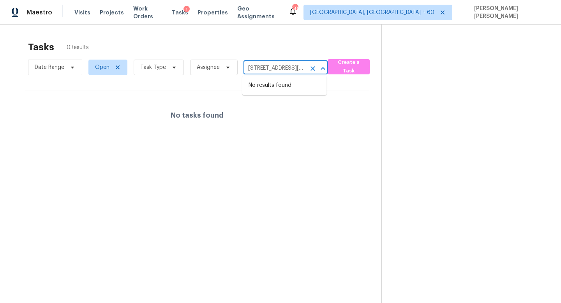
click at [269, 65] on input "[STREET_ADDRESS][PERSON_NAME][PERSON_NAME]" at bounding box center [275, 68] width 62 height 12
paste input "[STREET_ADDRESS][PERSON_NAME]"
click at [290, 69] on input "[STREET_ADDRESS][PERSON_NAME][PERSON_NAME]" at bounding box center [275, 68] width 62 height 12
paste input "[STREET_ADDRESS][PERSON_NAME]"
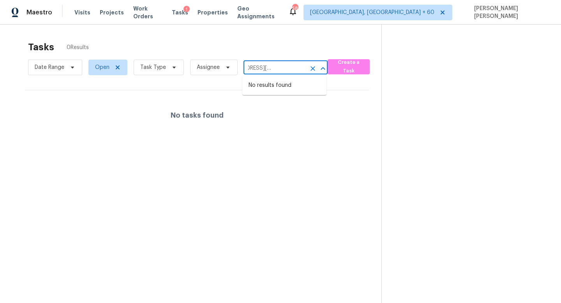
type input "[STREET_ADDRESS][PERSON_NAME]"
click at [294, 87] on li "[STREET_ADDRESS][PERSON_NAME]" at bounding box center [284, 89] width 84 height 21
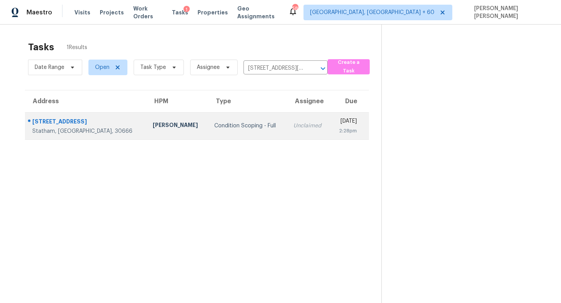
click at [240, 123] on td "Condition Scoping - Full" at bounding box center [247, 125] width 79 height 27
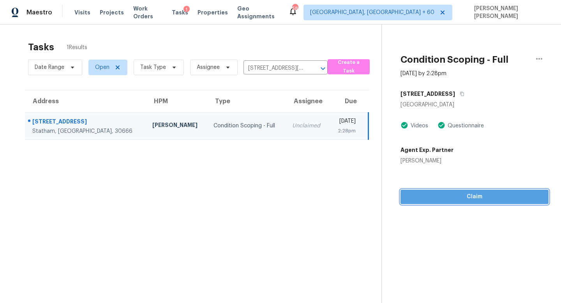
click at [441, 193] on span "Claim" at bounding box center [475, 197] width 136 height 10
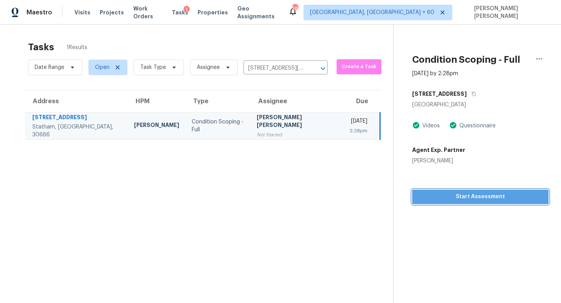
click at [441, 193] on span "Start Assessment" at bounding box center [480, 197] width 124 height 10
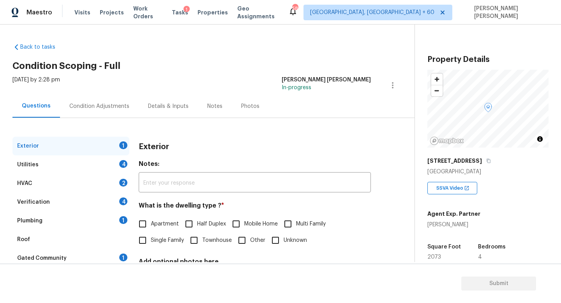
click at [178, 78] on div "[DATE] by 2:28 pm [PERSON_NAME] [PERSON_NAME] In-progress" at bounding box center [213, 85] width 402 height 19
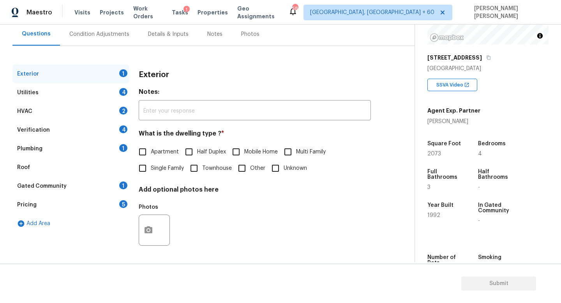
scroll to position [68, 0]
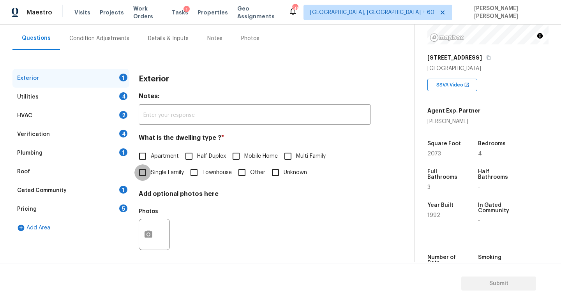
click at [146, 170] on input "Single Family" at bounding box center [142, 172] width 16 height 16
checkbox input "true"
click at [92, 99] on div "Utilities 4" at bounding box center [70, 97] width 117 height 19
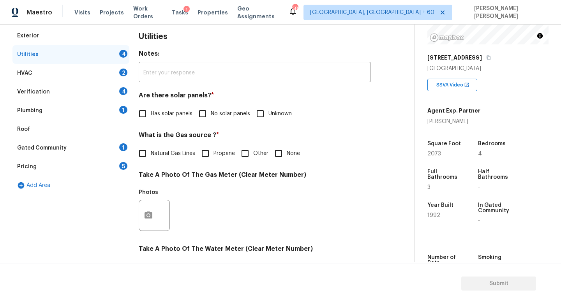
scroll to position [116, 0]
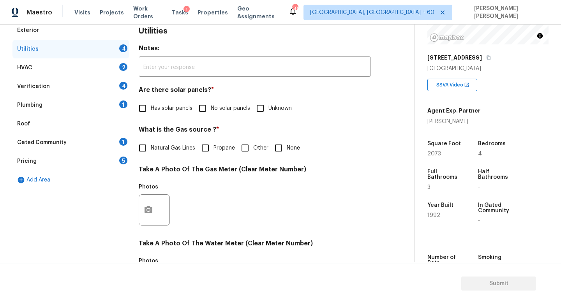
click at [205, 114] on input "No solar panels" at bounding box center [202, 108] width 16 height 16
checkbox input "true"
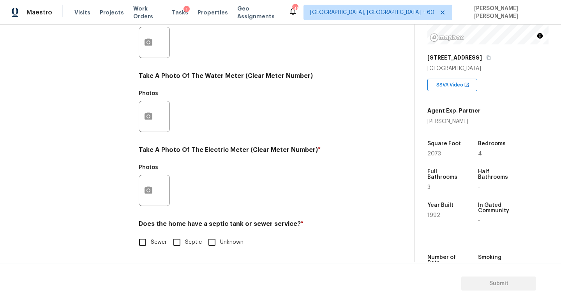
click at [142, 241] on input "Sewer" at bounding box center [142, 242] width 16 height 16
checkbox input "true"
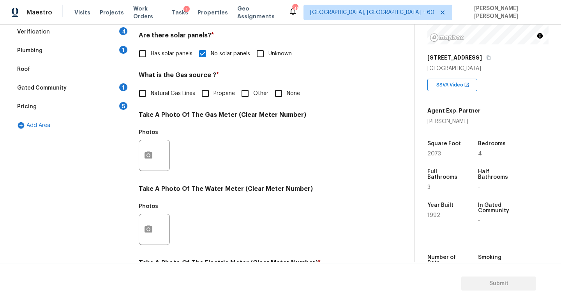
scroll to position [47, 0]
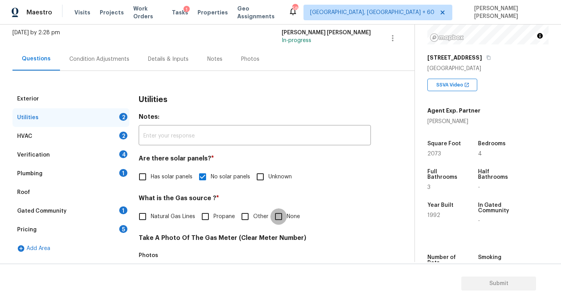
click at [273, 214] on input "None" at bounding box center [278, 216] width 16 height 16
checkbox input "true"
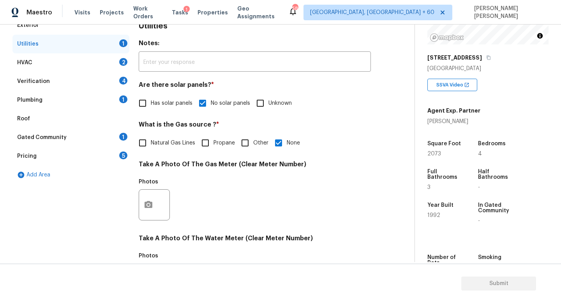
scroll to position [250, 0]
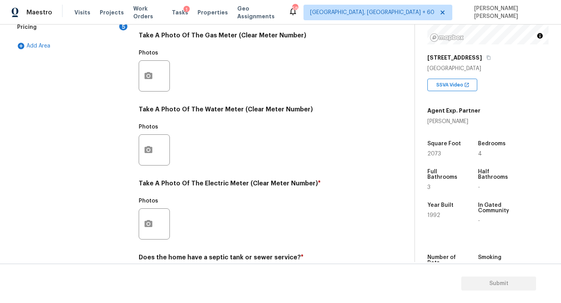
click at [159, 221] on div at bounding box center [154, 223] width 31 height 31
click at [142, 220] on button "button" at bounding box center [148, 224] width 19 height 30
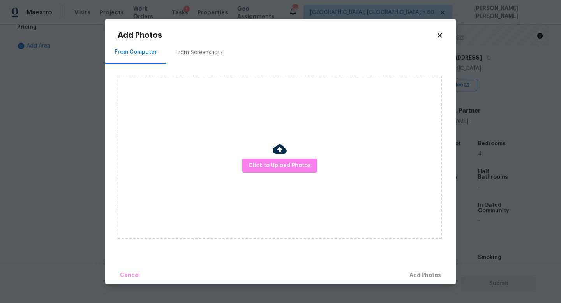
click at [266, 156] on div "Click to Upload Photos" at bounding box center [280, 158] width 324 height 164
click at [266, 169] on span "Click to Upload Photos" at bounding box center [280, 166] width 62 height 10
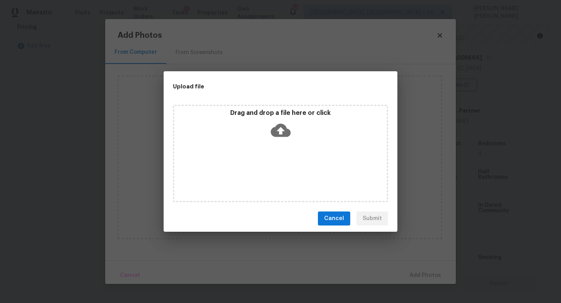
click at [285, 129] on icon at bounding box center [281, 130] width 20 height 13
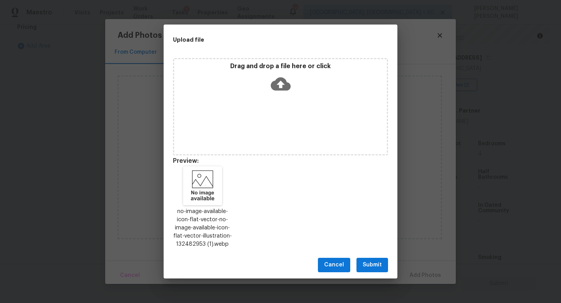
click at [384, 261] on button "Submit" at bounding box center [372, 265] width 32 height 14
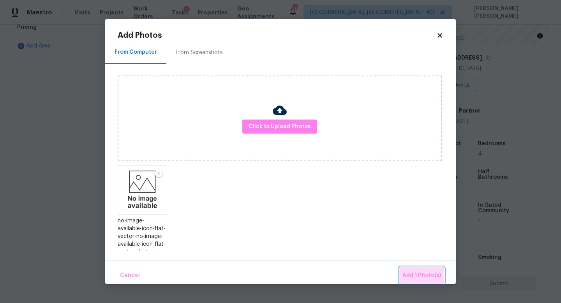
click at [428, 272] on span "Add 1 Photo(s)" at bounding box center [421, 276] width 39 height 10
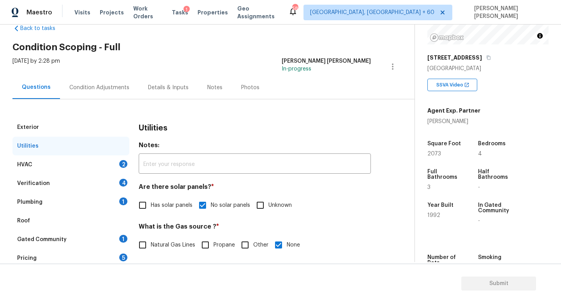
scroll to position [0, 0]
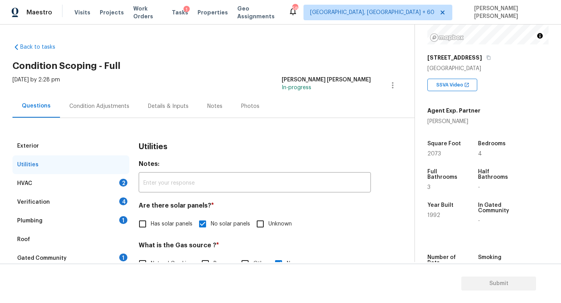
click at [79, 189] on div "HVAC 2" at bounding box center [70, 183] width 117 height 19
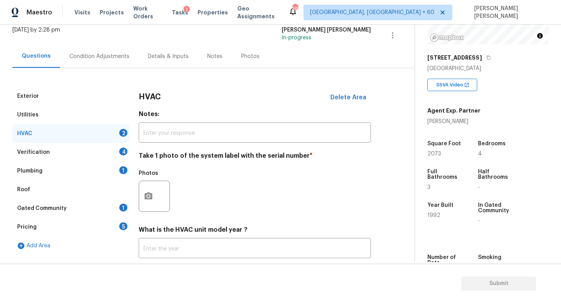
scroll to position [81, 0]
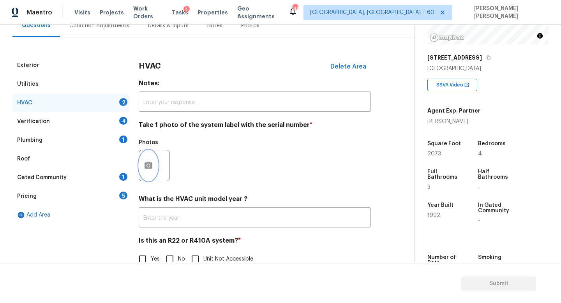
click at [144, 166] on icon "button" at bounding box center [148, 165] width 9 height 9
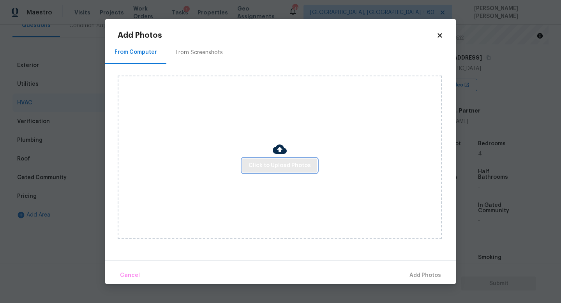
click at [281, 169] on span "Click to Upload Photos" at bounding box center [280, 166] width 62 height 10
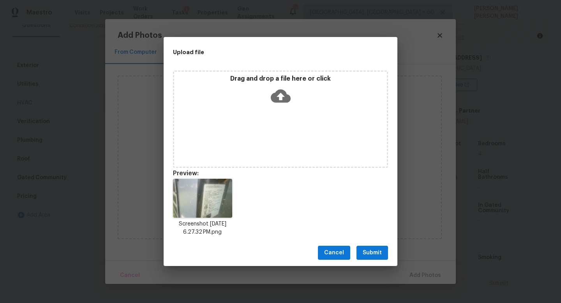
click at [375, 250] on span "Submit" at bounding box center [372, 253] width 19 height 10
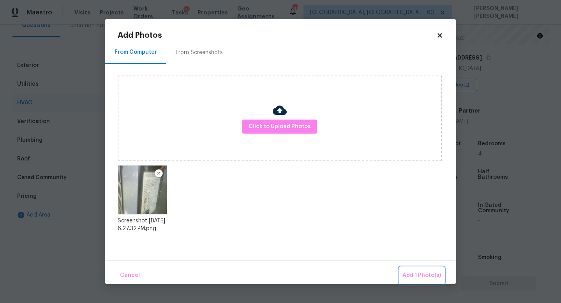
click at [430, 274] on span "Add 1 Photo(s)" at bounding box center [421, 276] width 39 height 10
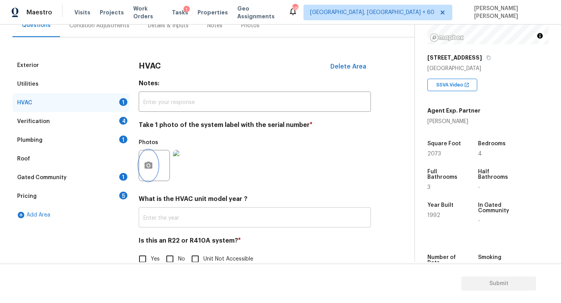
scroll to position [98, 0]
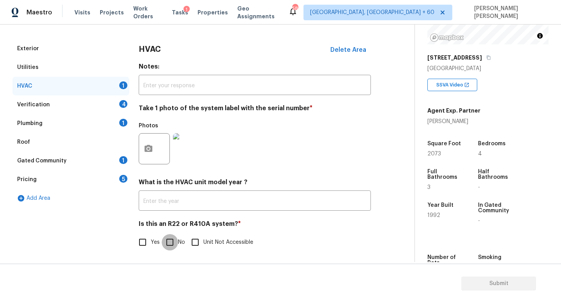
click at [173, 243] on input "No" at bounding box center [170, 242] width 16 height 16
checkbox input "true"
click at [94, 107] on div "Verification 4" at bounding box center [70, 104] width 117 height 19
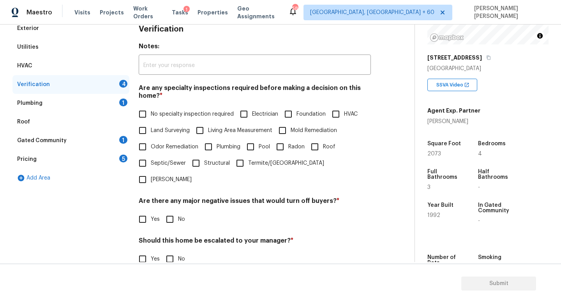
scroll to position [132, 0]
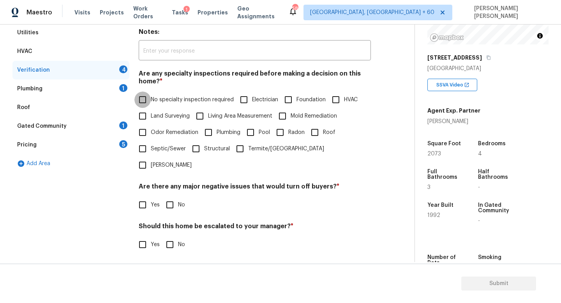
click at [141, 103] on input "No specialty inspection required" at bounding box center [142, 100] width 16 height 16
checkbox input "true"
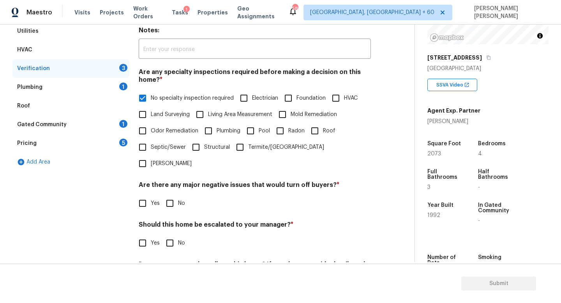
click at [172, 195] on input "No" at bounding box center [170, 203] width 16 height 16
checkbox input "true"
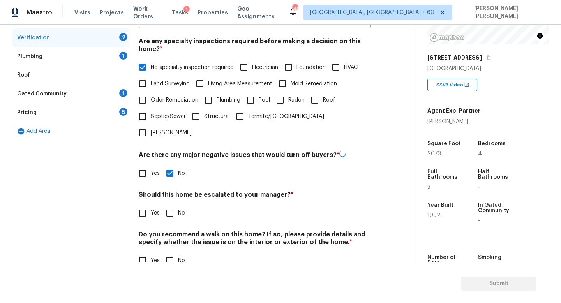
click at [170, 205] on input "No" at bounding box center [170, 213] width 16 height 16
checkbox input "true"
click at [170, 252] on input "No" at bounding box center [170, 260] width 16 height 16
checkbox input "true"
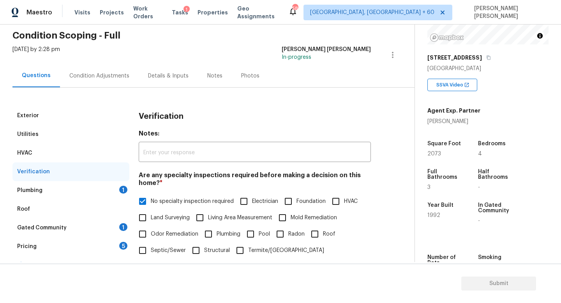
scroll to position [16, 0]
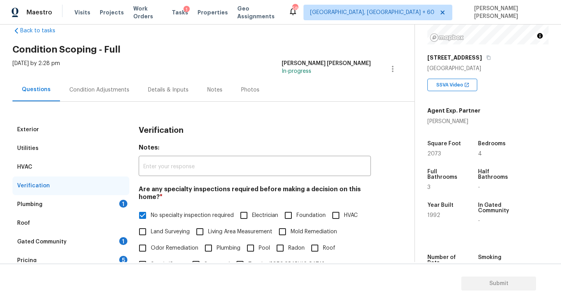
click at [102, 206] on div "Plumbing 1" at bounding box center [70, 204] width 117 height 19
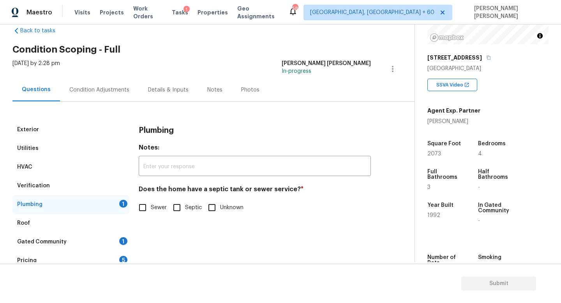
click at [152, 211] on span "Sewer" at bounding box center [159, 208] width 16 height 8
click at [151, 211] on input "Sewer" at bounding box center [142, 207] width 16 height 16
checkbox input "true"
click at [101, 245] on div "Gated Community 1" at bounding box center [70, 242] width 117 height 19
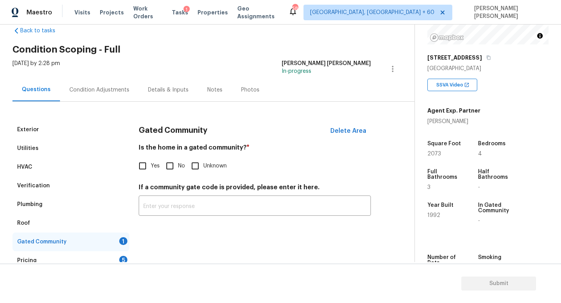
click at [169, 165] on input "No" at bounding box center [170, 166] width 16 height 16
checkbox input "true"
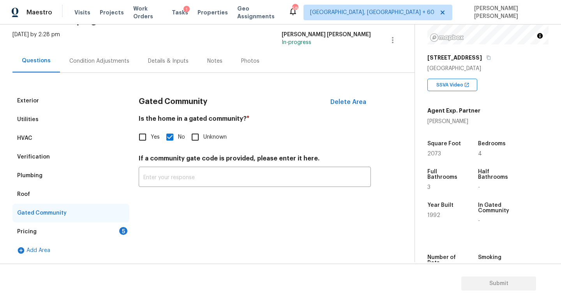
click at [86, 236] on div "Pricing 5" at bounding box center [70, 231] width 117 height 19
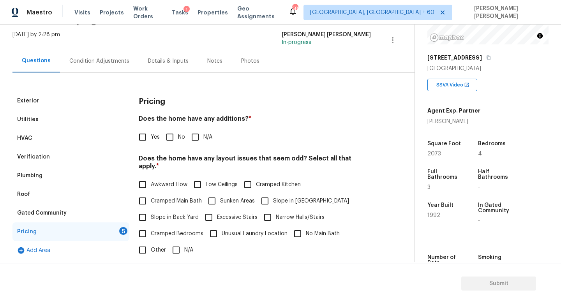
click at [174, 137] on input "No" at bounding box center [170, 137] width 16 height 16
checkbox input "true"
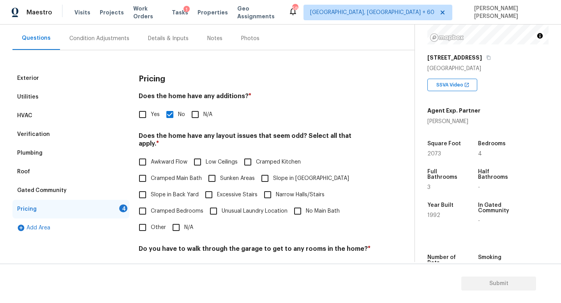
scroll to position [118, 0]
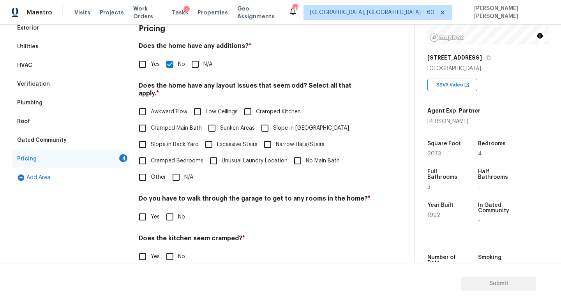
click at [175, 169] on input "N/A" at bounding box center [176, 177] width 16 height 16
checkbox input "true"
click at [169, 224] on div "Pricing Does the home have any additions? * Yes No N/A Does the home have any l…" at bounding box center [255, 166] width 232 height 295
click at [169, 218] on div "Pricing Does the home have any additions? * Yes No N/A Does the home have any l…" at bounding box center [255, 166] width 232 height 295
click at [169, 212] on input "No" at bounding box center [170, 217] width 16 height 16
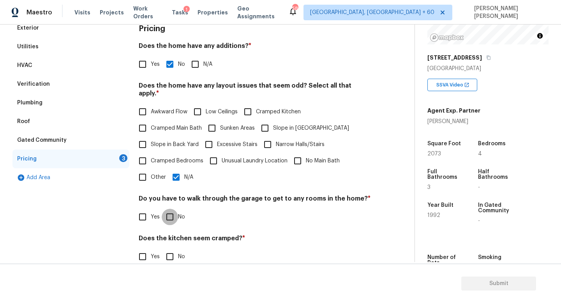
checkbox input "true"
click at [170, 249] on input "No" at bounding box center [170, 257] width 16 height 16
checkbox input "true"
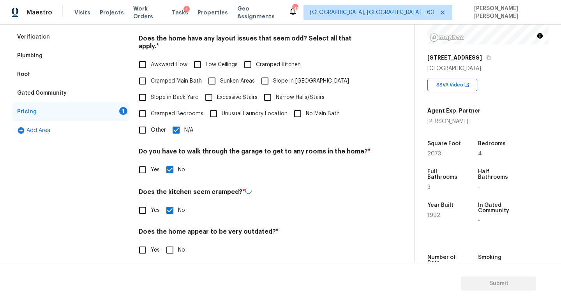
scroll to position [164, 0]
click at [170, 247] on input "No" at bounding box center [170, 250] width 16 height 16
checkbox input "true"
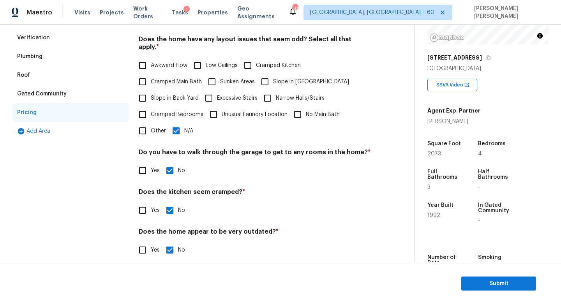
scroll to position [0, 0]
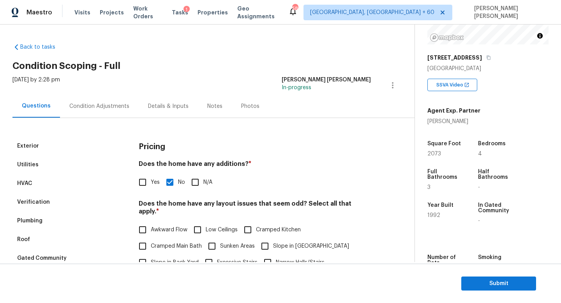
click at [105, 103] on div "Condition Adjustments" at bounding box center [99, 106] width 60 height 8
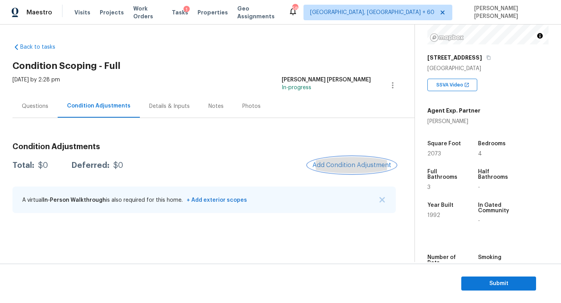
click at [354, 165] on span "Add Condition Adjustment" at bounding box center [351, 165] width 79 height 7
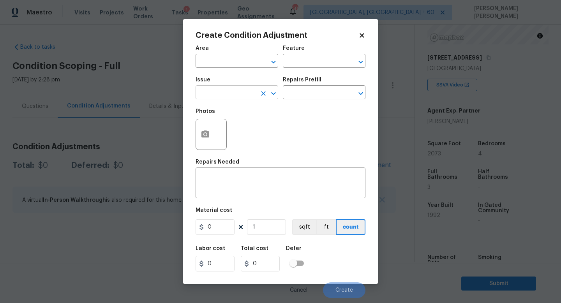
click at [230, 92] on input "text" at bounding box center [226, 93] width 61 height 12
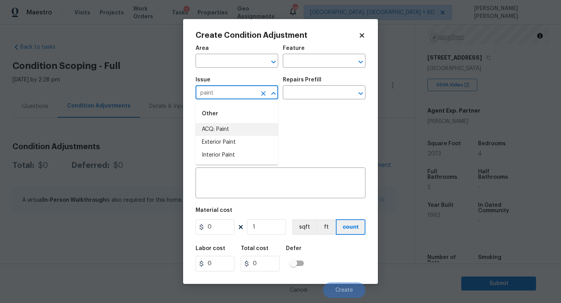
click at [226, 129] on li "ACQ: Paint" at bounding box center [237, 129] width 83 height 13
type input "ACQ: Paint"
click at [330, 85] on div "Repairs Prefill" at bounding box center [324, 82] width 83 height 10
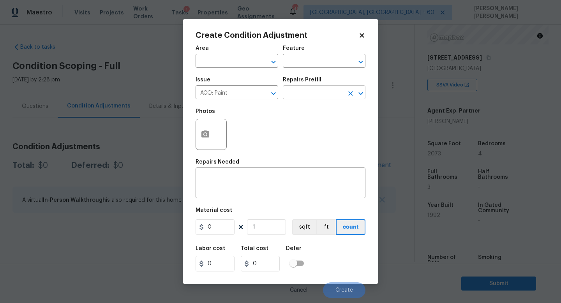
click at [326, 89] on input "text" at bounding box center [313, 93] width 61 height 12
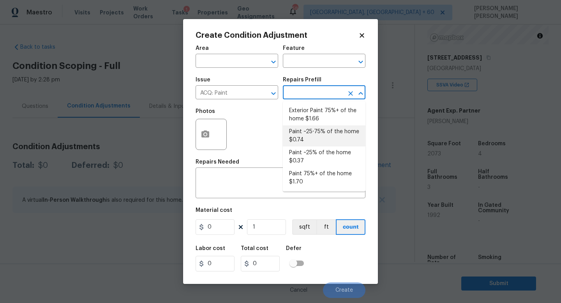
click at [332, 127] on li "Paint ~25-75% of the home $0.74" at bounding box center [324, 135] width 83 height 21
type input "Acquisition"
type textarea "Acquisition Scope: ~25 - 75% of the home needs interior paint"
type input "0.74"
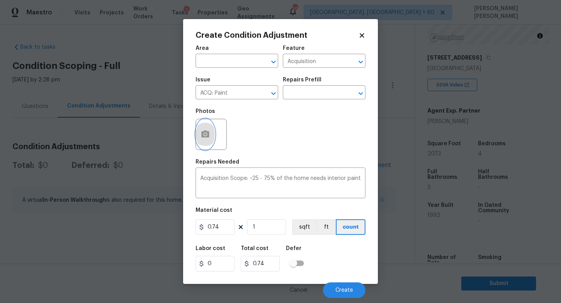
click at [210, 132] on button "button" at bounding box center [205, 134] width 19 height 30
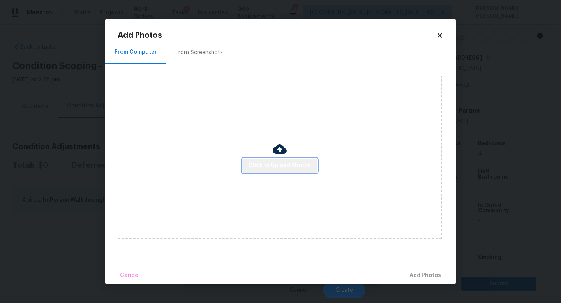
click at [285, 167] on span "Click to Upload Photos" at bounding box center [280, 166] width 62 height 10
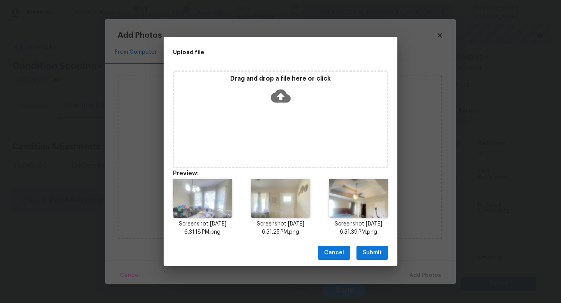
click at [370, 249] on span "Submit" at bounding box center [372, 253] width 19 height 10
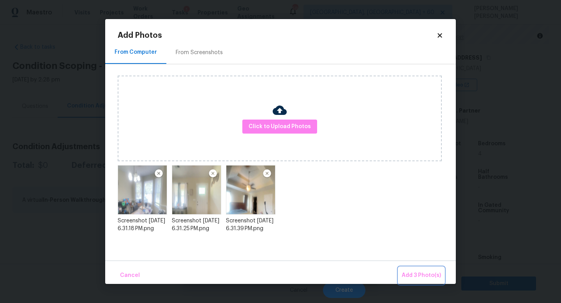
click at [430, 271] on span "Add 3 Photo(s)" at bounding box center [421, 276] width 39 height 10
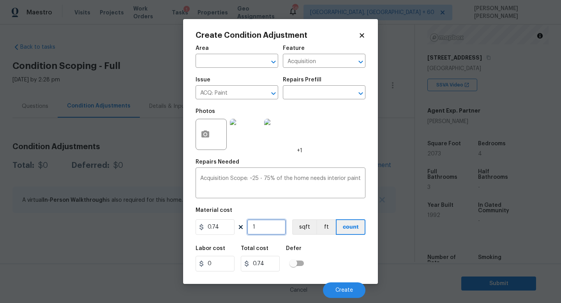
click at [260, 228] on input "1" at bounding box center [266, 227] width 39 height 16
type input "0"
type input "2"
type input "1.48"
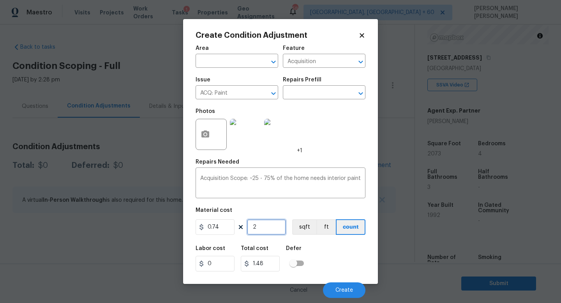
type input "20"
type input "14.8"
type input "207"
type input "153.18"
type input "2073"
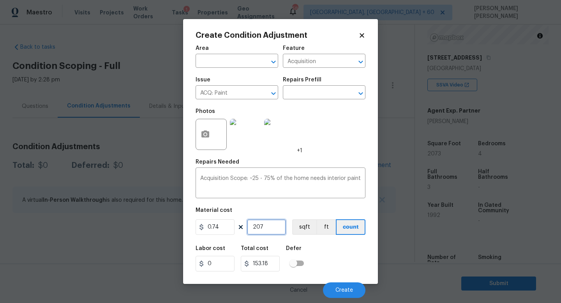
type input "1534.02"
type input "2073"
click at [349, 298] on body "Maestro Visits Projects Work Orders Tasks 1 Properties Geo Assignments 586 Knox…" at bounding box center [280, 151] width 561 height 303
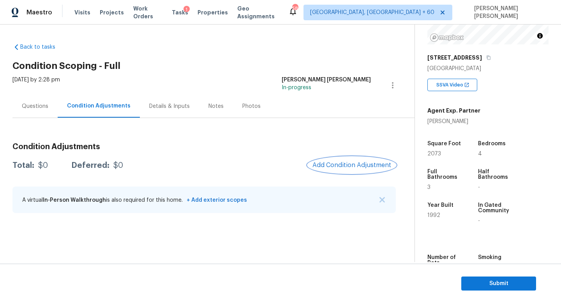
click at [348, 168] on span "Add Condition Adjustment" at bounding box center [351, 165] width 79 height 7
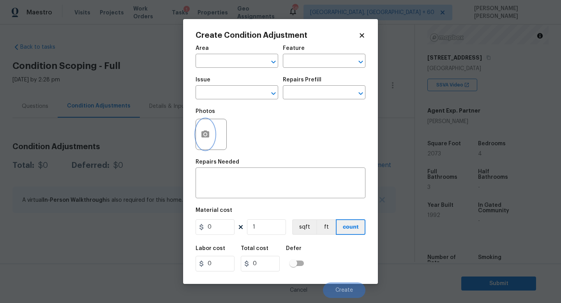
click at [210, 135] on icon "button" at bounding box center [205, 134] width 9 height 9
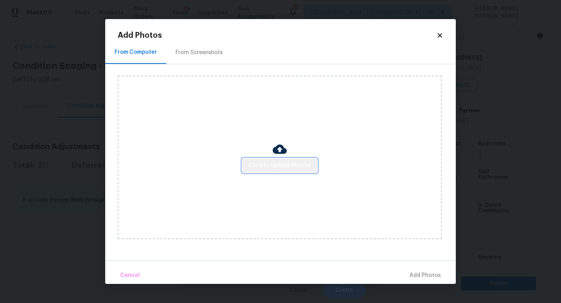
click at [281, 171] on button "Click to Upload Photos" at bounding box center [279, 166] width 75 height 14
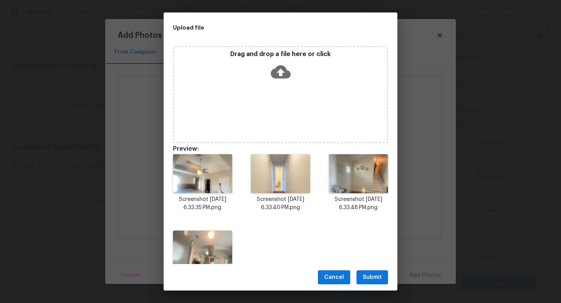
click at [375, 271] on button "Submit" at bounding box center [372, 277] width 32 height 14
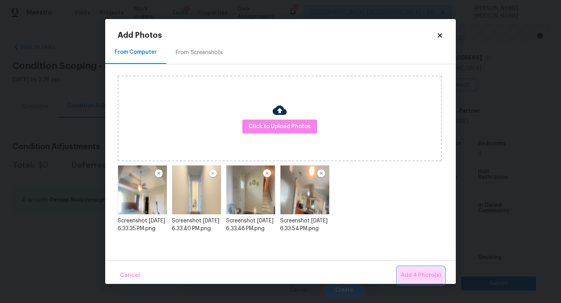
click at [429, 276] on span "Add 4 Photo(s)" at bounding box center [421, 276] width 40 height 10
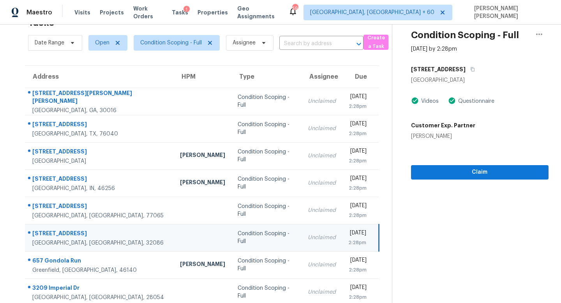
scroll to position [102, 0]
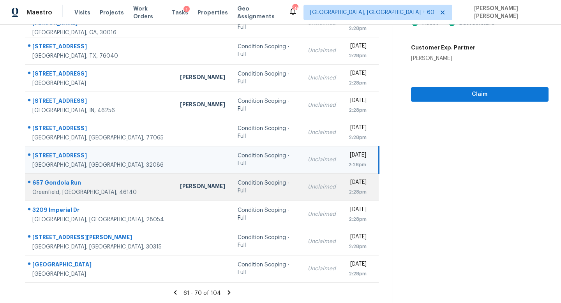
click at [302, 195] on td "Unclaimed" at bounding box center [322, 186] width 41 height 27
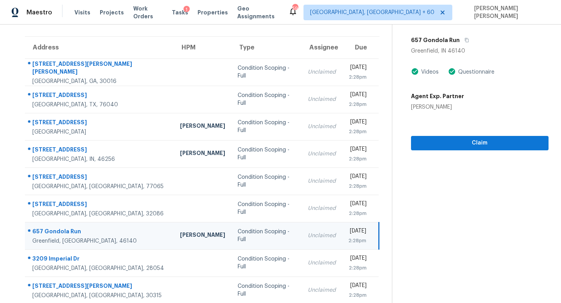
scroll to position [0, 0]
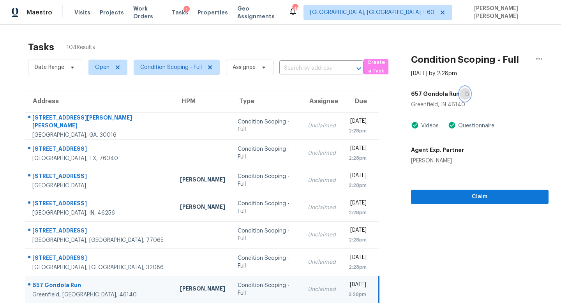
click at [465, 96] on button "button" at bounding box center [465, 94] width 11 height 14
click at [308, 287] on div "Unclaimed" at bounding box center [322, 290] width 28 height 8
click at [464, 95] on icon "button" at bounding box center [466, 94] width 5 height 5
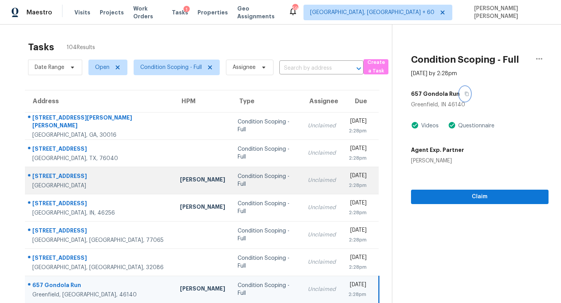
scroll to position [102, 0]
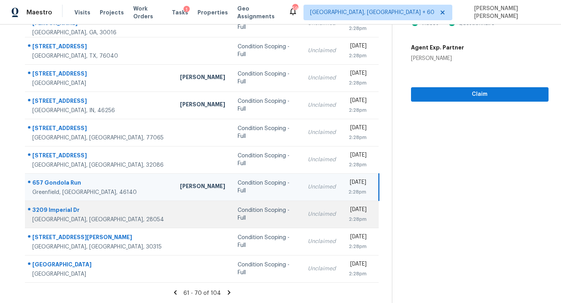
click at [302, 210] on td "Unclaimed" at bounding box center [322, 214] width 41 height 27
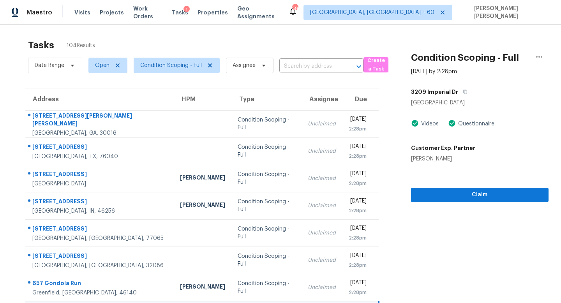
scroll to position [0, 0]
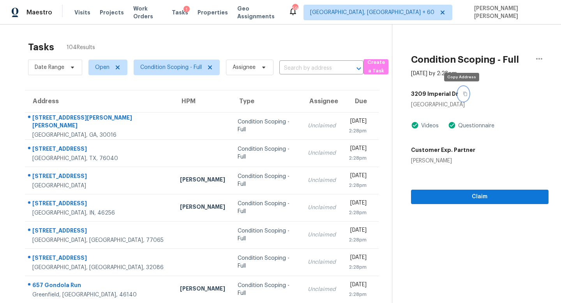
click at [464, 94] on icon "button" at bounding box center [465, 94] width 5 height 5
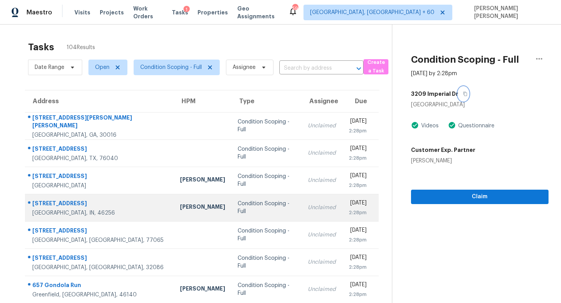
scroll to position [102, 0]
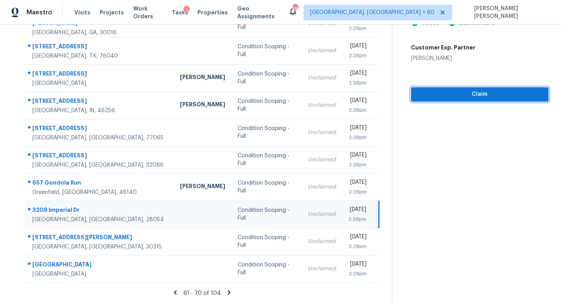
click at [436, 95] on span "Claim" at bounding box center [479, 95] width 125 height 10
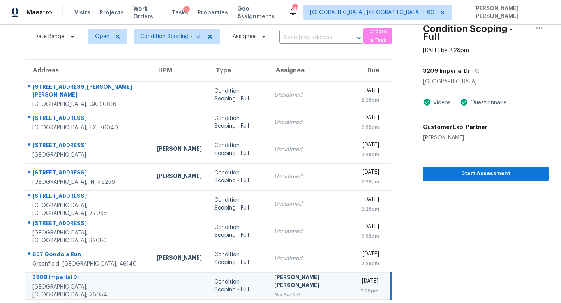
scroll to position [0, 0]
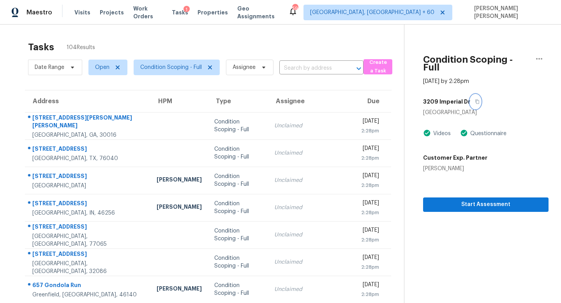
click at [470, 95] on button "button" at bounding box center [475, 102] width 11 height 14
click at [476, 100] on icon "button" at bounding box center [478, 102] width 4 height 4
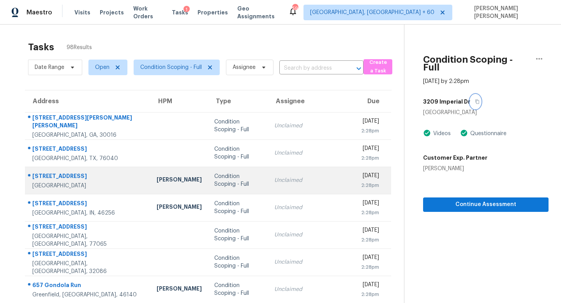
scroll to position [102, 0]
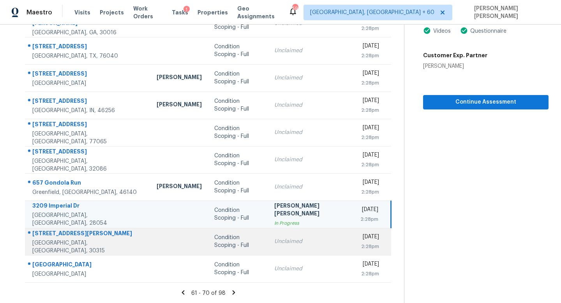
click at [268, 249] on td "Unclaimed" at bounding box center [311, 241] width 86 height 27
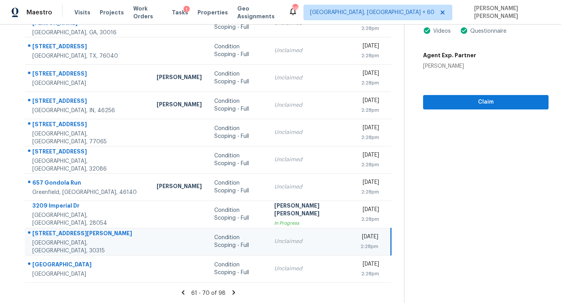
scroll to position [0, 0]
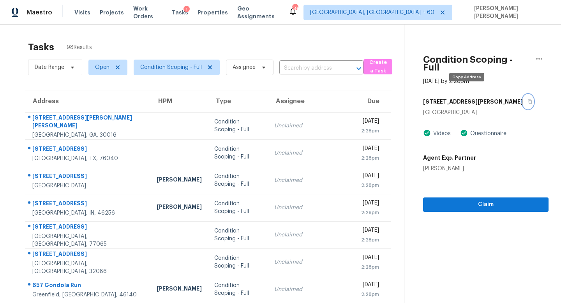
click at [523, 99] on button "button" at bounding box center [528, 102] width 11 height 14
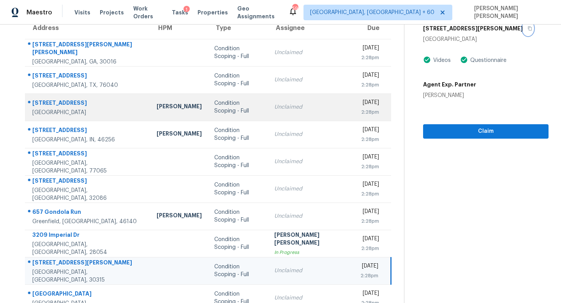
scroll to position [102, 0]
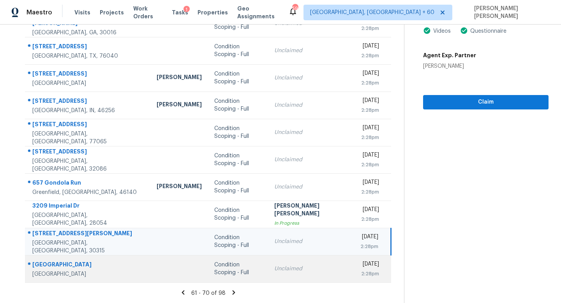
click at [236, 264] on td "Condition Scoping - Full" at bounding box center [238, 268] width 60 height 27
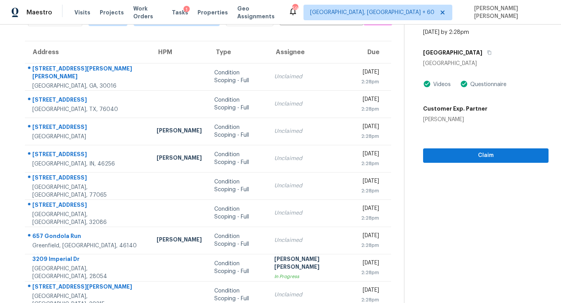
scroll to position [9, 0]
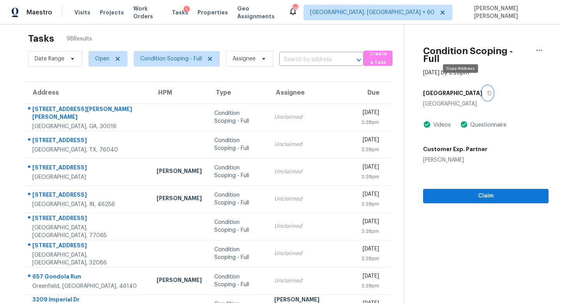
click at [488, 91] on icon "button" at bounding box center [490, 93] width 4 height 4
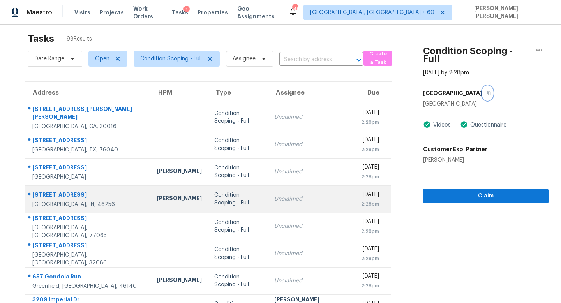
scroll to position [102, 0]
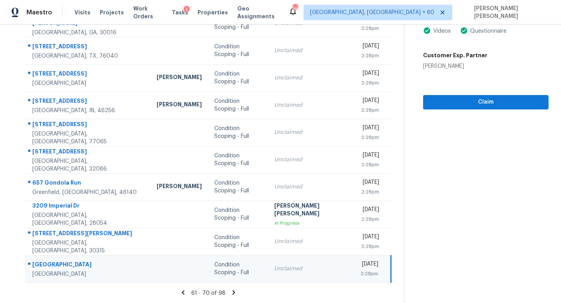
click at [447, 132] on section "Condition Scoping - Full Sep 25th 2025 by 2:28pm 11020 Via Parma San Diego, CA …" at bounding box center [476, 112] width 145 height 381
click at [455, 104] on section "Condition Scoping - Full Sep 25th 2025 by 2:28pm 11020 Via Parma San Diego, CA …" at bounding box center [476, 112] width 145 height 381
click at [455, 99] on span "Claim" at bounding box center [485, 102] width 113 height 10
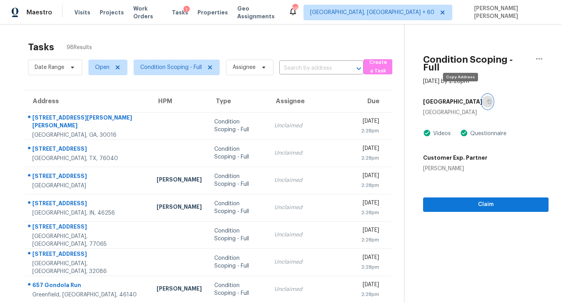
click at [482, 95] on button "button" at bounding box center [487, 102] width 11 height 14
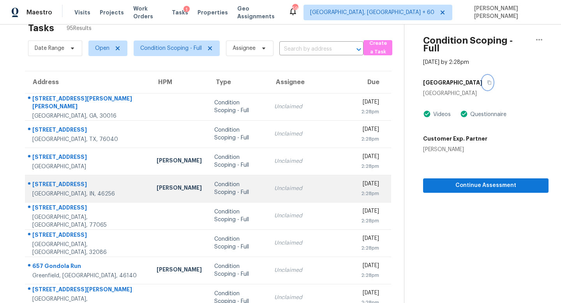
scroll to position [102, 0]
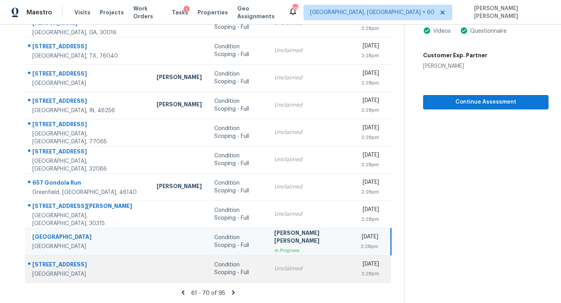
click at [240, 275] on td "Condition Scoping - Full" at bounding box center [238, 268] width 60 height 27
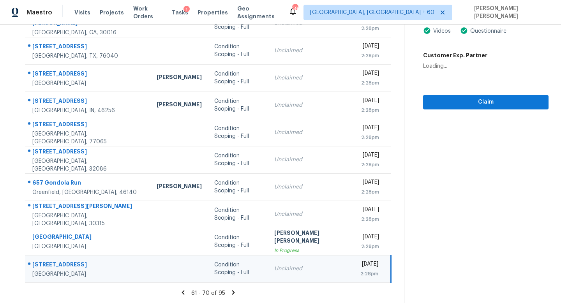
scroll to position [0, 0]
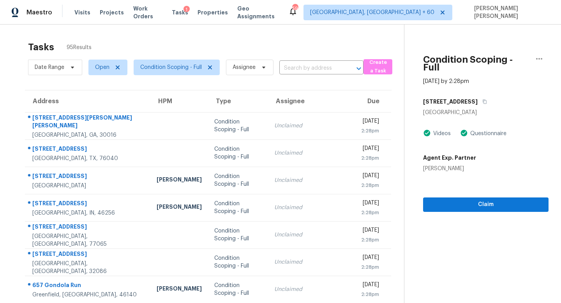
click at [470, 95] on div "4171 Woodcrest Dr" at bounding box center [485, 102] width 125 height 14
click at [482, 99] on icon "button" at bounding box center [484, 101] width 5 height 5
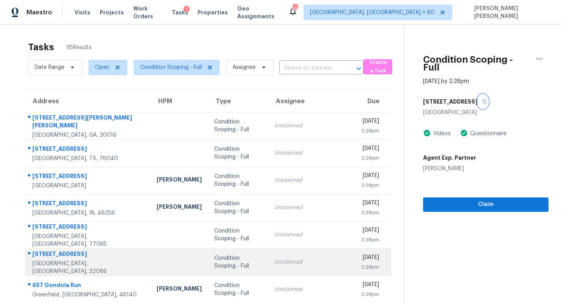
scroll to position [102, 0]
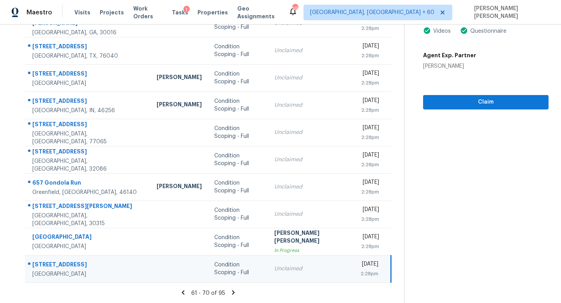
click at [230, 291] on icon at bounding box center [233, 292] width 7 height 7
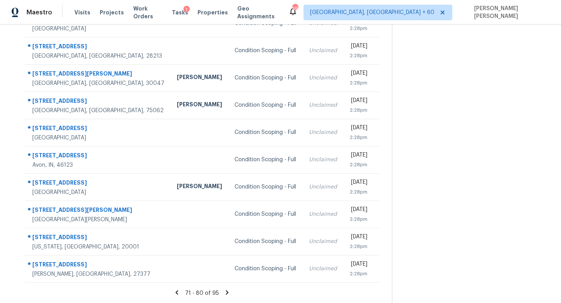
scroll to position [0, 0]
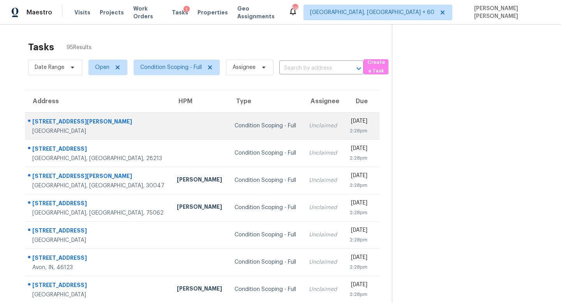
click at [309, 127] on div "Unclaimed" at bounding box center [323, 126] width 28 height 8
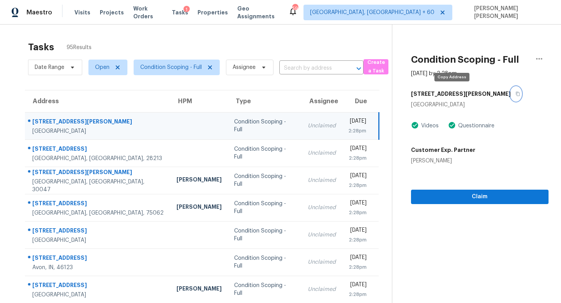
click at [515, 93] on icon "button" at bounding box center [517, 94] width 5 height 5
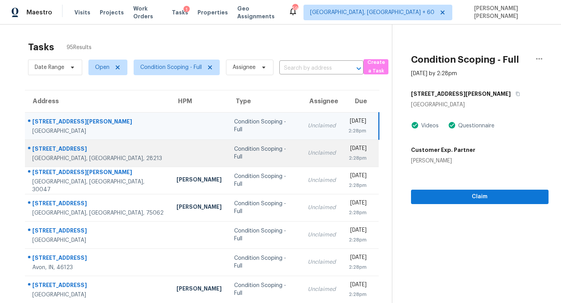
click at [234, 155] on div "Condition Scoping - Full" at bounding box center [264, 153] width 61 height 16
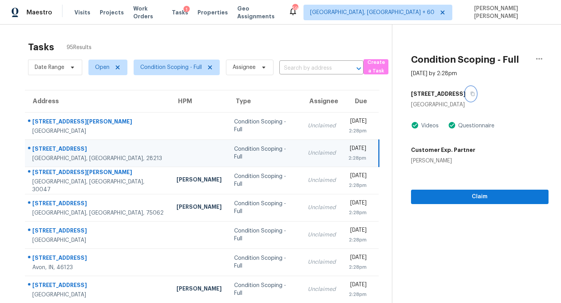
click at [466, 97] on button "button" at bounding box center [471, 94] width 11 height 14
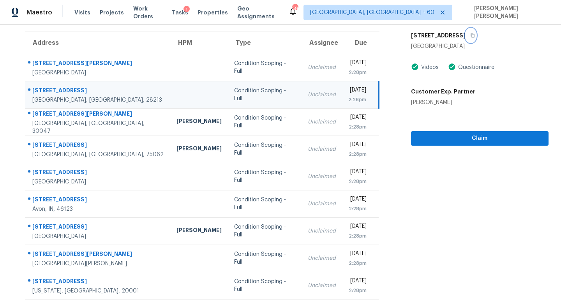
scroll to position [101, 0]
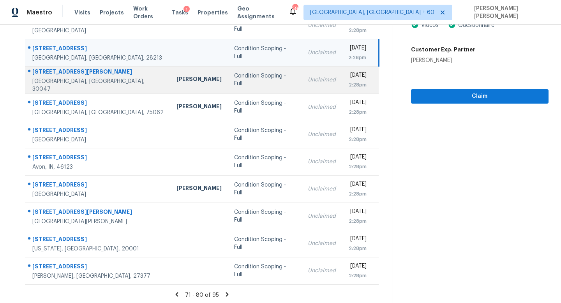
click at [302, 82] on td "Unclaimed" at bounding box center [322, 79] width 41 height 27
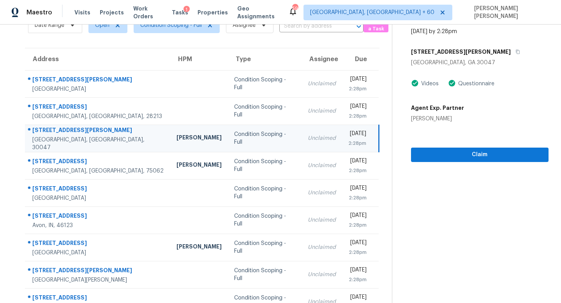
scroll to position [37, 0]
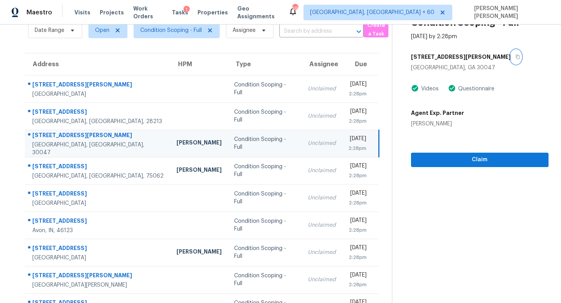
click at [515, 55] on icon "button" at bounding box center [517, 57] width 5 height 5
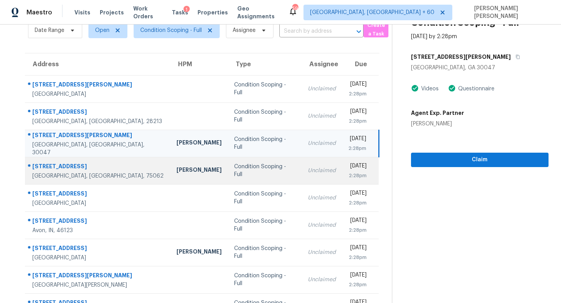
click at [302, 169] on td "Unclaimed" at bounding box center [322, 170] width 41 height 27
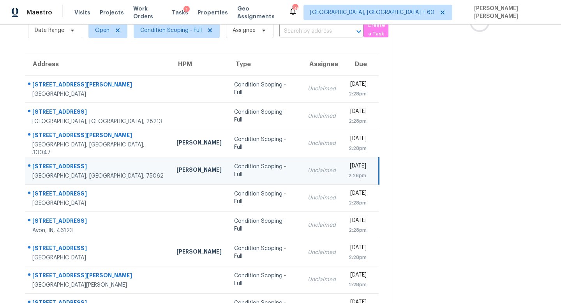
scroll to position [0, 0]
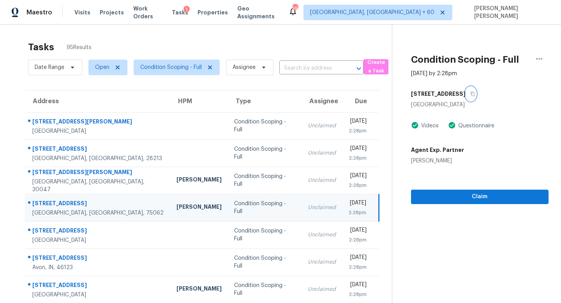
click at [470, 94] on icon "button" at bounding box center [472, 94] width 5 height 5
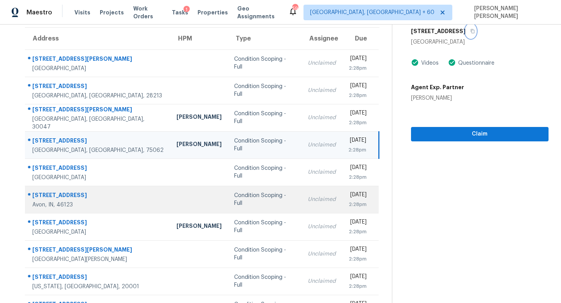
scroll to position [102, 0]
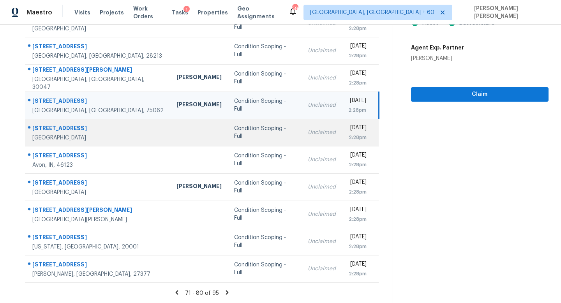
click at [308, 135] on div "Unclaimed" at bounding box center [322, 133] width 28 height 8
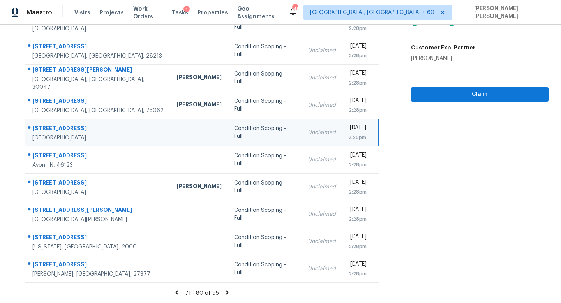
scroll to position [0, 0]
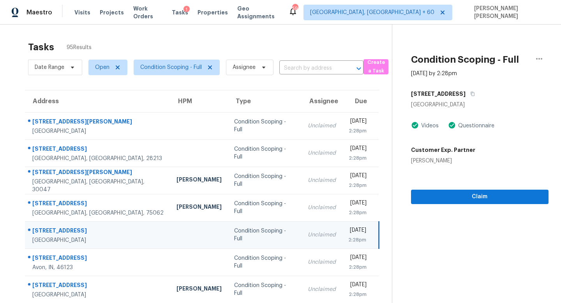
click at [465, 92] on div "714 Coronado Dr" at bounding box center [480, 94] width 138 height 14
click at [471, 92] on icon "button" at bounding box center [473, 94] width 4 height 4
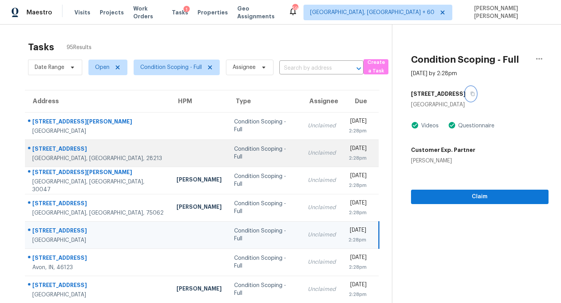
scroll to position [102, 0]
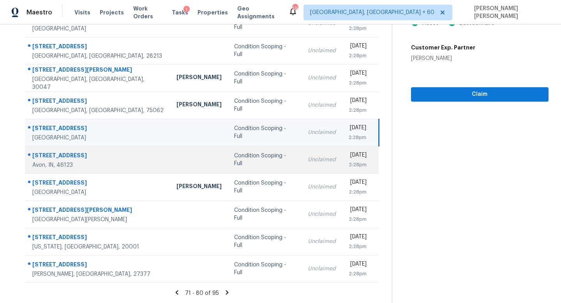
click at [308, 162] on div "Unclaimed" at bounding box center [322, 160] width 28 height 8
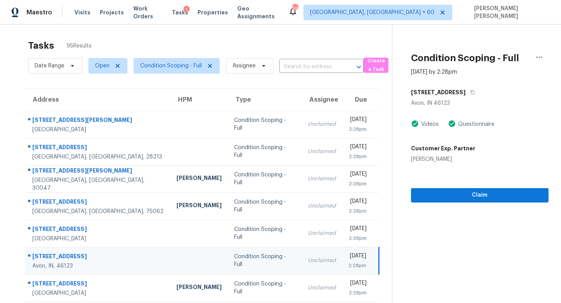
scroll to position [0, 0]
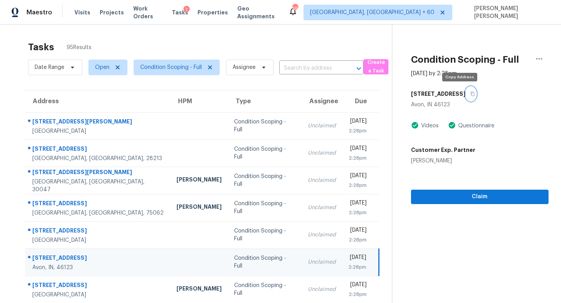
click at [471, 93] on icon "button" at bounding box center [473, 94] width 4 height 4
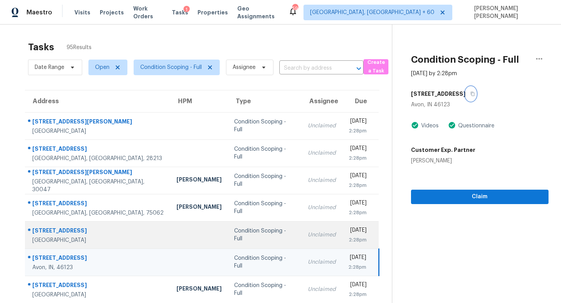
scroll to position [102, 0]
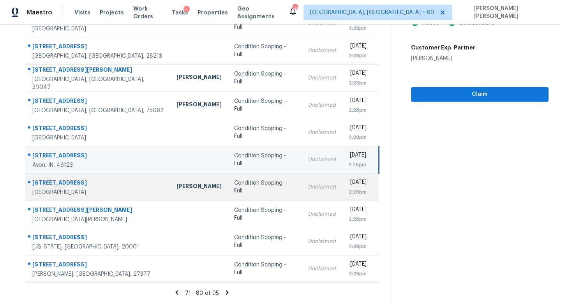
click at [249, 194] on td "Condition Scoping - Full" at bounding box center [265, 186] width 74 height 27
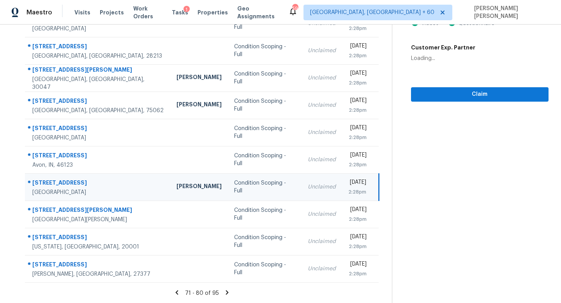
scroll to position [0, 0]
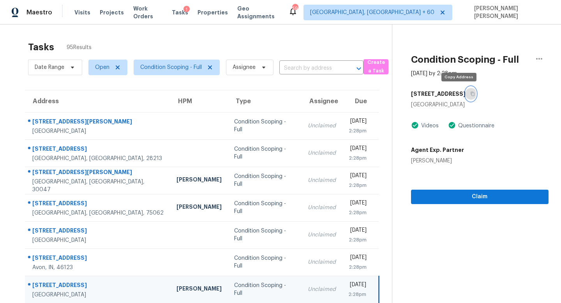
click at [466, 92] on button "button" at bounding box center [471, 94] width 11 height 14
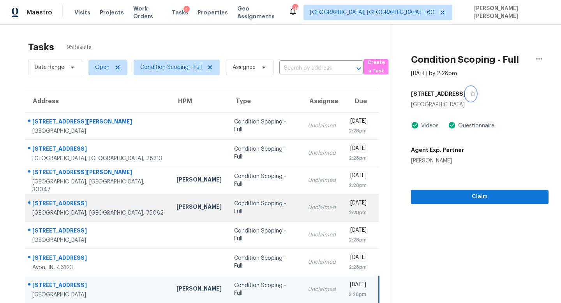
scroll to position [102, 0]
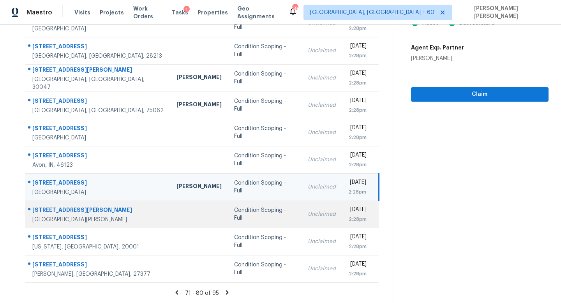
click at [247, 222] on td "Condition Scoping - Full" at bounding box center [265, 214] width 74 height 27
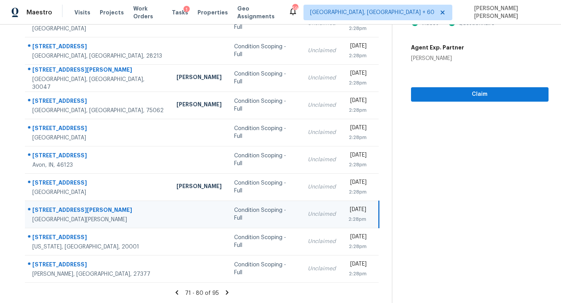
scroll to position [0, 0]
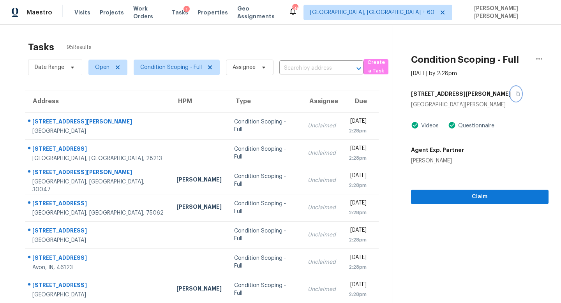
click at [516, 93] on icon "button" at bounding box center [518, 94] width 4 height 4
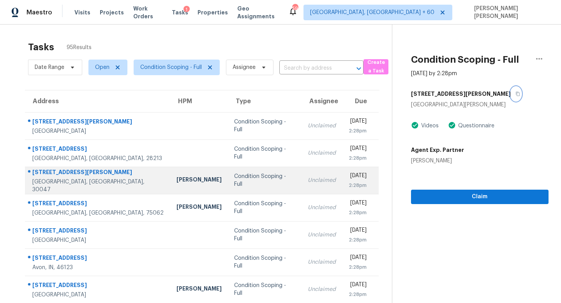
scroll to position [102, 0]
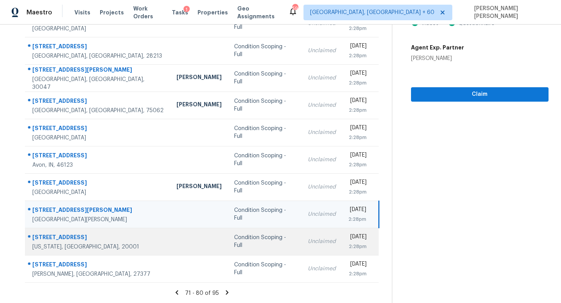
click at [302, 249] on td "Unclaimed" at bounding box center [322, 241] width 41 height 27
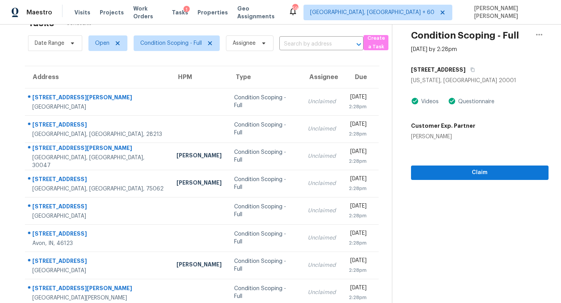
scroll to position [0, 0]
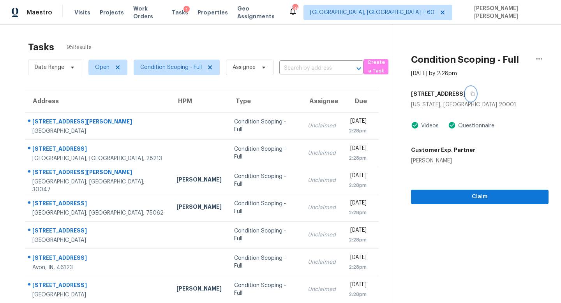
click at [466, 90] on button "button" at bounding box center [471, 94] width 11 height 14
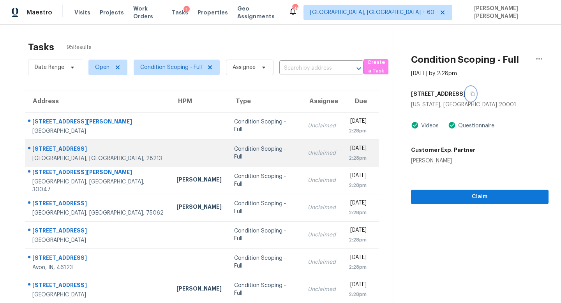
scroll to position [102, 0]
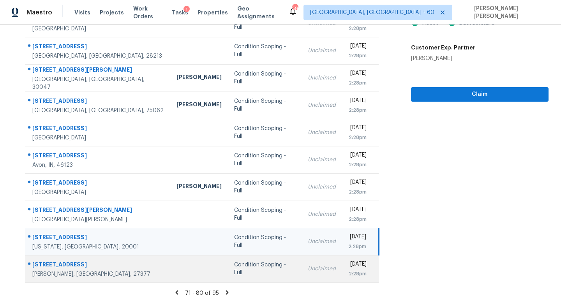
click at [308, 268] on div "Unclaimed" at bounding box center [322, 269] width 28 height 8
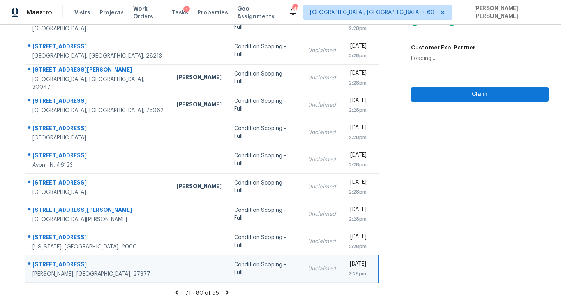
scroll to position [0, 0]
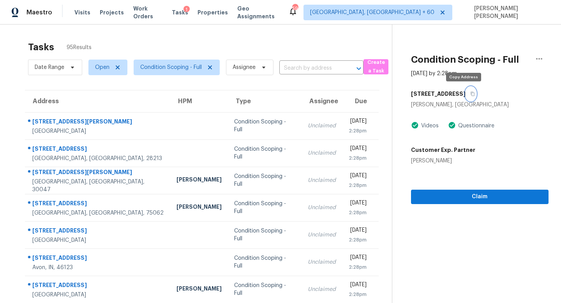
click at [466, 88] on button "button" at bounding box center [471, 94] width 11 height 14
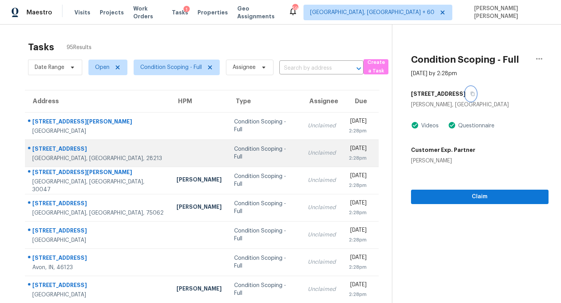
scroll to position [102, 0]
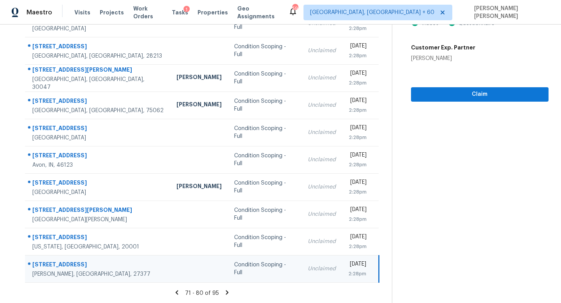
click at [230, 291] on div "71 - 80 of 95" at bounding box center [201, 293] width 379 height 8
click at [228, 291] on icon at bounding box center [227, 292] width 7 height 7
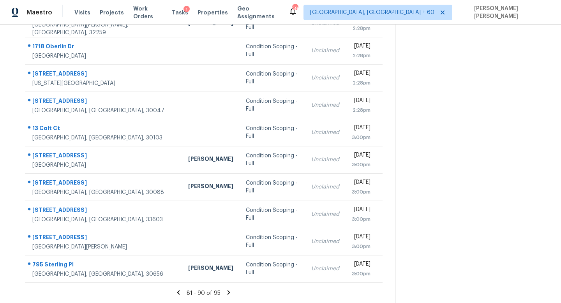
scroll to position [0, 0]
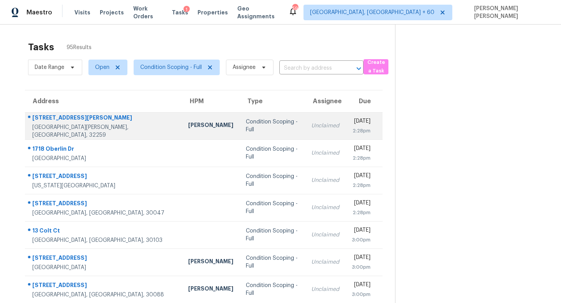
click at [246, 122] on div "Condition Scoping - Full" at bounding box center [272, 126] width 53 height 16
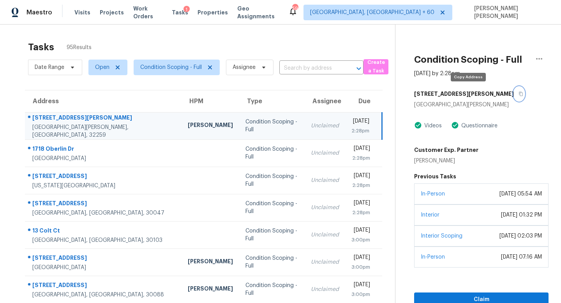
click at [519, 93] on icon "button" at bounding box center [521, 94] width 5 height 5
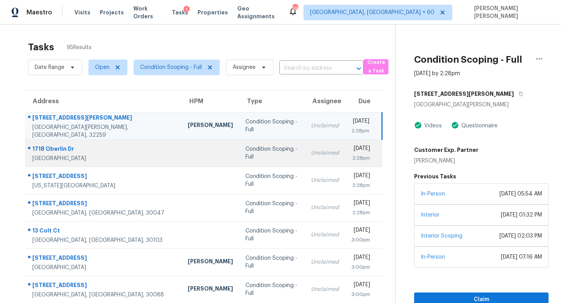
click at [305, 145] on td "Unclaimed" at bounding box center [325, 152] width 41 height 27
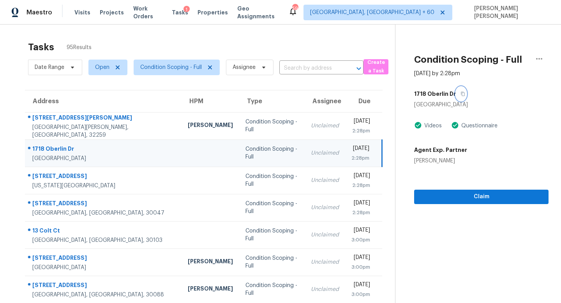
click at [461, 95] on icon "button" at bounding box center [463, 94] width 5 height 5
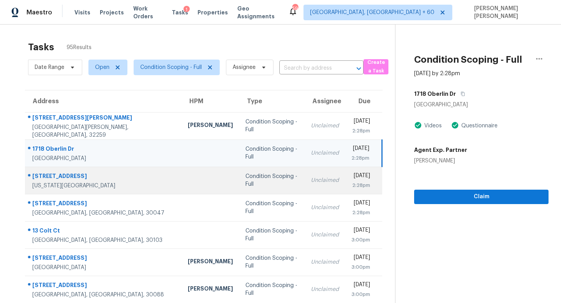
click at [245, 180] on div "Condition Scoping - Full" at bounding box center [271, 181] width 53 height 16
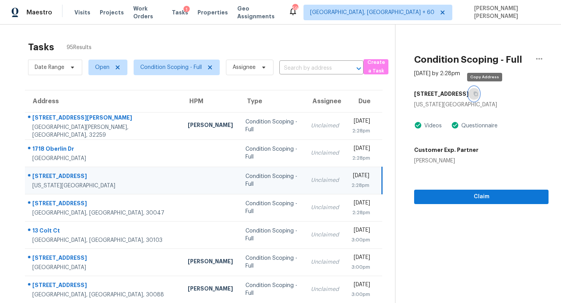
click at [479, 92] on button "button" at bounding box center [474, 94] width 11 height 14
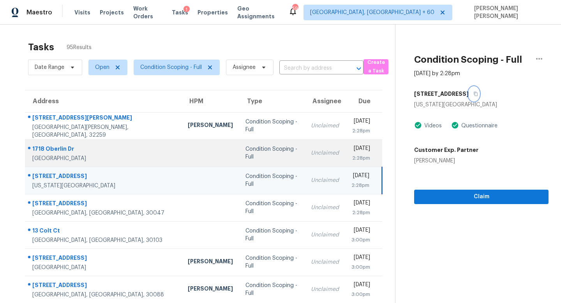
scroll to position [102, 0]
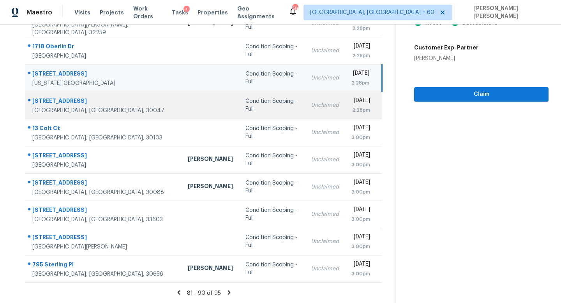
click at [311, 106] on div "Unclaimed" at bounding box center [325, 105] width 28 height 8
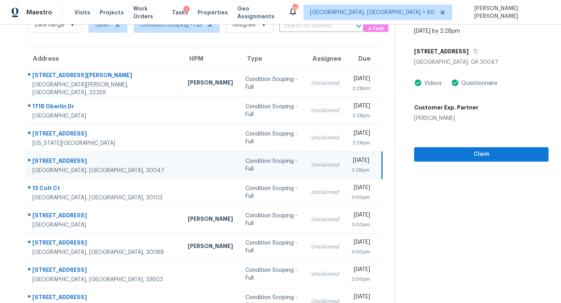
scroll to position [35, 0]
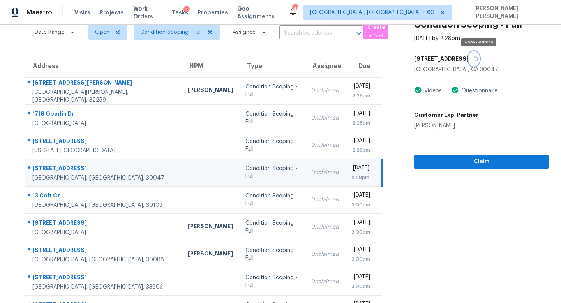
click at [476, 57] on button "button" at bounding box center [474, 59] width 11 height 14
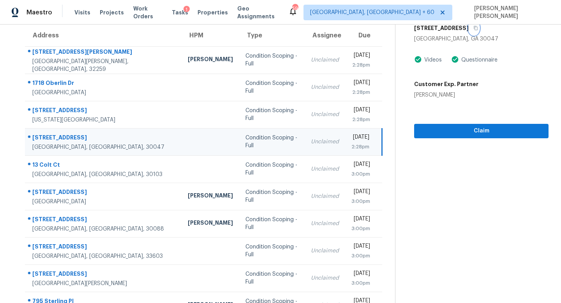
scroll to position [102, 0]
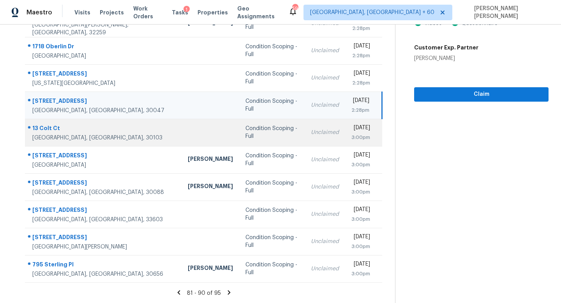
click at [305, 122] on td "Unclaimed" at bounding box center [325, 132] width 41 height 27
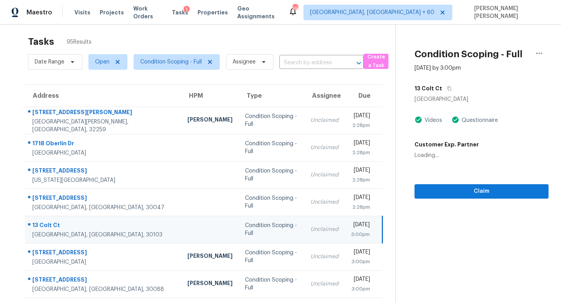
scroll to position [0, 0]
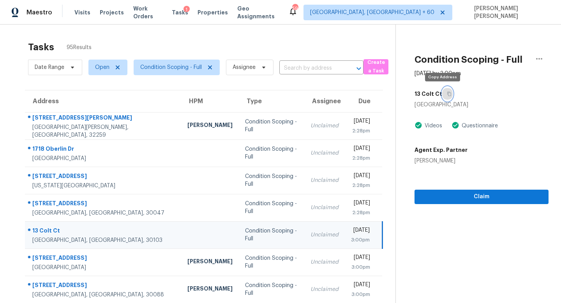
click at [447, 95] on icon "button" at bounding box center [449, 94] width 5 height 5
click at [442, 94] on button "button" at bounding box center [447, 94] width 11 height 14
click at [447, 94] on icon "button" at bounding box center [449, 94] width 5 height 5
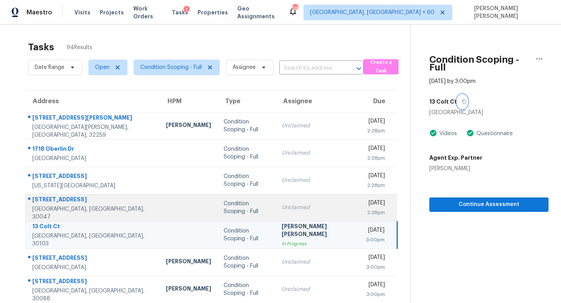
scroll to position [102, 0]
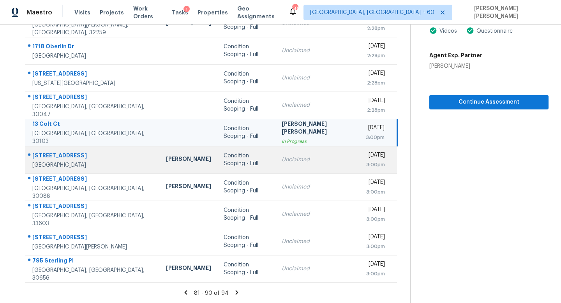
click at [275, 163] on td "Unclaimed" at bounding box center [317, 159] width 84 height 27
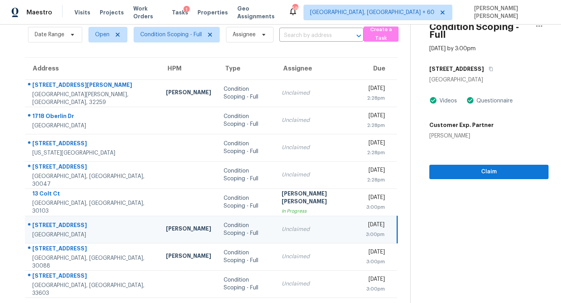
scroll to position [0, 0]
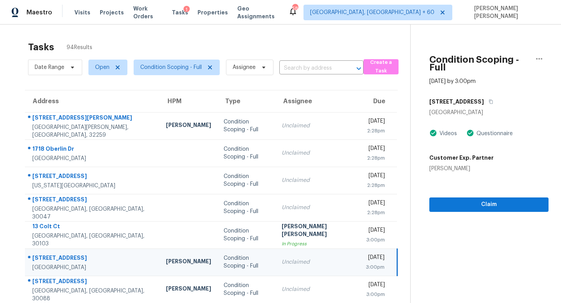
click at [467, 97] on div "4832 Beckford Dr" at bounding box center [488, 102] width 119 height 14
click at [489, 99] on icon "button" at bounding box center [491, 101] width 5 height 5
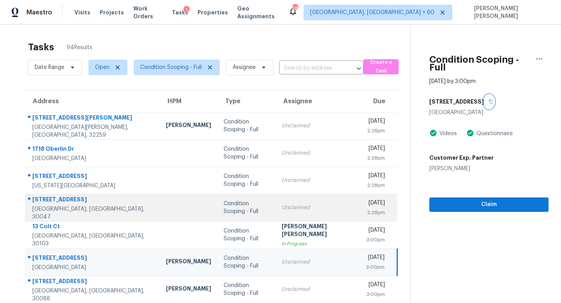
scroll to position [102, 0]
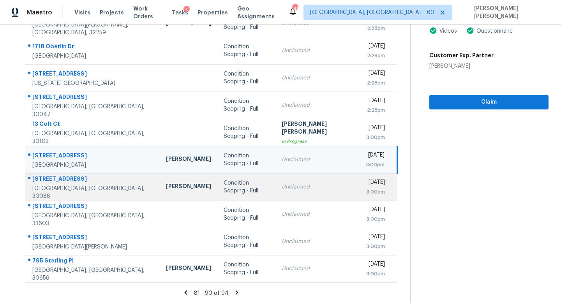
click at [299, 194] on td "Unclaimed" at bounding box center [317, 186] width 84 height 27
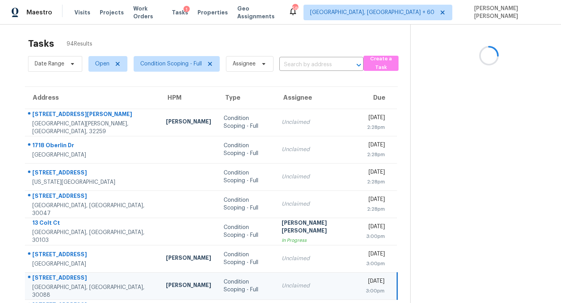
scroll to position [0, 0]
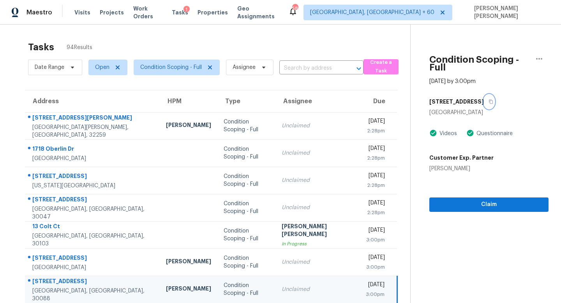
click at [484, 95] on button "button" at bounding box center [489, 102] width 11 height 14
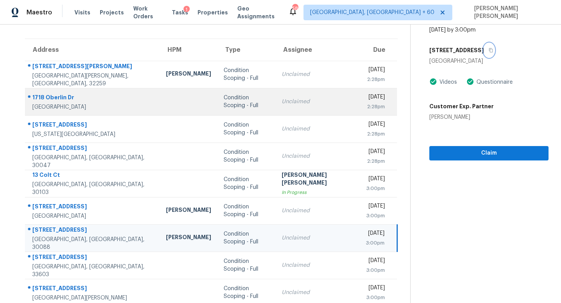
scroll to position [102, 0]
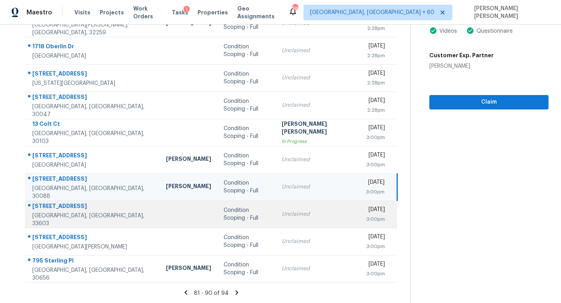
click at [282, 210] on div "Unclaimed" at bounding box center [317, 214] width 71 height 8
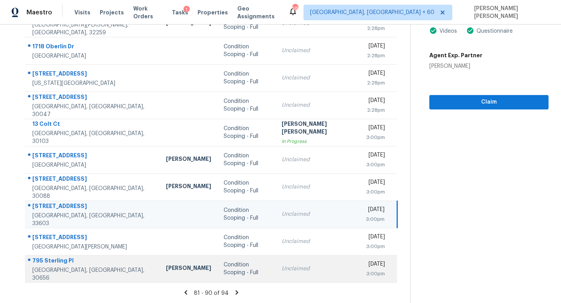
click at [217, 280] on td "Condition Scoping - Full" at bounding box center [246, 268] width 58 height 27
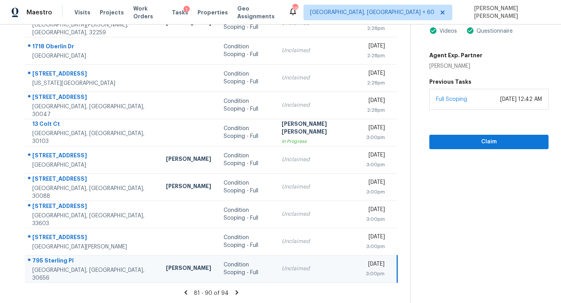
scroll to position [0, 0]
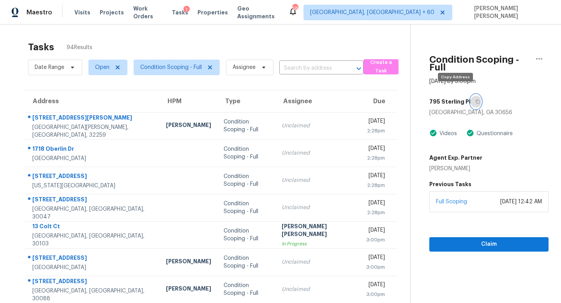
click at [475, 99] on icon "button" at bounding box center [477, 101] width 5 height 5
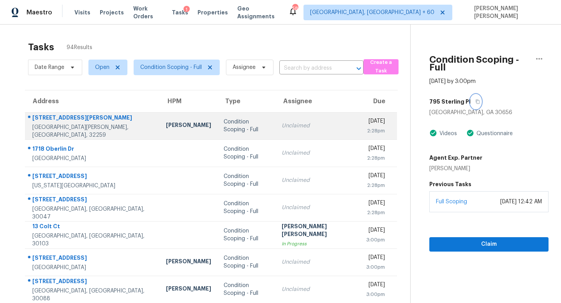
scroll to position [102, 0]
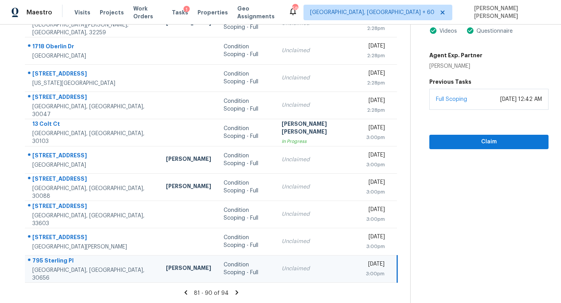
click at [233, 294] on icon at bounding box center [236, 292] width 7 height 7
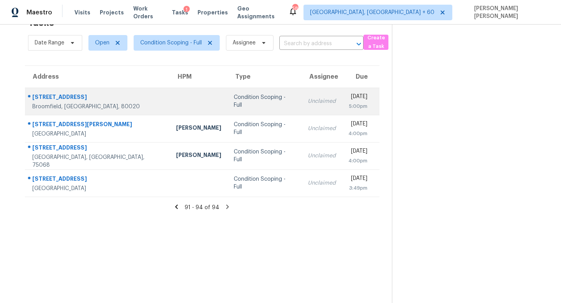
click at [234, 97] on div "Condition Scoping - Full" at bounding box center [265, 102] width 62 height 16
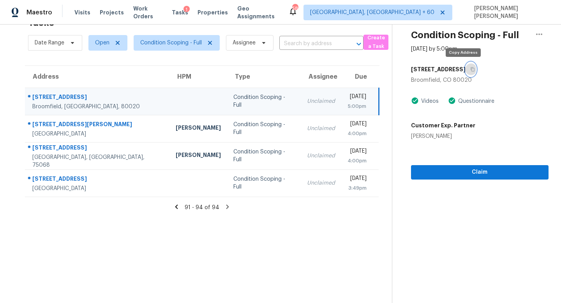
click at [466, 67] on button "button" at bounding box center [471, 69] width 11 height 14
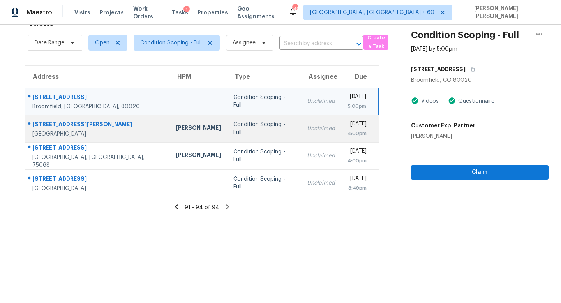
click at [307, 132] on div "Unclaimed" at bounding box center [321, 129] width 28 height 8
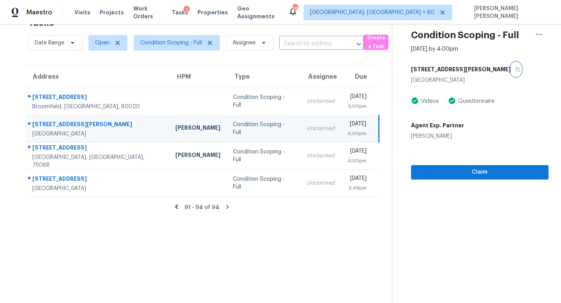
click at [515, 69] on icon "button" at bounding box center [517, 69] width 5 height 5
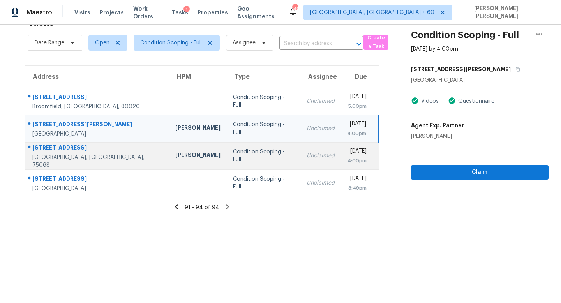
click at [233, 155] on div "Condition Scoping - Full" at bounding box center [263, 156] width 61 height 16
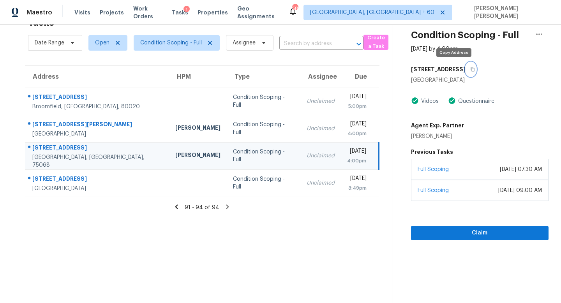
click at [466, 72] on button "button" at bounding box center [471, 69] width 11 height 14
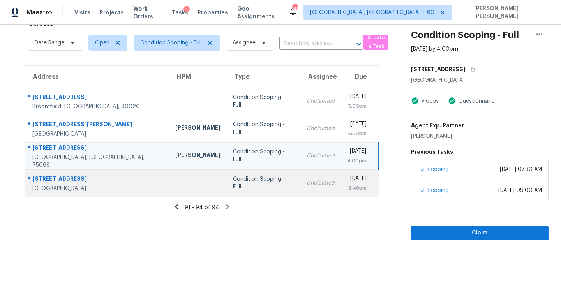
click at [227, 174] on td "Condition Scoping - Full" at bounding box center [264, 182] width 74 height 27
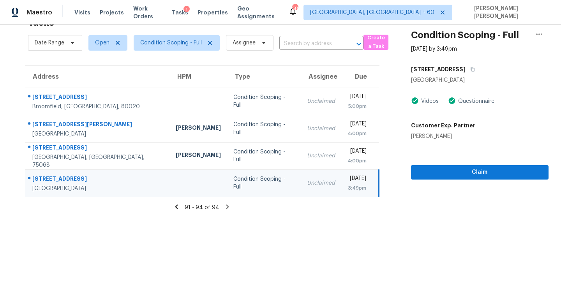
click at [461, 71] on div "511 Tanager St" at bounding box center [480, 69] width 138 height 14
click at [470, 69] on icon "button" at bounding box center [472, 69] width 5 height 5
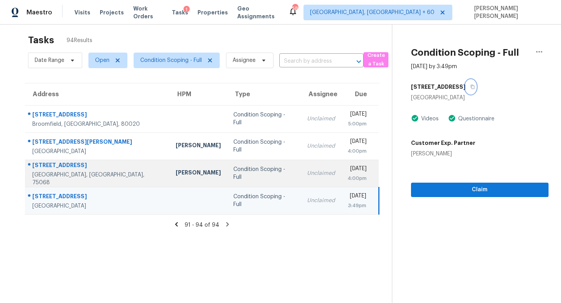
scroll to position [0, 0]
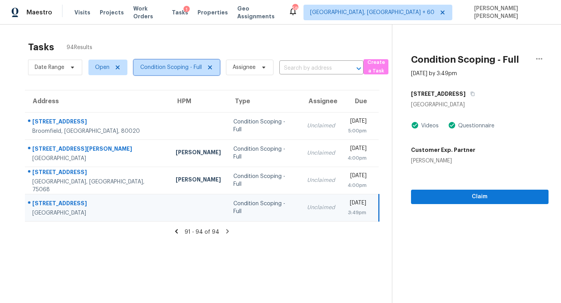
click at [187, 67] on span "Condition Scoping - Full" at bounding box center [171, 68] width 62 height 8
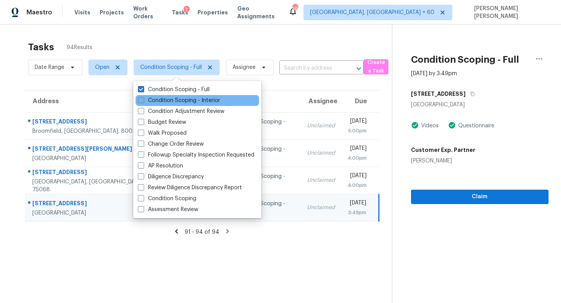
click at [188, 97] on label "Condition Scoping - Interior" at bounding box center [179, 101] width 82 height 8
click at [143, 97] on input "Condition Scoping - Interior" at bounding box center [140, 99] width 5 height 5
checkbox input "true"
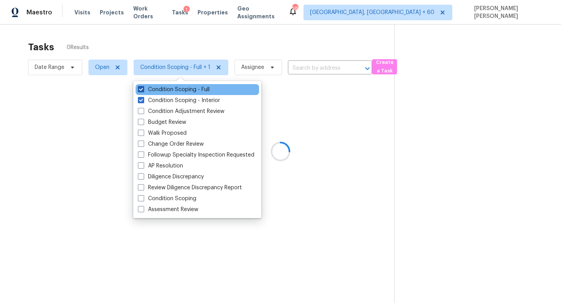
click at [188, 86] on label "Condition Scoping - Full" at bounding box center [174, 90] width 72 height 8
click at [143, 86] on input "Condition Scoping - Full" at bounding box center [140, 88] width 5 height 5
checkbox input "false"
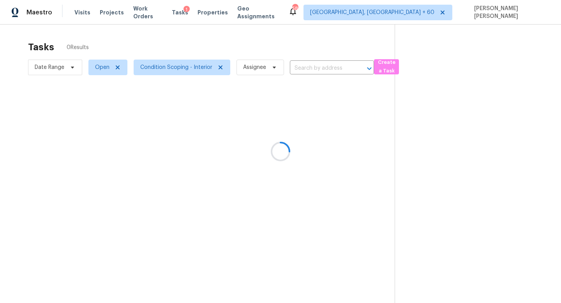
click at [194, 44] on div at bounding box center [280, 151] width 561 height 303
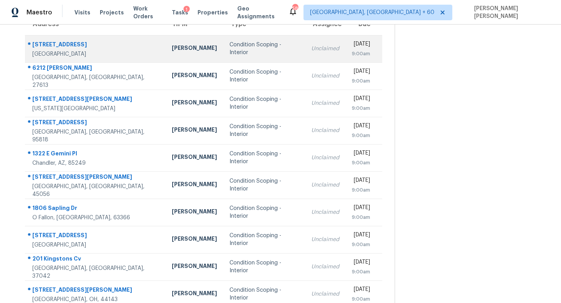
scroll to position [102, 0]
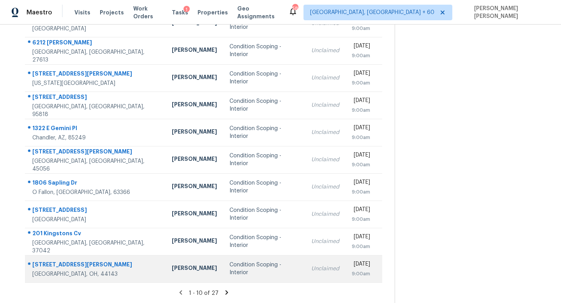
click at [229, 266] on div "Condition Scoping - Interior" at bounding box center [263, 269] width 69 height 16
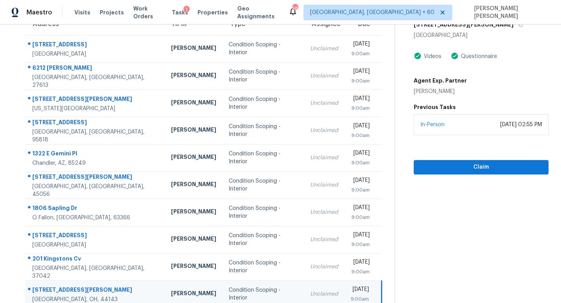
scroll to position [49, 0]
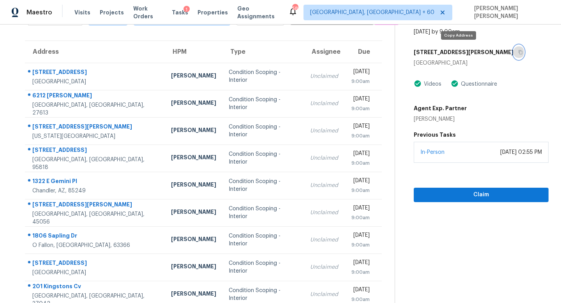
click at [514, 55] on button "button" at bounding box center [519, 52] width 11 height 14
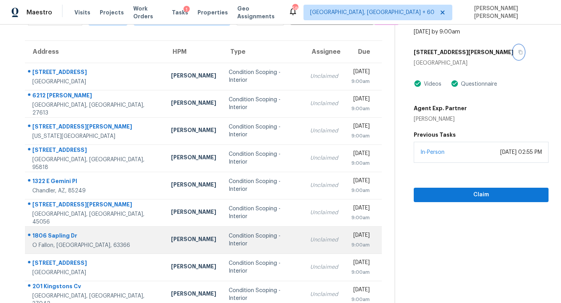
scroll to position [102, 0]
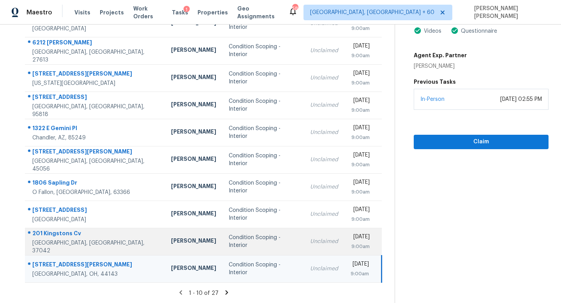
click at [304, 236] on td "Unclaimed" at bounding box center [324, 241] width 41 height 27
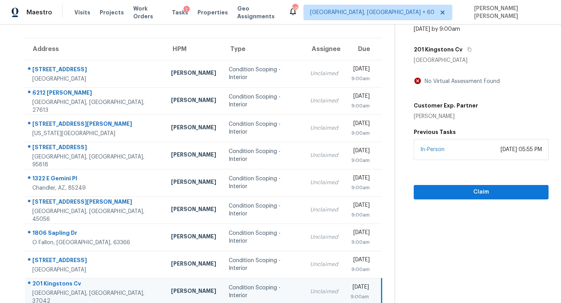
scroll to position [0, 0]
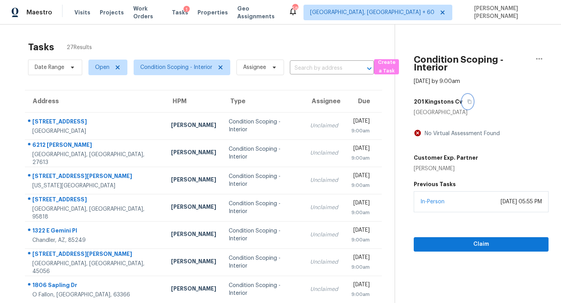
click at [466, 97] on button "button" at bounding box center [467, 102] width 11 height 14
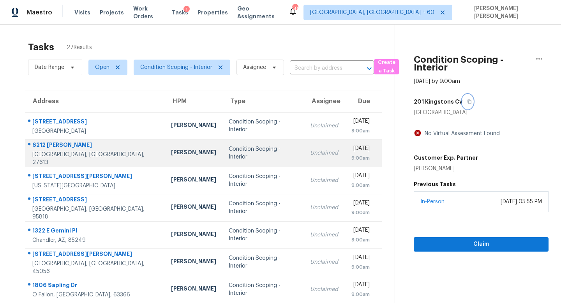
scroll to position [102, 0]
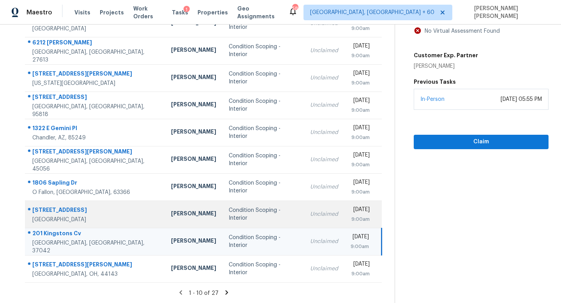
click at [304, 215] on td "Unclaimed" at bounding box center [324, 214] width 41 height 27
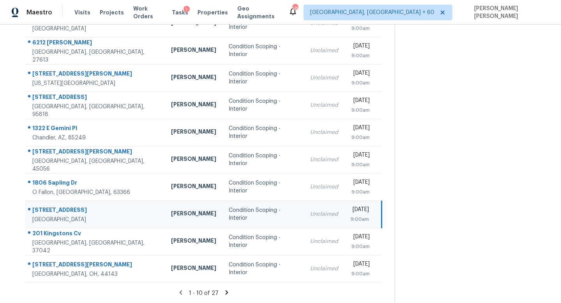
scroll to position [0, 0]
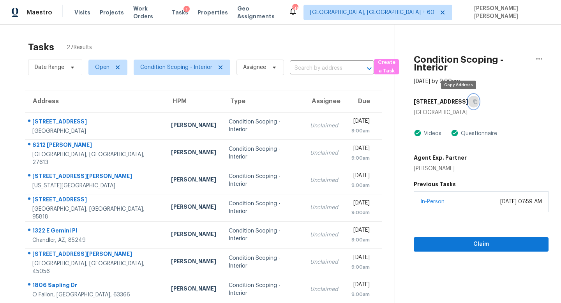
click at [473, 101] on icon "button" at bounding box center [475, 101] width 5 height 5
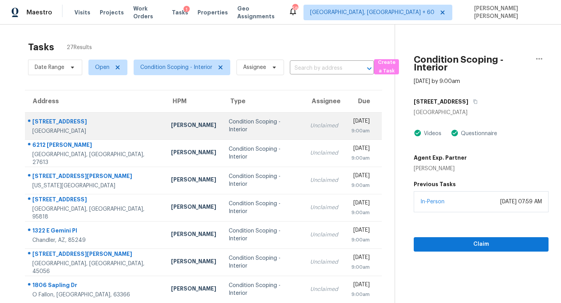
click at [304, 136] on td "Unclaimed" at bounding box center [324, 125] width 41 height 27
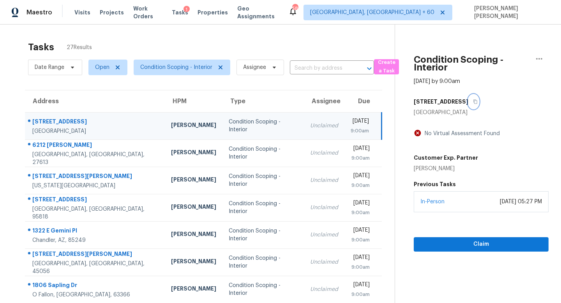
click at [468, 99] on button "button" at bounding box center [473, 102] width 11 height 14
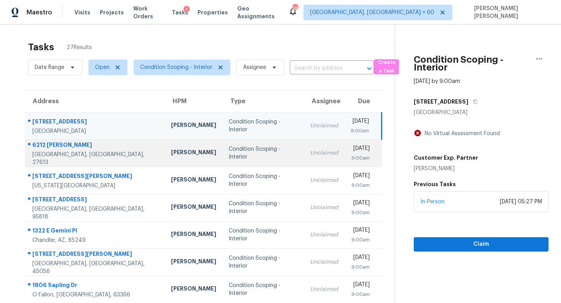
click at [264, 152] on td "Condition Scoping - Interior" at bounding box center [262, 152] width 81 height 27
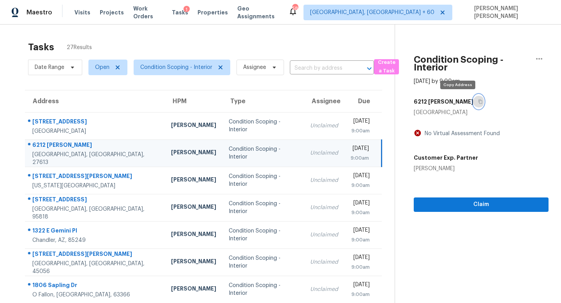
click at [473, 99] on button "button" at bounding box center [478, 102] width 11 height 14
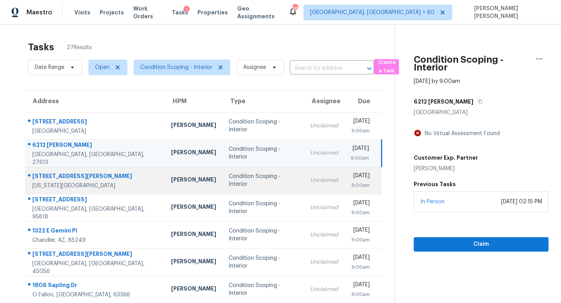
click at [304, 172] on td "Unclaimed" at bounding box center [324, 180] width 41 height 27
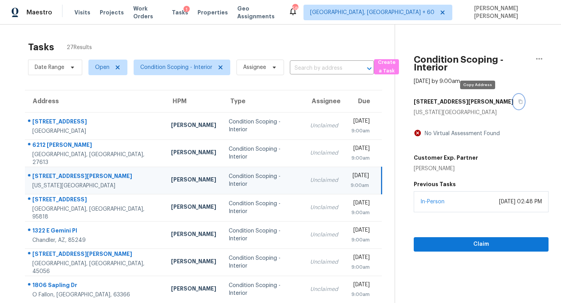
click at [518, 104] on icon "button" at bounding box center [520, 101] width 5 height 5
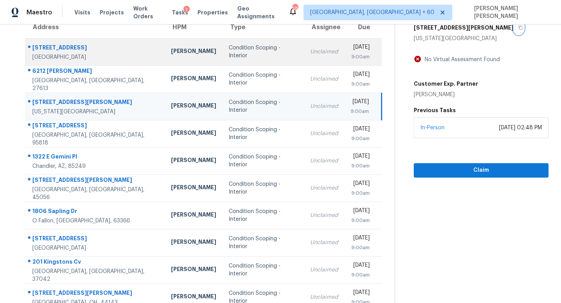
scroll to position [102, 0]
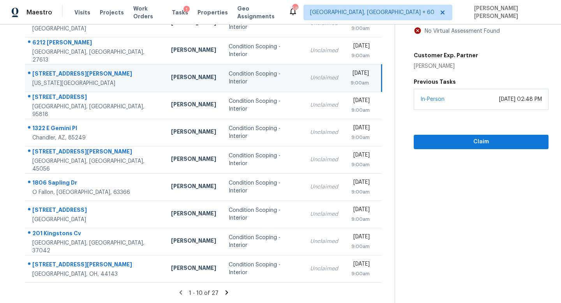
click at [223, 293] on icon at bounding box center [226, 292] width 7 height 7
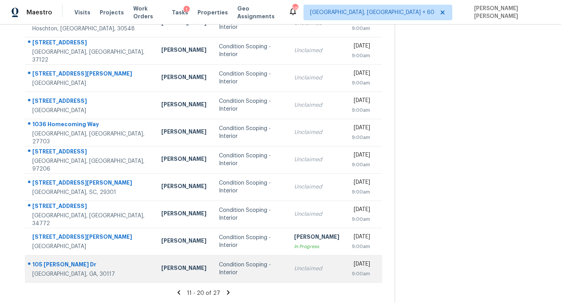
click at [288, 273] on td "Unclaimed" at bounding box center [317, 268] width 58 height 27
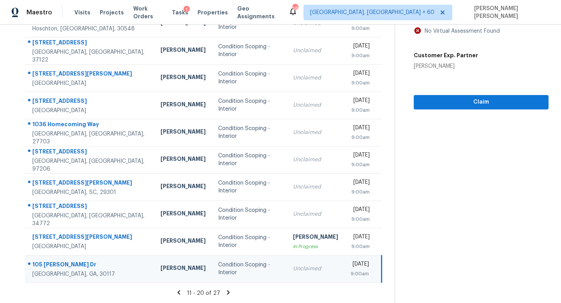
scroll to position [42, 0]
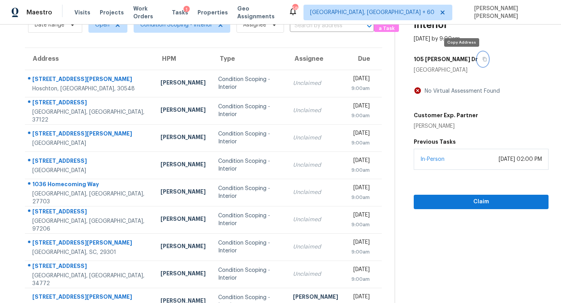
click at [482, 58] on icon "button" at bounding box center [484, 59] width 5 height 5
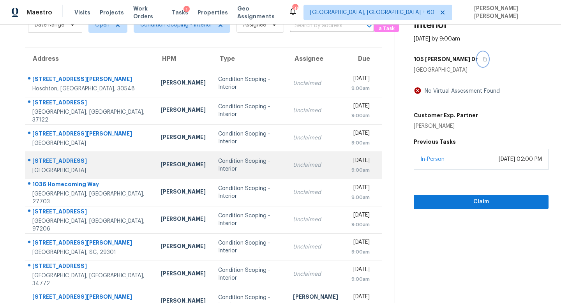
scroll to position [102, 0]
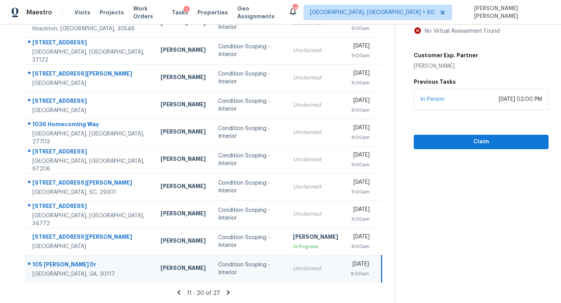
click at [287, 262] on td "Unclaimed" at bounding box center [316, 268] width 58 height 27
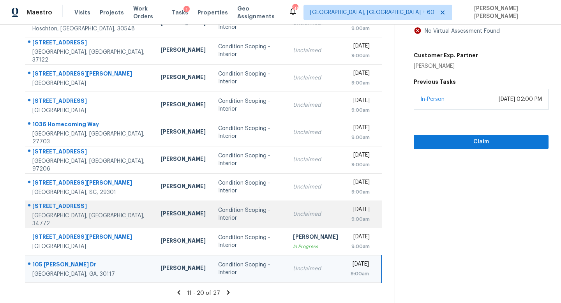
click at [304, 214] on td "Unclaimed" at bounding box center [316, 214] width 58 height 27
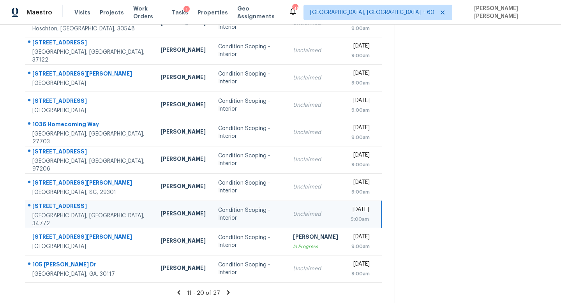
scroll to position [0, 0]
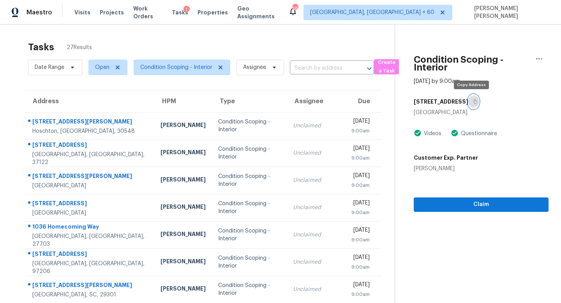
click at [473, 102] on icon "button" at bounding box center [475, 101] width 5 height 5
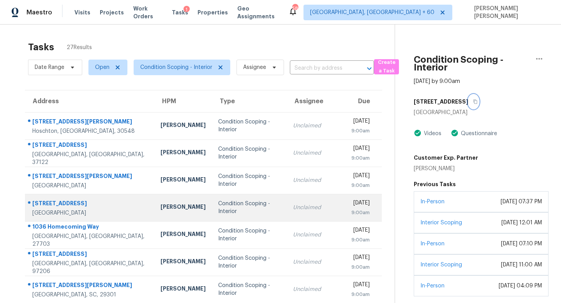
scroll to position [102, 0]
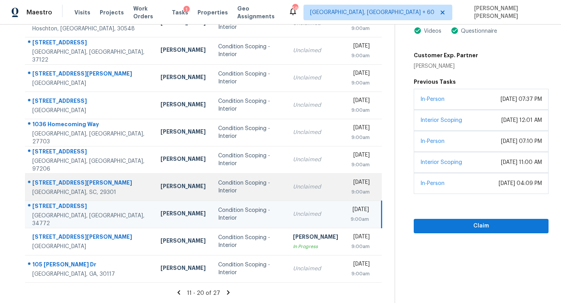
click at [302, 191] on td "Unclaimed" at bounding box center [316, 186] width 58 height 27
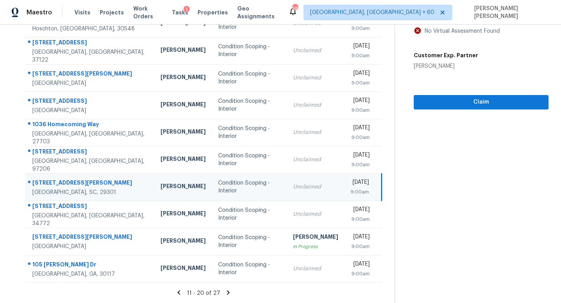
scroll to position [0, 0]
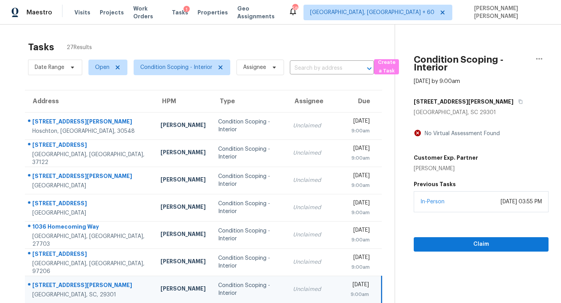
click at [465, 95] on div "187 Stribling Cir" at bounding box center [481, 102] width 135 height 14
click at [518, 99] on icon "button" at bounding box center [520, 101] width 5 height 5
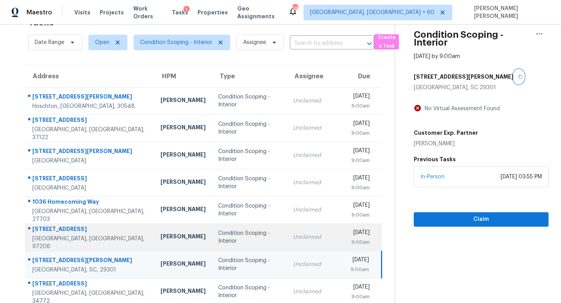
scroll to position [26, 0]
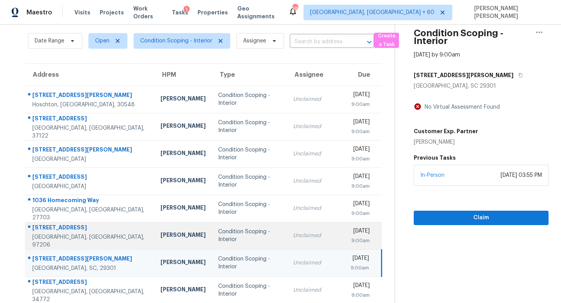
click at [344, 229] on td "Thu, Sep 25th 2025 9:00am" at bounding box center [362, 235] width 37 height 27
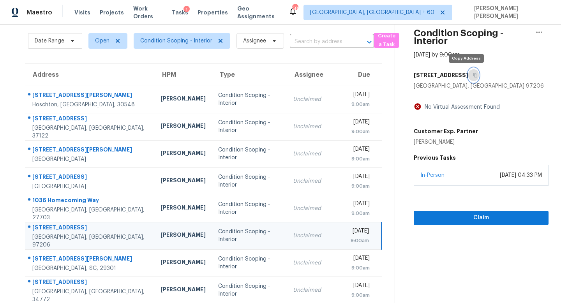
click at [468, 78] on button "button" at bounding box center [473, 75] width 11 height 14
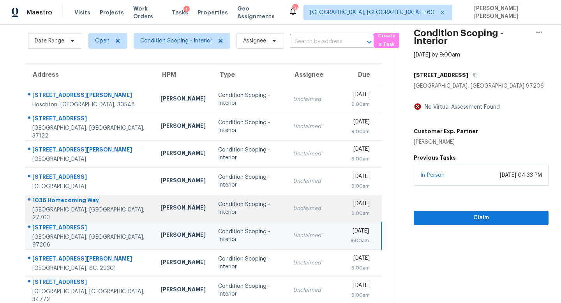
click at [257, 203] on td "Condition Scoping - Interior" at bounding box center [249, 208] width 75 height 27
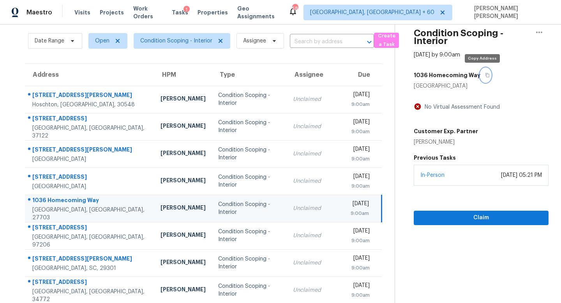
click at [480, 76] on button "button" at bounding box center [485, 75] width 11 height 14
click at [485, 73] on icon "button" at bounding box center [487, 75] width 5 height 5
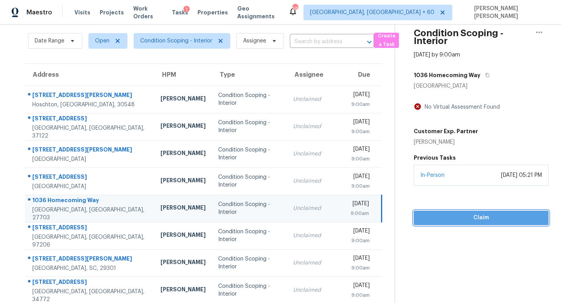
click at [472, 213] on button "Claim" at bounding box center [481, 218] width 135 height 14
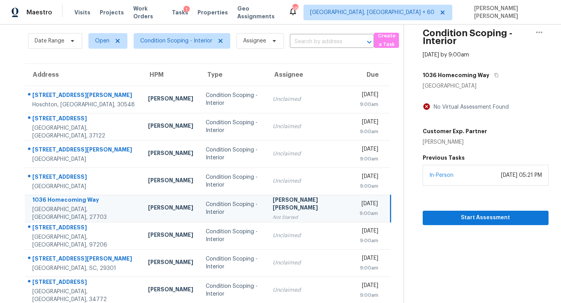
click at [487, 73] on div "1036 Homecoming Way" at bounding box center [486, 75] width 126 height 14
click at [494, 74] on icon "button" at bounding box center [496, 75] width 4 height 4
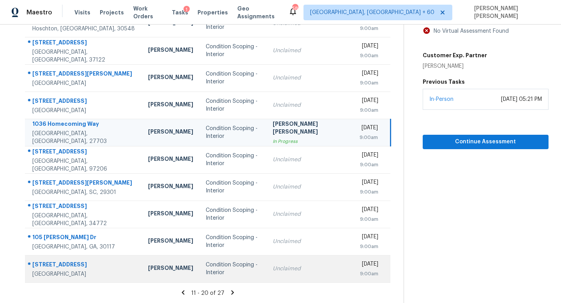
click at [220, 264] on td "Condition Scoping - Interior" at bounding box center [232, 268] width 67 height 27
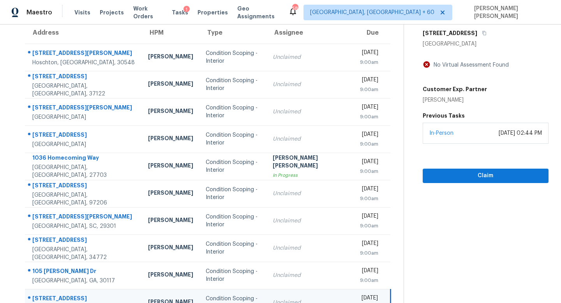
scroll to position [60, 0]
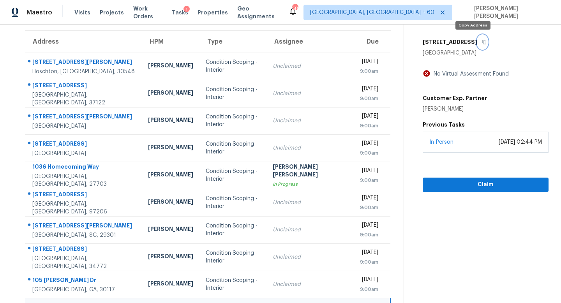
click at [482, 42] on icon "button" at bounding box center [484, 42] width 4 height 4
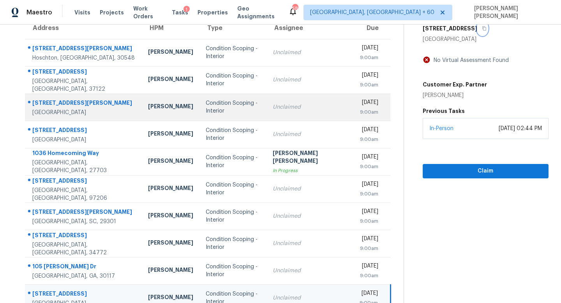
scroll to position [102, 0]
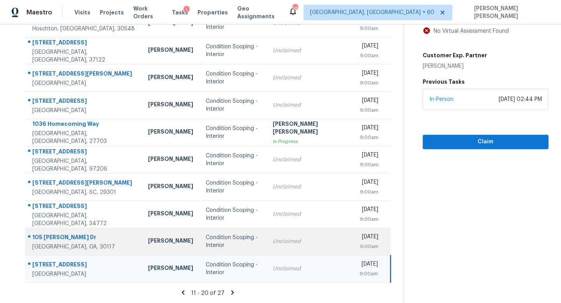
click at [241, 229] on td "Condition Scoping - Interior" at bounding box center [232, 241] width 67 height 27
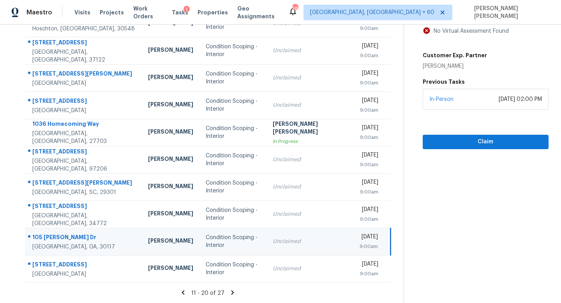
click at [229, 293] on icon at bounding box center [232, 292] width 7 height 7
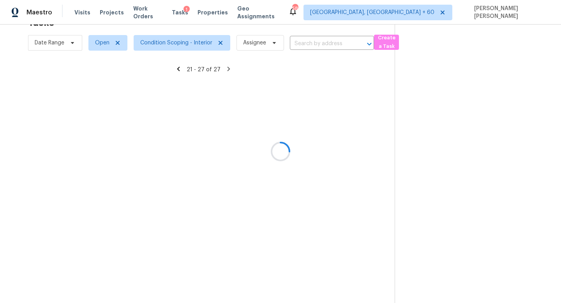
scroll to position [25, 0]
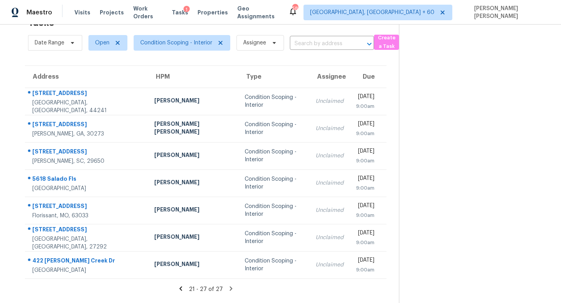
click at [180, 288] on icon at bounding box center [180, 288] width 3 height 4
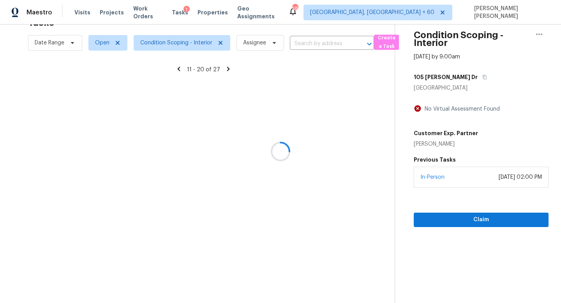
scroll to position [102, 0]
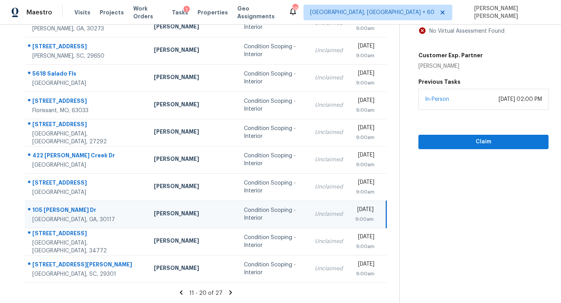
click at [181, 288] on section "Tasks 27 Results Date Range Open Condition Scoping - Interior Assignee ​ Create…" at bounding box center [205, 119] width 387 height 369
click at [180, 291] on icon at bounding box center [181, 292] width 3 height 4
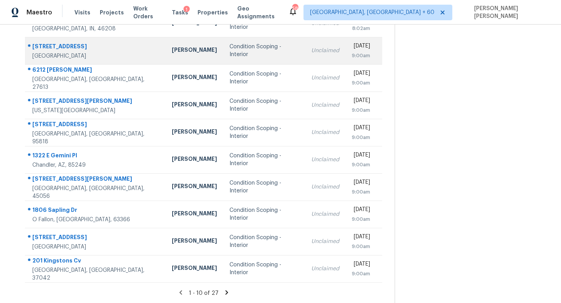
scroll to position [0, 0]
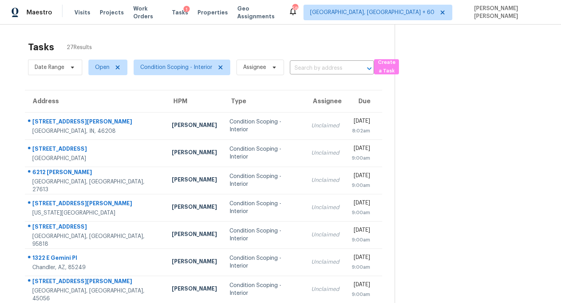
click at [175, 57] on span "Condition Scoping - Interior" at bounding box center [178, 67] width 103 height 20
click at [173, 70] on span "Condition Scoping - Interior" at bounding box center [176, 68] width 72 height 8
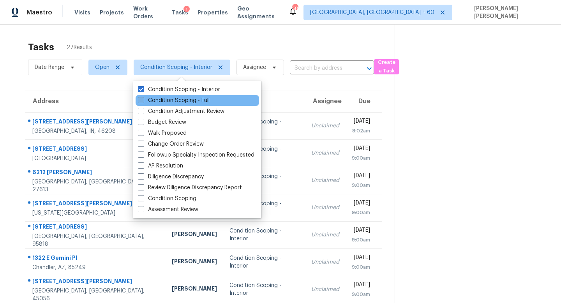
click at [173, 102] on label "Condition Scoping - Full" at bounding box center [174, 101] width 72 height 8
click at [143, 102] on input "Condition Scoping - Full" at bounding box center [140, 99] width 5 height 5
checkbox input "true"
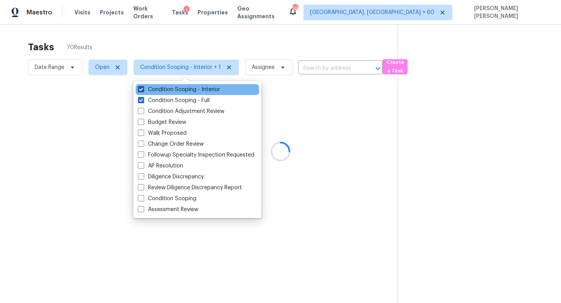
click at [175, 88] on label "Condition Scoping - Interior" at bounding box center [179, 90] width 82 height 8
click at [143, 88] on input "Condition Scoping - Interior" at bounding box center [140, 88] width 5 height 5
checkbox input "false"
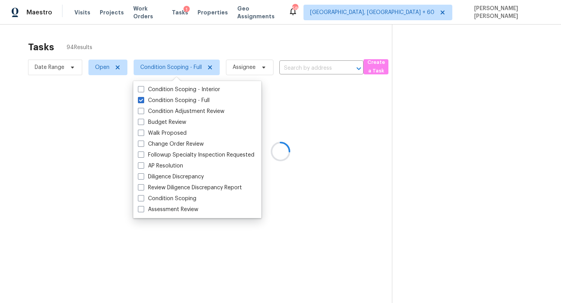
click at [171, 38] on div at bounding box center [280, 151] width 561 height 303
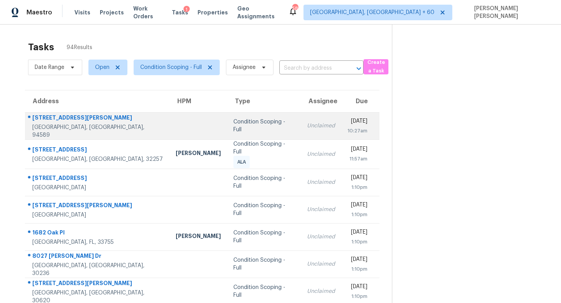
click at [244, 122] on td "Condition Scoping - Full" at bounding box center [264, 125] width 74 height 27
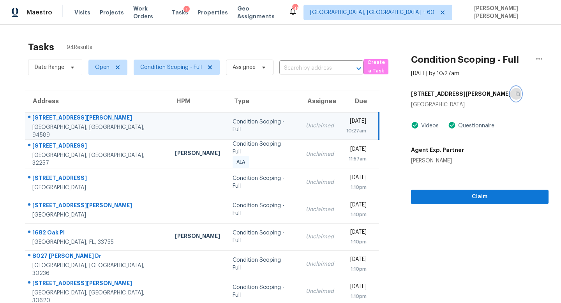
click at [511, 93] on button "button" at bounding box center [516, 94] width 11 height 14
click at [515, 94] on icon "button" at bounding box center [517, 94] width 5 height 5
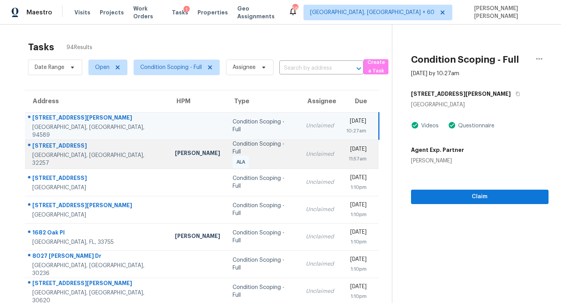
click at [246, 153] on div "Condition Scoping - Full ALA" at bounding box center [263, 154] width 61 height 28
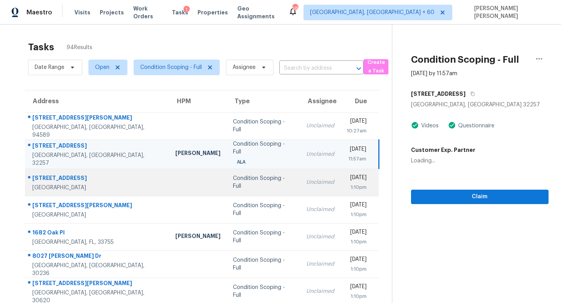
click at [251, 176] on div "Condition Scoping - Full" at bounding box center [263, 183] width 61 height 16
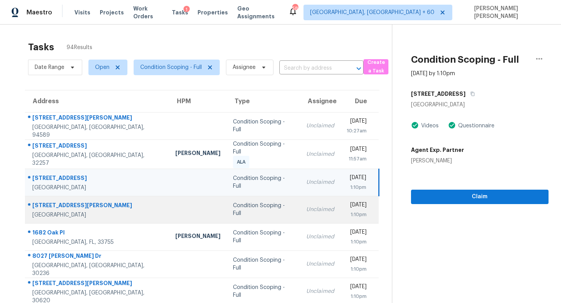
click at [227, 212] on td "Condition Scoping - Full" at bounding box center [263, 209] width 73 height 27
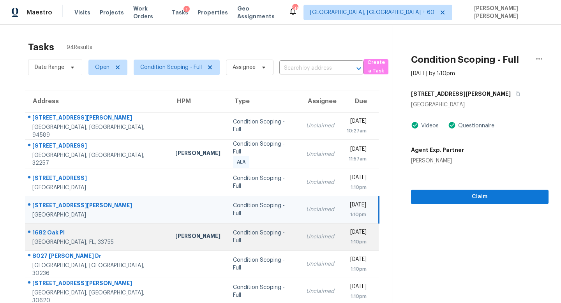
scroll to position [102, 0]
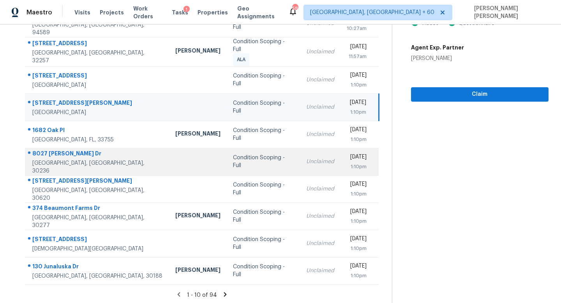
click at [227, 151] on td "Condition Scoping - Full" at bounding box center [263, 161] width 73 height 27
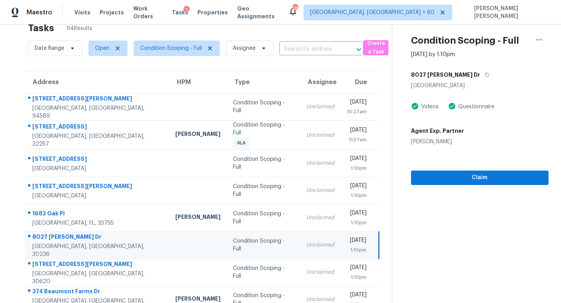
scroll to position [9, 0]
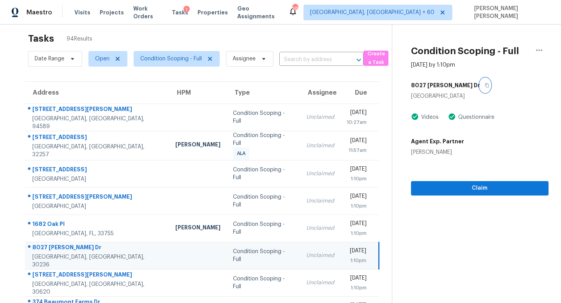
click at [480, 85] on button "button" at bounding box center [485, 85] width 11 height 14
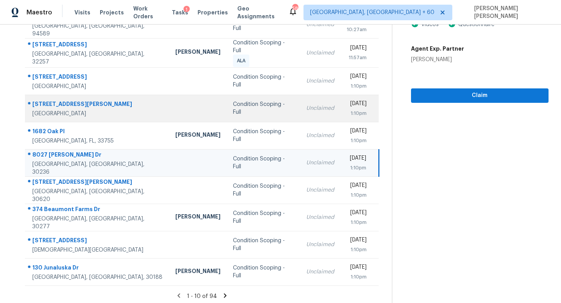
scroll to position [102, 0]
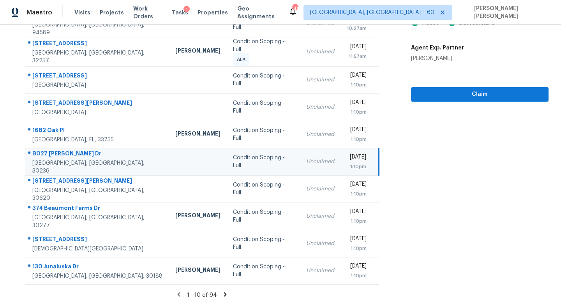
click at [222, 292] on icon at bounding box center [225, 294] width 7 height 7
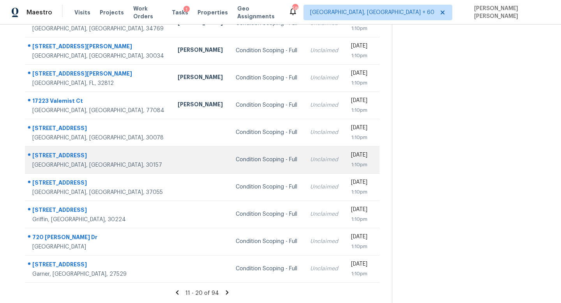
scroll to position [0, 0]
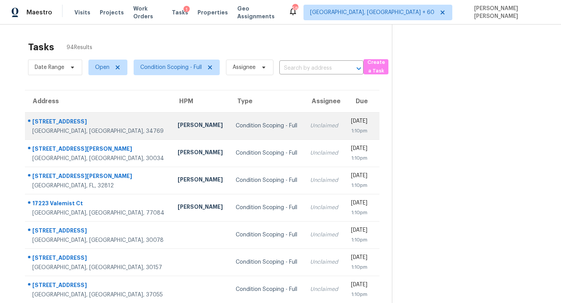
click at [229, 118] on td "Condition Scoping - Full" at bounding box center [266, 125] width 74 height 27
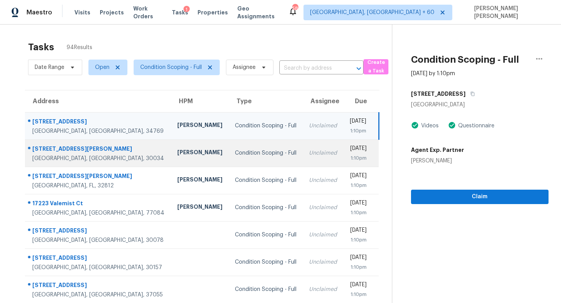
click at [177, 156] on div "Juan Lozano" at bounding box center [199, 153] width 45 height 10
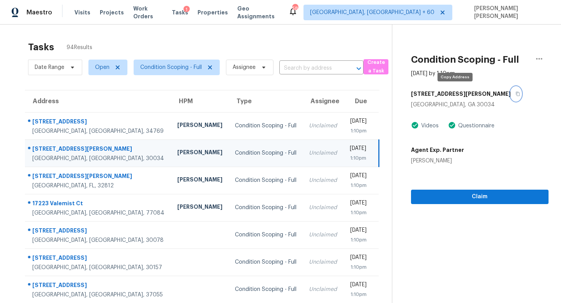
click at [515, 94] on icon "button" at bounding box center [517, 94] width 5 height 5
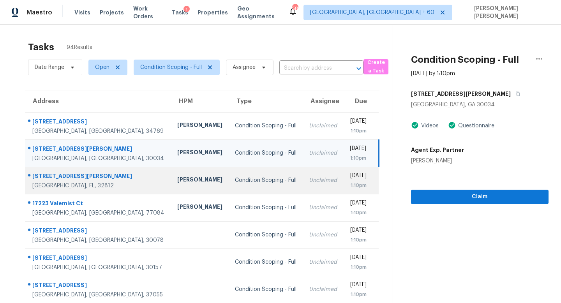
click at [229, 184] on td "Condition Scoping - Full" at bounding box center [266, 180] width 74 height 27
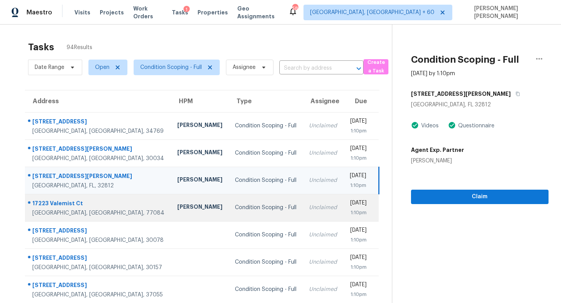
click at [303, 203] on td "Unclaimed" at bounding box center [323, 207] width 41 height 27
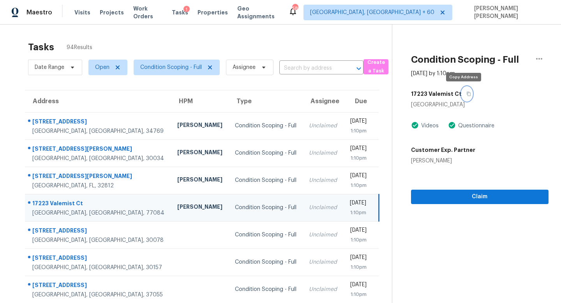
click at [467, 93] on icon "button" at bounding box center [469, 94] width 4 height 4
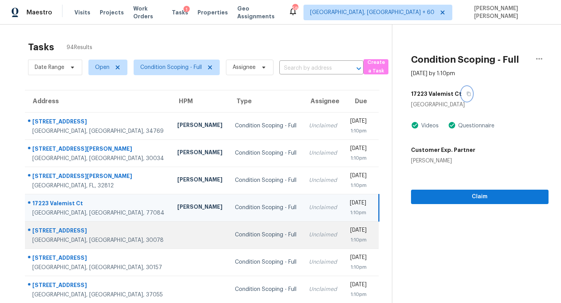
scroll to position [102, 0]
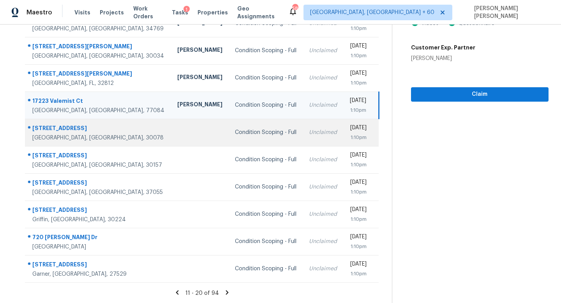
click at [309, 131] on div "Unclaimed" at bounding box center [323, 133] width 28 height 8
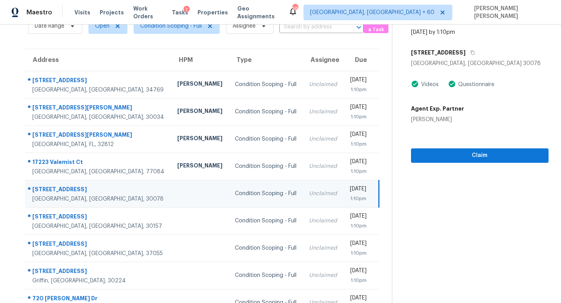
scroll to position [31, 0]
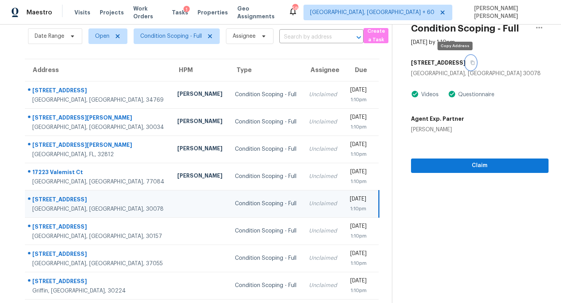
click at [466, 66] on button "button" at bounding box center [471, 63] width 11 height 14
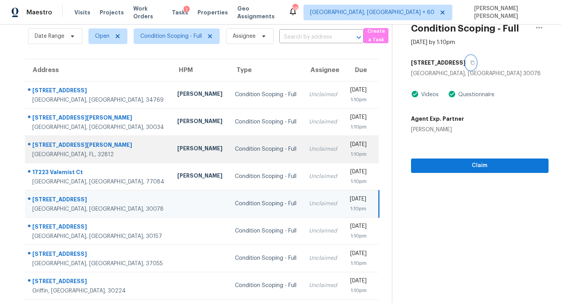
scroll to position [102, 0]
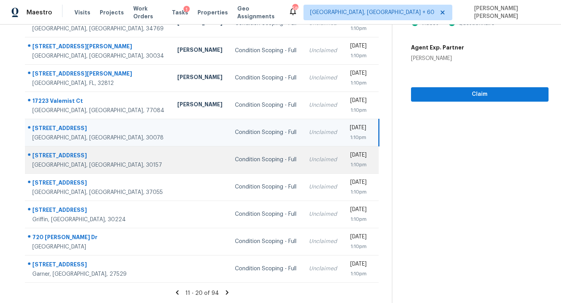
click at [303, 169] on td "Unclaimed" at bounding box center [323, 159] width 41 height 27
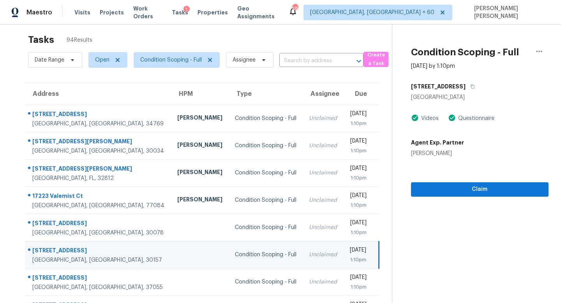
scroll to position [0, 0]
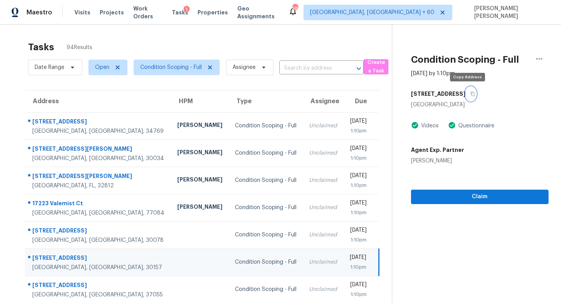
click at [471, 95] on button "button" at bounding box center [471, 94] width 11 height 14
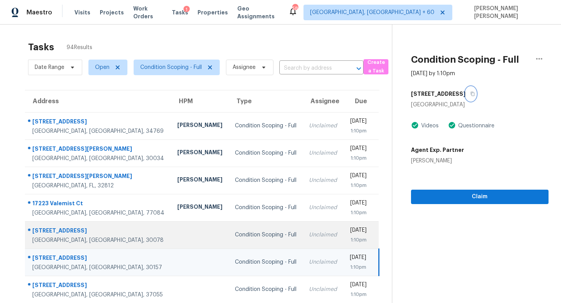
scroll to position [102, 0]
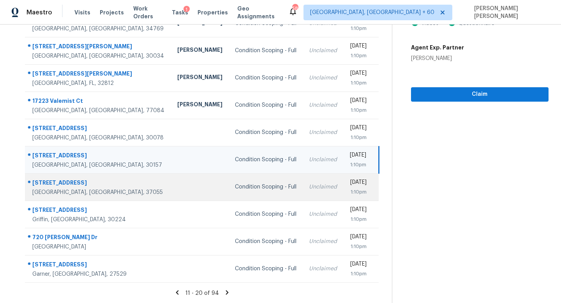
click at [303, 189] on td "Unclaimed" at bounding box center [323, 186] width 41 height 27
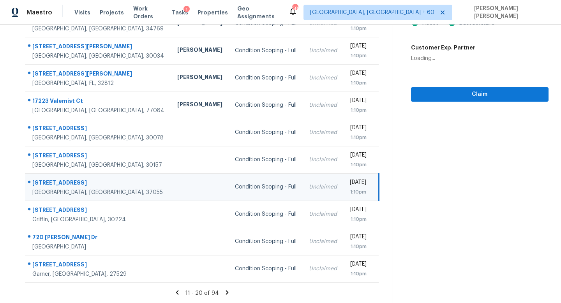
scroll to position [0, 0]
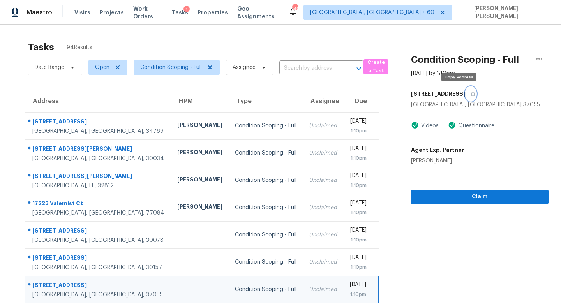
click at [470, 92] on icon "button" at bounding box center [472, 94] width 5 height 5
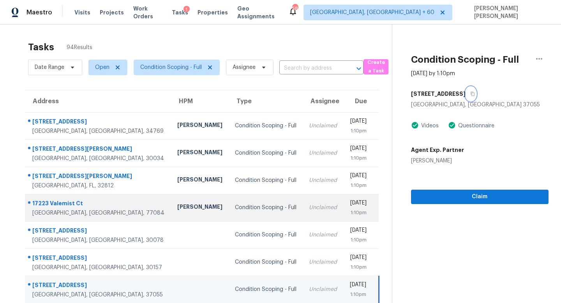
scroll to position [102, 0]
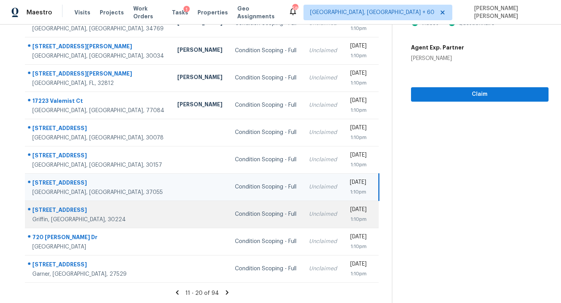
click at [251, 216] on div "Condition Scoping - Full" at bounding box center [266, 214] width 62 height 8
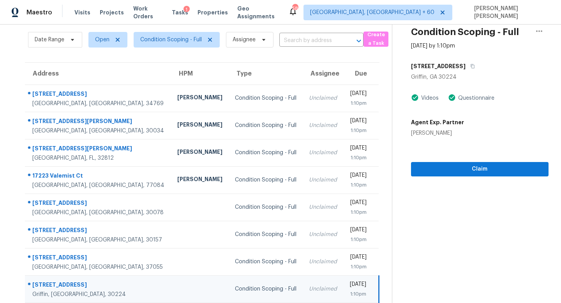
scroll to position [0, 0]
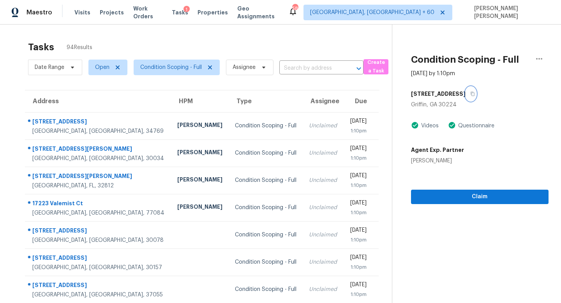
click at [466, 90] on button "button" at bounding box center [471, 94] width 11 height 14
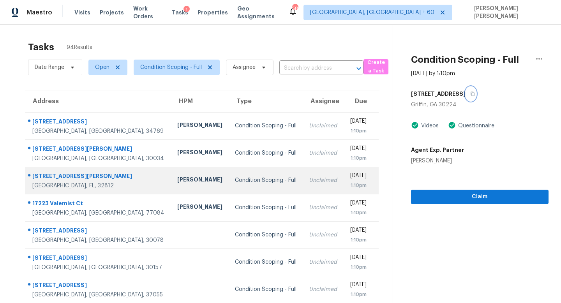
scroll to position [102, 0]
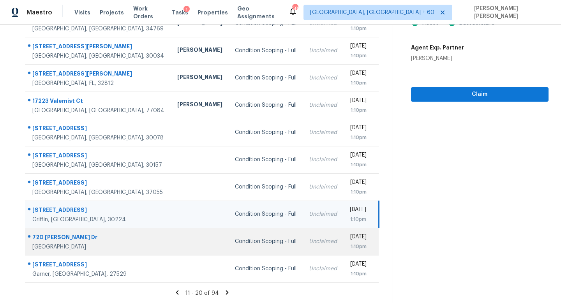
click at [238, 244] on div "Condition Scoping - Full" at bounding box center [266, 242] width 62 height 8
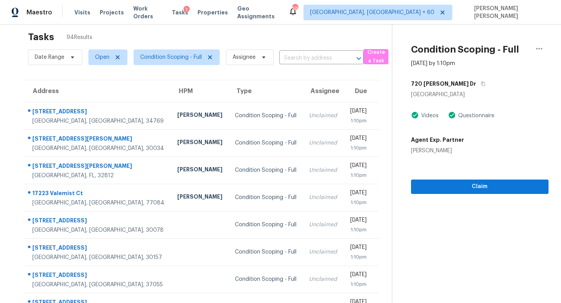
scroll to position [2, 0]
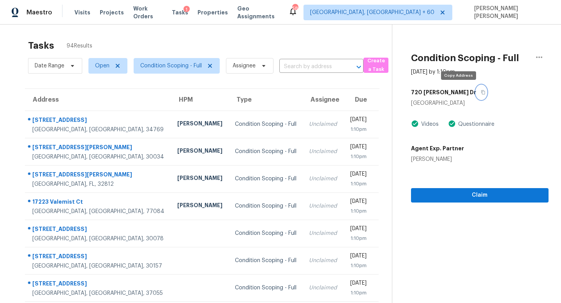
click at [476, 88] on button "button" at bounding box center [481, 92] width 11 height 14
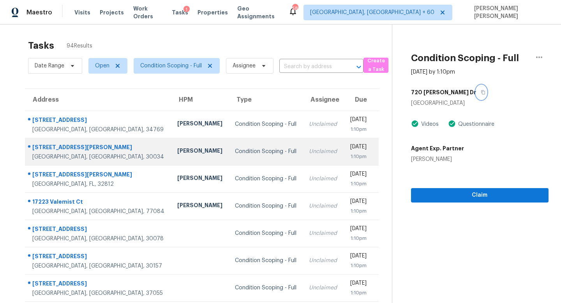
scroll to position [102, 0]
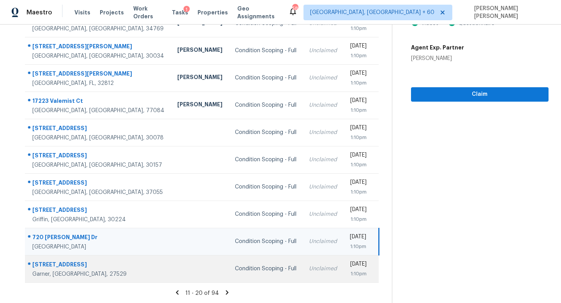
click at [252, 265] on div "Condition Scoping - Full" at bounding box center [266, 269] width 62 height 8
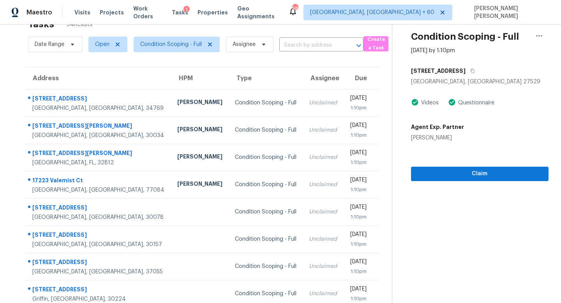
scroll to position [0, 0]
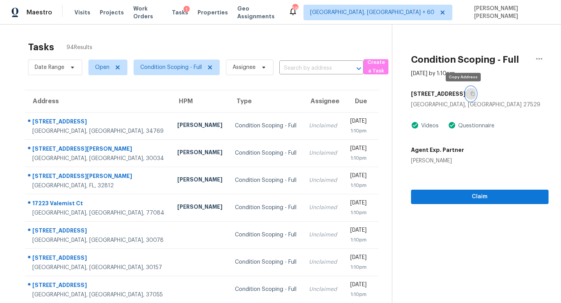
click at [470, 95] on icon "button" at bounding box center [472, 94] width 5 height 5
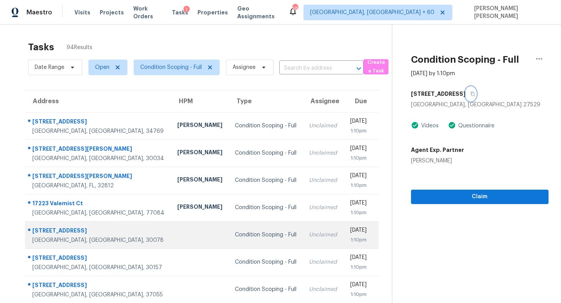
scroll to position [102, 0]
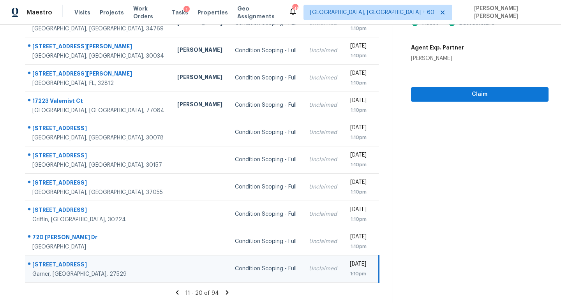
click at [227, 291] on icon at bounding box center [227, 292] width 7 height 7
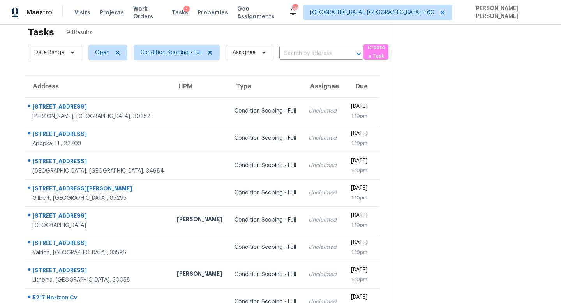
scroll to position [0, 0]
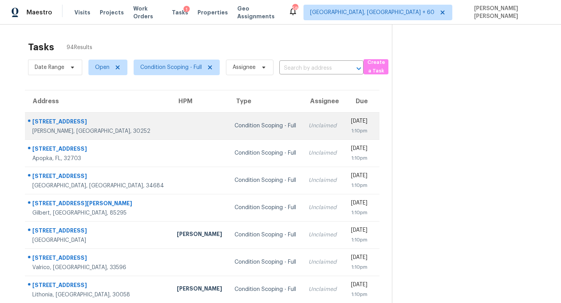
click at [251, 122] on td "Condition Scoping - Full" at bounding box center [265, 125] width 74 height 27
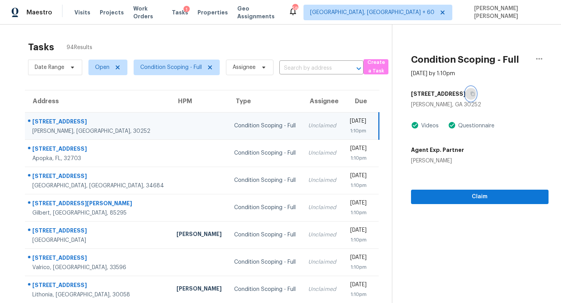
click at [470, 92] on icon "button" at bounding box center [472, 94] width 5 height 5
click at [472, 96] on div "138 Aylesbury Blvd" at bounding box center [480, 94] width 138 height 14
click at [470, 94] on icon "button" at bounding box center [472, 94] width 5 height 5
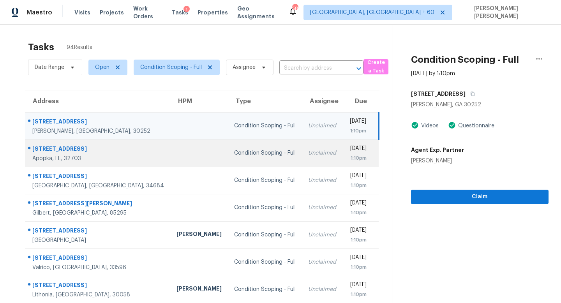
click at [234, 152] on div "Condition Scoping - Full" at bounding box center [265, 153] width 62 height 8
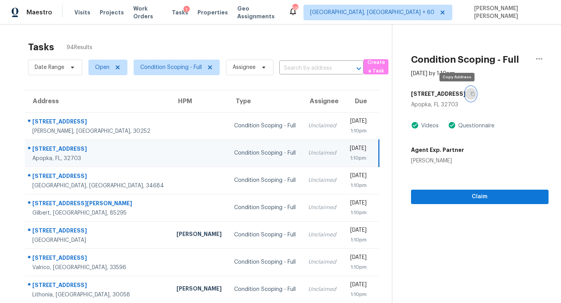
click at [466, 96] on button "button" at bounding box center [471, 94] width 11 height 14
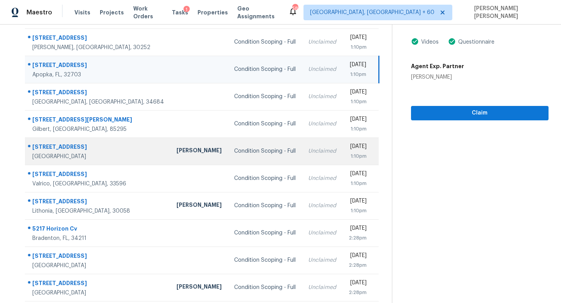
scroll to position [75, 0]
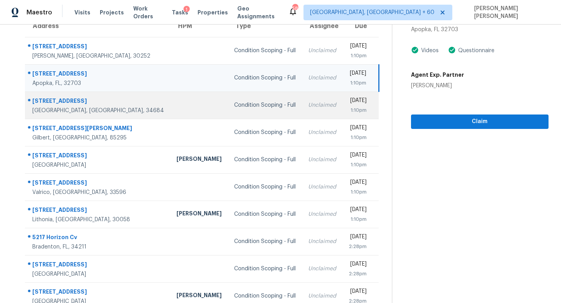
click at [255, 108] on td "Condition Scoping - Full" at bounding box center [265, 105] width 74 height 27
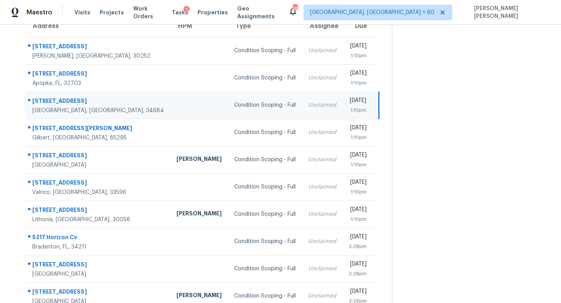
scroll to position [0, 0]
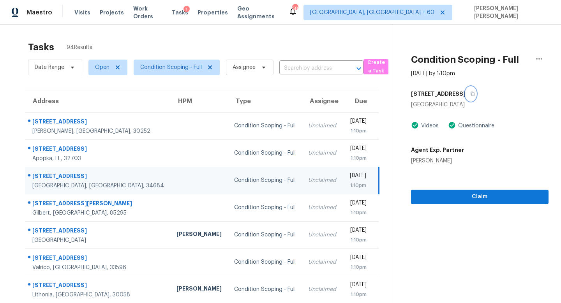
click at [466, 90] on button "button" at bounding box center [471, 94] width 11 height 14
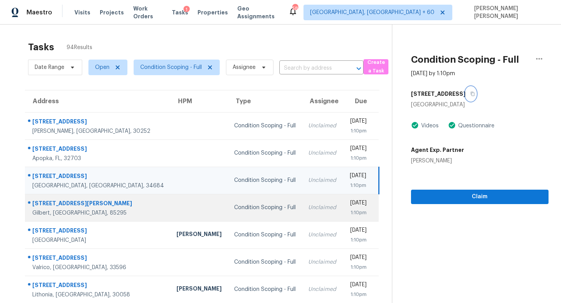
scroll to position [102, 0]
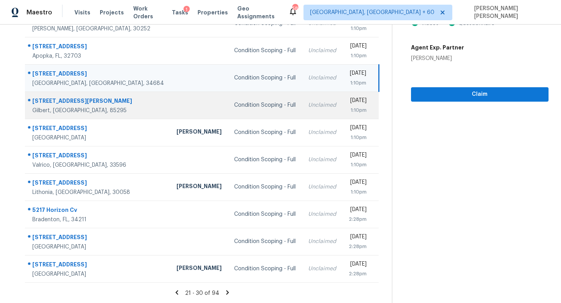
click at [308, 107] on div "Unclaimed" at bounding box center [322, 105] width 28 height 8
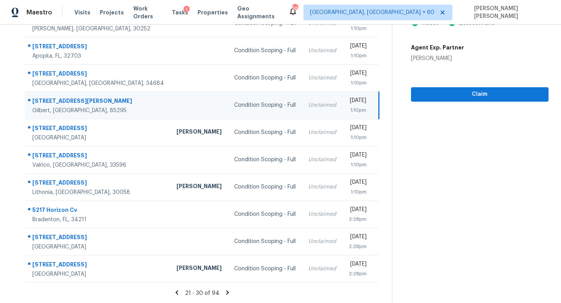
scroll to position [0, 0]
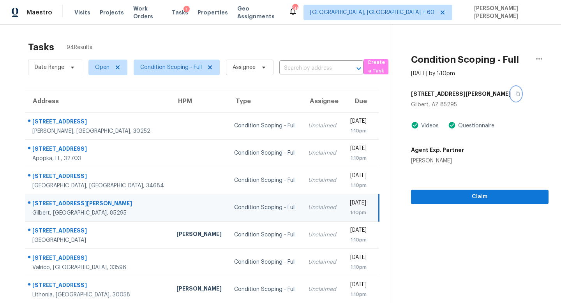
click at [516, 95] on icon "button" at bounding box center [518, 94] width 4 height 4
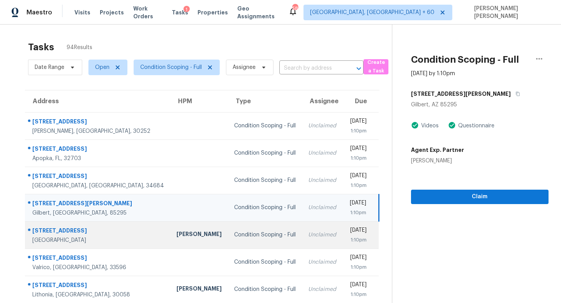
click at [228, 226] on td "Condition Scoping - Full" at bounding box center [265, 234] width 74 height 27
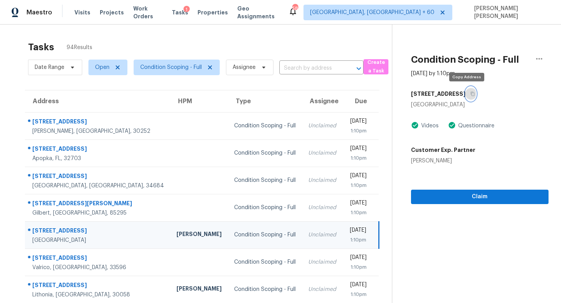
click at [466, 91] on button "button" at bounding box center [471, 94] width 11 height 14
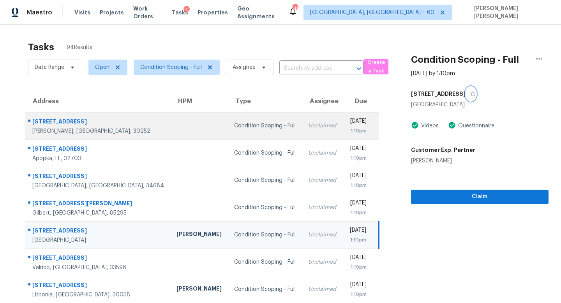
scroll to position [102, 0]
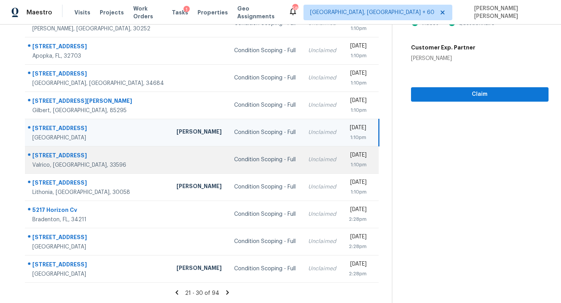
click at [308, 161] on div "Unclaimed" at bounding box center [322, 160] width 28 height 8
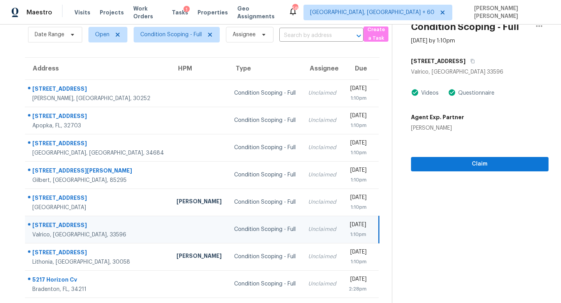
scroll to position [0, 0]
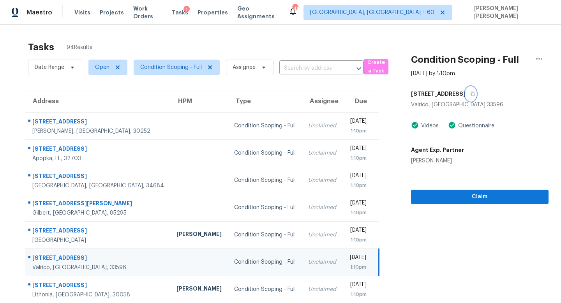
click at [470, 92] on icon "button" at bounding box center [472, 94] width 5 height 5
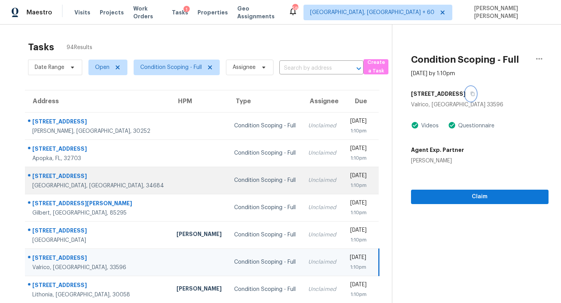
scroll to position [102, 0]
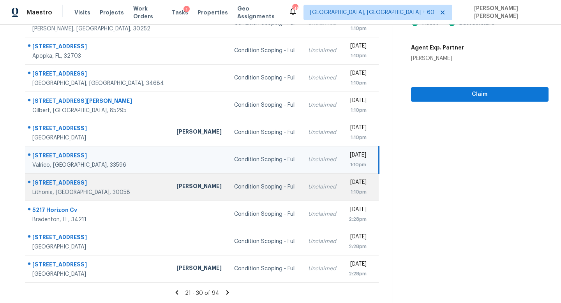
click at [238, 190] on div "Condition Scoping - Full" at bounding box center [265, 187] width 62 height 8
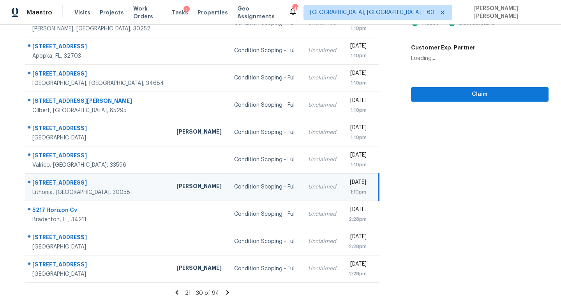
click at [454, 178] on section "Condition Scoping - Full Sep 25th 2025 by 1:10pm 6236 Springwater Ln Lithonia, …" at bounding box center [470, 112] width 157 height 381
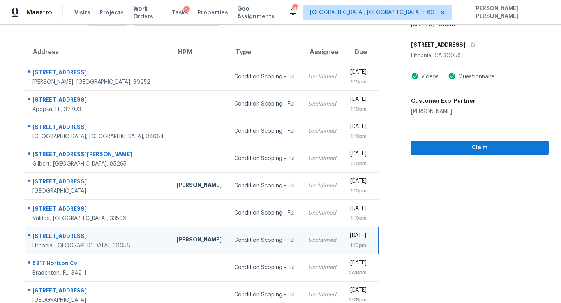
scroll to position [40, 0]
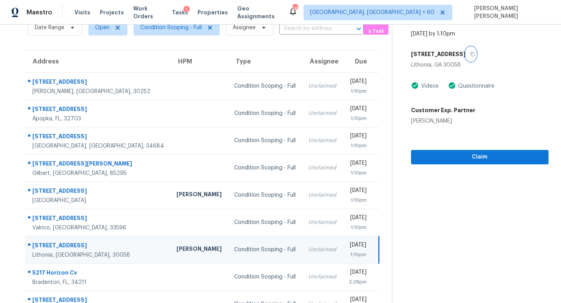
click at [474, 52] on icon "button" at bounding box center [472, 54] width 5 height 5
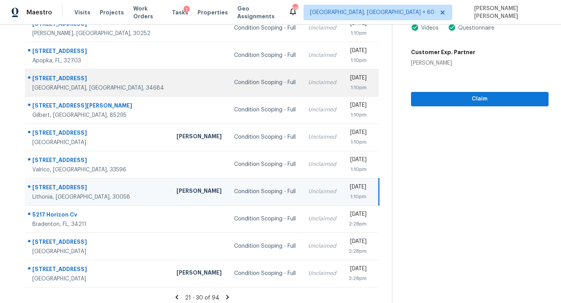
scroll to position [102, 0]
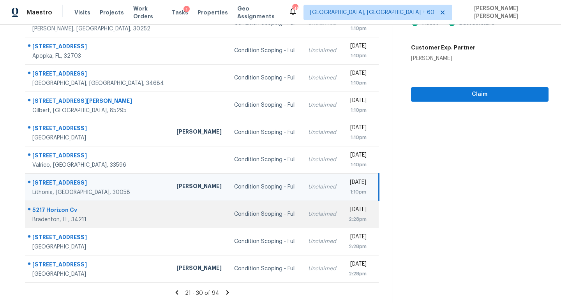
click at [254, 210] on td "Condition Scoping - Full" at bounding box center [265, 214] width 74 height 27
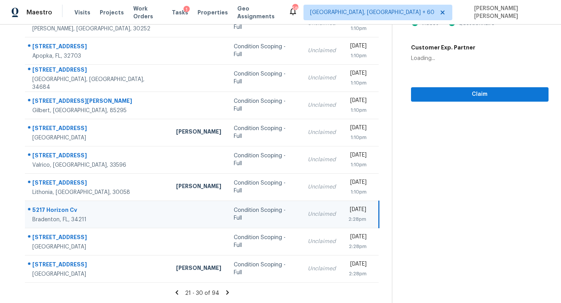
scroll to position [0, 0]
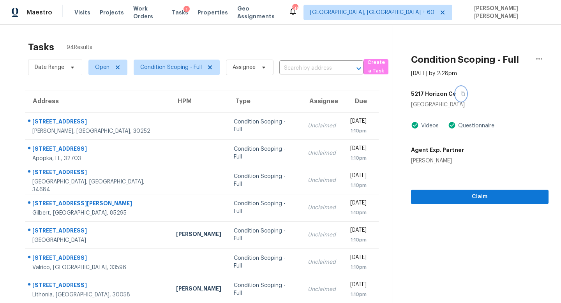
click at [458, 91] on button "button" at bounding box center [461, 94] width 11 height 14
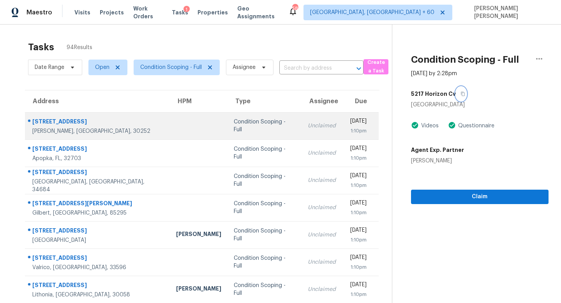
scroll to position [102, 0]
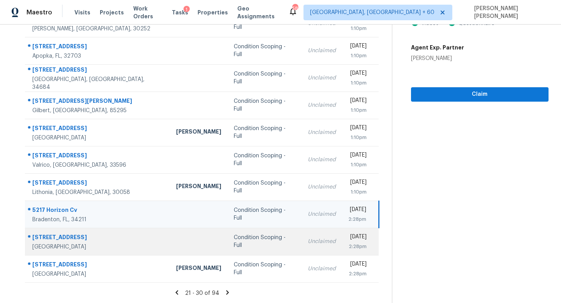
click at [229, 235] on td "Condition Scoping - Full" at bounding box center [265, 241] width 74 height 27
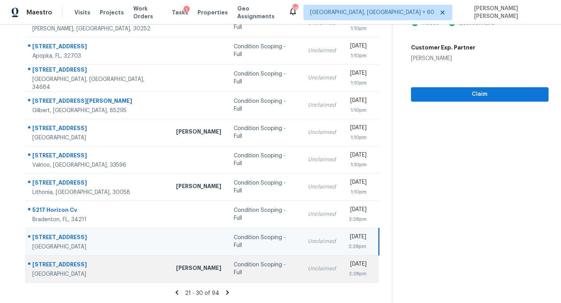
click at [234, 266] on div "Condition Scoping - Full" at bounding box center [265, 269] width 62 height 16
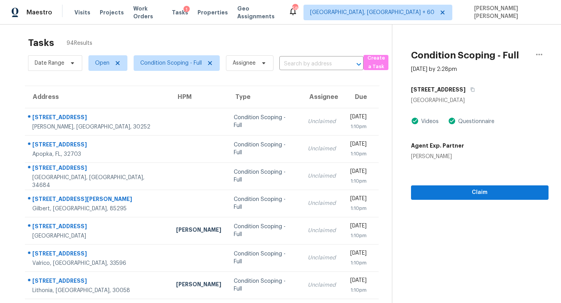
scroll to position [0, 0]
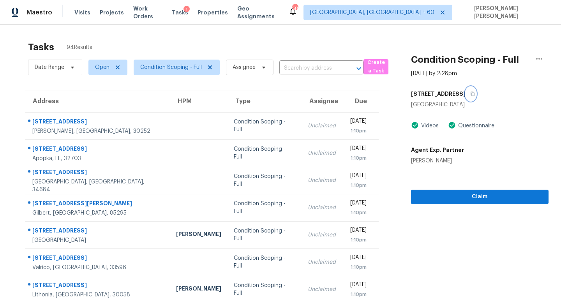
click at [470, 92] on icon "button" at bounding box center [472, 94] width 5 height 5
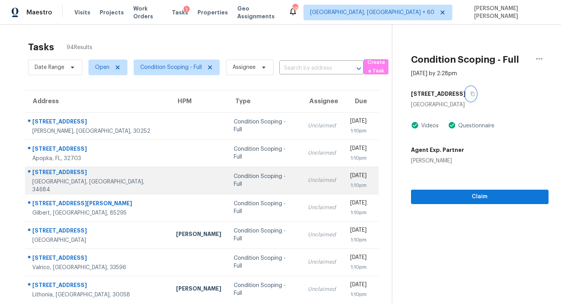
scroll to position [102, 0]
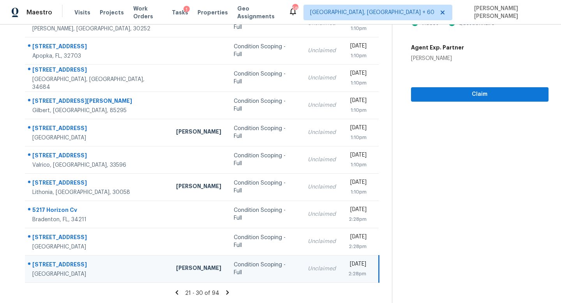
click at [228, 291] on icon at bounding box center [227, 292] width 7 height 7
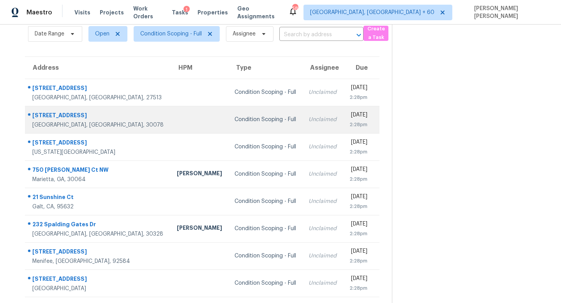
scroll to position [0, 0]
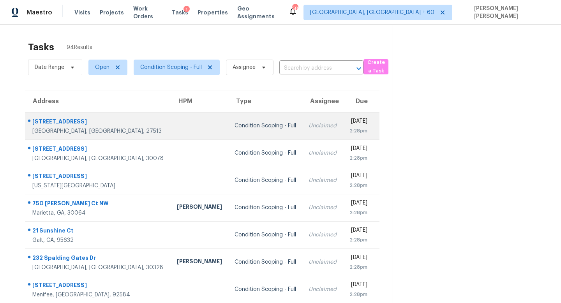
click at [228, 120] on td "Condition Scoping - Full" at bounding box center [265, 125] width 74 height 27
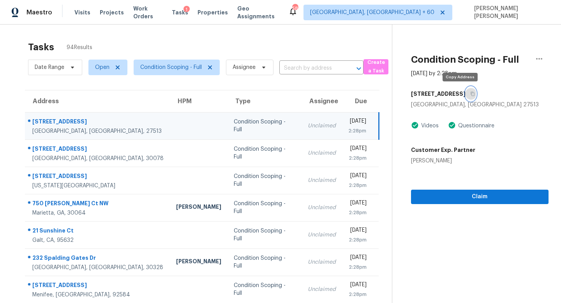
click at [470, 92] on icon "button" at bounding box center [472, 94] width 5 height 5
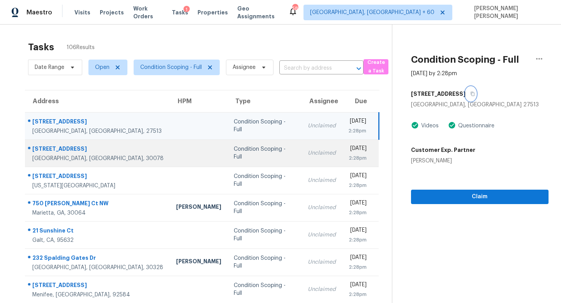
scroll to position [11, 0]
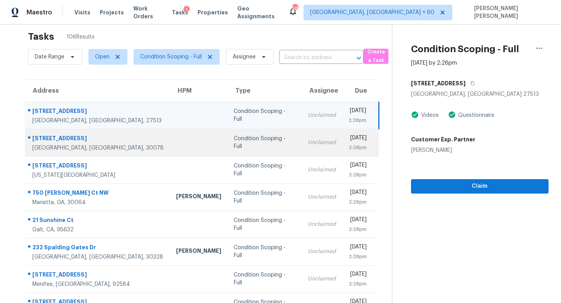
click at [234, 146] on div "Condition Scoping - Full" at bounding box center [265, 143] width 62 height 16
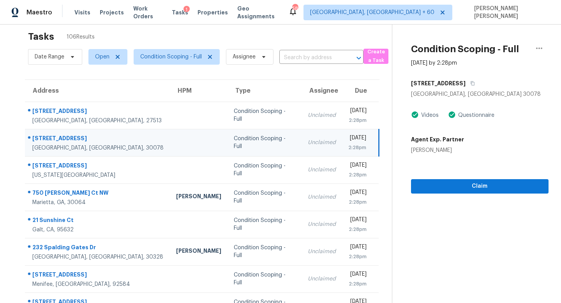
click at [473, 82] on div "2454 Jacks View Ct" at bounding box center [480, 83] width 138 height 14
click at [470, 83] on icon "button" at bounding box center [472, 83] width 5 height 5
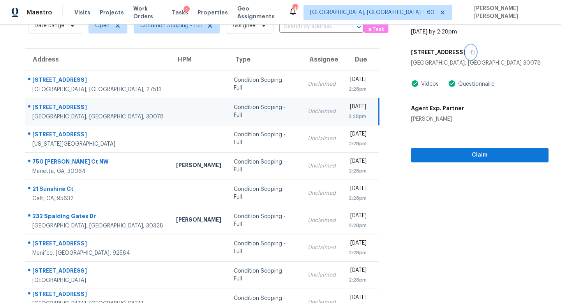
scroll to position [42, 0]
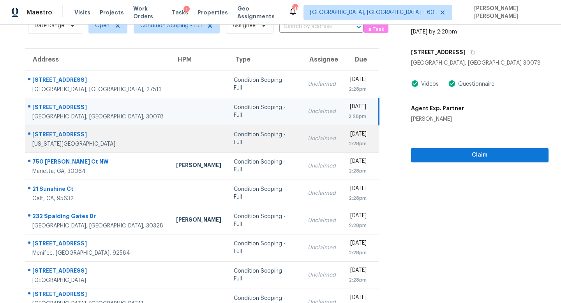
click at [257, 136] on td "Condition Scoping - Full" at bounding box center [265, 138] width 74 height 27
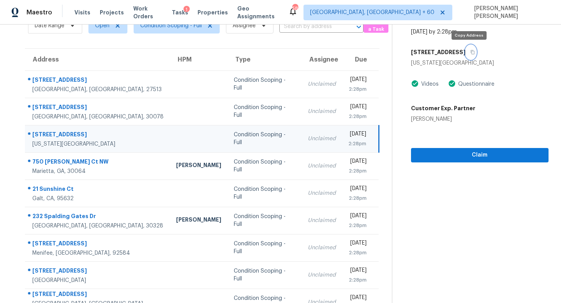
click at [469, 55] on button "button" at bounding box center [471, 52] width 11 height 14
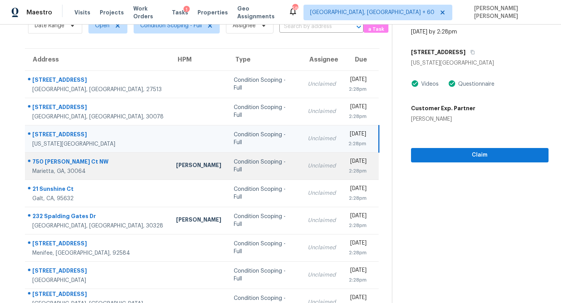
click at [254, 166] on td "Condition Scoping - Full" at bounding box center [265, 165] width 74 height 27
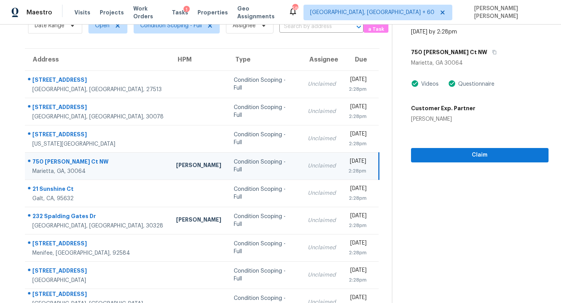
click at [469, 49] on div "750 Mimms Ct NW" at bounding box center [480, 52] width 138 height 14
click at [487, 55] on button "button" at bounding box center [492, 52] width 11 height 14
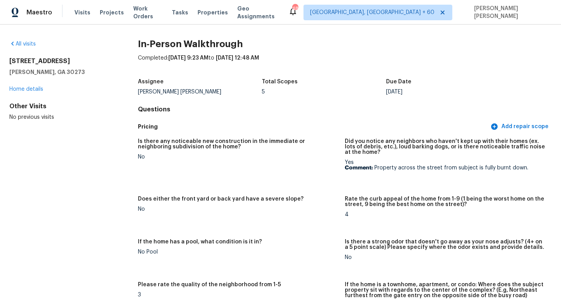
scroll to position [1225, 0]
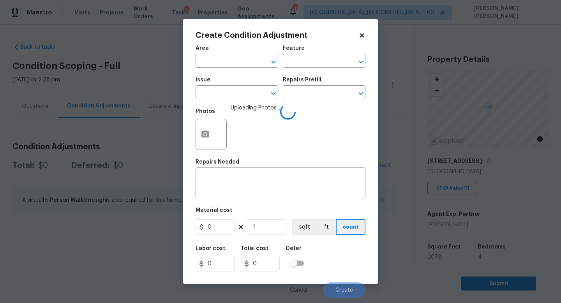
scroll to position [103, 0]
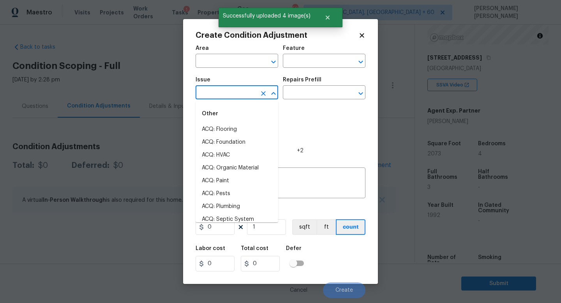
click at [240, 91] on input "text" at bounding box center [226, 93] width 61 height 12
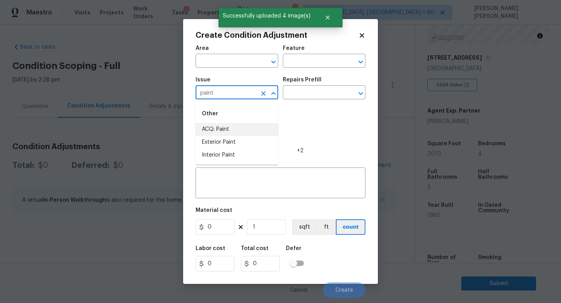
click at [242, 127] on li "ACQ: Paint" at bounding box center [237, 129] width 83 height 13
type input "ACQ: Paint"
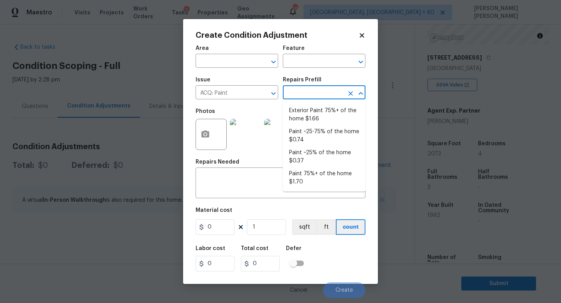
click at [303, 95] on input "text" at bounding box center [313, 93] width 61 height 12
drag, startPoint x: 304, startPoint y: 174, endPoint x: 319, endPoint y: 142, distance: 35.9
click at [319, 142] on ul "Exterior Paint 75%+ of the home $1.66 Paint ~25-75% of the home $0.74 Paint ~25…" at bounding box center [324, 146] width 83 height 90
click at [319, 142] on li "Paint ~25-75% of the home $0.74" at bounding box center [324, 135] width 83 height 21
type input "Acquisition"
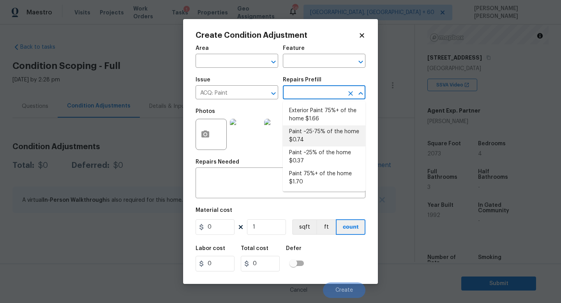
type input "0.74"
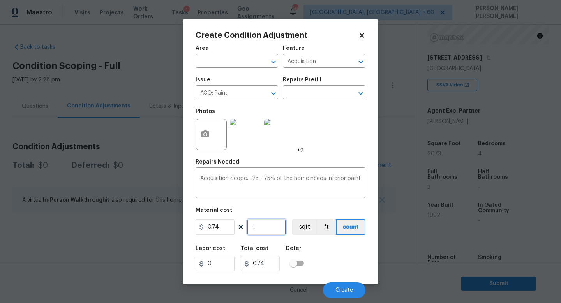
click at [276, 225] on input "1" at bounding box center [266, 227] width 39 height 16
type input "0"
type input "2"
type input "1.48"
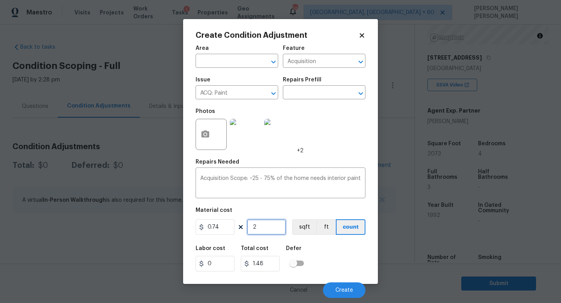
type input "20"
type input "14.8"
type input "207"
type input "153.18"
type input "2073"
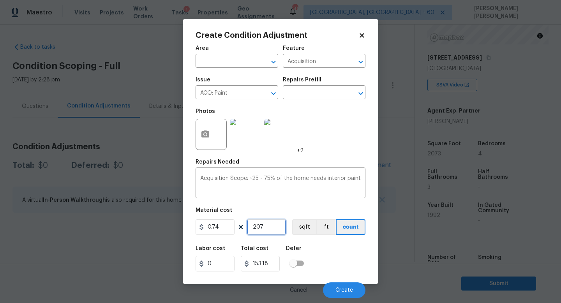
type input "1534.02"
type input "2073"
click at [348, 285] on button "Create" at bounding box center [344, 290] width 42 height 16
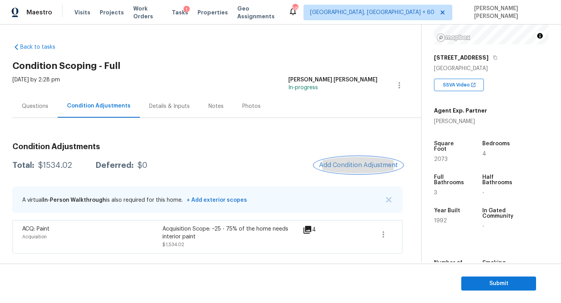
click at [367, 169] on button "Add Condition Adjustment" at bounding box center [358, 165] width 88 height 16
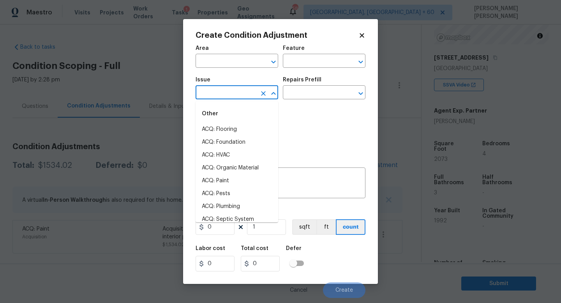
click at [231, 96] on input "text" at bounding box center [226, 93] width 61 height 12
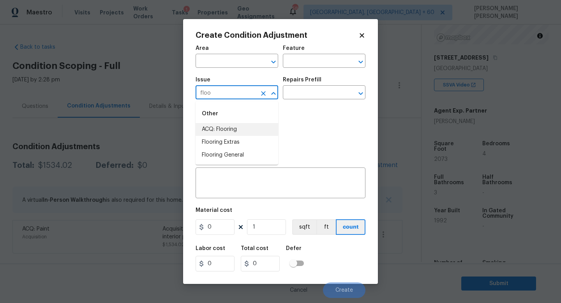
click at [251, 134] on li "ACQ: Flooring" at bounding box center [237, 129] width 83 height 13
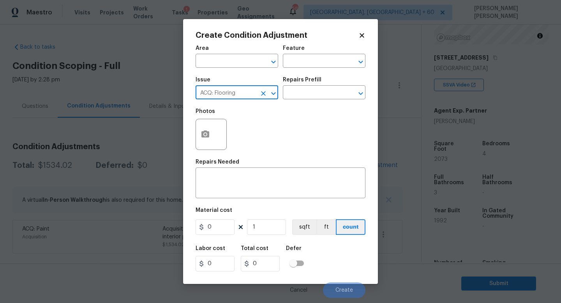
type input "ACQ: Flooring"
click at [312, 84] on div "Repairs Prefill" at bounding box center [324, 82] width 83 height 10
click at [309, 94] on input "text" at bounding box center [313, 93] width 61 height 12
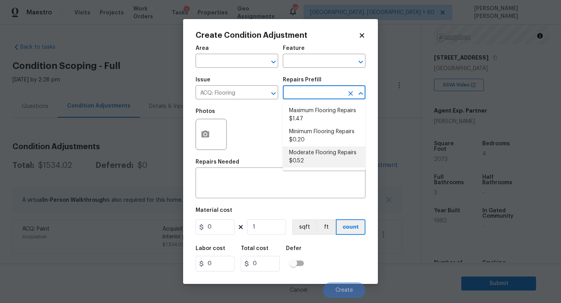
click at [314, 154] on li "Moderate Flooring Repairs $0.52" at bounding box center [324, 156] width 83 height 21
type input "Acquisition"
type textarea "Acquisition Scope: Moderate flooring repairs"
type input "0.52"
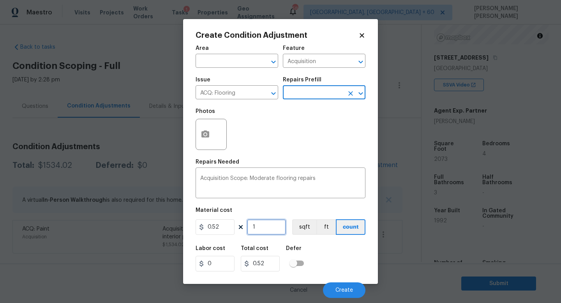
click at [271, 230] on input "1" at bounding box center [266, 227] width 39 height 16
type input "0"
type input "2"
type input "1.04"
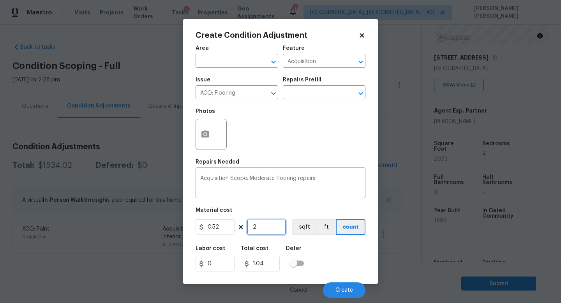
type input "20"
type input "10.4"
type input "207"
type input "107.64"
type input "2073"
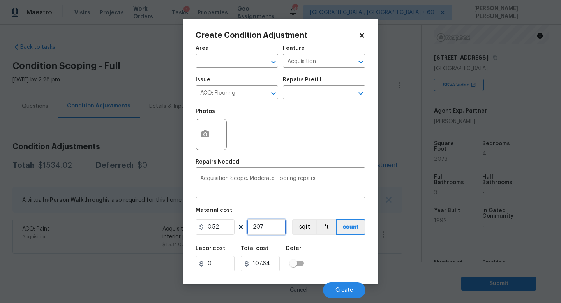
type input "1077.96"
type input "2073"
click at [207, 143] on button "button" at bounding box center [205, 134] width 19 height 30
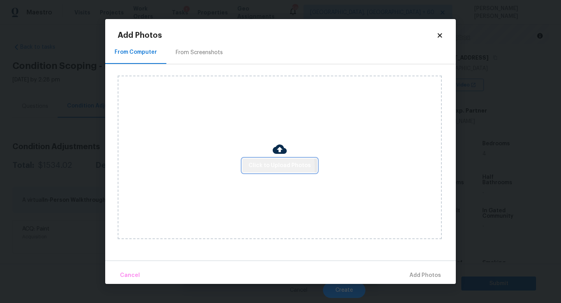
click at [263, 167] on span "Click to Upload Photos" at bounding box center [280, 166] width 62 height 10
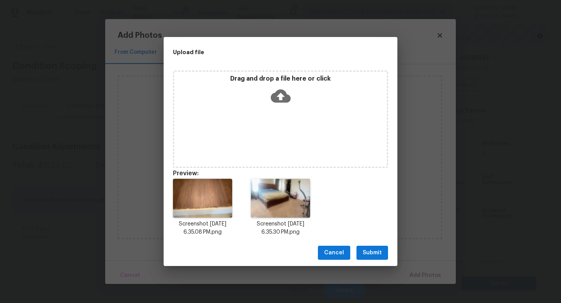
click at [369, 248] on span "Submit" at bounding box center [372, 253] width 19 height 10
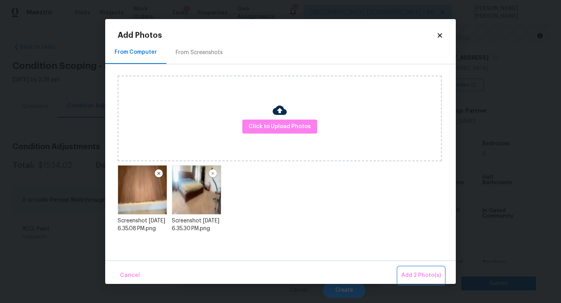
click at [416, 274] on span "Add 2 Photo(s)" at bounding box center [421, 276] width 40 height 10
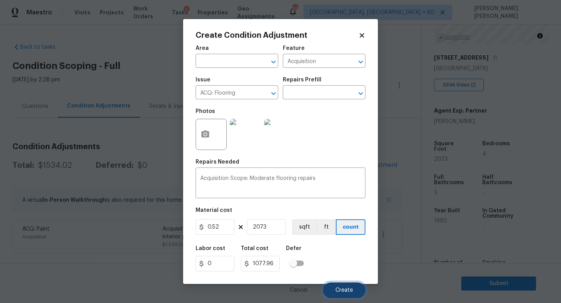
click at [339, 289] on span "Create" at bounding box center [344, 291] width 18 height 6
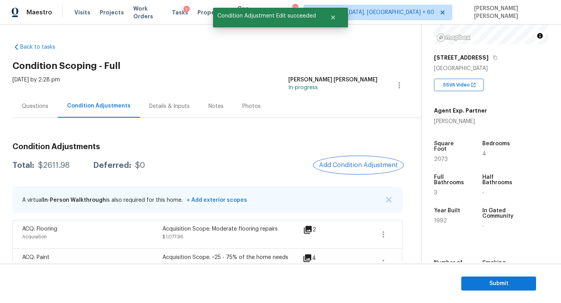
scroll to position [22, 0]
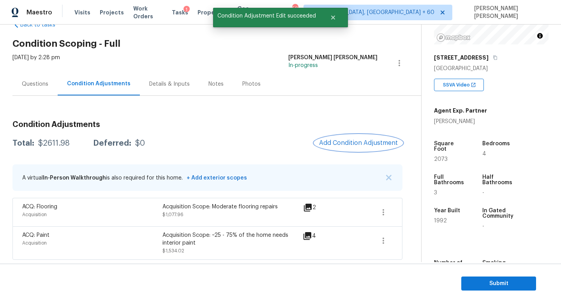
click at [374, 141] on span "Add Condition Adjustment" at bounding box center [358, 142] width 79 height 7
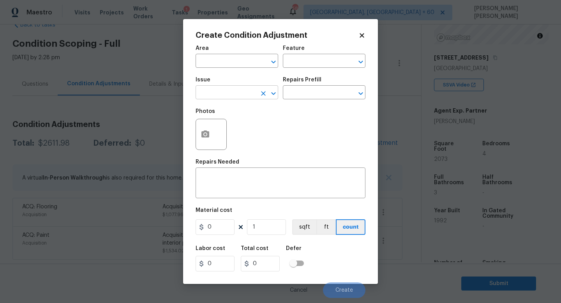
click at [225, 91] on input "text" at bounding box center [226, 93] width 61 height 12
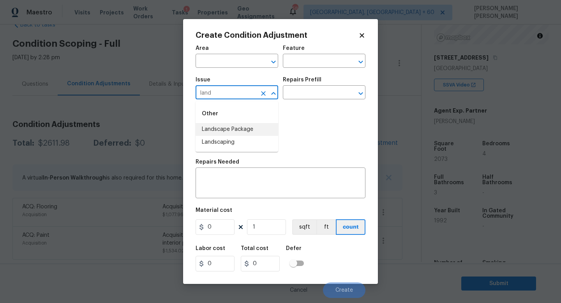
click at [223, 131] on li "Landscape Package" at bounding box center [237, 129] width 83 height 13
type input "Landscape Package"
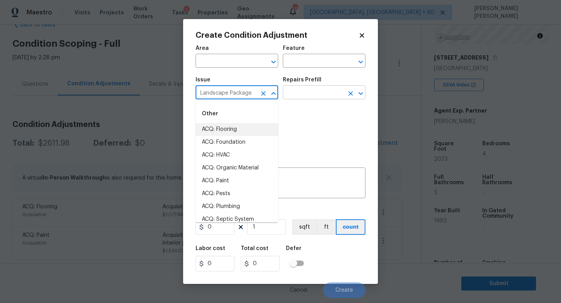
click at [329, 93] on input "text" at bounding box center [313, 93] width 61 height 12
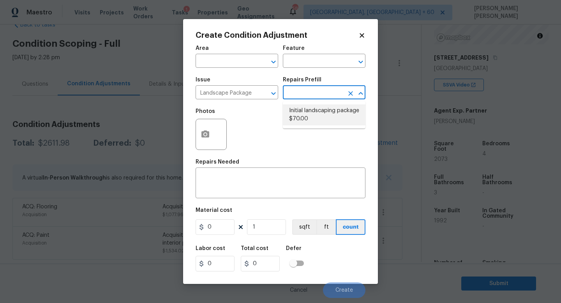
click at [307, 120] on li "Initial landscaping package $70.00" at bounding box center [324, 114] width 83 height 21
type input "Home Readiness Packages"
type textarea "Mowing of grass up to 6" in height. Mow, edge along driveways & sidewalks, trim…"
type input "70"
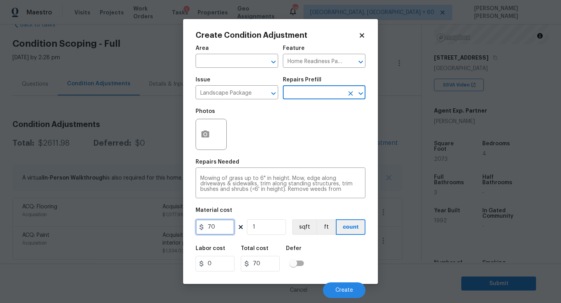
drag, startPoint x: 221, startPoint y: 226, endPoint x: 121, endPoint y: 221, distance: 99.9
click at [121, 221] on div "Create Condition Adjustment Area ​ Feature Home Readiness Packages ​ Issue Land…" at bounding box center [280, 151] width 561 height 303
type input "300"
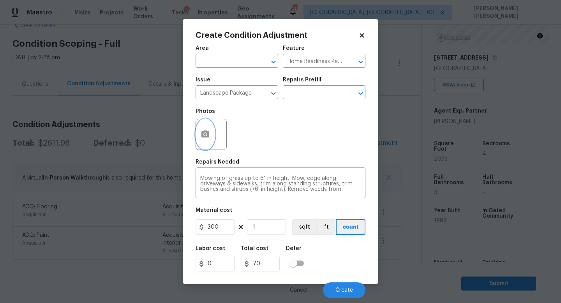
type input "300"
click at [212, 132] on button "button" at bounding box center [205, 134] width 19 height 30
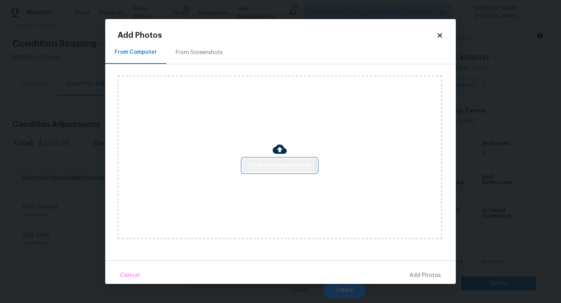
click at [261, 161] on span "Click to Upload Photos" at bounding box center [280, 166] width 62 height 10
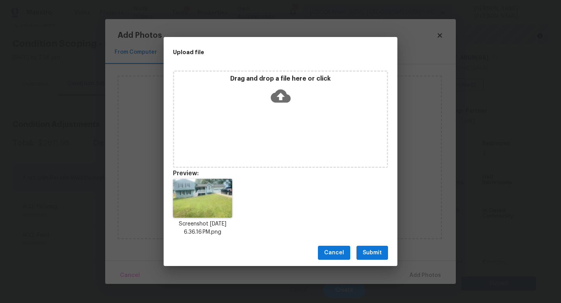
click at [378, 255] on span "Submit" at bounding box center [372, 253] width 19 height 10
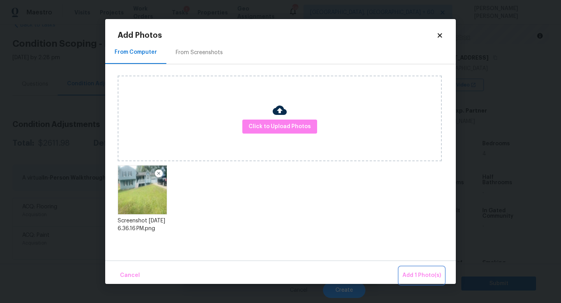
click at [428, 269] on button "Add 1 Photo(s)" at bounding box center [421, 275] width 45 height 17
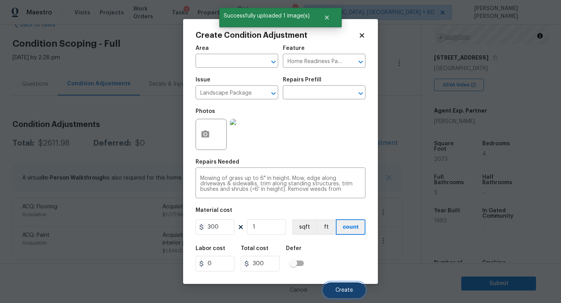
click at [341, 287] on button "Create" at bounding box center [344, 290] width 42 height 16
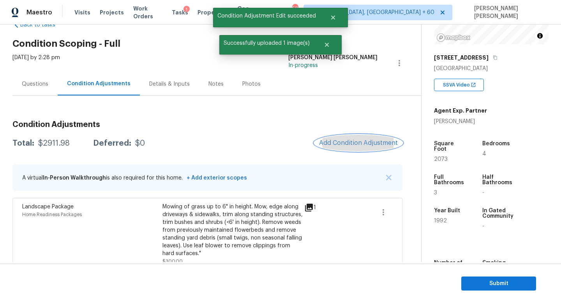
click at [343, 138] on button "Add Condition Adjustment" at bounding box center [358, 143] width 88 height 16
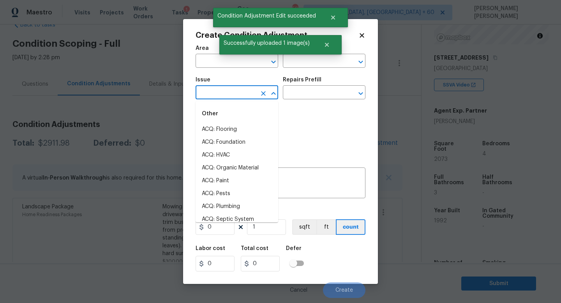
click at [233, 94] on input "text" at bounding box center [226, 93] width 61 height 12
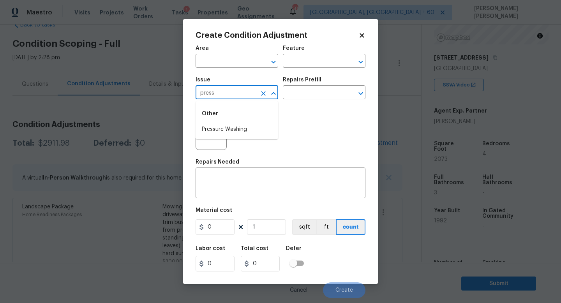
click at [256, 129] on li "Pressure Washing" at bounding box center [237, 129] width 83 height 13
type input "Pressure Washing"
click at [318, 92] on input "text" at bounding box center [313, 93] width 61 height 12
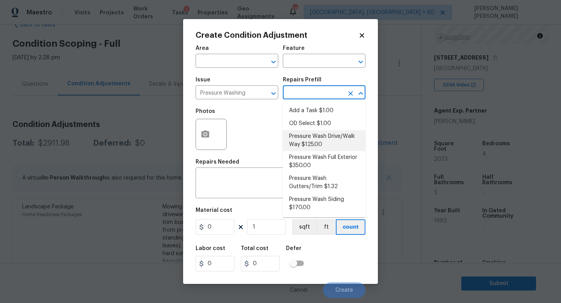
click at [314, 146] on li "Pressure Wash Drive/Walk Way $125.00" at bounding box center [324, 140] width 83 height 21
type input "Siding"
type textarea "Pressure wash the driveways/walkways as directed by the PM. Ensure that all deb…"
type input "125"
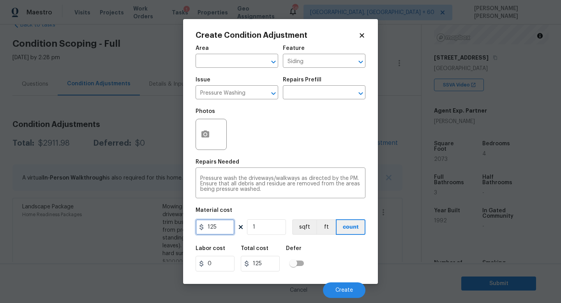
click at [217, 234] on input "125" at bounding box center [215, 227] width 39 height 16
drag, startPoint x: 217, startPoint y: 234, endPoint x: 211, endPoint y: 234, distance: 6.6
click at [212, 234] on input "125" at bounding box center [215, 227] width 39 height 16
type input "200"
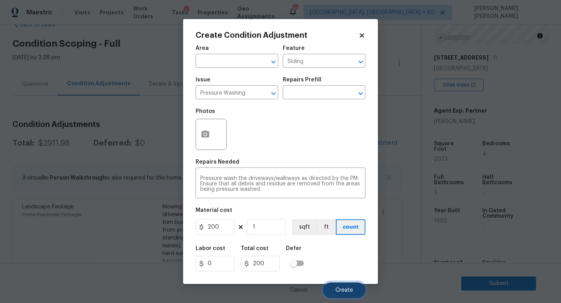
click at [338, 293] on span "Create" at bounding box center [344, 291] width 18 height 6
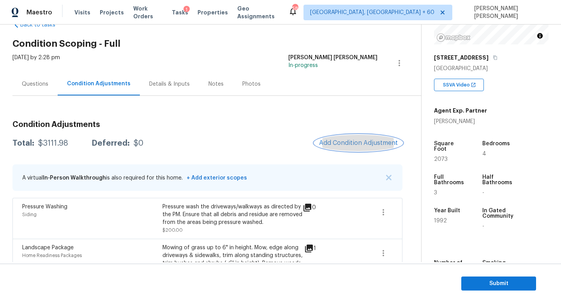
click at [346, 142] on span "Add Condition Adjustment" at bounding box center [358, 142] width 79 height 7
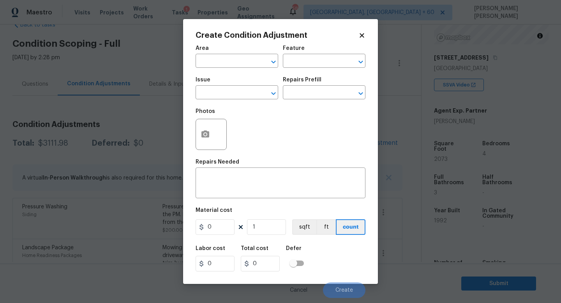
click at [233, 109] on div "Photos" at bounding box center [281, 129] width 170 height 51
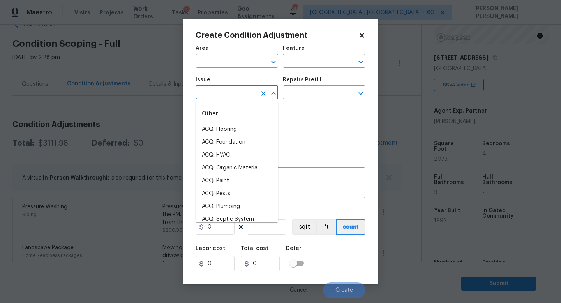
click at [233, 95] on input "text" at bounding box center [226, 93] width 61 height 12
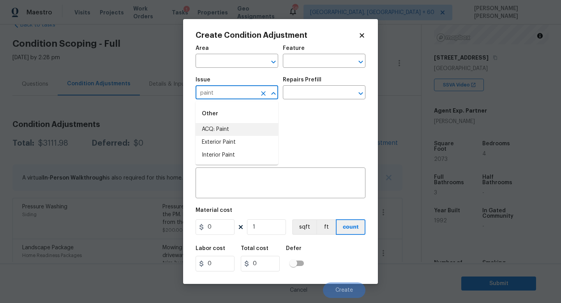
drag, startPoint x: 255, startPoint y: 137, endPoint x: 264, endPoint y: 129, distance: 12.1
click at [264, 129] on ul "ACQ: Paint Exterior Paint Interior Paint" at bounding box center [237, 142] width 83 height 39
click at [264, 129] on li "ACQ: Paint" at bounding box center [237, 129] width 83 height 13
type input "ACQ: Paint"
click at [313, 97] on input "text" at bounding box center [313, 93] width 61 height 12
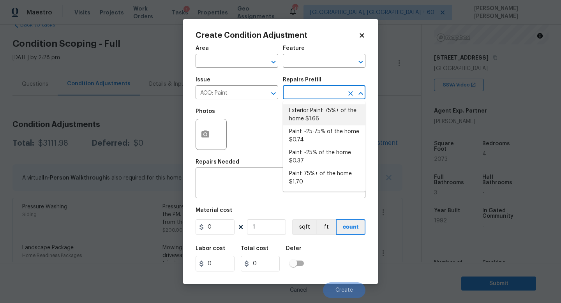
click at [314, 120] on li "Exterior Paint 75%+ of the home $1.66" at bounding box center [324, 114] width 83 height 21
type input "Acquisition"
type textarea "Acquisition Scope: 75%+ of the home exterior will likely require paint"
type input "1.66"
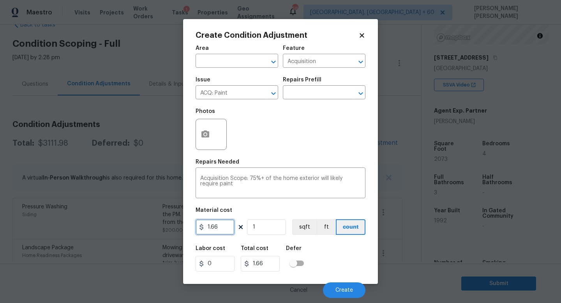
drag, startPoint x: 230, startPoint y: 223, endPoint x: 159, endPoint y: 223, distance: 71.3
click at [165, 223] on div "Create Condition Adjustment Area ​ Feature Acquisition ​ Issue ACQ: Paint ​ Rep…" at bounding box center [280, 151] width 561 height 303
type input "0.65"
click at [277, 229] on input "1" at bounding box center [266, 227] width 39 height 16
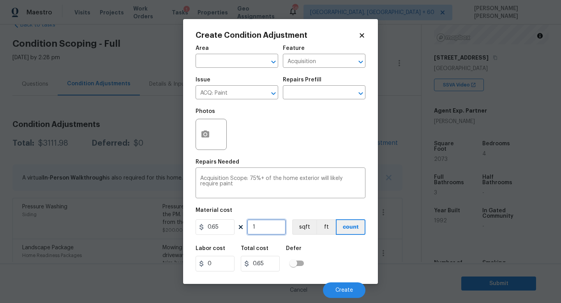
type input "0"
type input "2"
type input "1.3"
type input "20"
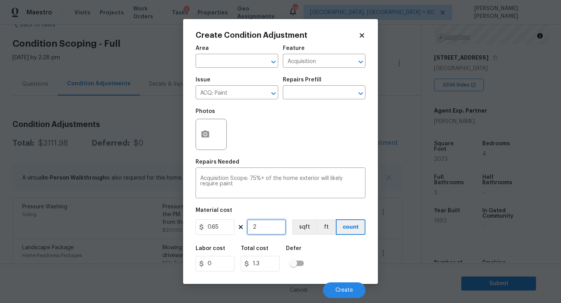
type input "13"
type input "207"
type input "134.55"
type input "2073"
type input "1347.45"
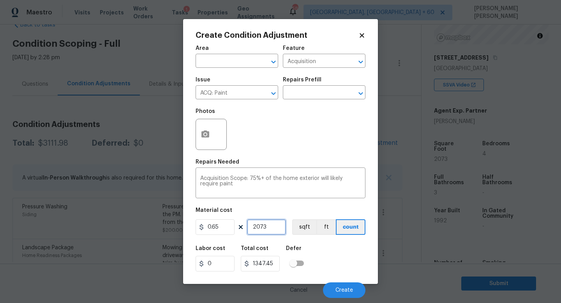
type input "2073"
click at [197, 134] on button "button" at bounding box center [205, 134] width 19 height 30
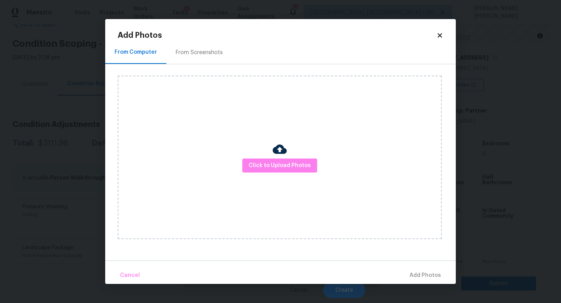
click at [272, 157] on div "Click to Upload Photos" at bounding box center [280, 158] width 324 height 164
click at [278, 162] on span "Click to Upload Photos" at bounding box center [280, 166] width 62 height 10
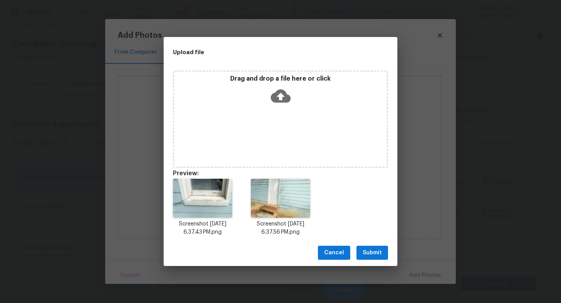
click at [385, 251] on button "Submit" at bounding box center [372, 253] width 32 height 14
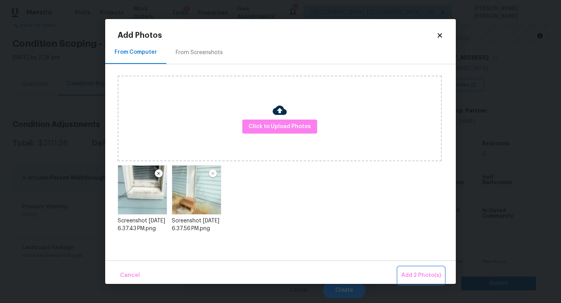
click at [430, 272] on span "Add 2 Photo(s)" at bounding box center [421, 276] width 40 height 10
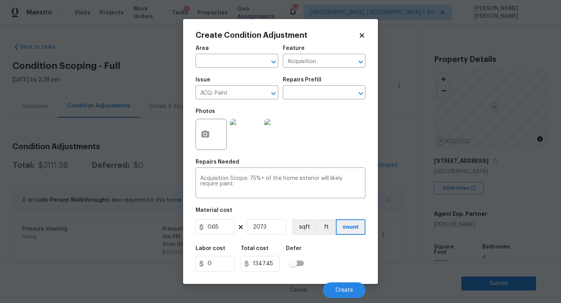
scroll to position [103, 0]
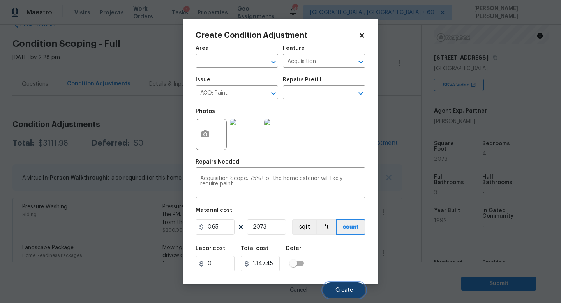
click at [349, 288] on span "Create" at bounding box center [344, 291] width 18 height 6
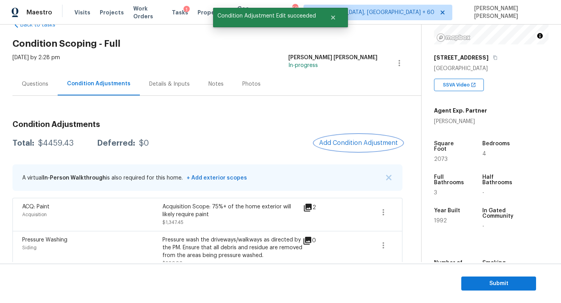
click at [341, 142] on span "Add Condition Adjustment" at bounding box center [358, 142] width 79 height 7
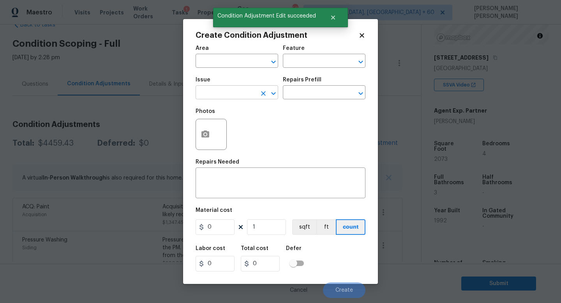
click at [240, 95] on input "text" at bounding box center [226, 93] width 61 height 12
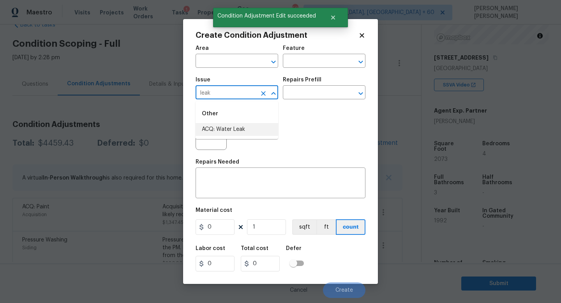
click at [241, 127] on li "ACQ: Water Leak" at bounding box center [237, 129] width 83 height 13
type input "ACQ: Water Leak"
click at [338, 87] on div "Repairs Prefill" at bounding box center [324, 82] width 83 height 10
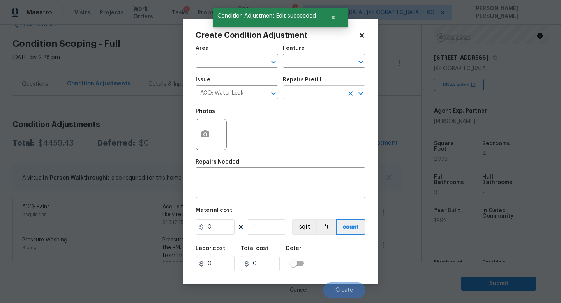
click at [325, 95] on input "text" at bounding box center [313, 93] width 61 height 12
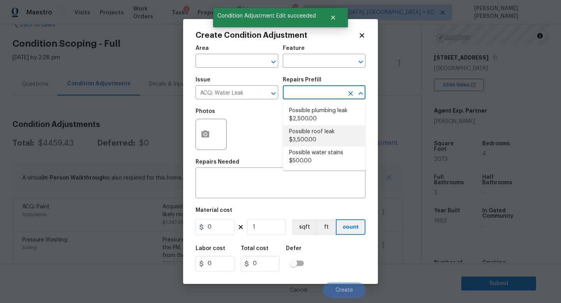
click at [319, 122] on li "Possible plumbing leak $2,500.00" at bounding box center [324, 114] width 83 height 21
type input "Acquisition"
type textarea "Acquisition Scope: Possible plumbing leak"
type input "2500"
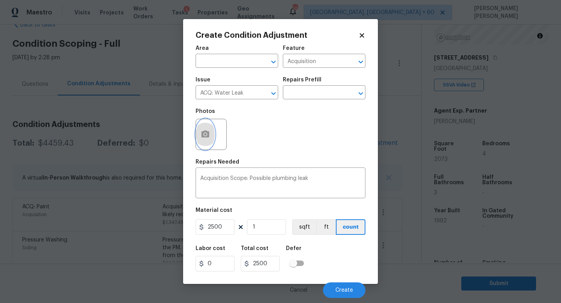
click at [210, 131] on button "button" at bounding box center [205, 134] width 19 height 30
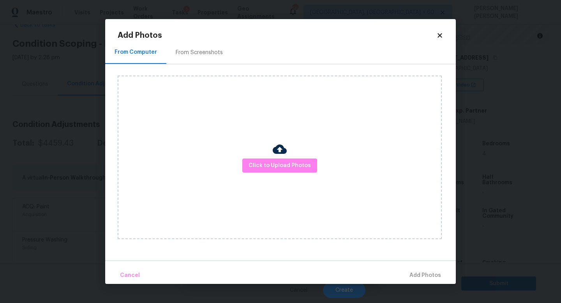
click at [289, 155] on div "Click to Upload Photos" at bounding box center [280, 158] width 324 height 164
click at [299, 168] on span "Click to Upload Photos" at bounding box center [280, 166] width 62 height 10
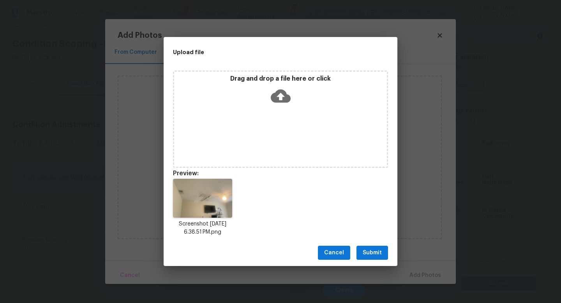
click at [376, 250] on span "Submit" at bounding box center [372, 253] width 19 height 10
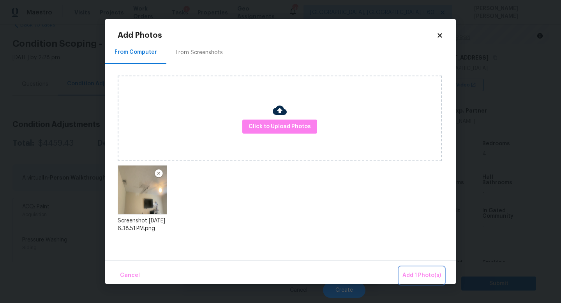
click at [423, 268] on button "Add 1 Photo(s)" at bounding box center [421, 275] width 45 height 17
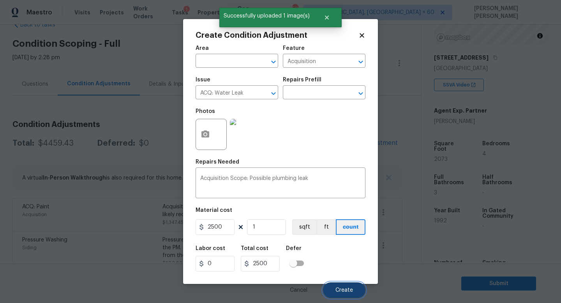
click at [349, 290] on span "Create" at bounding box center [344, 291] width 18 height 6
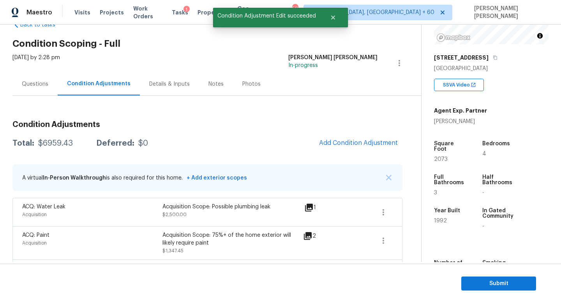
click at [34, 85] on div "Questions" at bounding box center [35, 84] width 26 height 8
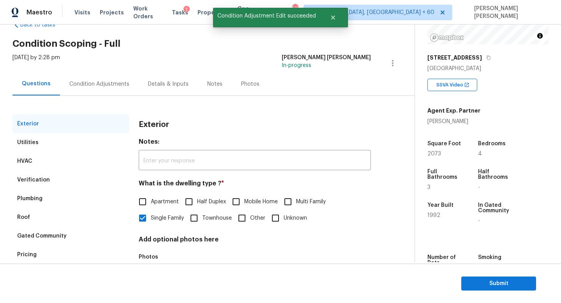
scroll to position [72, 0]
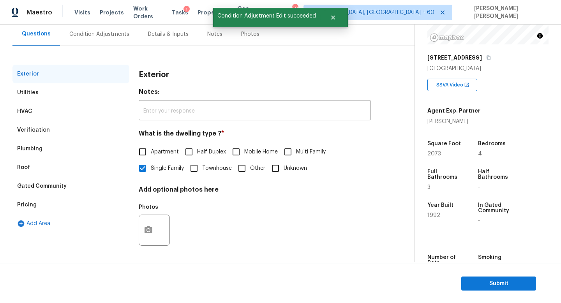
click at [39, 199] on div "Pricing" at bounding box center [70, 205] width 117 height 19
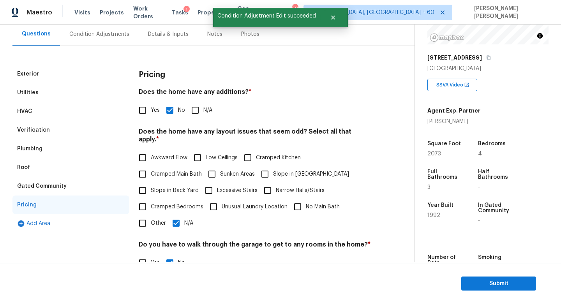
scroll to position [92, 0]
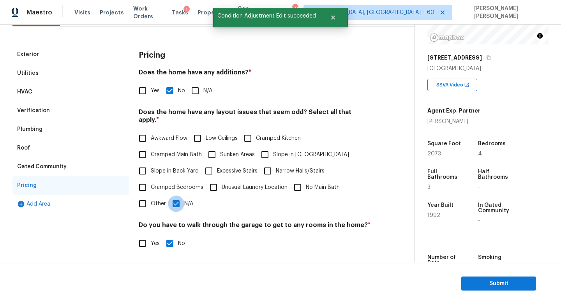
click at [175, 198] on input "N/A" at bounding box center [176, 204] width 16 height 16
checkbox input "false"
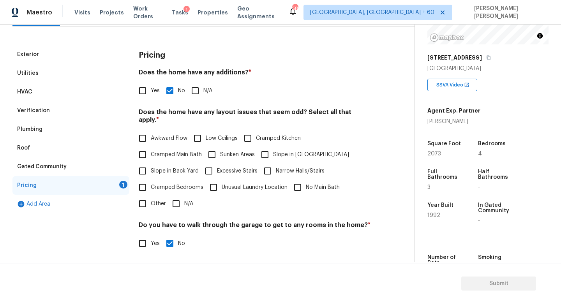
click at [282, 151] on span "Slope in Front Yard" at bounding box center [311, 155] width 76 height 8
click at [273, 147] on input "Slope in Front Yard" at bounding box center [265, 154] width 16 height 16
checkbox input "true"
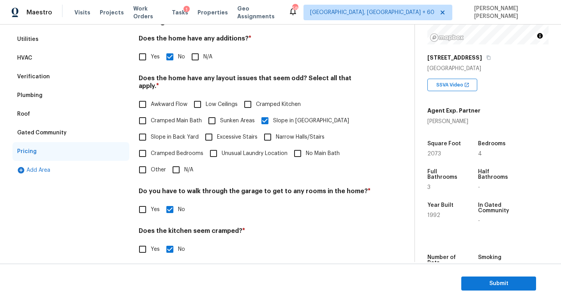
scroll to position [61, 0]
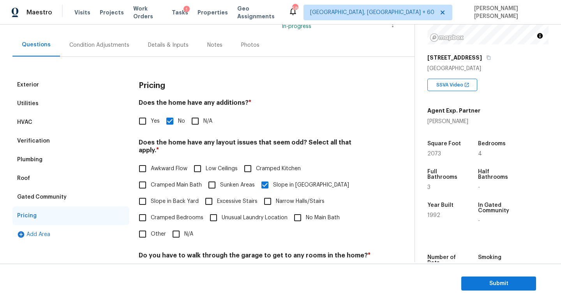
click at [104, 53] on div "Condition Adjustments" at bounding box center [99, 45] width 79 height 23
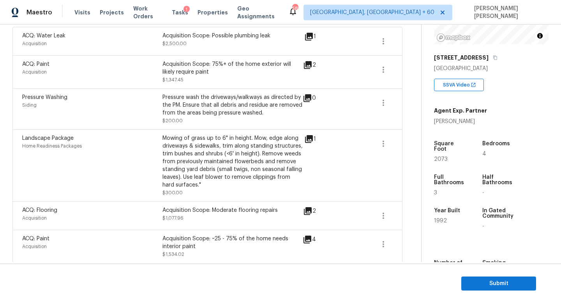
scroll to position [198, 0]
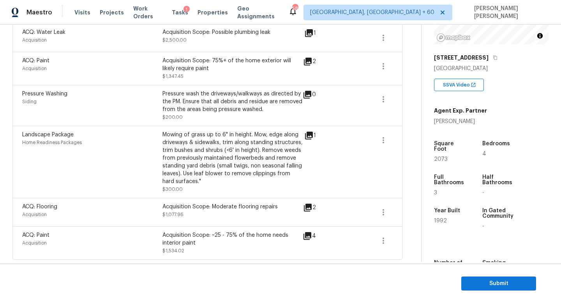
click at [371, 207] on div "ACQ: Flooring Acquisition Acquisition Scope: Moderate flooring repairs $1,077.9…" at bounding box center [207, 212] width 371 height 19
click at [384, 208] on icon "button" at bounding box center [383, 212] width 9 height 9
click at [417, 209] on div "Edit" at bounding box center [427, 211] width 61 height 8
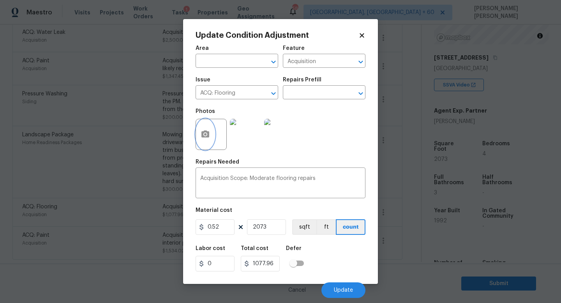
click at [208, 138] on icon "button" at bounding box center [205, 134] width 8 height 7
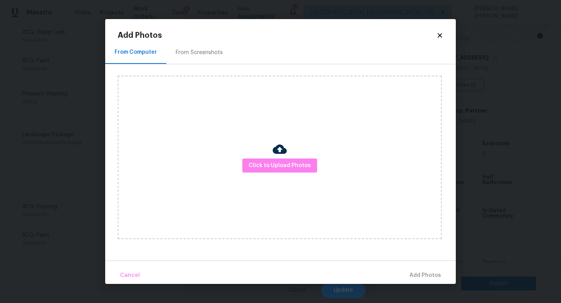
click at [286, 178] on div "Click to Upload Photos" at bounding box center [280, 158] width 324 height 164
click at [284, 166] on span "Click to Upload Photos" at bounding box center [280, 166] width 62 height 10
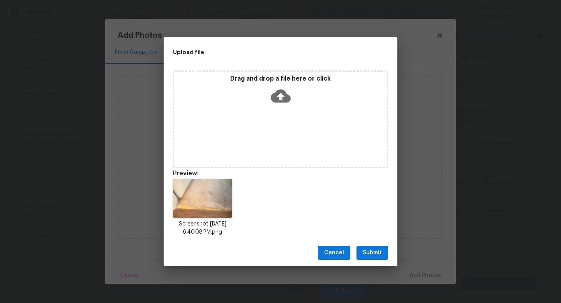
click at [381, 254] on span "Submit" at bounding box center [372, 253] width 19 height 10
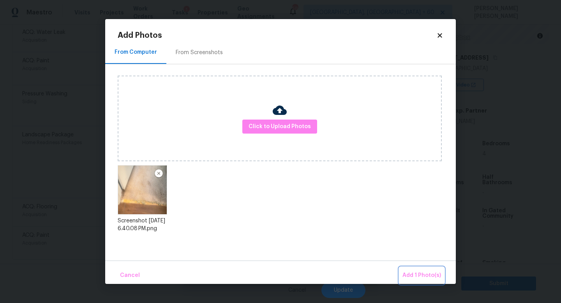
click at [428, 276] on span "Add 1 Photo(s)" at bounding box center [421, 276] width 39 height 10
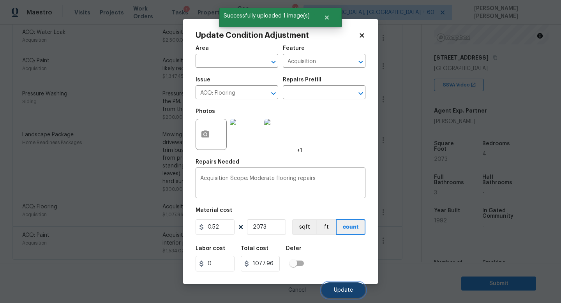
click at [356, 288] on button "Update" at bounding box center [343, 290] width 44 height 16
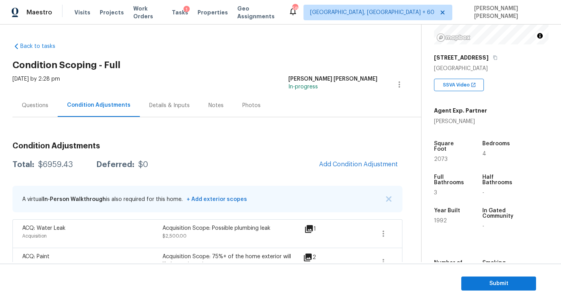
scroll to position [0, 0]
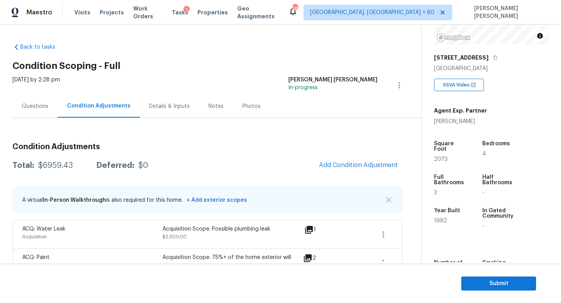
click at [24, 102] on div "Questions" at bounding box center [35, 106] width 26 height 8
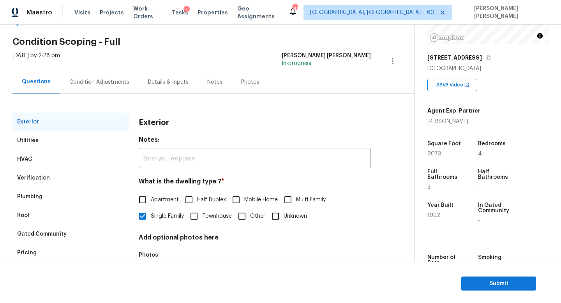
scroll to position [25, 0]
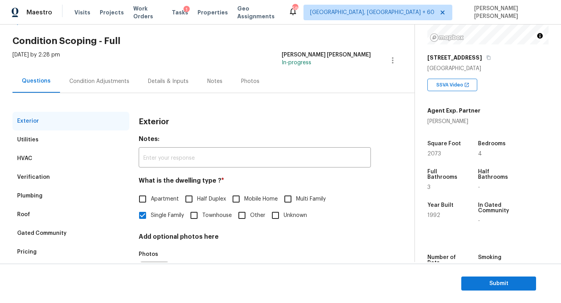
click at [106, 80] on div "Condition Adjustments" at bounding box center [99, 82] width 60 height 8
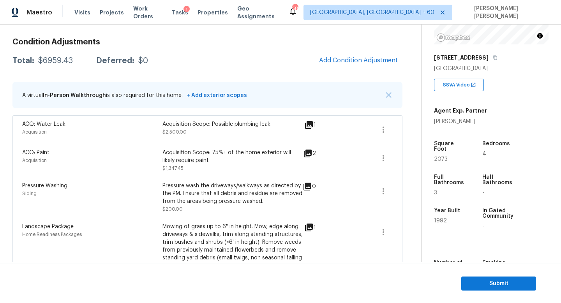
scroll to position [103, 0]
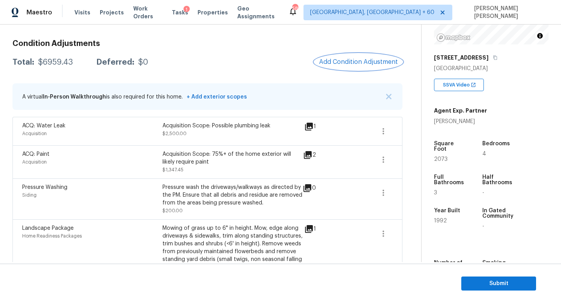
click at [378, 64] on span "Add Condition Adjustment" at bounding box center [358, 61] width 79 height 7
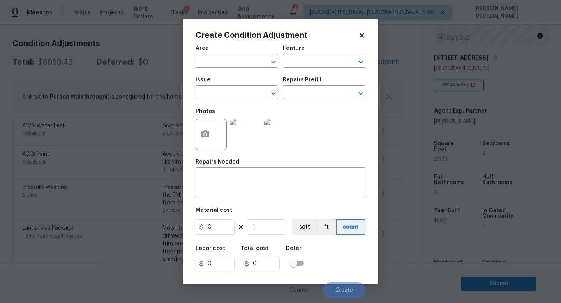
click at [235, 82] on div "Issue" at bounding box center [237, 82] width 83 height 10
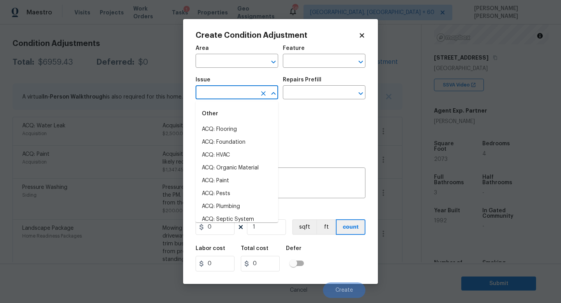
click at [230, 87] on input "text" at bounding box center [226, 93] width 61 height 12
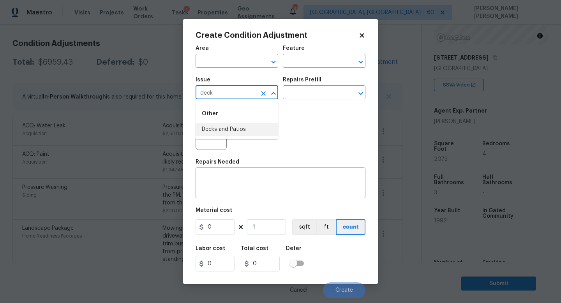
click at [231, 125] on li "Decks and Patios" at bounding box center [237, 129] width 83 height 13
type input "Decks and Patios"
click at [231, 177] on textarea at bounding box center [280, 184] width 161 height 16
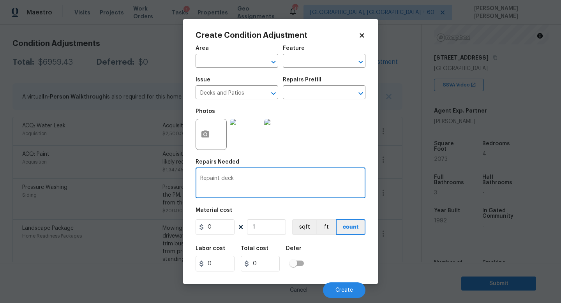
type textarea "Repaint deck"
click at [222, 227] on input "0" at bounding box center [215, 227] width 39 height 16
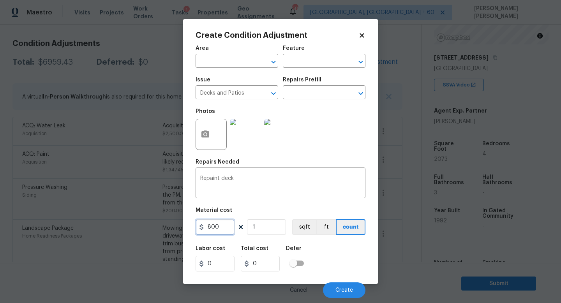
type input "800"
click at [204, 138] on icon "button" at bounding box center [205, 134] width 8 height 7
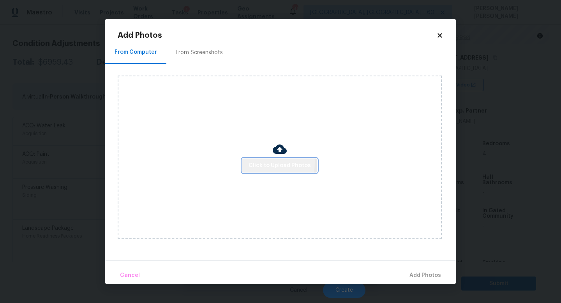
click at [259, 163] on span "Click to Upload Photos" at bounding box center [280, 166] width 62 height 10
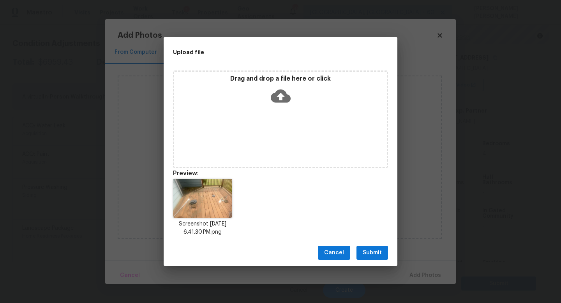
click at [373, 251] on span "Submit" at bounding box center [372, 253] width 19 height 10
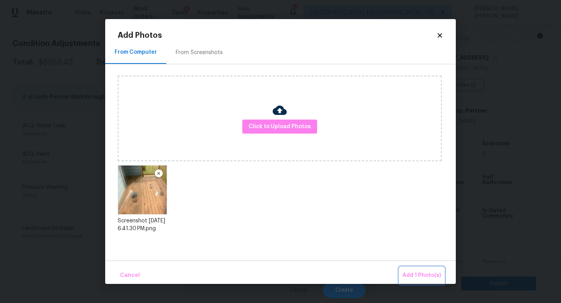
click at [417, 271] on span "Add 1 Photo(s)" at bounding box center [421, 276] width 39 height 10
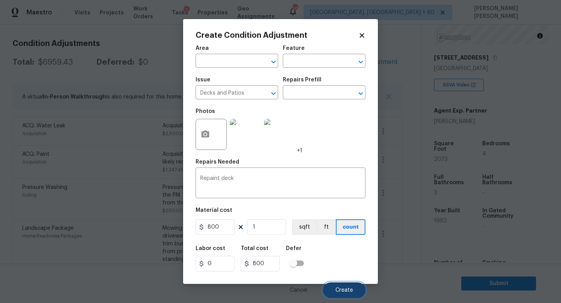
click at [345, 291] on span "Create" at bounding box center [344, 291] width 18 height 6
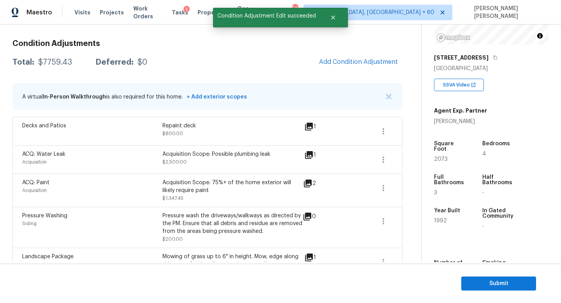
click at [54, 63] on div "$7759.43" at bounding box center [55, 62] width 34 height 8
copy div "$7759.43"
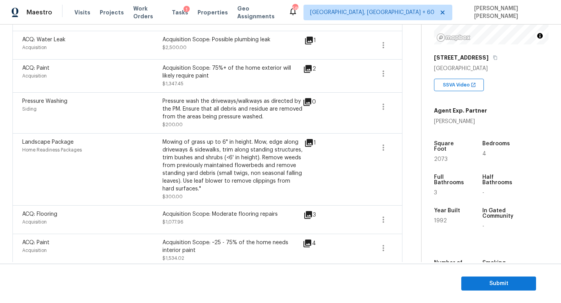
scroll to position [226, 0]
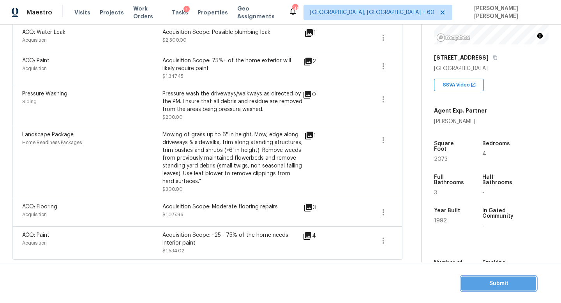
click at [499, 282] on span "Submit" at bounding box center [499, 284] width 62 height 10
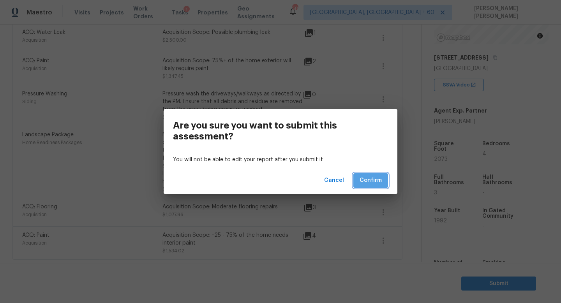
click at [366, 180] on span "Confirm" at bounding box center [371, 181] width 22 height 10
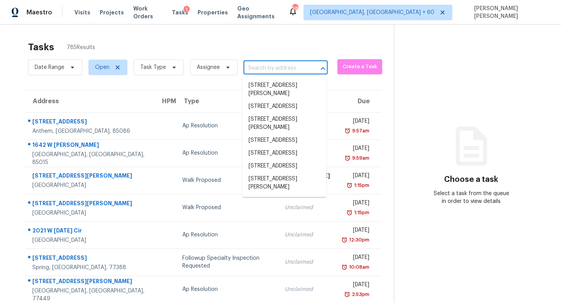
click at [274, 73] on input "text" at bounding box center [275, 68] width 62 height 12
paste input "3209 Imperial Dr, Gastonia, NC 28054"
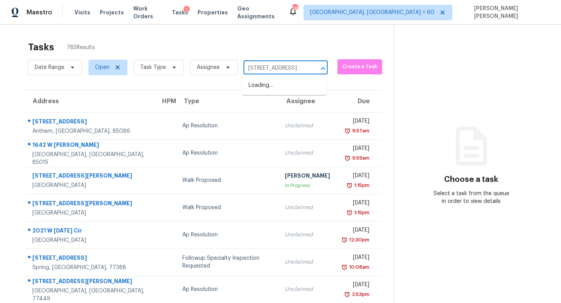
type input "3209 Imperial Dr, Gastonia, NC 280"
click at [296, 86] on li "3209 Imperial Dr, Gastonia, NC 28054" at bounding box center [284, 85] width 84 height 13
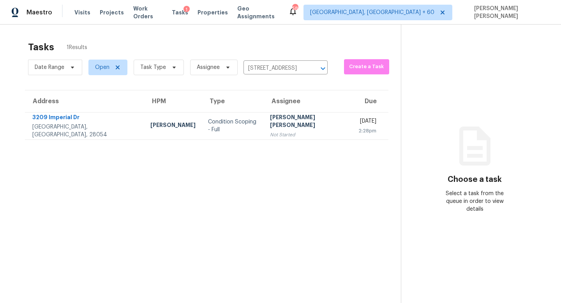
click at [270, 125] on div "[PERSON_NAME] [PERSON_NAME]" at bounding box center [308, 122] width 76 height 18
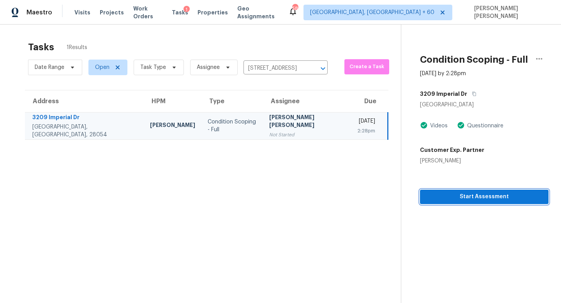
click at [426, 198] on span "Start Assessment" at bounding box center [484, 197] width 116 height 10
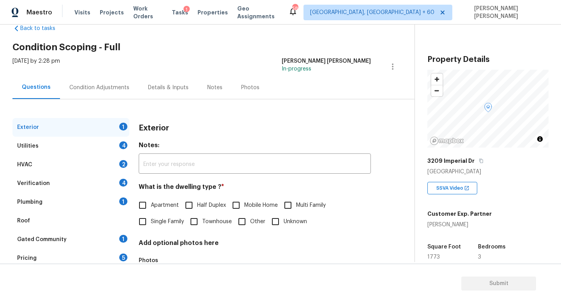
scroll to position [32, 0]
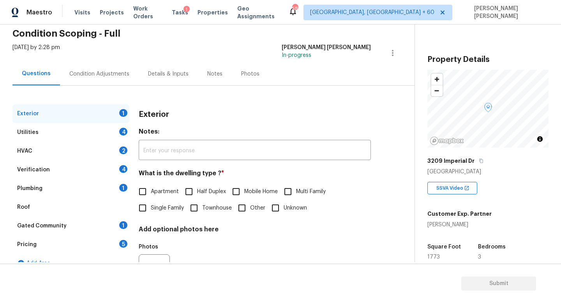
click at [74, 152] on div "HVAC 2" at bounding box center [70, 151] width 117 height 19
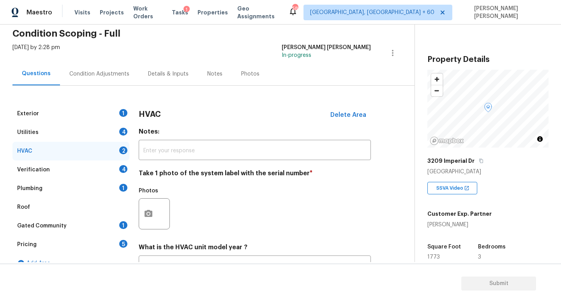
scroll to position [98, 0]
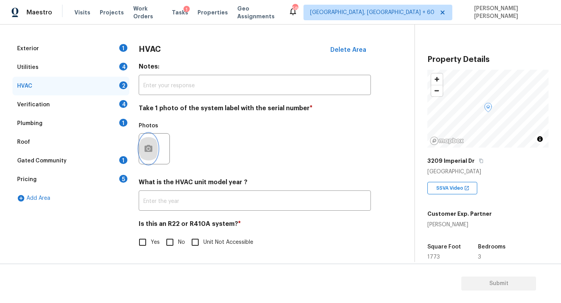
click at [145, 152] on icon "button" at bounding box center [148, 148] width 9 height 9
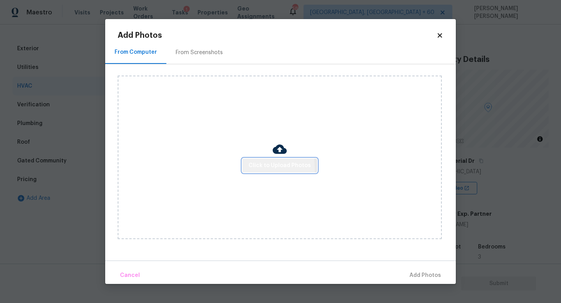
click at [255, 168] on span "Click to Upload Photos" at bounding box center [280, 166] width 62 height 10
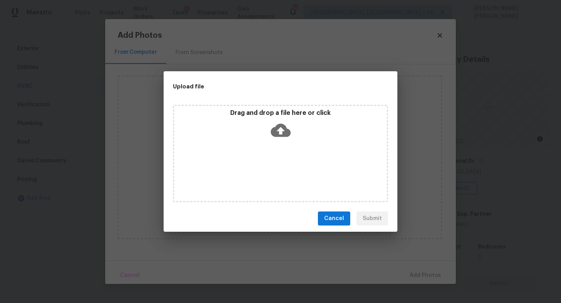
drag, startPoint x: 531, startPoint y: 281, endPoint x: 449, endPoint y: 245, distance: 88.7
click at [449, 245] on div "Upload file Drag and drop a file here or click Cancel Submit" at bounding box center [280, 151] width 561 height 303
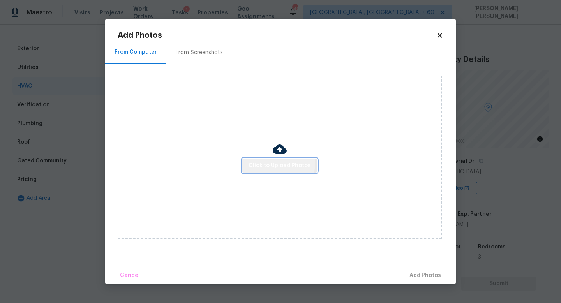
click at [261, 162] on span "Click to Upload Photos" at bounding box center [280, 166] width 62 height 10
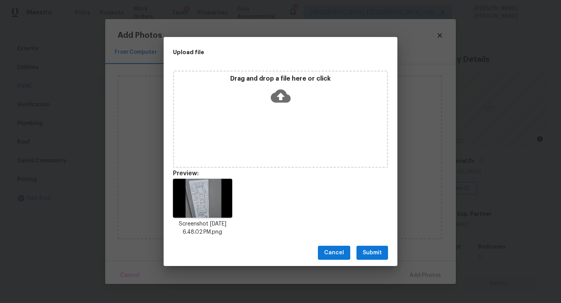
click at [372, 252] on span "Submit" at bounding box center [372, 253] width 19 height 10
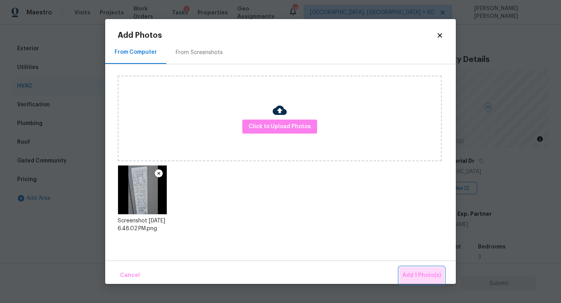
click at [421, 272] on span "Add 1 Photo(s)" at bounding box center [421, 276] width 39 height 10
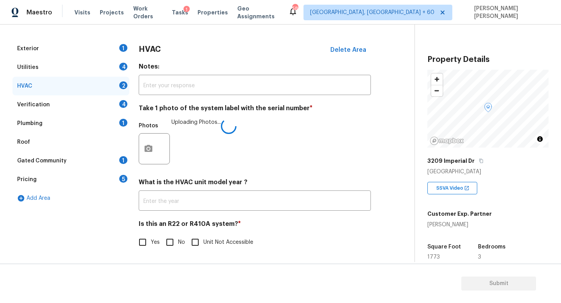
click at [169, 237] on input "No" at bounding box center [170, 242] width 16 height 16
checkbox input "true"
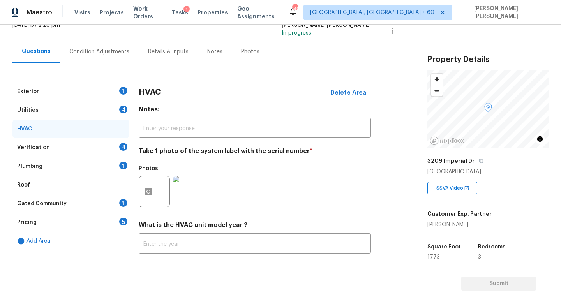
click at [79, 88] on div "Exterior 1" at bounding box center [70, 91] width 117 height 19
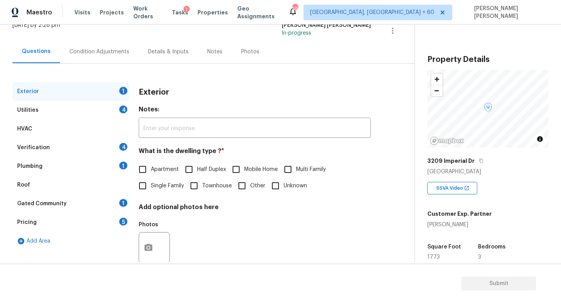
click at [146, 183] on input "Single Family" at bounding box center [142, 186] width 16 height 16
checkbox input "true"
click at [109, 109] on div "Utilities 4" at bounding box center [70, 110] width 117 height 19
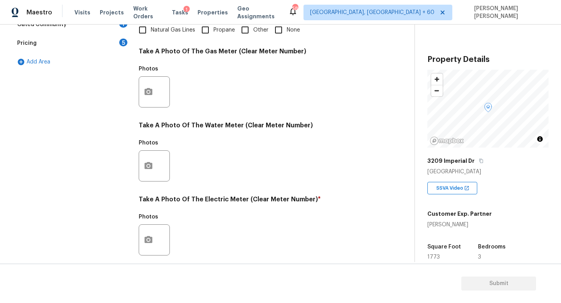
scroll to position [283, 0]
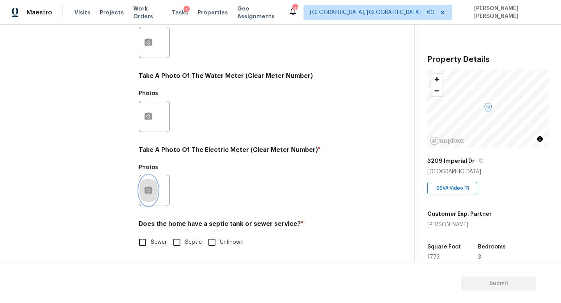
click at [148, 176] on button "button" at bounding box center [148, 190] width 19 height 30
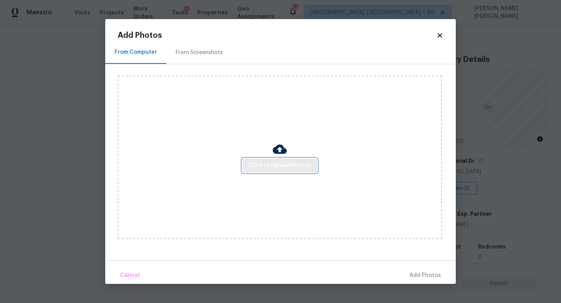
click at [300, 161] on span "Click to Upload Photos" at bounding box center [280, 166] width 62 height 10
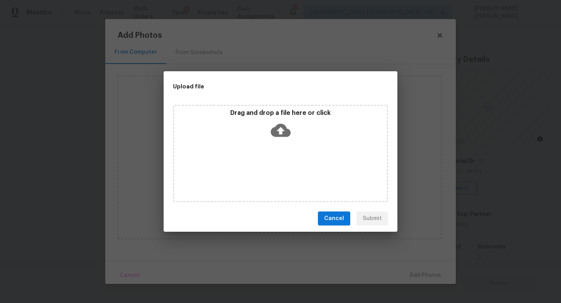
click at [284, 132] on icon at bounding box center [281, 130] width 20 height 13
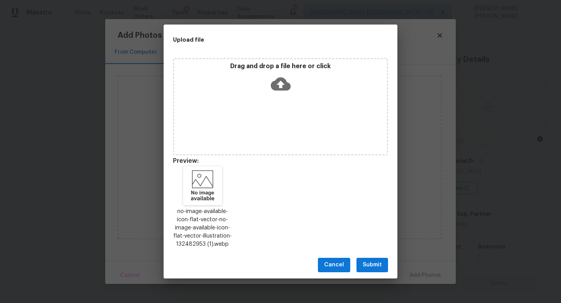
click at [388, 265] on div "Cancel Submit" at bounding box center [281, 265] width 234 height 27
click at [381, 265] on span "Submit" at bounding box center [372, 265] width 19 height 10
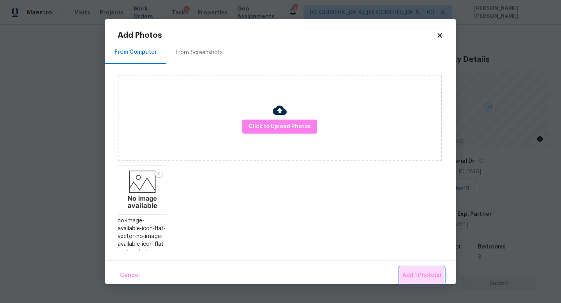
click at [423, 269] on button "Add 1 Photo(s)" at bounding box center [421, 275] width 45 height 17
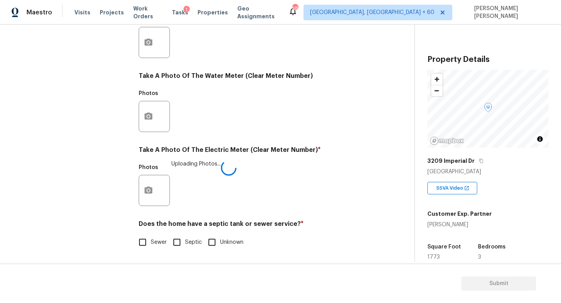
click at [150, 240] on input "Sewer" at bounding box center [142, 242] width 16 height 16
checkbox input "true"
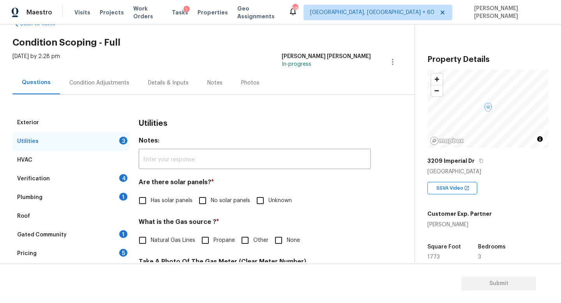
scroll to position [69, 0]
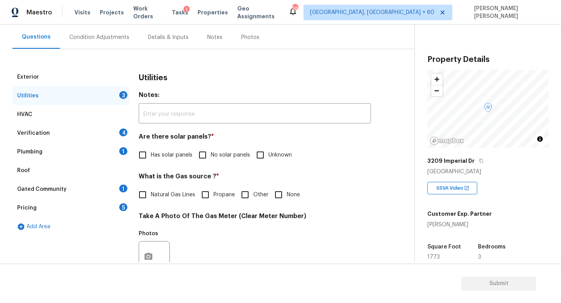
click at [206, 155] on input "No solar panels" at bounding box center [202, 155] width 16 height 16
checkbox input "true"
click at [80, 150] on div "Plumbing 1" at bounding box center [70, 152] width 117 height 19
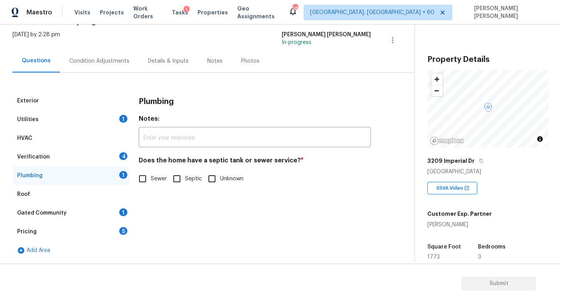
scroll to position [45, 0]
click at [139, 176] on input "Sewer" at bounding box center [142, 179] width 16 height 16
checkbox input "true"
click at [76, 105] on div "Exterior" at bounding box center [70, 101] width 117 height 19
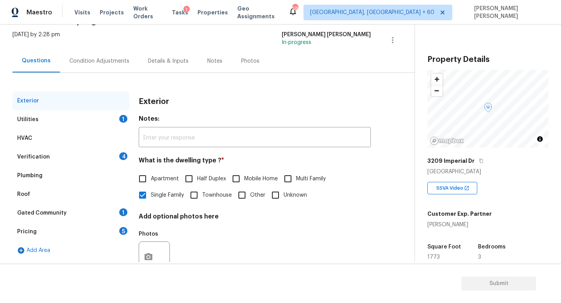
click at [78, 125] on div "Utilities 1" at bounding box center [70, 119] width 117 height 19
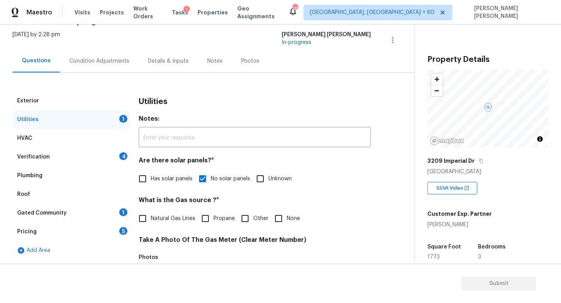
click at [79, 65] on div "Condition Adjustments" at bounding box center [99, 60] width 79 height 23
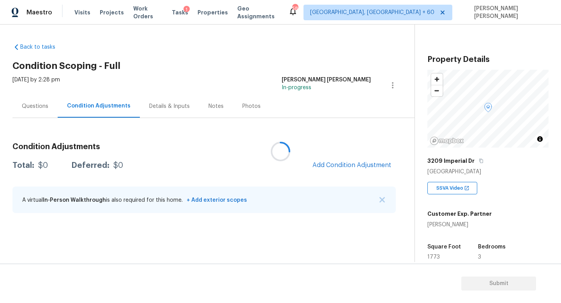
click at [346, 165] on div at bounding box center [280, 151] width 561 height 303
click at [346, 165] on span "Add Condition Adjustment" at bounding box center [351, 165] width 79 height 7
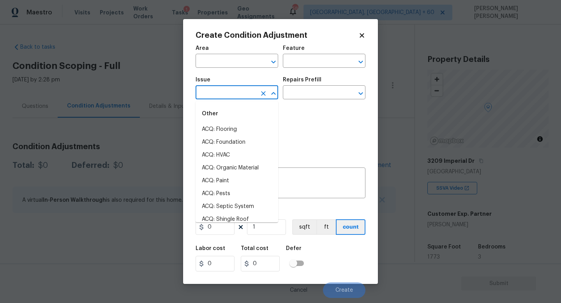
click at [226, 97] on input "text" at bounding box center [226, 93] width 61 height 12
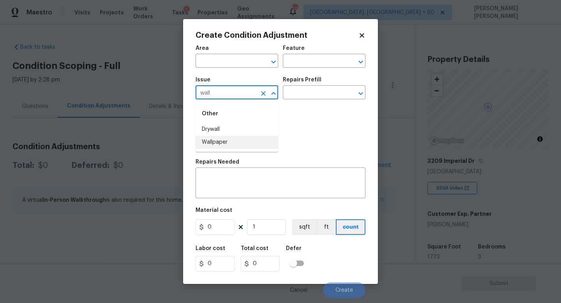
click at [240, 140] on li "Wallpaper" at bounding box center [237, 142] width 83 height 13
type input "Wallpaper"
click at [321, 86] on div "Repairs Prefill" at bounding box center [324, 82] width 83 height 10
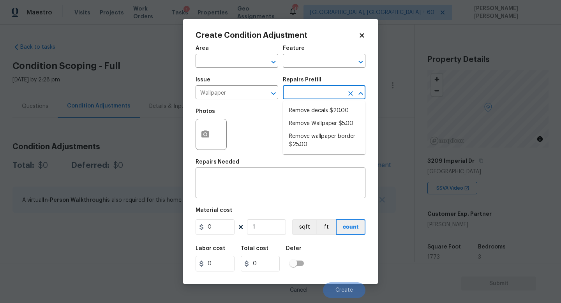
click at [320, 94] on input "text" at bounding box center [313, 93] width 61 height 12
click at [315, 125] on li "Remove Wallpaper $5.00" at bounding box center [324, 123] width 83 height 13
type input "Walls and Ceiling"
type textarea "Remove wallpaper and texture walls to best match existing conditions"
type input "5"
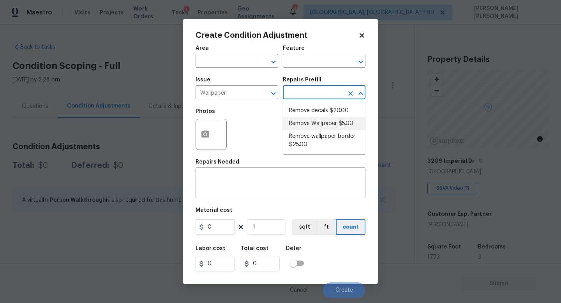
type input "5"
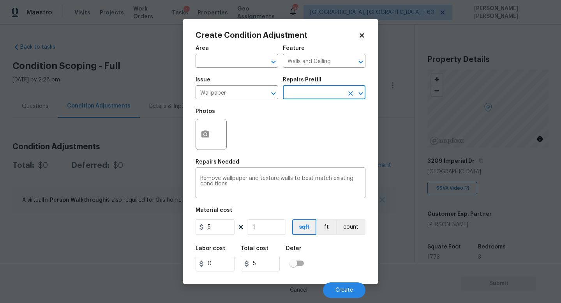
click at [331, 88] on input "text" at bounding box center [313, 93] width 61 height 12
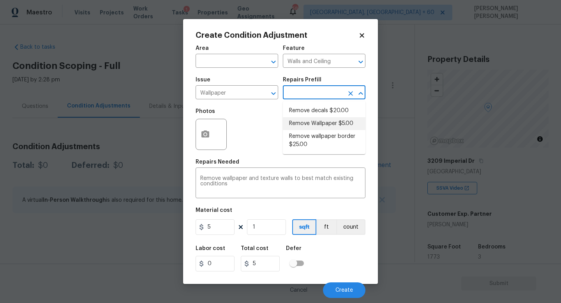
drag, startPoint x: 316, startPoint y: 107, endPoint x: 316, endPoint y: 125, distance: 17.9
click at [316, 125] on ul "Remove decals $20.00 Remove Wallpaper $5.00 Remove wallpaper border $25.00" at bounding box center [324, 127] width 83 height 53
click at [316, 125] on li "Remove Wallpaper $5.00" at bounding box center [324, 123] width 83 height 13
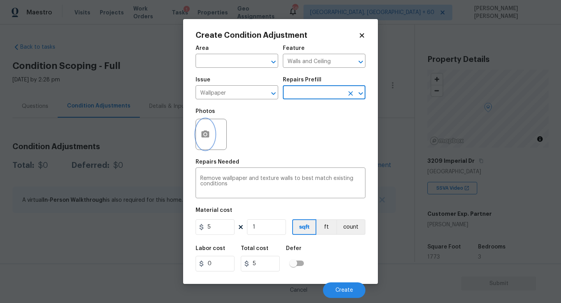
click at [203, 134] on icon "button" at bounding box center [205, 134] width 8 height 7
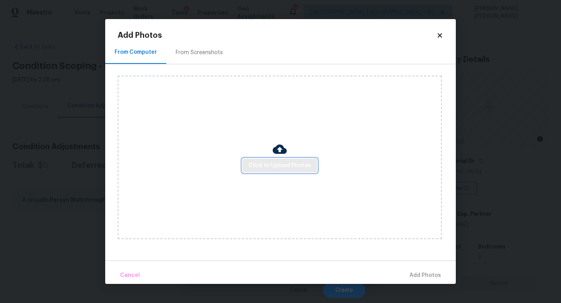
click at [261, 161] on span "Click to Upload Photos" at bounding box center [280, 166] width 62 height 10
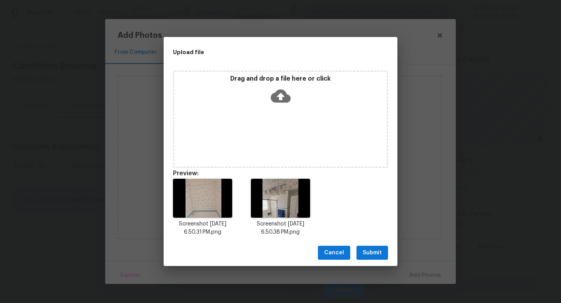
click at [364, 248] on button "Submit" at bounding box center [372, 253] width 32 height 14
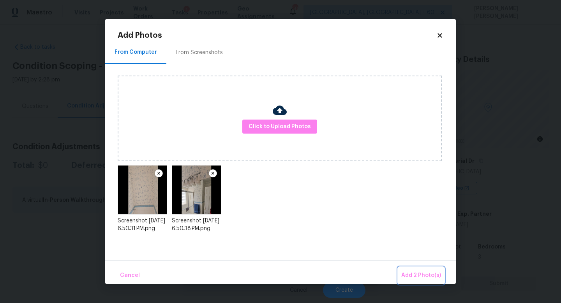
click at [425, 279] on span "Add 2 Photo(s)" at bounding box center [421, 276] width 40 height 10
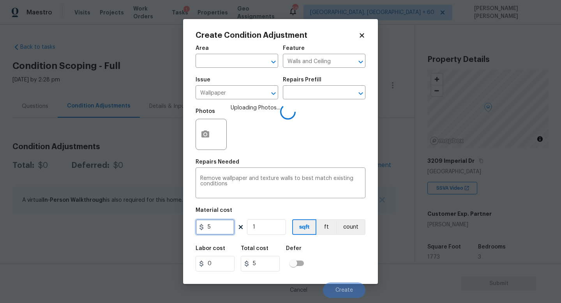
drag, startPoint x: 216, startPoint y: 226, endPoint x: 165, endPoint y: 226, distance: 51.0
click at [183, 226] on div "Create Condition Adjustment Area ​ Feature Walls and Ceiling ​ Issue Wallpaper …" at bounding box center [280, 151] width 195 height 265
type input "200"
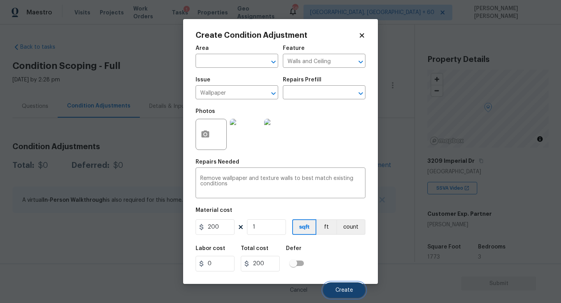
click at [353, 289] on button "Create" at bounding box center [344, 290] width 42 height 16
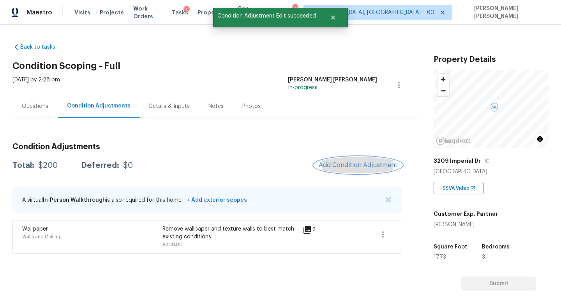
click at [357, 162] on span "Add Condition Adjustment" at bounding box center [358, 165] width 79 height 7
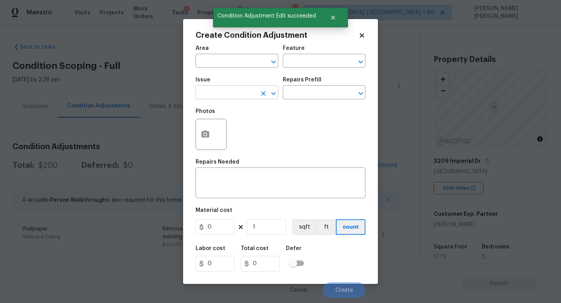
click at [214, 93] on input "text" at bounding box center [226, 93] width 61 height 12
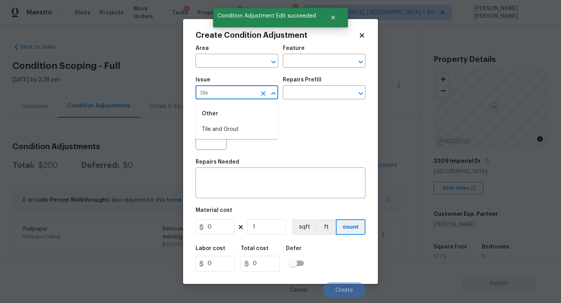
click at [217, 127] on li "Tile and Grout" at bounding box center [237, 129] width 83 height 13
type input "Tile and Grout"
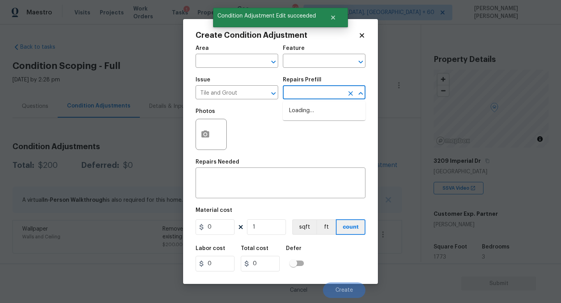
click at [303, 94] on input "text" at bounding box center [313, 93] width 61 height 12
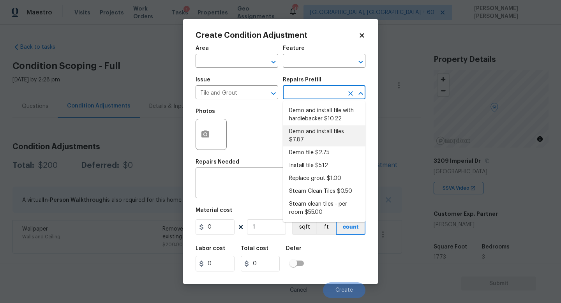
click at [334, 134] on li "Demo and install tiles $7.87" at bounding box center [324, 135] width 83 height 21
type input "Overall Flooring"
type textarea "Demo damaged tile and trowel thinset. Install tile flooring, float (level), and…"
type input "7.87"
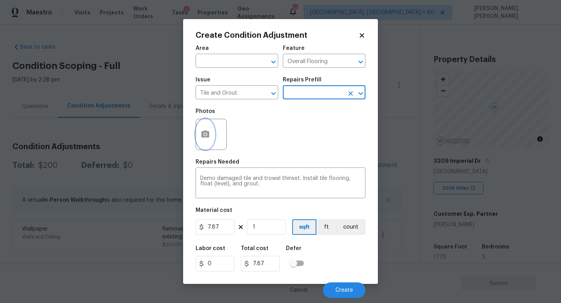
click at [208, 136] on icon "button" at bounding box center [205, 134] width 8 height 7
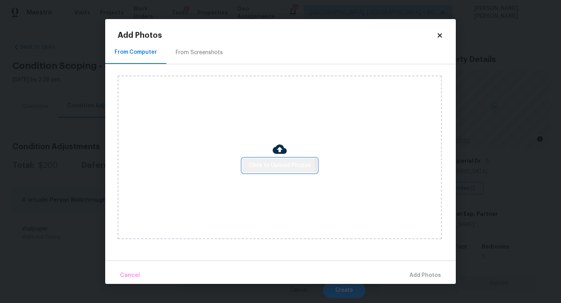
click at [266, 169] on span "Click to Upload Photos" at bounding box center [280, 166] width 62 height 10
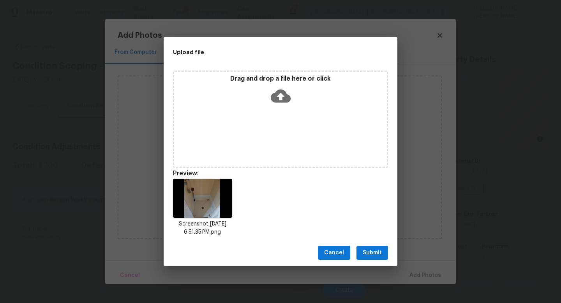
click at [371, 252] on span "Submit" at bounding box center [372, 253] width 19 height 10
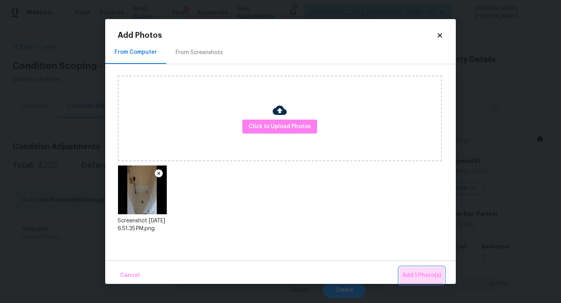
click at [406, 270] on button "Add 1 Photo(s)" at bounding box center [421, 275] width 45 height 17
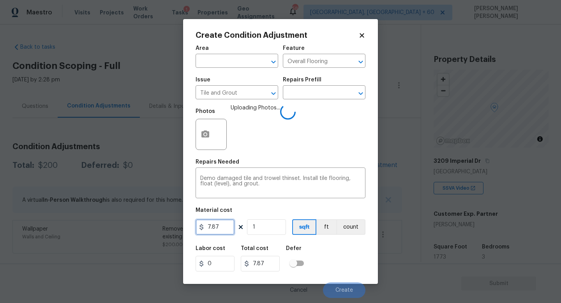
drag, startPoint x: 223, startPoint y: 227, endPoint x: 166, endPoint y: 227, distance: 56.9
click at [166, 227] on div "Create Condition Adjustment Area ​ Feature Overall Flooring ​ Issue Tile and Gr…" at bounding box center [280, 151] width 561 height 303
type input "7.87"
click at [259, 227] on input "1" at bounding box center [266, 227] width 39 height 16
type input "0"
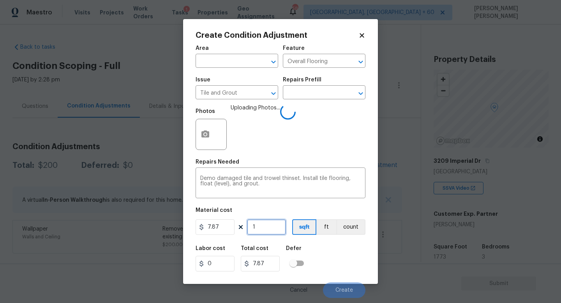
type input "0"
type input "5"
type input "39.35"
type input "50"
type input "393.5"
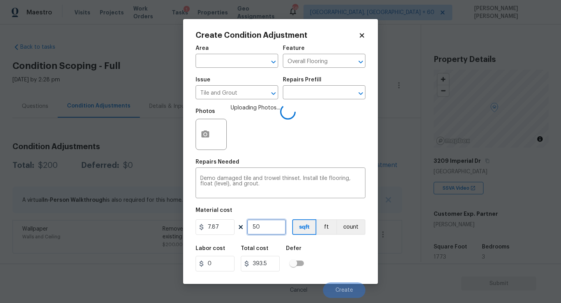
type input "50"
click at [363, 248] on div "Labor cost 0 Total cost 393.5 Defer" at bounding box center [281, 258] width 170 height 35
click at [344, 290] on span "Create" at bounding box center [344, 291] width 18 height 6
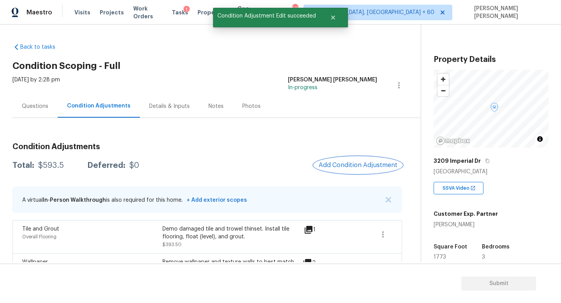
scroll to position [27, 0]
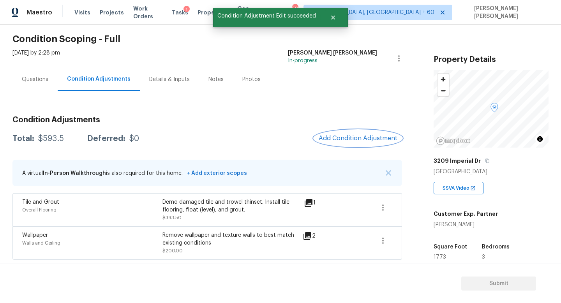
click at [360, 135] on span "Add Condition Adjustment" at bounding box center [358, 138] width 79 height 7
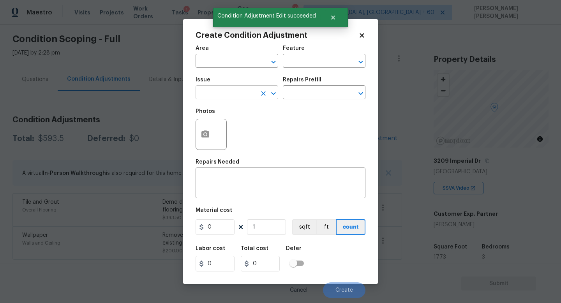
click at [239, 99] on input "text" at bounding box center [226, 93] width 61 height 12
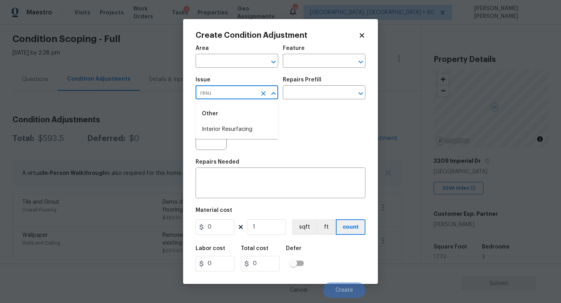
click at [239, 122] on div "Other" at bounding box center [237, 113] width 83 height 19
click at [247, 127] on li "Interior Resurfacing" at bounding box center [237, 129] width 83 height 13
type input "Interior Resurfacing"
click at [297, 104] on div "Photos" at bounding box center [281, 129] width 170 height 51
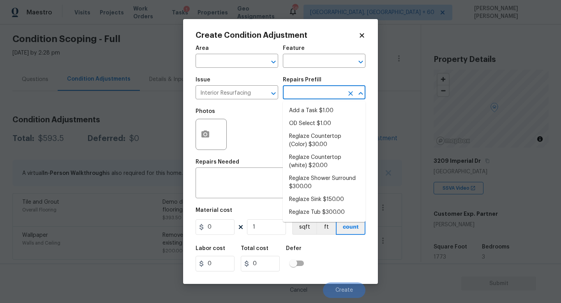
click at [304, 96] on input "text" at bounding box center [313, 93] width 61 height 12
click at [324, 181] on li "Reglaze Shower Surround $300.00" at bounding box center [324, 182] width 83 height 21
type textarea "Prep, mask, clean and reglaze the fiberglass shower surround (white) both on th…"
type input "300"
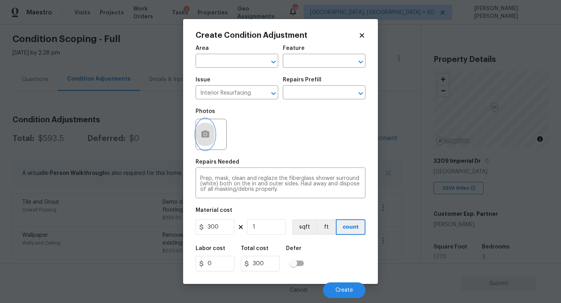
click at [208, 134] on icon "button" at bounding box center [205, 134] width 8 height 7
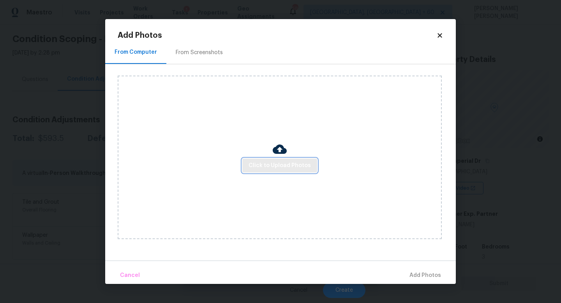
click at [275, 162] on span "Click to Upload Photos" at bounding box center [280, 166] width 62 height 10
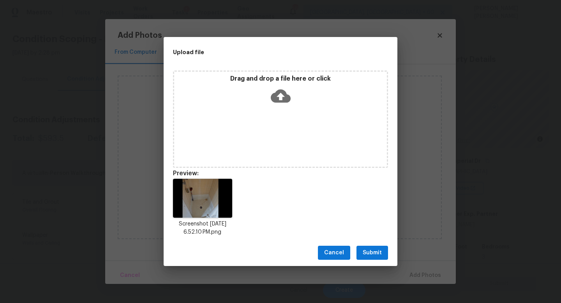
click at [365, 251] on span "Submit" at bounding box center [372, 253] width 19 height 10
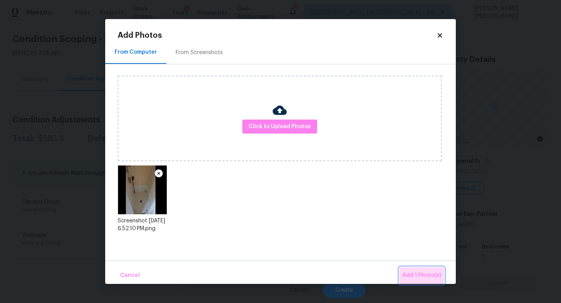
click at [418, 270] on button "Add 1 Photo(s)" at bounding box center [421, 275] width 45 height 17
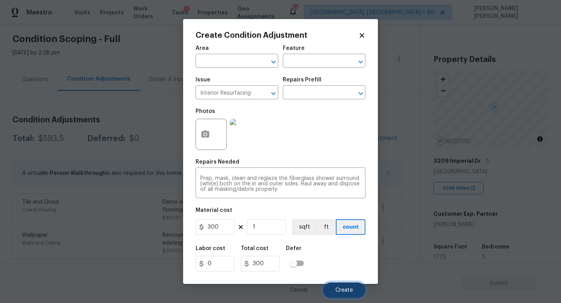
click at [337, 283] on button "Create" at bounding box center [344, 290] width 42 height 16
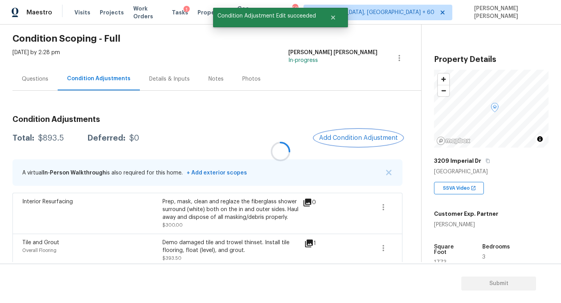
click at [341, 134] on button "Add Condition Adjustment" at bounding box center [358, 138] width 88 height 16
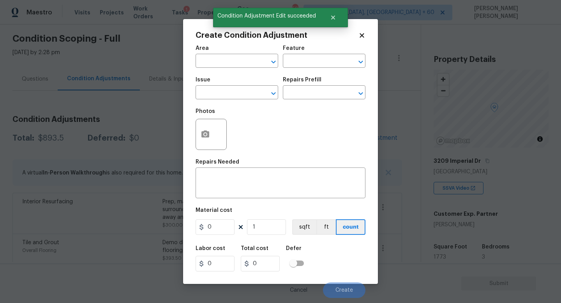
click at [341, 134] on div "Photos" at bounding box center [281, 129] width 170 height 51
click at [217, 95] on input "text" at bounding box center [226, 93] width 61 height 12
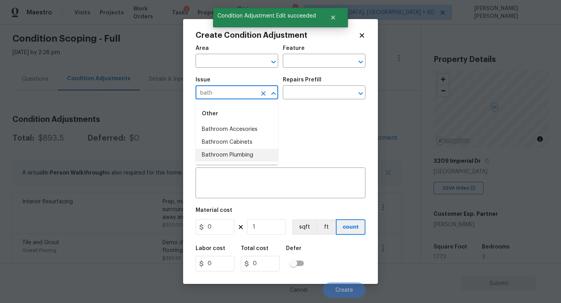
click at [220, 152] on li "Bathroom Plumbing" at bounding box center [237, 155] width 83 height 13
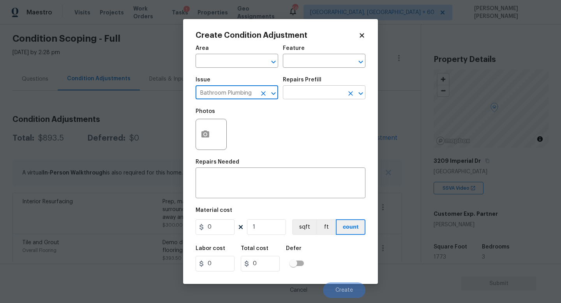
type input "Bathroom Plumbing"
click at [301, 92] on input "text" at bounding box center [313, 93] width 61 height 12
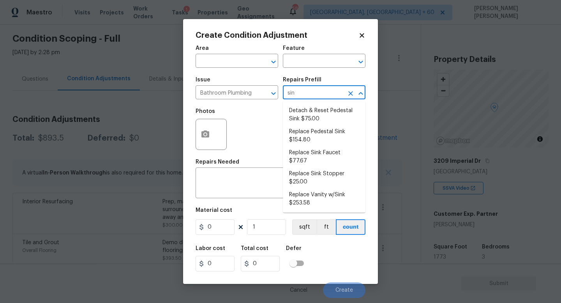
type input "sink"
click at [312, 168] on li "Replace Sink Stopper $25.00" at bounding box center [324, 178] width 83 height 21
type input "Plumbing"
type textarea "Install a new sink stopper to match the finish of faucet."
type input "25"
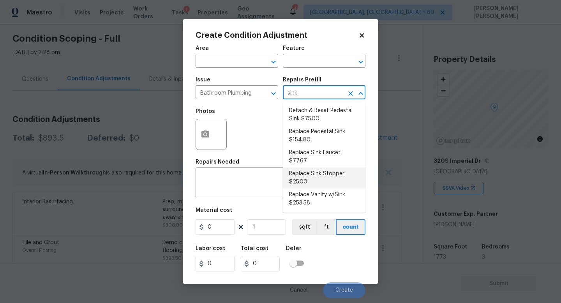
type input "25"
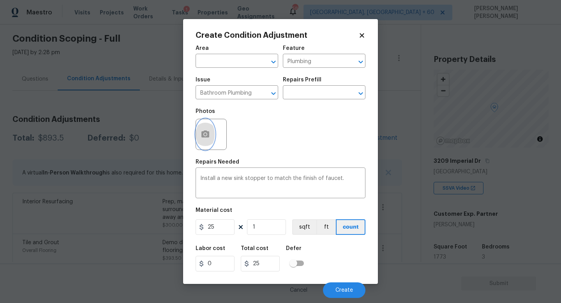
click at [204, 129] on button "button" at bounding box center [205, 134] width 19 height 30
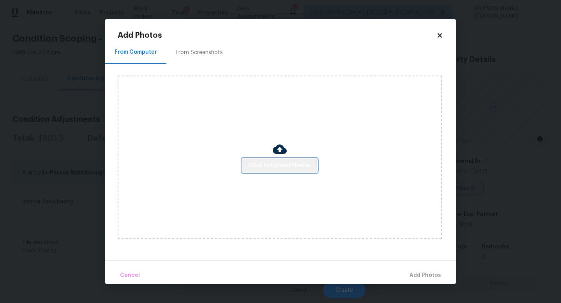
click at [280, 172] on button "Click to Upload Photos" at bounding box center [279, 166] width 75 height 14
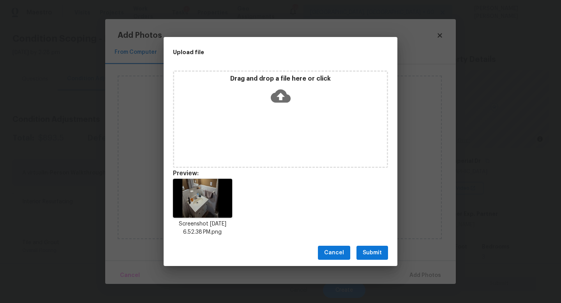
click at [380, 261] on div "Cancel Submit" at bounding box center [281, 253] width 234 height 27
click at [377, 253] on span "Submit" at bounding box center [372, 253] width 19 height 10
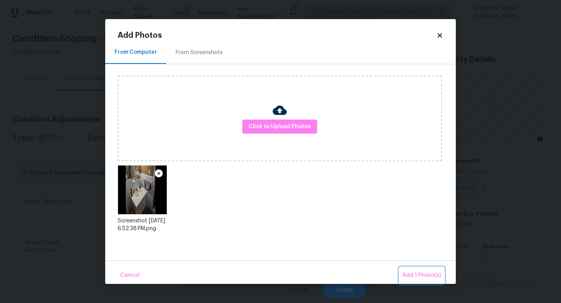
click at [418, 271] on span "Add 1 Photo(s)" at bounding box center [421, 276] width 39 height 10
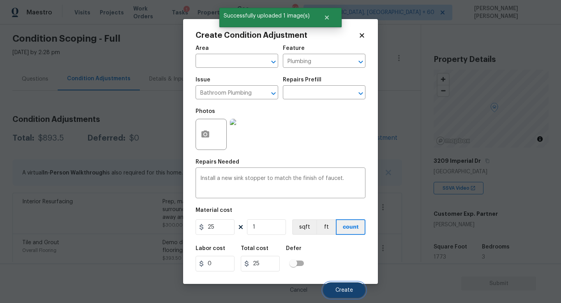
click at [341, 288] on span "Create" at bounding box center [344, 291] width 18 height 6
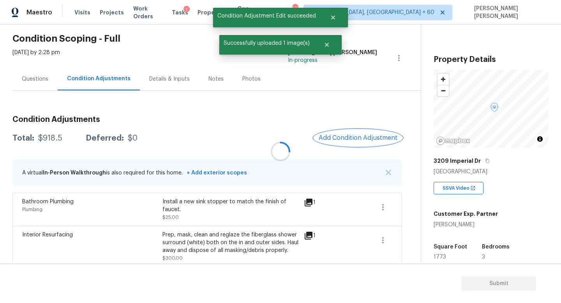
scroll to position [97, 0]
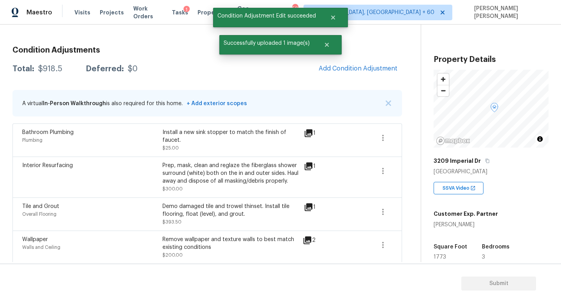
click at [337, 77] on span "Add Condition Adjustment" at bounding box center [358, 68] width 88 height 17
click at [356, 61] on button "Add Condition Adjustment" at bounding box center [358, 68] width 88 height 16
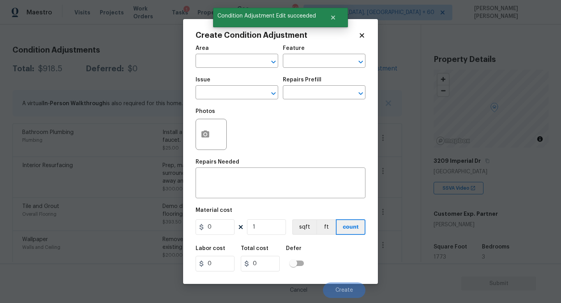
click at [241, 86] on div "Issue" at bounding box center [237, 82] width 83 height 10
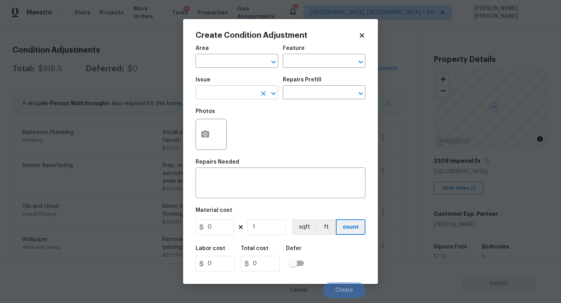
click at [234, 91] on input "text" at bounding box center [226, 93] width 61 height 12
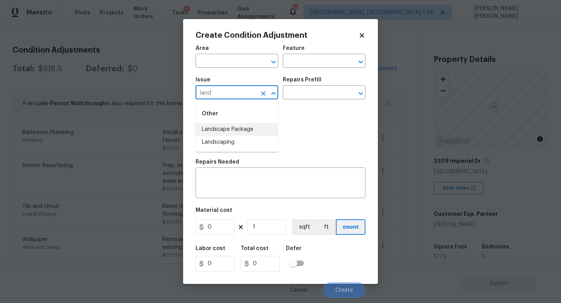
click at [233, 133] on li "Landscape Package" at bounding box center [237, 129] width 83 height 13
type input "Landscape Package"
click at [302, 96] on input "text" at bounding box center [313, 93] width 61 height 12
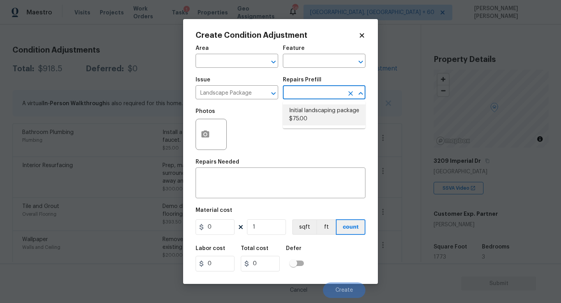
click at [310, 115] on li "Initial landscaping package $75.00" at bounding box center [324, 114] width 83 height 21
type input "Home Readiness Packages"
type textarea "Mowing of grass up to 6" in height. Mow, edge along driveways & sidewalks, trim…"
type input "75"
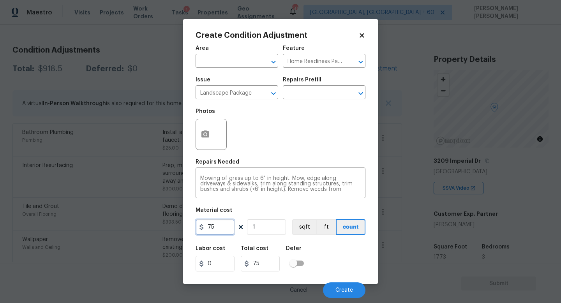
drag, startPoint x: 228, startPoint y: 222, endPoint x: 110, endPoint y: 217, distance: 117.8
click at [110, 217] on div "Create Condition Adjustment Area ​ Feature Home Readiness Packages ​ Issue Land…" at bounding box center [280, 151] width 561 height 303
type input "70"
click at [335, 286] on button "Create" at bounding box center [344, 290] width 42 height 16
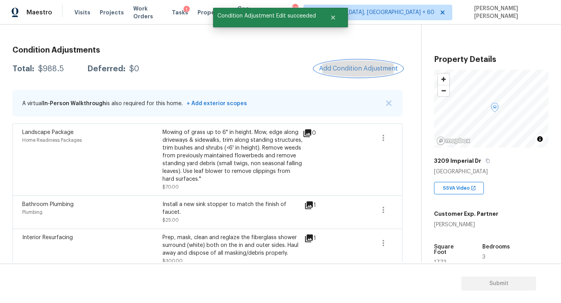
click at [370, 69] on span "Add Condition Adjustment" at bounding box center [358, 68] width 79 height 7
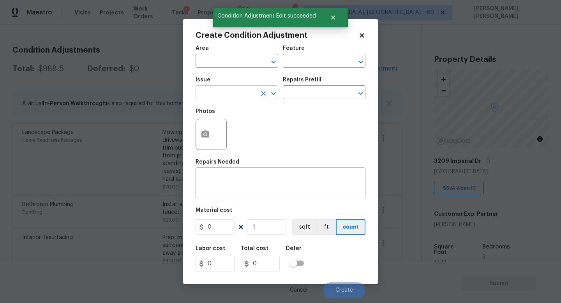
click at [224, 89] on input "text" at bounding box center [226, 93] width 61 height 12
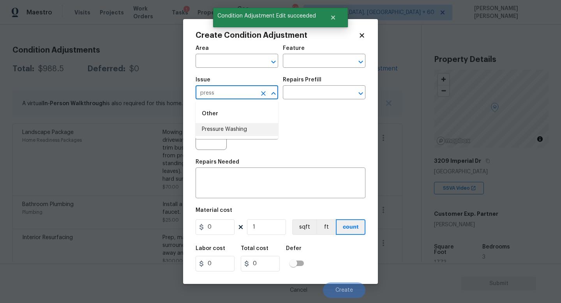
click at [228, 138] on ul "Other Pressure Washing" at bounding box center [237, 120] width 83 height 38
click at [233, 129] on li "Pressure Washing" at bounding box center [237, 129] width 83 height 13
type input "Pressure Washing"
click at [299, 105] on div "Photos" at bounding box center [281, 129] width 170 height 51
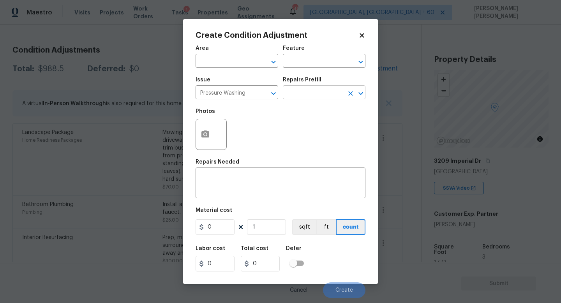
click at [307, 99] on input "text" at bounding box center [313, 93] width 61 height 12
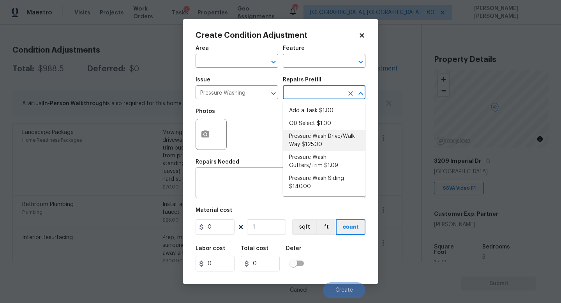
click at [307, 145] on li "Pressure Wash Drive/Walk Way $125.00" at bounding box center [324, 140] width 83 height 21
type input "Siding"
type textarea "Pressure wash the driveways/walkways as directed by the PM. Ensure that all deb…"
type input "125"
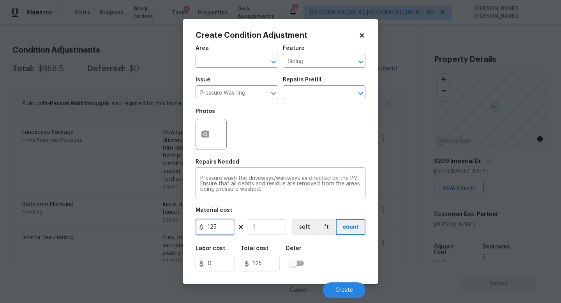
drag, startPoint x: 225, startPoint y: 228, endPoint x: 109, endPoint y: 219, distance: 115.7
click at [109, 219] on div "Create Condition Adjustment Area ​ Feature Siding ​ Issue Pressure Washing ​ Re…" at bounding box center [280, 151] width 561 height 303
type input "200"
click at [333, 288] on button "Create" at bounding box center [344, 290] width 42 height 16
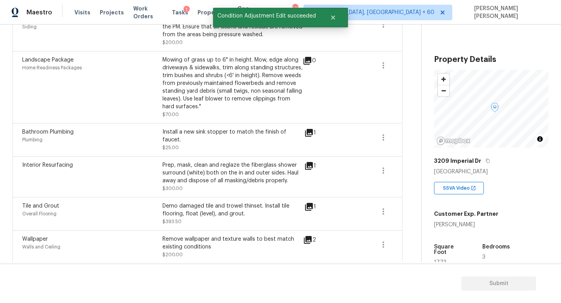
click at [97, 203] on div "Tile and Grout" at bounding box center [92, 206] width 140 height 8
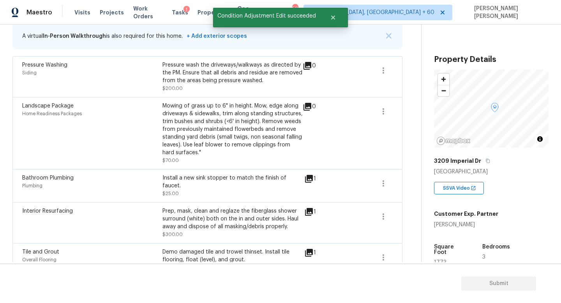
scroll to position [0, 0]
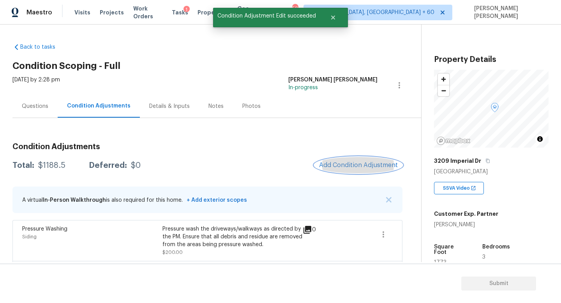
click at [327, 166] on span "Add Condition Adjustment" at bounding box center [358, 165] width 79 height 7
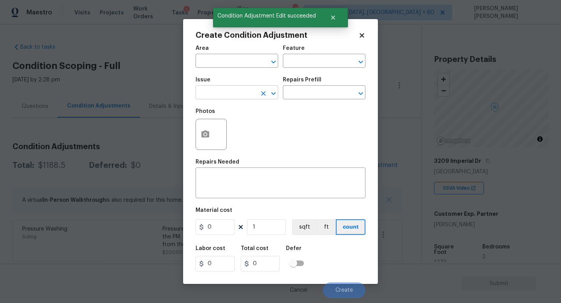
click at [228, 96] on input "text" at bounding box center [226, 93] width 61 height 12
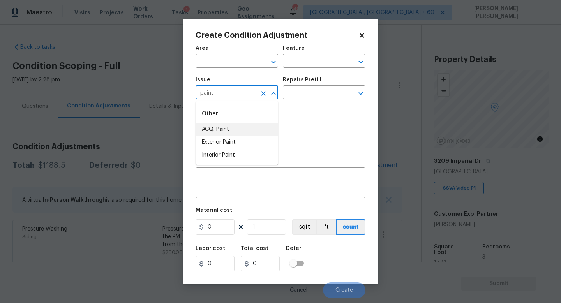
click at [230, 125] on li "ACQ: Paint" at bounding box center [237, 129] width 83 height 13
type input "ACQ: Paint"
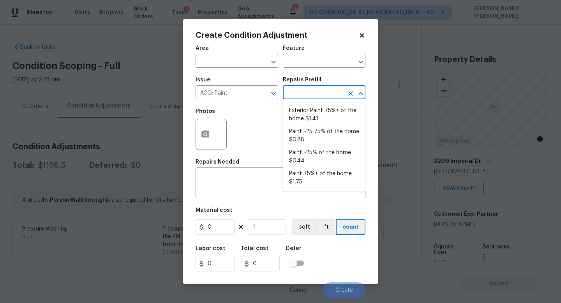
click at [307, 89] on input "text" at bounding box center [313, 93] width 61 height 12
click at [317, 161] on li "Paint ~25% of the home $0.44" at bounding box center [324, 156] width 83 height 21
type input "Acquisition"
type textarea "Acquisition Scope: ~25% of the home needs interior paint"
type input "0.44"
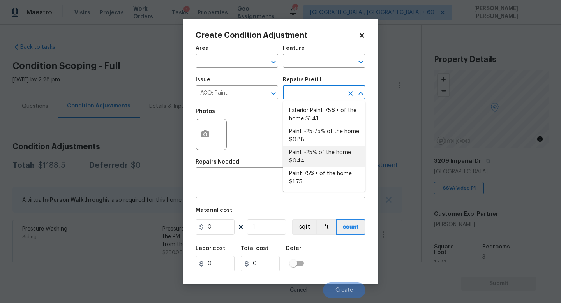
type input "0.44"
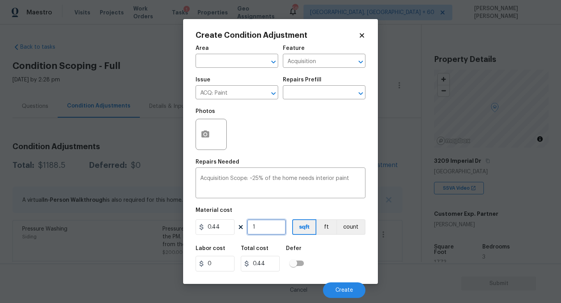
click at [265, 227] on input "1" at bounding box center [266, 227] width 39 height 16
type input "17"
type input "7.48"
type input "177"
type input "77.88"
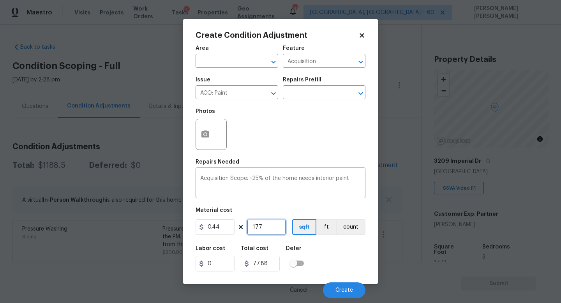
type input "1773"
type input "780.12"
type input "1773"
click at [343, 287] on button "Create" at bounding box center [344, 290] width 42 height 16
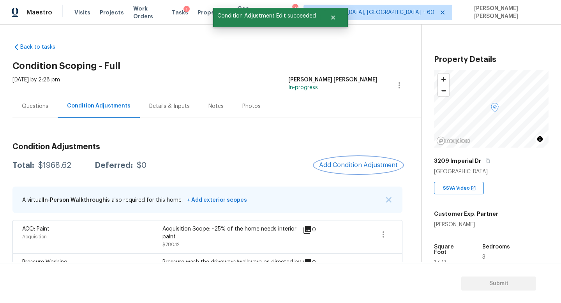
click at [363, 160] on button "Add Condition Adjustment" at bounding box center [358, 165] width 88 height 16
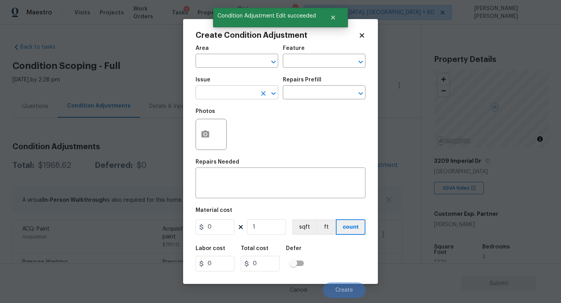
click at [219, 97] on input "text" at bounding box center [226, 93] width 61 height 12
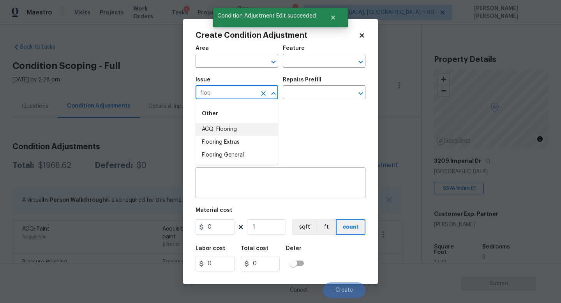
click at [227, 127] on li "ACQ: Flooring" at bounding box center [237, 129] width 83 height 13
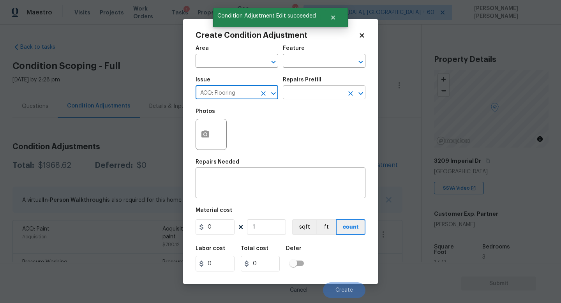
type input "ACQ: Flooring"
click at [319, 95] on input "text" at bounding box center [313, 93] width 61 height 12
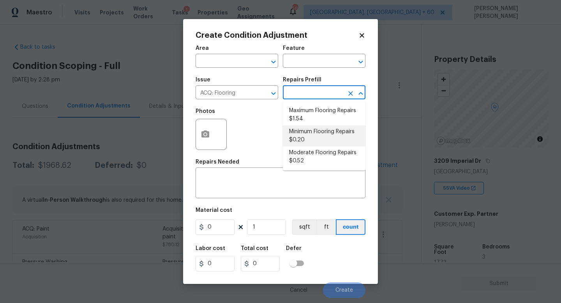
click at [326, 131] on li "Minimum Flooring Repairs $0.20" at bounding box center [324, 135] width 83 height 21
type input "Acquisition"
type textarea "Acquisition Scope: Minimum flooring repairs"
type input "0.2"
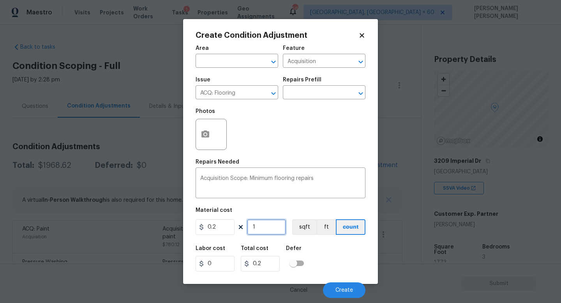
click at [273, 221] on input "1" at bounding box center [266, 227] width 39 height 16
type input "17"
type input "3.4"
type input "177"
type input "35.4"
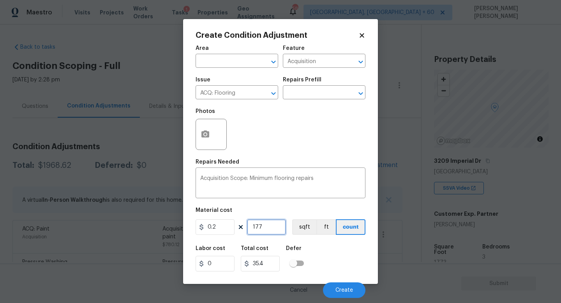
type input "1773"
type input "354.6"
type input "1773"
click at [344, 287] on button "Create" at bounding box center [344, 290] width 42 height 16
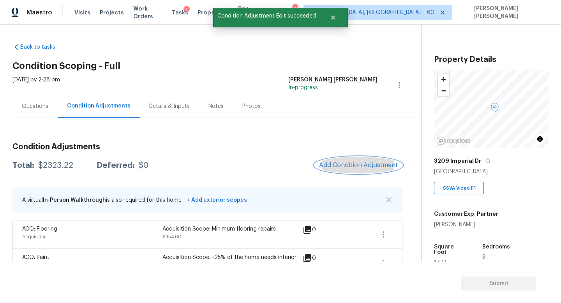
click at [330, 159] on button "Add Condition Adjustment" at bounding box center [358, 165] width 88 height 16
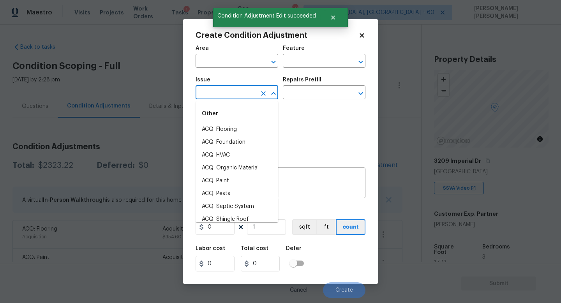
click at [211, 90] on input "text" at bounding box center [226, 93] width 61 height 12
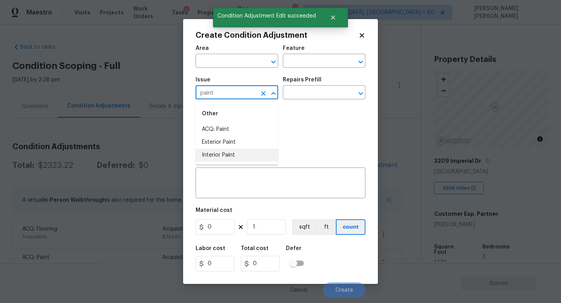
click at [221, 155] on li "Interior Paint" at bounding box center [237, 155] width 83 height 13
type input "Interior Paint"
click at [327, 98] on input "text" at bounding box center [313, 93] width 61 height 12
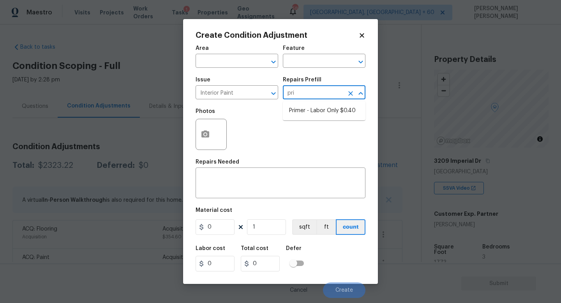
type input "prim"
click at [348, 115] on li "Primer - Labor Only $0.40" at bounding box center [324, 110] width 83 height 13
type input "Overall Paint"
type textarea "Interior primer - PRIMER PROVIDED BY OPENDOOR - All nails, screws, drywall anch…"
type input "0.4"
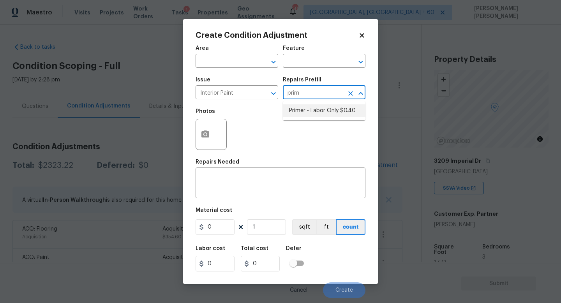
type input "0.4"
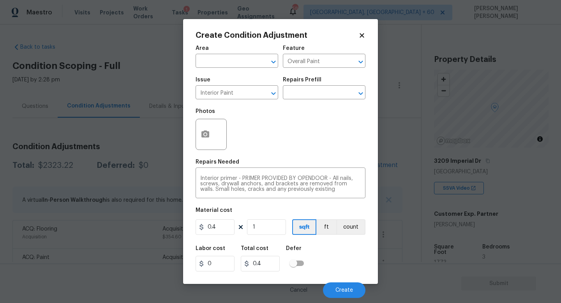
click at [222, 131] on div at bounding box center [211, 134] width 31 height 31
click at [201, 134] on icon "button" at bounding box center [205, 134] width 8 height 7
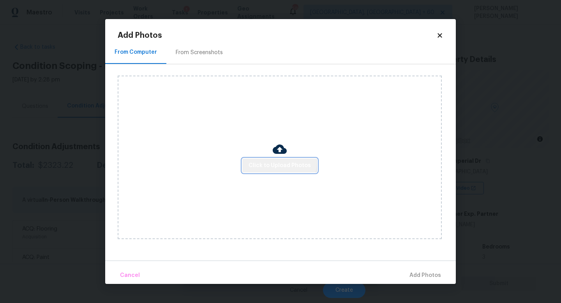
click at [280, 162] on span "Click to Upload Photos" at bounding box center [280, 166] width 62 height 10
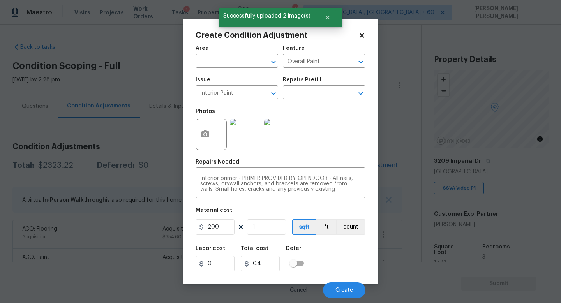
type input "200"
click at [243, 216] on div "Material cost" at bounding box center [281, 213] width 170 height 10
type input "200"
drag, startPoint x: 226, startPoint y: 228, endPoint x: 150, endPoint y: 228, distance: 76.8
click at [150, 228] on div "Create Condition Adjustment Area ​ Feature Overall Paint ​ Issue Interior Paint…" at bounding box center [280, 151] width 561 height 303
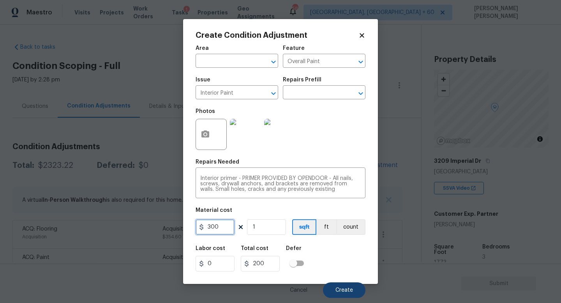
type input "300"
click at [348, 286] on button "Create" at bounding box center [344, 290] width 42 height 16
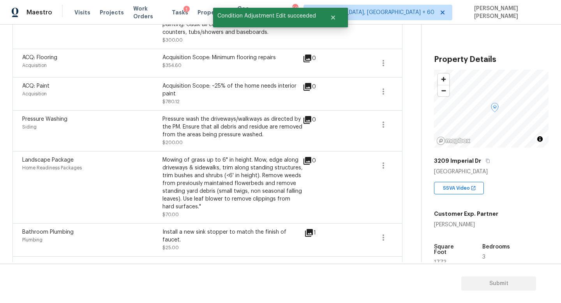
scroll to position [248, 0]
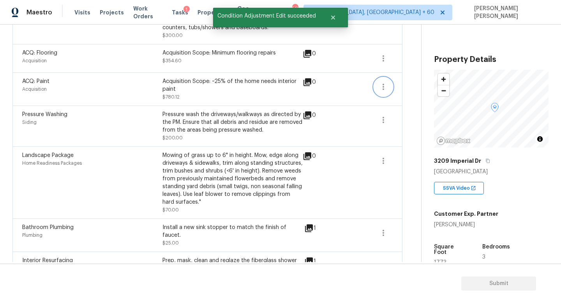
click at [382, 82] on icon "button" at bounding box center [383, 86] width 9 height 9
click at [410, 88] on div "Edit" at bounding box center [427, 86] width 61 height 8
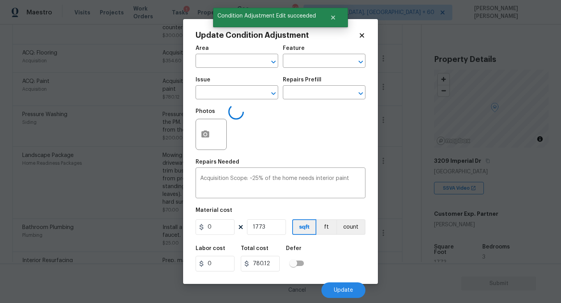
type input "Acquisition"
type input "ACQ: Paint"
type input "0.44"
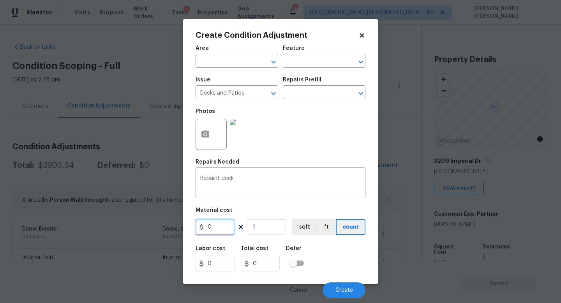
drag, startPoint x: 223, startPoint y: 229, endPoint x: 118, endPoint y: 224, distance: 104.9
click at [118, 224] on div "Create Condition Adjustment Area ​ Feature ​ Issue Decks and Patios ​ Repairs P…" at bounding box center [280, 151] width 561 height 303
type input "800"
click at [342, 295] on button "Create" at bounding box center [344, 290] width 42 height 16
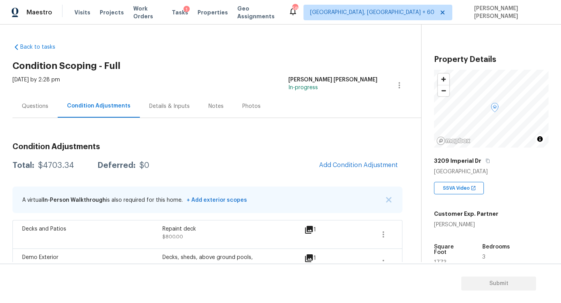
click at [55, 162] on div "$4703.34" at bounding box center [56, 166] width 36 height 8
copy div "$4703.34"
click at [350, 167] on span "Add Condition Adjustment" at bounding box center [358, 165] width 79 height 7
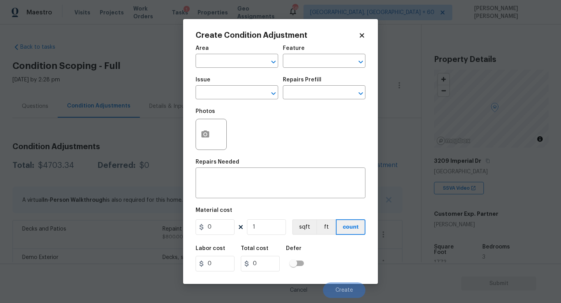
click at [230, 83] on div "Issue" at bounding box center [237, 82] width 83 height 10
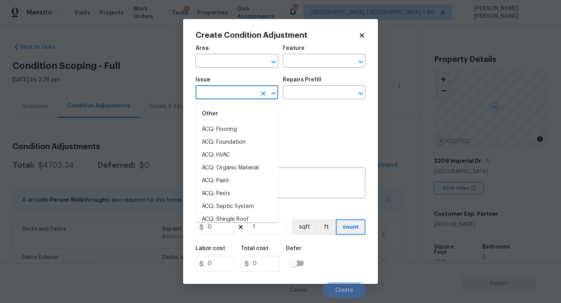
click at [228, 91] on input "text" at bounding box center [226, 93] width 61 height 12
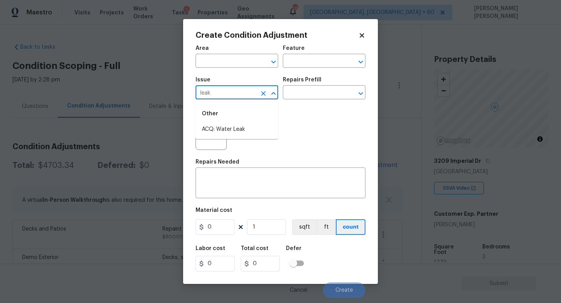
click at [242, 121] on div "Other" at bounding box center [237, 113] width 83 height 19
click at [247, 132] on li "ACQ: Water Leak" at bounding box center [237, 129] width 83 height 13
type input "ACQ: Water Leak"
click at [318, 94] on input "text" at bounding box center [313, 93] width 61 height 12
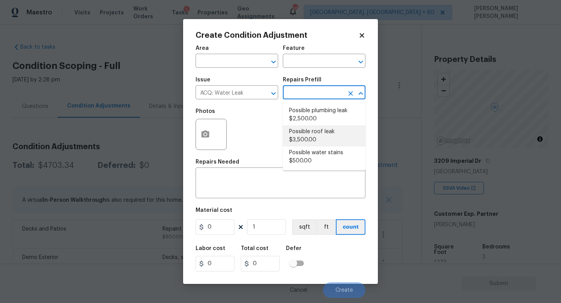
click at [319, 130] on li "Possible roof leak $3,500.00" at bounding box center [324, 135] width 83 height 21
type input "Acquisition"
type textarea "Acquisition Scope: Possible roof leak"
type input "3500"
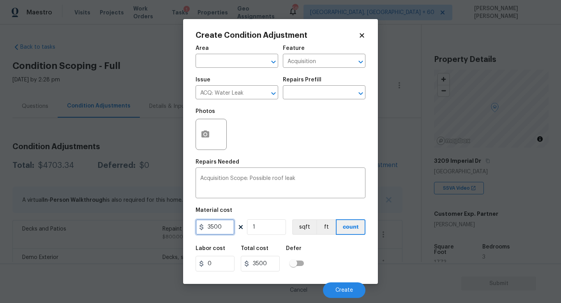
drag, startPoint x: 223, startPoint y: 229, endPoint x: 0, endPoint y: 192, distance: 225.9
click at [0, 199] on div "Create Condition Adjustment Area ​ Feature Acquisition ​ Issue ACQ: Water Leak …" at bounding box center [280, 151] width 561 height 303
type input "2500"
click at [198, 122] on div at bounding box center [211, 134] width 31 height 31
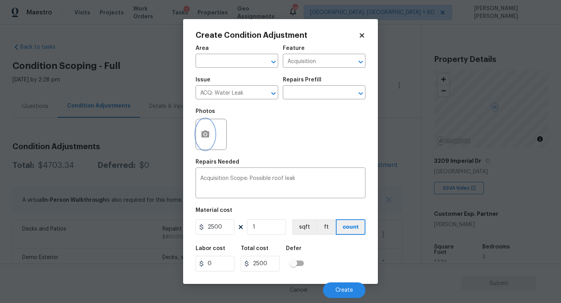
click at [205, 132] on icon "button" at bounding box center [205, 134] width 8 height 7
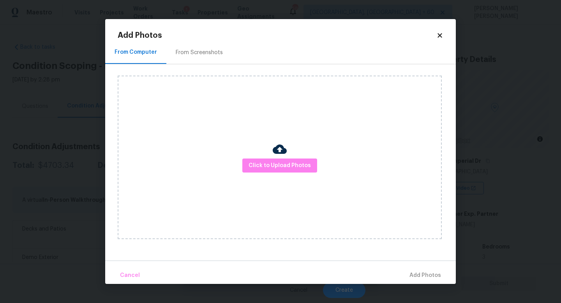
click at [316, 176] on div "Click to Upload Photos" at bounding box center [280, 158] width 324 height 164
click at [282, 168] on span "Click to Upload Photos" at bounding box center [280, 166] width 62 height 10
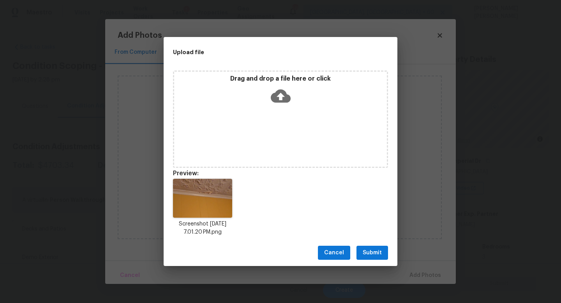
click at [359, 248] on button "Submit" at bounding box center [372, 253] width 32 height 14
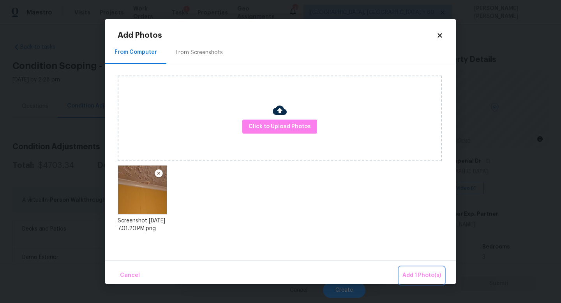
click at [423, 275] on span "Add 1 Photo(s)" at bounding box center [421, 276] width 39 height 10
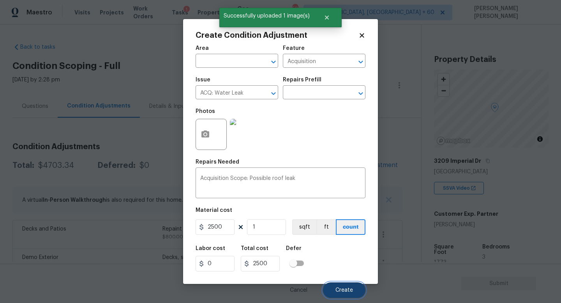
click at [341, 289] on span "Create" at bounding box center [344, 291] width 18 height 6
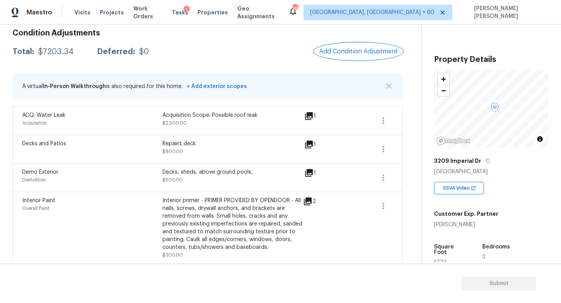
scroll to position [82, 0]
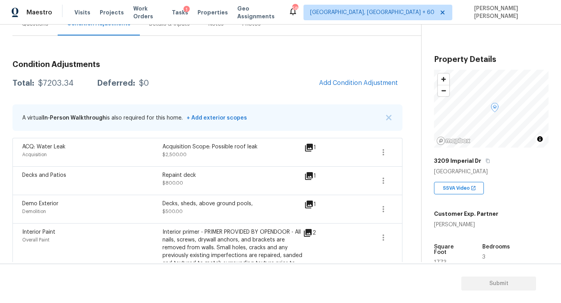
click at [53, 86] on div "$7203.34" at bounding box center [55, 83] width 35 height 8
copy div "$7203.34"
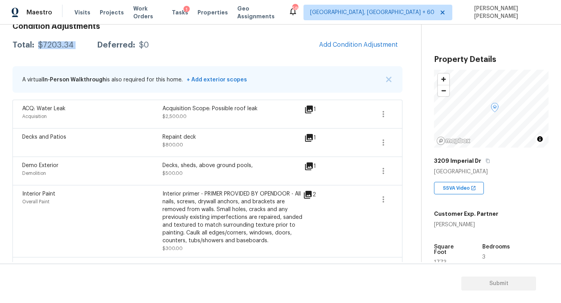
scroll to position [36, 0]
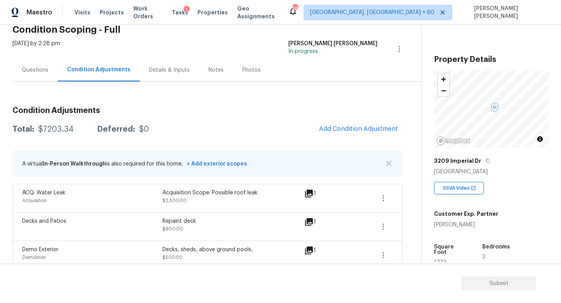
click at [38, 72] on div "Questions" at bounding box center [35, 70] width 26 height 8
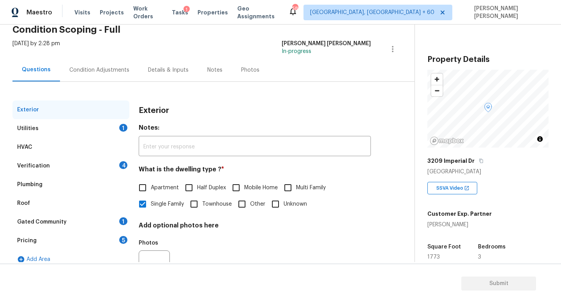
click at [94, 134] on div "Utilities 1" at bounding box center [70, 128] width 117 height 19
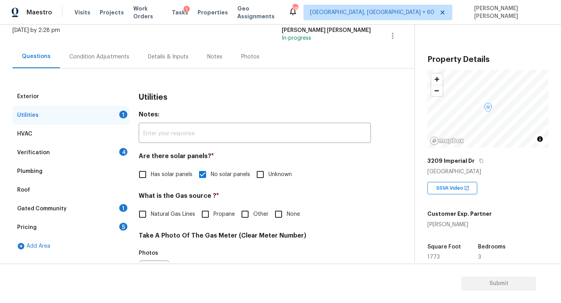
scroll to position [52, 0]
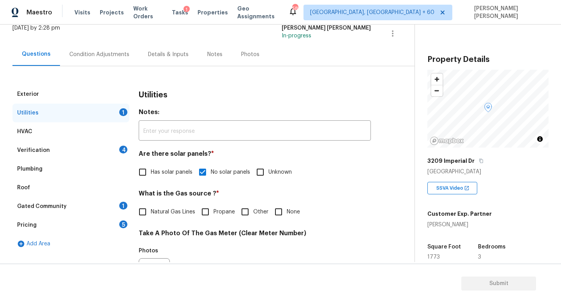
click at [279, 214] on input "None" at bounding box center [278, 212] width 16 height 16
checkbox input "true"
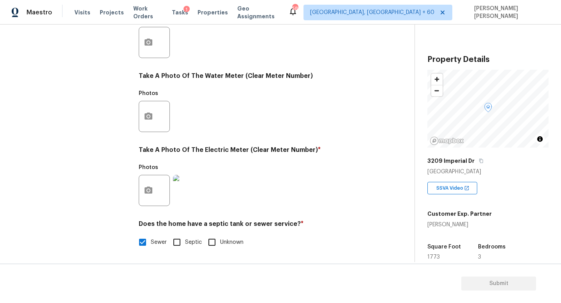
scroll to position [0, 0]
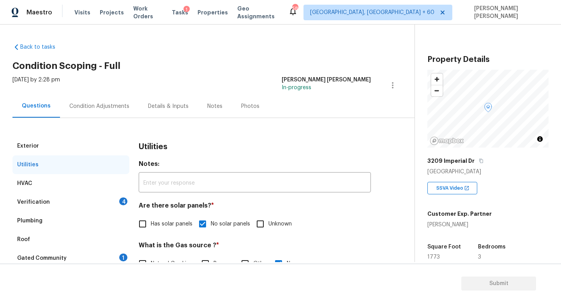
click at [93, 203] on div "Verification 4" at bounding box center [70, 202] width 117 height 19
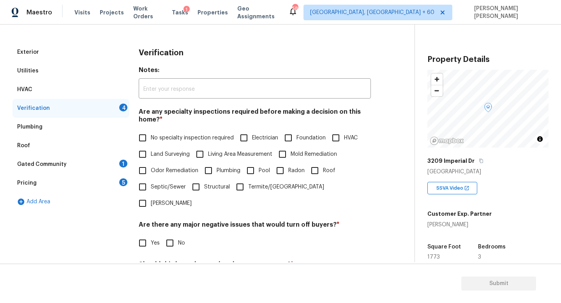
scroll to position [95, 0]
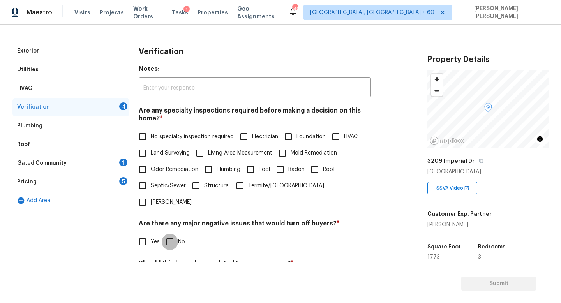
click at [173, 234] on input "No" at bounding box center [170, 242] width 16 height 16
checkbox input "true"
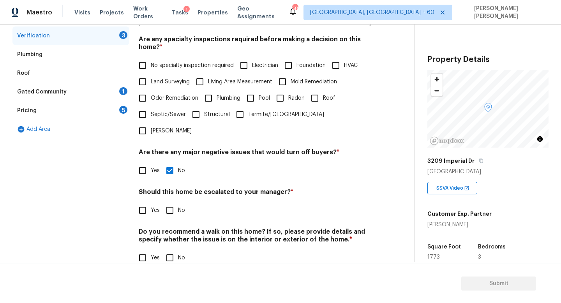
scroll to position [166, 0]
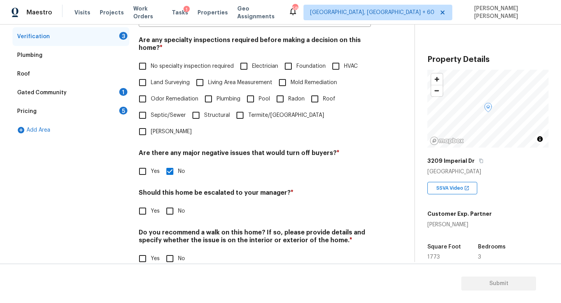
click at [169, 203] on input "No" at bounding box center [170, 211] width 16 height 16
checkbox input "true"
click at [162, 254] on div "Verification Notes: ​ Are any specialty inspections required before making a de…" at bounding box center [255, 123] width 232 height 305
click at [172, 251] on input "No" at bounding box center [170, 259] width 16 height 16
checkbox input "true"
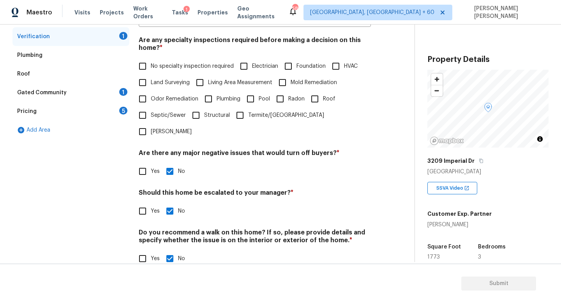
click at [151, 71] on label "No specialty inspection required" at bounding box center [183, 66] width 99 height 16
click at [151, 71] on input "No specialty inspection required" at bounding box center [142, 66] width 16 height 16
checkbox input "true"
click at [107, 90] on div "Gated Community 1" at bounding box center [70, 92] width 117 height 19
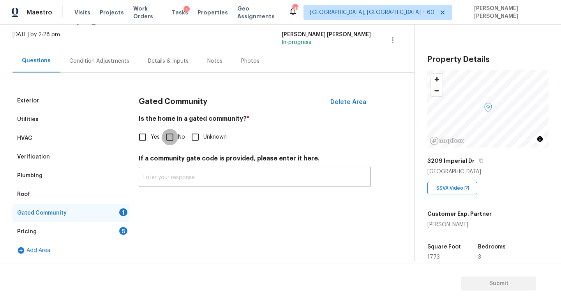
click at [165, 135] on input "No" at bounding box center [170, 137] width 16 height 16
checkbox input "true"
click at [91, 229] on div "Pricing 5" at bounding box center [70, 231] width 117 height 19
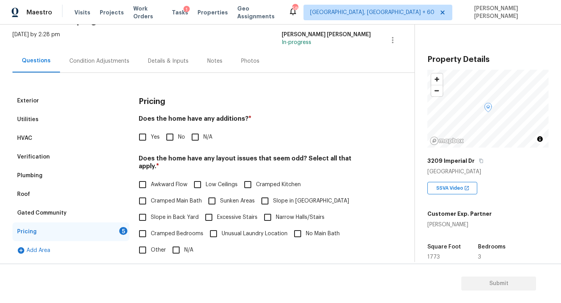
click at [166, 141] on input "No" at bounding box center [170, 137] width 16 height 16
checkbox input "true"
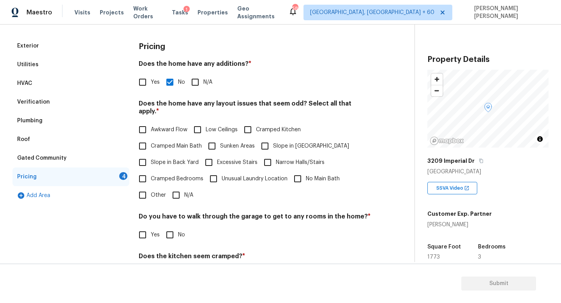
click at [173, 187] on input "N/A" at bounding box center [176, 195] width 16 height 16
checkbox input "true"
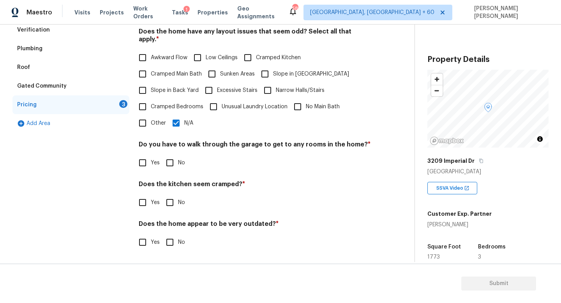
scroll to position [164, 0]
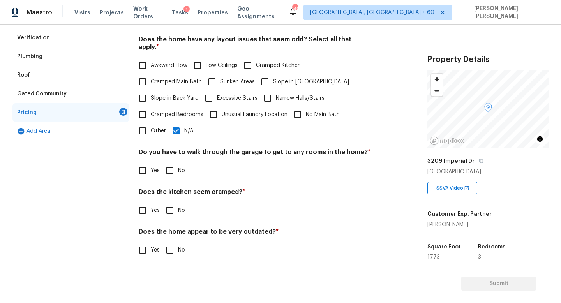
click at [171, 162] on input "No" at bounding box center [170, 170] width 16 height 16
checkbox input "true"
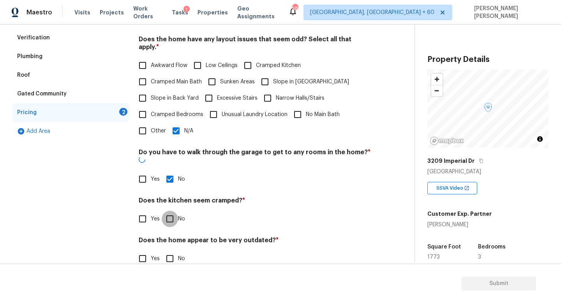
click at [169, 211] on input "No" at bounding box center [170, 219] width 16 height 16
checkbox input "true"
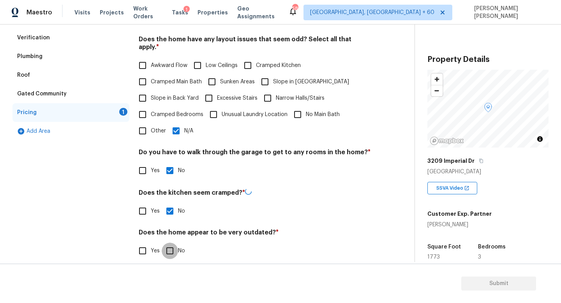
click at [169, 251] on div "Pricing Does the home have any additions? * Yes No N/A Does the home have any l…" at bounding box center [255, 120] width 232 height 296
click at [173, 231] on div "Does the home appear to be very outdated? * Yes No" at bounding box center [255, 243] width 232 height 30
click at [170, 242] on input "No" at bounding box center [170, 250] width 16 height 16
checkbox input "true"
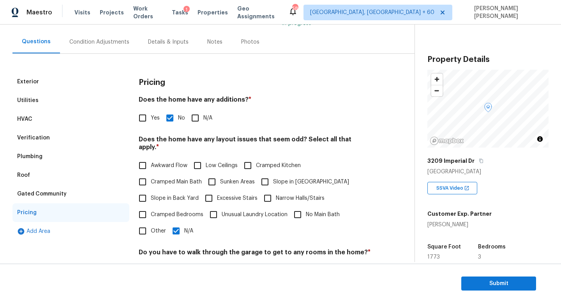
scroll to position [0, 0]
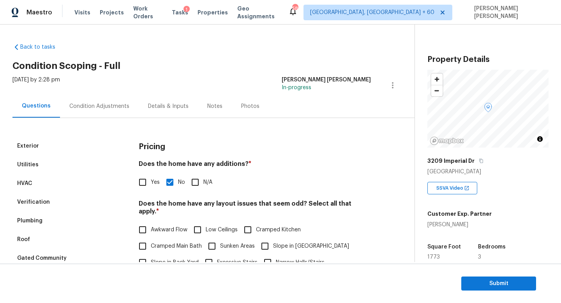
click at [116, 114] on div "Condition Adjustments" at bounding box center [99, 106] width 79 height 23
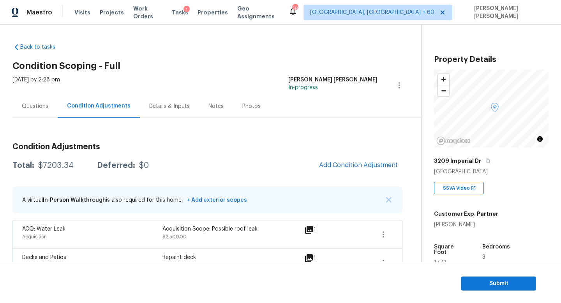
click at [31, 106] on div "Questions" at bounding box center [35, 106] width 26 height 8
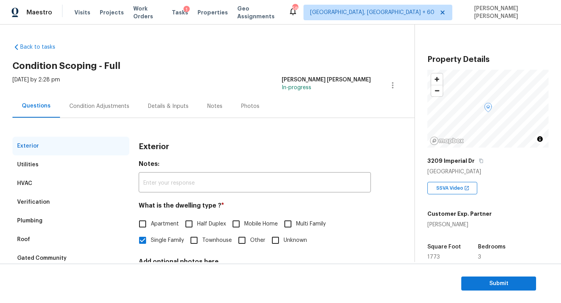
click at [31, 106] on div "Questions" at bounding box center [36, 106] width 29 height 8
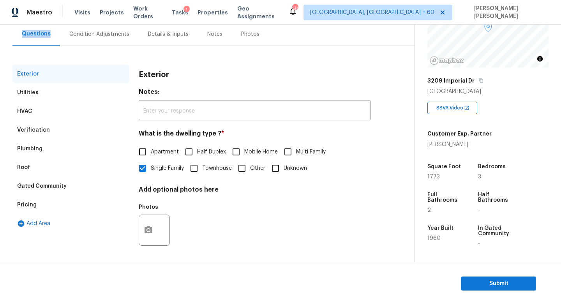
scroll to position [166, 0]
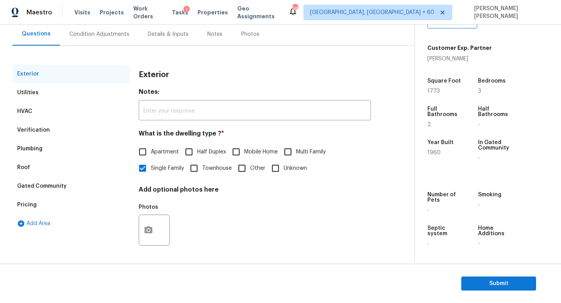
click at [496, 269] on section "Submit" at bounding box center [280, 284] width 561 height 40
click at [492, 282] on span "Submit" at bounding box center [499, 284] width 62 height 10
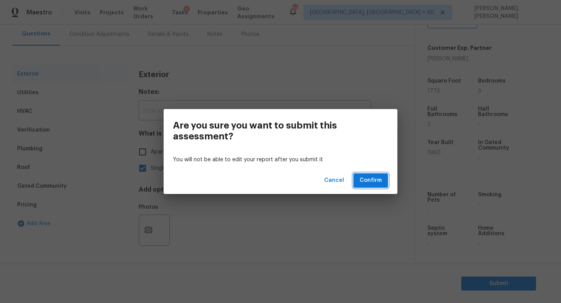
click at [367, 179] on span "Confirm" at bounding box center [371, 181] width 22 height 10
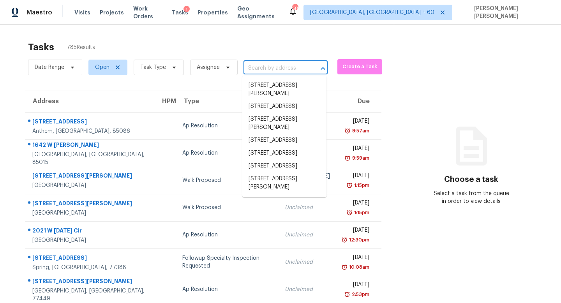
click at [252, 65] on input "text" at bounding box center [275, 68] width 62 height 12
paste input "11020 Via Parma, San Diego, CA 92129"
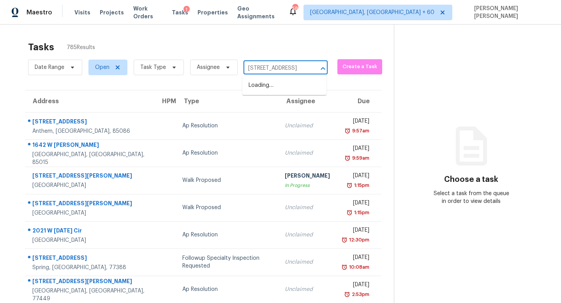
scroll to position [0, 40]
type input "11020 Via Parma, San Diego, CA 92129"
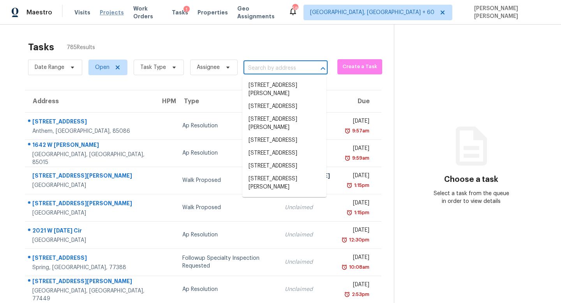
scroll to position [0, 0]
paste input "11020 Via Parma, San Diego, CA 92129"
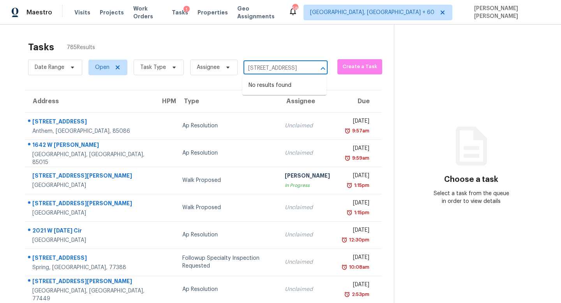
type input "11020 Via Parma, San Diego, CA 9212"
click at [291, 89] on li "11020 Via Parma, San Diego, CA 92129" at bounding box center [284, 85] width 84 height 13
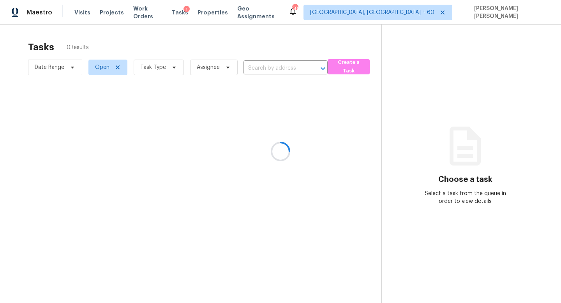
type input "11020 Via Parma, San Diego, CA 92129"
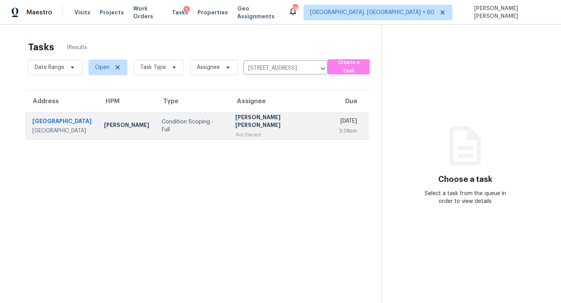
click at [245, 123] on td "Jishnu Manoj Not Started" at bounding box center [281, 125] width 104 height 27
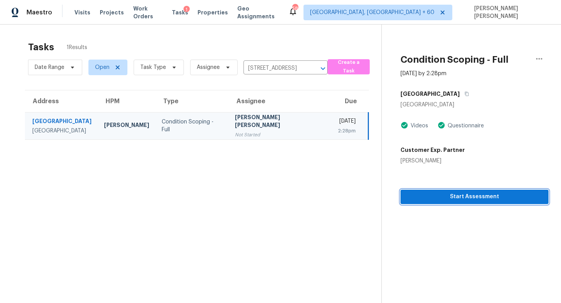
click at [442, 199] on span "Start Assessment" at bounding box center [475, 197] width 136 height 10
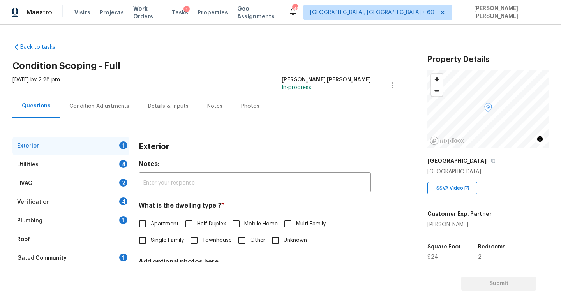
click at [481, 163] on div "11020 Via Parma" at bounding box center [487, 161] width 121 height 14
click at [491, 160] on icon "button" at bounding box center [493, 161] width 4 height 4
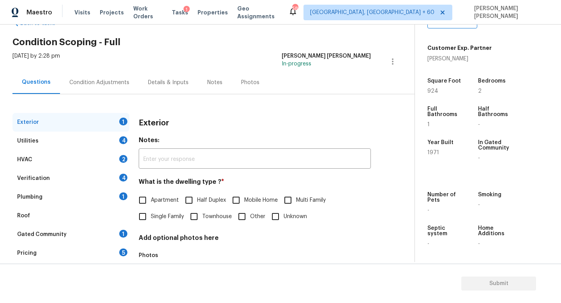
scroll to position [60, 0]
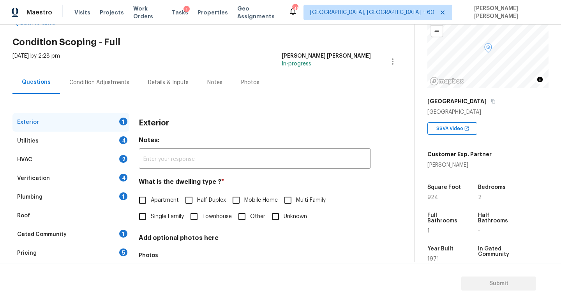
click at [149, 220] on input "Single Family" at bounding box center [142, 216] width 16 height 16
checkbox input "true"
click at [104, 138] on div "Utilities 4" at bounding box center [70, 141] width 117 height 19
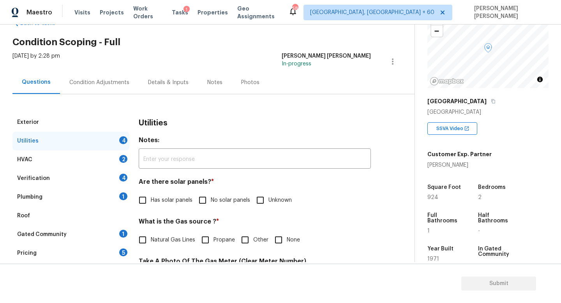
click at [212, 200] on span "No solar panels" at bounding box center [230, 200] width 39 height 8
click at [211, 200] on input "No solar panels" at bounding box center [202, 200] width 16 height 16
checkbox input "true"
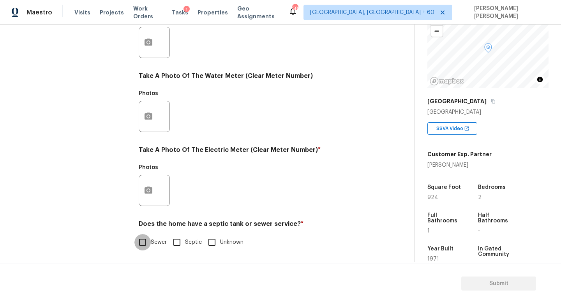
click at [139, 248] on input "Sewer" at bounding box center [142, 242] width 16 height 16
checkbox input "true"
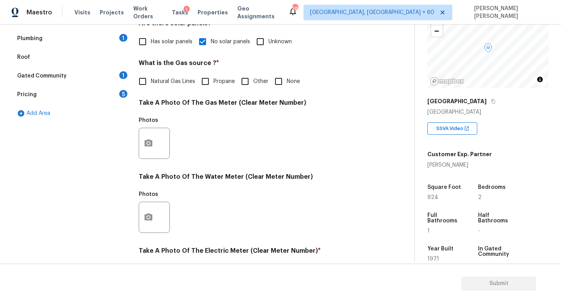
scroll to position [0, 0]
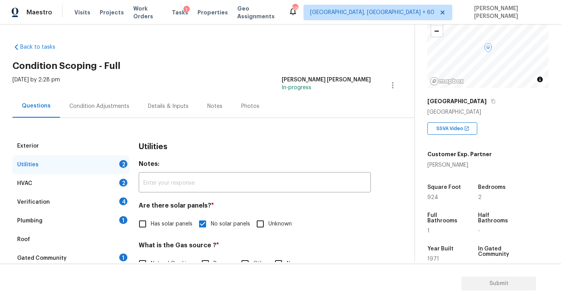
click at [88, 220] on div "Plumbing 1" at bounding box center [70, 221] width 117 height 19
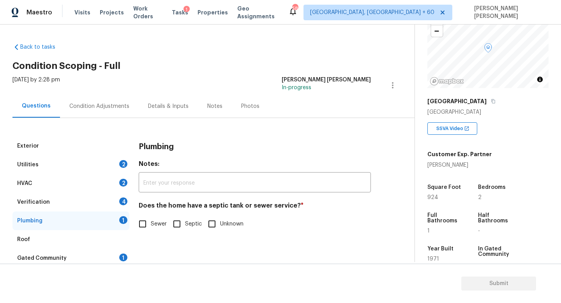
click at [133, 222] on div "Exterior Utilities 2 HVAC 2 Verification 4 Plumbing 1 Roof Gated Community 1 Pr…" at bounding box center [203, 221] width 383 height 168
click at [144, 226] on input "Sewer" at bounding box center [142, 224] width 16 height 16
checkbox input "true"
click at [92, 154] on div "Exterior" at bounding box center [70, 146] width 117 height 19
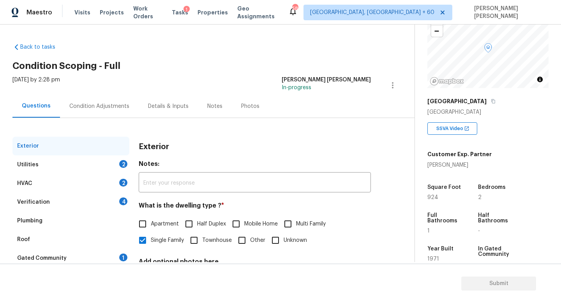
click at [109, 162] on div "Utilities 2" at bounding box center [70, 164] width 117 height 19
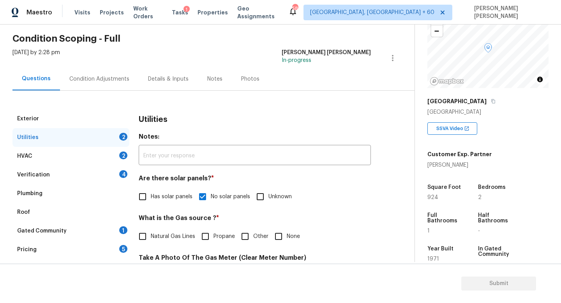
scroll to position [131, 0]
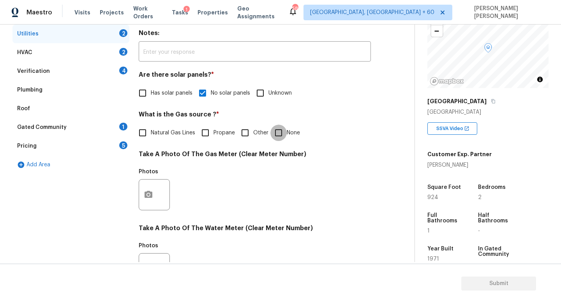
click at [281, 127] on input "None" at bounding box center [278, 133] width 16 height 16
checkbox input "true"
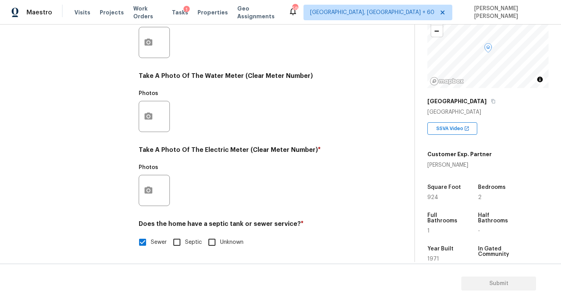
scroll to position [283, 0]
click at [153, 206] on div "Photos" at bounding box center [155, 186] width 33 height 51
click at [153, 189] on button "button" at bounding box center [148, 190] width 19 height 30
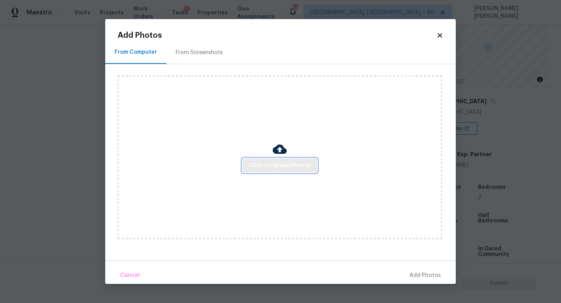
click at [267, 159] on button "Click to Upload Photos" at bounding box center [279, 166] width 75 height 14
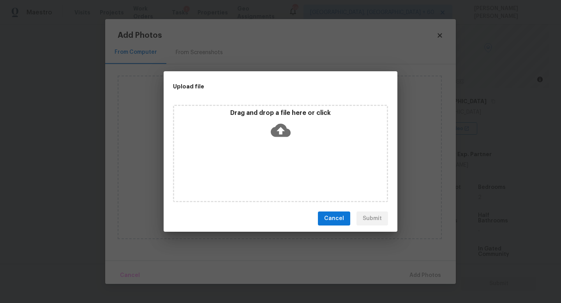
click at [283, 127] on icon at bounding box center [281, 130] width 20 height 13
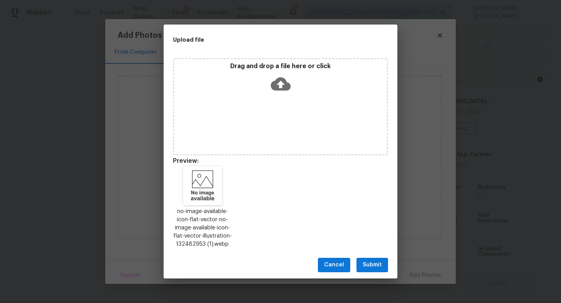
click at [374, 262] on span "Submit" at bounding box center [372, 265] width 19 height 10
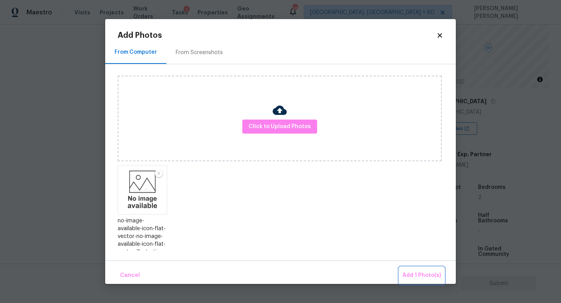
click at [420, 270] on button "Add 1 Photo(s)" at bounding box center [421, 275] width 45 height 17
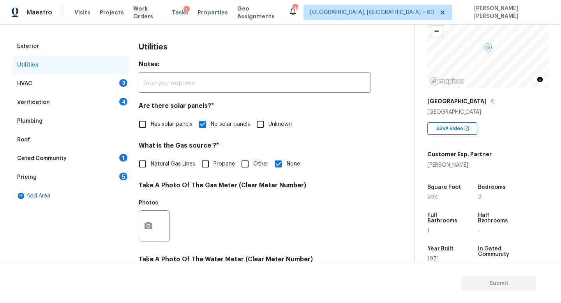
scroll to position [25, 0]
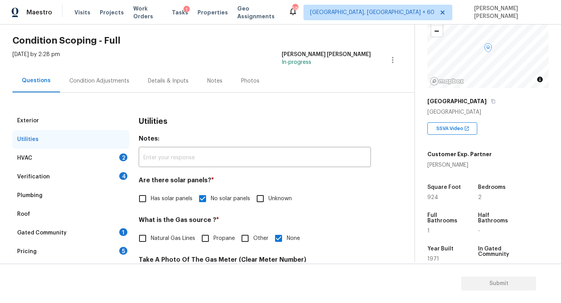
click at [95, 160] on div "HVAC 2" at bounding box center [70, 158] width 117 height 19
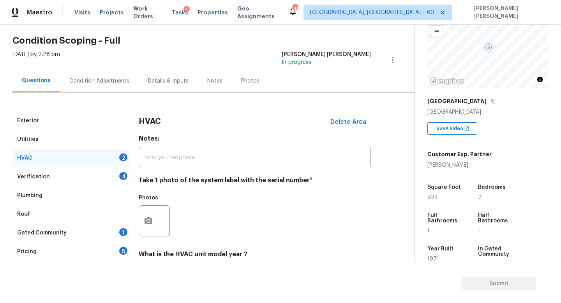
scroll to position [98, 0]
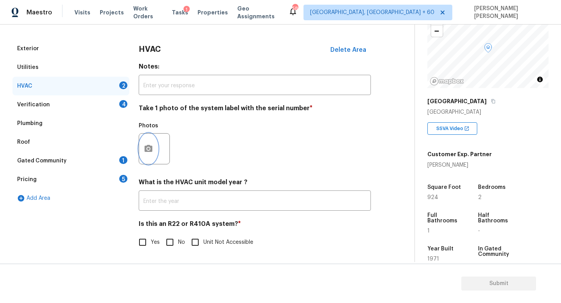
click at [156, 143] on button "button" at bounding box center [148, 149] width 19 height 30
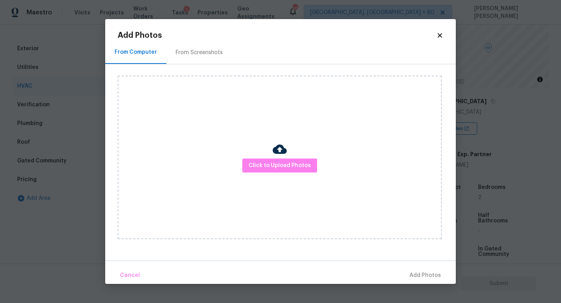
click at [267, 155] on div "Click to Upload Photos" at bounding box center [280, 158] width 324 height 164
click at [269, 162] on span "Click to Upload Photos" at bounding box center [280, 166] width 62 height 10
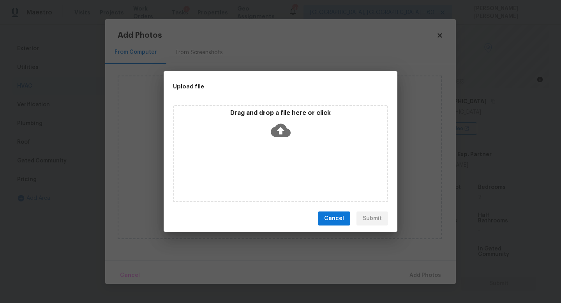
click at [281, 125] on icon at bounding box center [281, 130] width 20 height 13
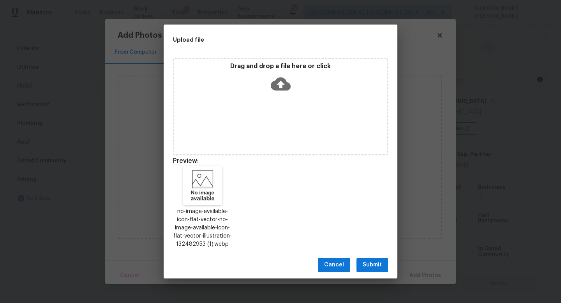
click at [373, 266] on span "Submit" at bounding box center [372, 265] width 19 height 10
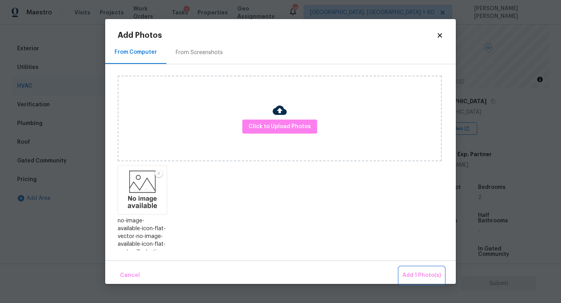
click at [432, 273] on span "Add 1 Photo(s)" at bounding box center [421, 276] width 39 height 10
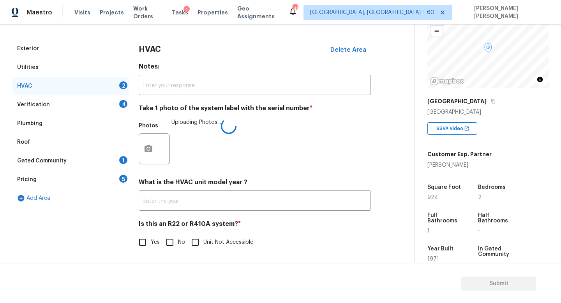
click at [181, 245] on span "No" at bounding box center [181, 242] width 7 height 8
click at [178, 245] on input "No" at bounding box center [170, 242] width 16 height 16
checkbox input "true"
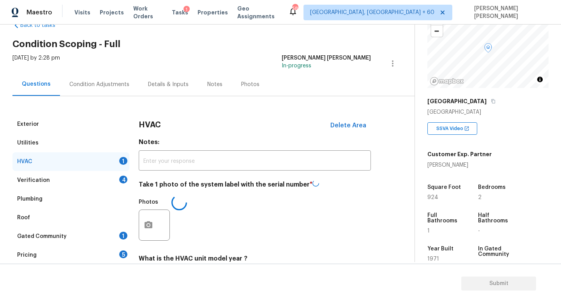
scroll to position [0, 0]
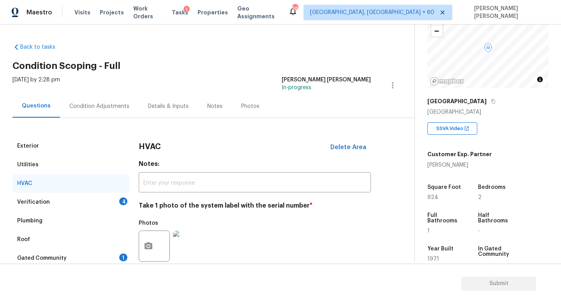
click at [111, 206] on div "Verification 4" at bounding box center [70, 202] width 117 height 19
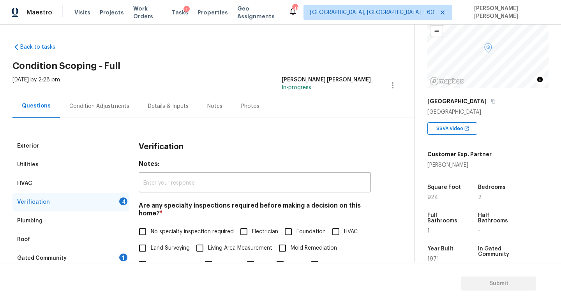
click at [147, 233] on input "No specialty inspection required" at bounding box center [142, 232] width 16 height 16
checkbox input "true"
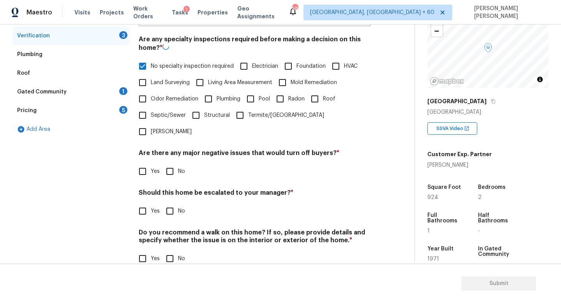
scroll to position [166, 0]
click at [172, 163] on input "No" at bounding box center [170, 171] width 16 height 16
checkbox input "true"
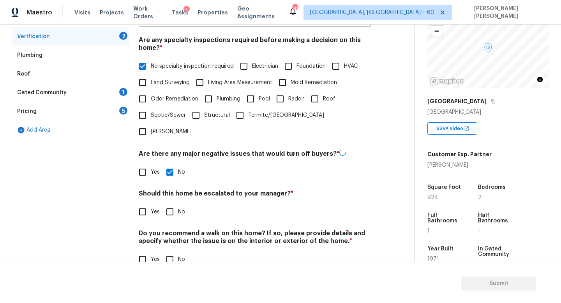
click at [170, 204] on input "No" at bounding box center [170, 212] width 16 height 16
checkbox input "true"
click at [169, 233] on div "Do you recommend a walk on this home? If so, please provide details and specify…" at bounding box center [255, 248] width 232 height 38
click at [170, 251] on input "No" at bounding box center [170, 259] width 16 height 16
checkbox input "true"
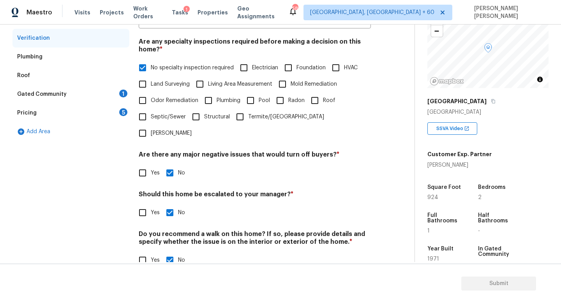
scroll to position [163, 0]
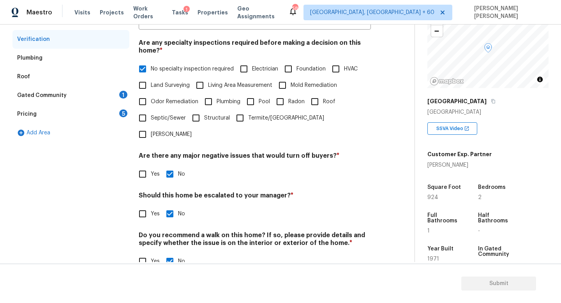
click at [80, 94] on div "Gated Community 1" at bounding box center [70, 95] width 117 height 19
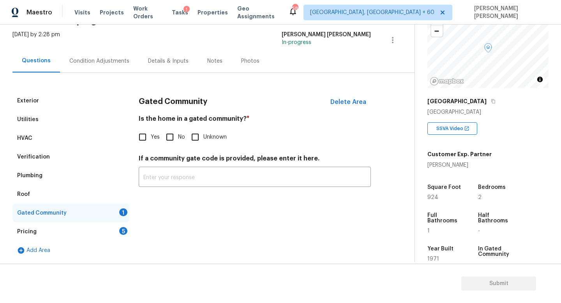
click at [165, 139] on input "No" at bounding box center [170, 137] width 16 height 16
checkbox input "true"
click at [79, 224] on div "Pricing 5" at bounding box center [70, 231] width 117 height 19
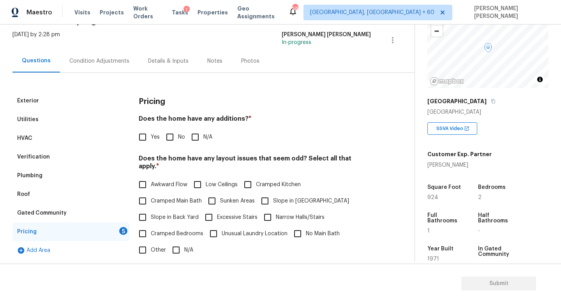
click at [170, 139] on input "No" at bounding box center [170, 137] width 16 height 16
checkbox input "true"
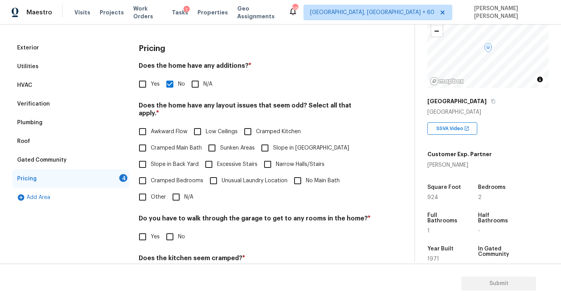
scroll to position [106, 0]
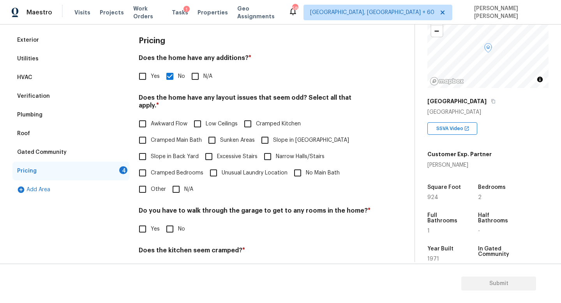
click at [267, 134] on input "Slope in Front Yard" at bounding box center [265, 140] width 16 height 16
checkbox input "true"
click at [145, 150] on input "Slope in Back Yard" at bounding box center [142, 156] width 16 height 16
checkbox input "true"
click at [171, 221] on input "No" at bounding box center [170, 229] width 16 height 16
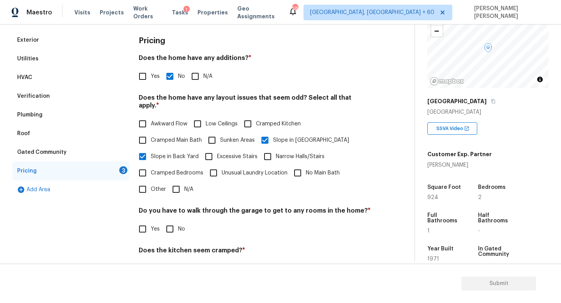
checkbox input "true"
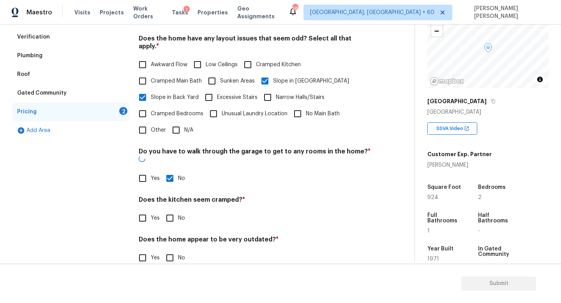
scroll to position [164, 0]
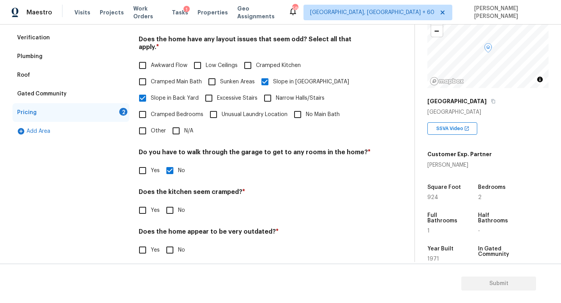
click at [172, 204] on input "No" at bounding box center [170, 210] width 16 height 16
checkbox input "true"
click at [169, 243] on input "No" at bounding box center [170, 251] width 16 height 16
checkbox input "true"
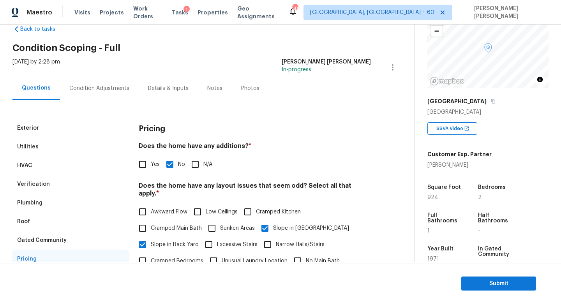
scroll to position [0, 0]
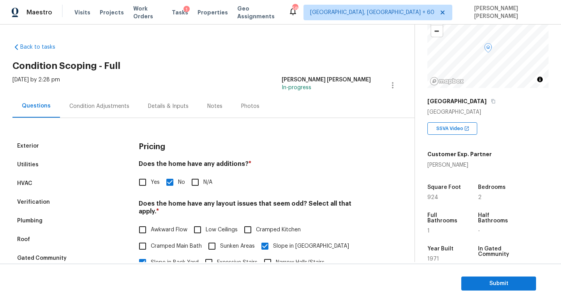
click at [102, 106] on div "Condition Adjustments" at bounding box center [99, 106] width 60 height 8
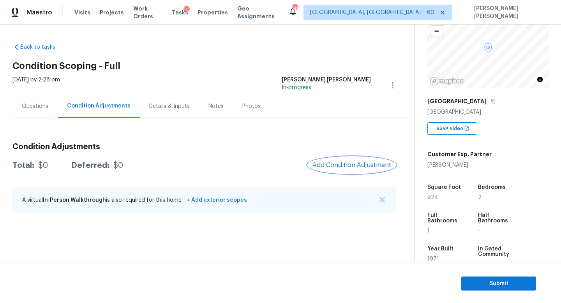
click at [335, 162] on span "Add Condition Adjustment" at bounding box center [351, 165] width 79 height 7
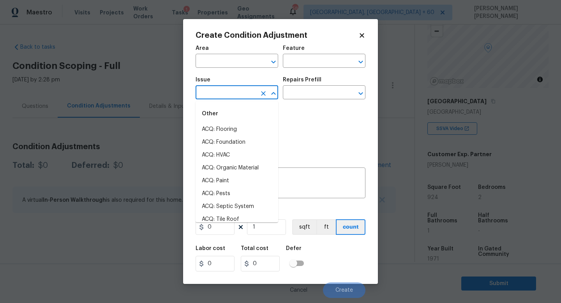
click at [212, 97] on input "text" at bounding box center [226, 93] width 61 height 12
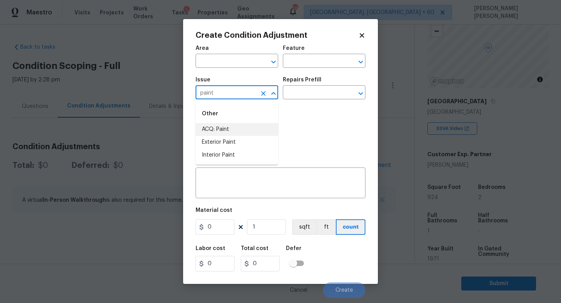
click at [233, 132] on li "ACQ: Paint" at bounding box center [237, 129] width 83 height 13
type input "ACQ: Paint"
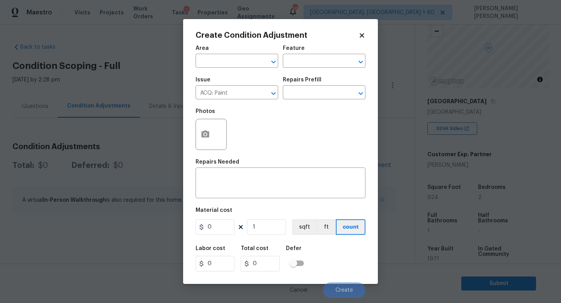
click at [295, 102] on div "Issue ACQ: Paint ​ Repairs Prefill ​" at bounding box center [281, 88] width 170 height 32
click at [314, 90] on input "text" at bounding box center [313, 93] width 61 height 12
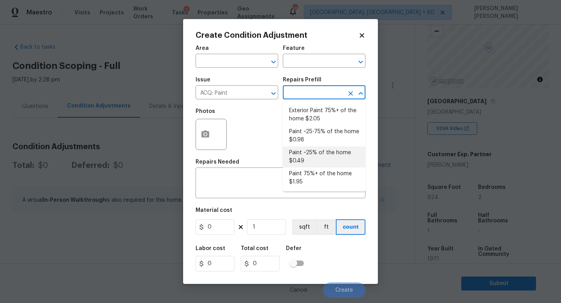
click at [312, 151] on li "Paint ~25% of the home $0.49" at bounding box center [324, 156] width 83 height 21
type input "Acquisition"
type textarea "Acquisition Scope: ~25% of the home needs interior paint"
type input "0.49"
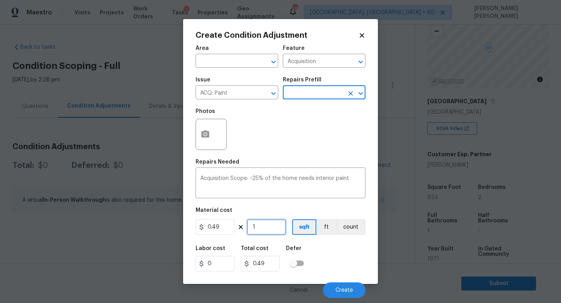
click at [270, 228] on input "1" at bounding box center [266, 227] width 39 height 16
type input "0"
type input "9"
type input "4.41"
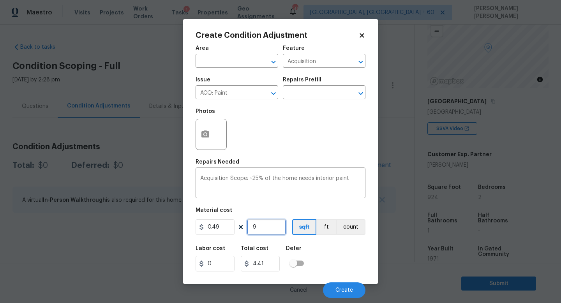
type input "92"
type input "45.08"
type input "924"
type input "452.76"
type input "924"
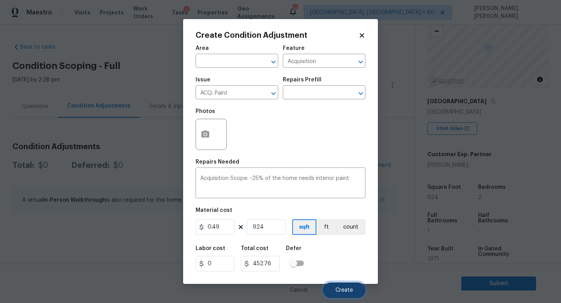
click at [342, 287] on button "Create" at bounding box center [344, 290] width 42 height 16
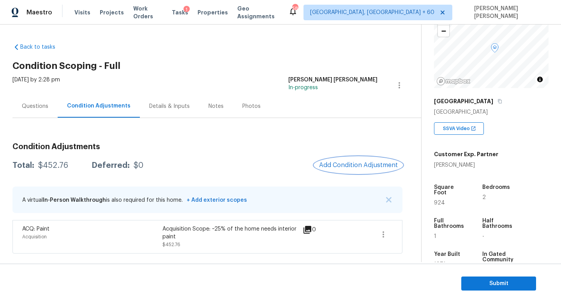
click at [353, 168] on span "Add Condition Adjustment" at bounding box center [358, 165] width 79 height 7
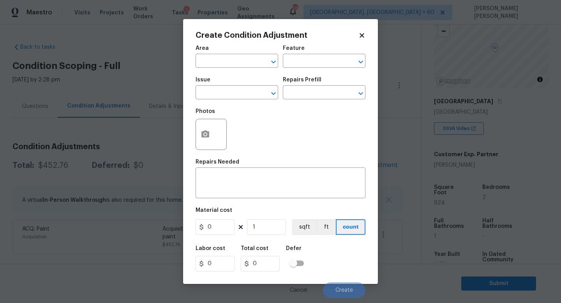
click at [219, 100] on span "Issue ​" at bounding box center [237, 88] width 83 height 32
click at [215, 95] on input "text" at bounding box center [226, 93] width 61 height 12
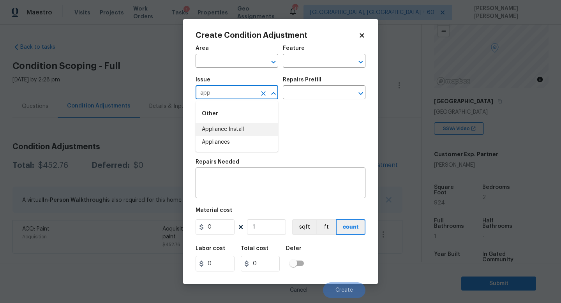
click at [228, 138] on li "Appliances" at bounding box center [237, 142] width 83 height 13
type input "Appliances"
click at [242, 187] on textarea at bounding box center [280, 184] width 161 height 16
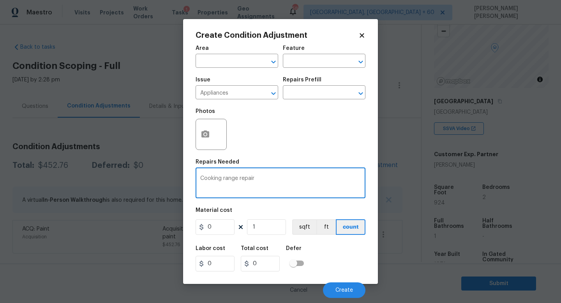
type textarea "Cooking range repair"
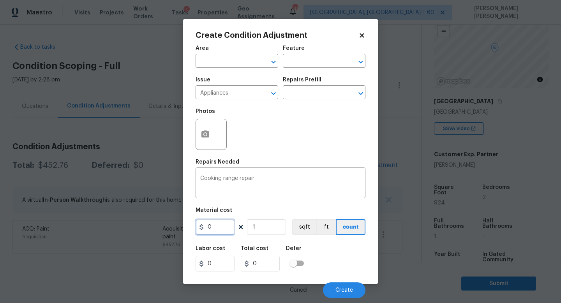
drag, startPoint x: 222, startPoint y: 228, endPoint x: 120, endPoint y: 227, distance: 102.9
click at [120, 227] on div "Create Condition Adjustment Area ​ Feature ​ Issue Appliances ​ Repairs Prefill…" at bounding box center [280, 151] width 561 height 303
type input "100"
click at [355, 288] on button "Create" at bounding box center [344, 290] width 42 height 16
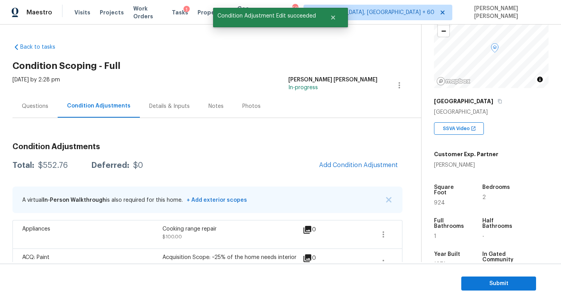
click at [32, 104] on div "Questions" at bounding box center [35, 106] width 26 height 8
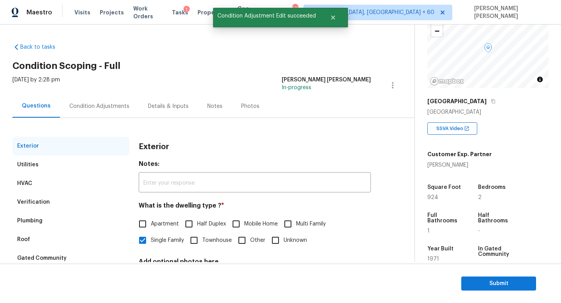
scroll to position [72, 0]
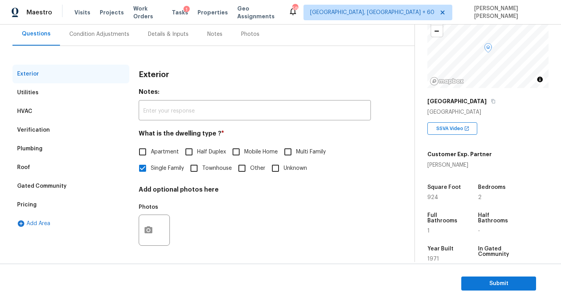
click at [52, 129] on div "Verification" at bounding box center [70, 130] width 117 height 19
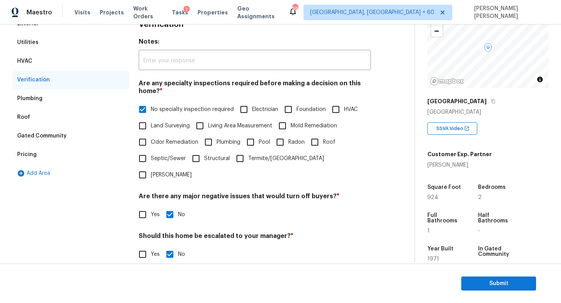
scroll to position [125, 0]
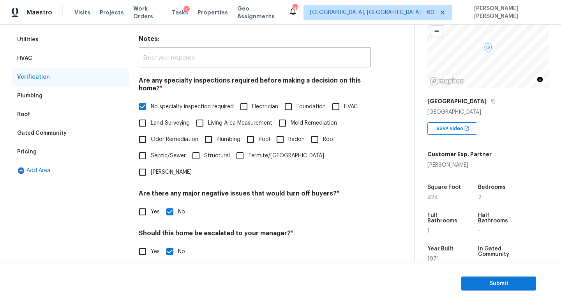
click at [140, 244] on input "Yes" at bounding box center [142, 252] width 16 height 16
checkbox input "true"
checkbox input "false"
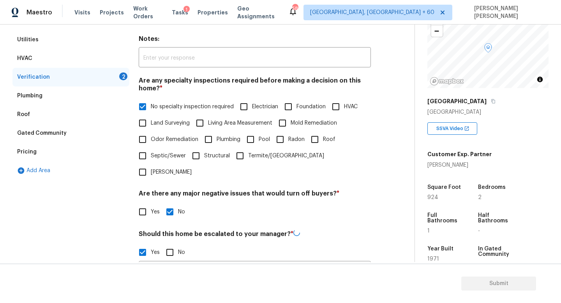
click at [190, 261] on div "​ Photos" at bounding box center [255, 298] width 232 height 74
click at [190, 260] on div "​ Photos" at bounding box center [255, 297] width 232 height 74
click at [196, 262] on input "text" at bounding box center [255, 271] width 232 height 18
type input "A"
paste input "Leak on first floor due to sprinklers, replaced all flooring on the first level…"
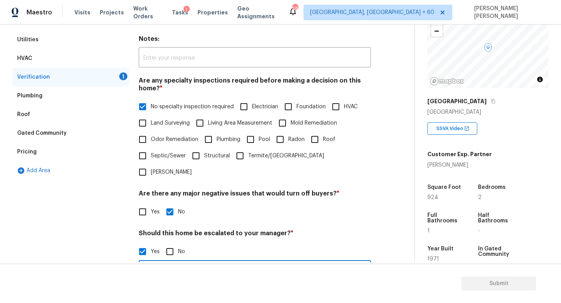
scroll to position [0, 268]
click at [266, 262] on input "Agent mentioned "Leak on first floor due to sprinklers, replaced all flooring o…" at bounding box center [255, 271] width 232 height 18
type input "Agent mentioned "Leak on first floor due to sprinklers, replaced all flooring o…"
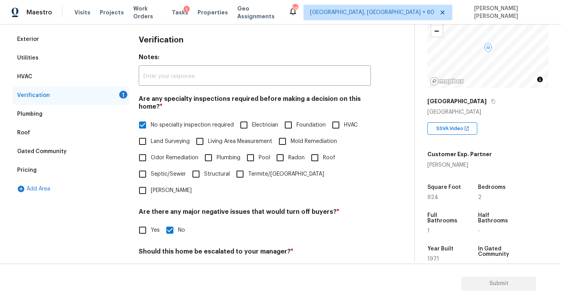
scroll to position [240, 0]
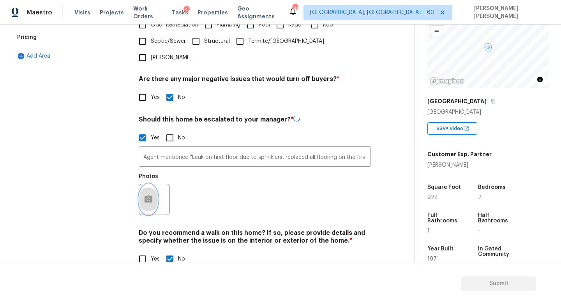
click at [148, 184] on button "button" at bounding box center [148, 199] width 19 height 30
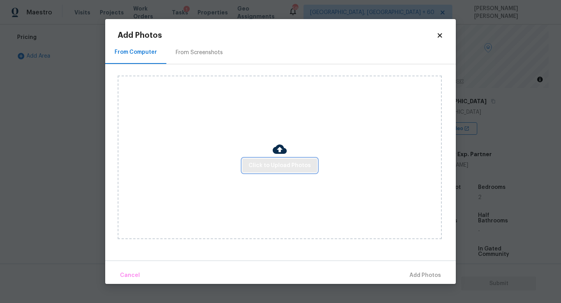
click at [265, 164] on span "Click to Upload Photos" at bounding box center [280, 166] width 62 height 10
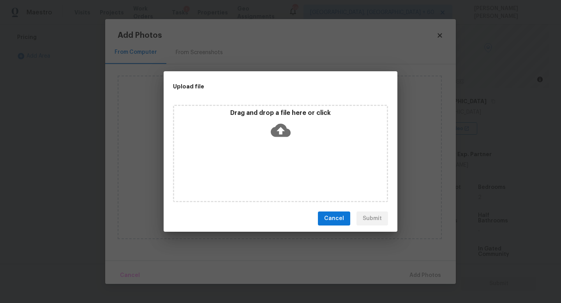
click at [286, 121] on icon at bounding box center [281, 130] width 20 height 20
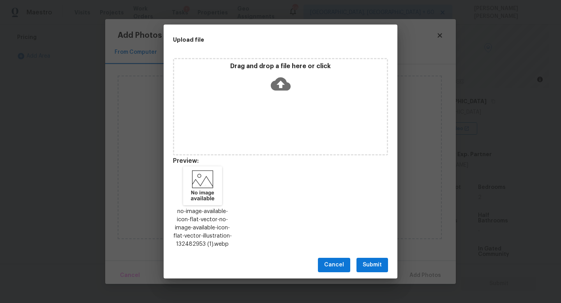
click at [377, 261] on span "Submit" at bounding box center [372, 265] width 19 height 10
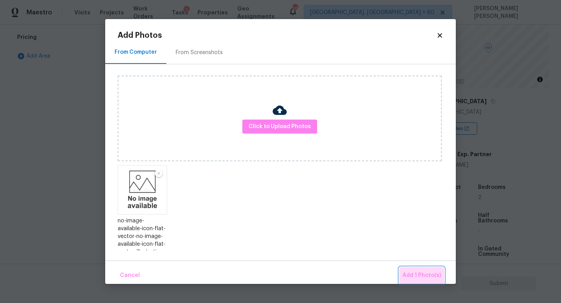
click at [426, 273] on span "Add 1 Photo(s)" at bounding box center [421, 276] width 39 height 10
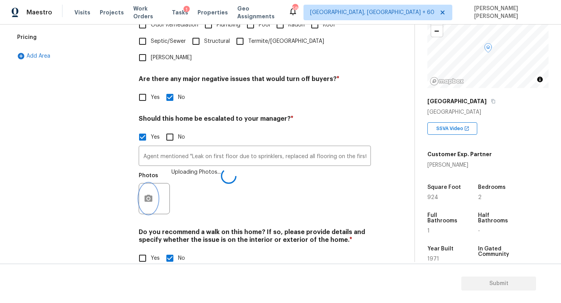
scroll to position [0, 0]
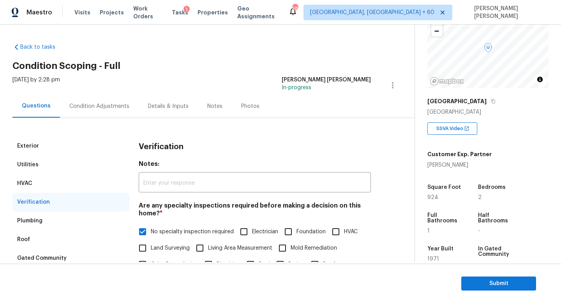
click at [104, 104] on div "Condition Adjustments" at bounding box center [99, 106] width 60 height 8
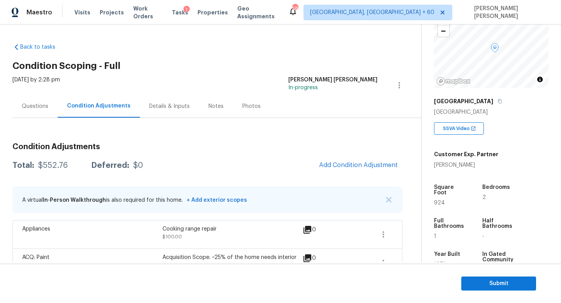
scroll to position [22, 0]
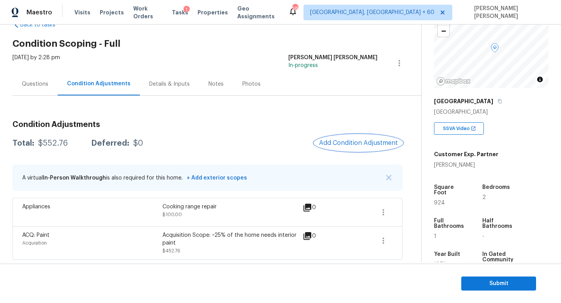
click at [366, 149] on button "Add Condition Adjustment" at bounding box center [358, 143] width 88 height 16
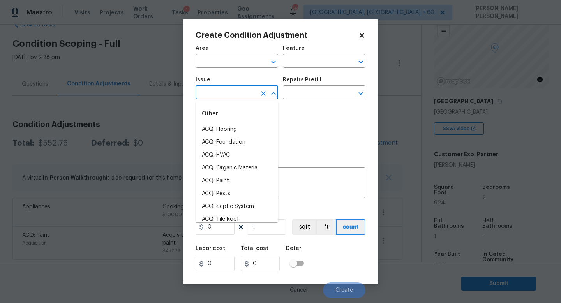
click at [240, 93] on input "text" at bounding box center [226, 93] width 61 height 12
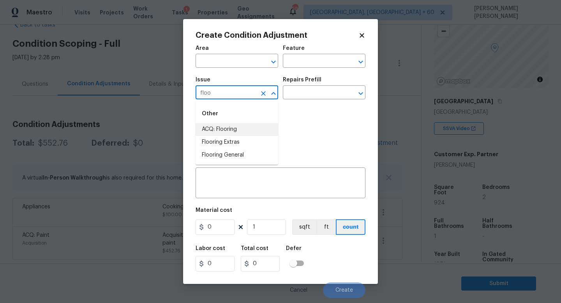
click at [243, 131] on li "ACQ: Flooring" at bounding box center [237, 129] width 83 height 13
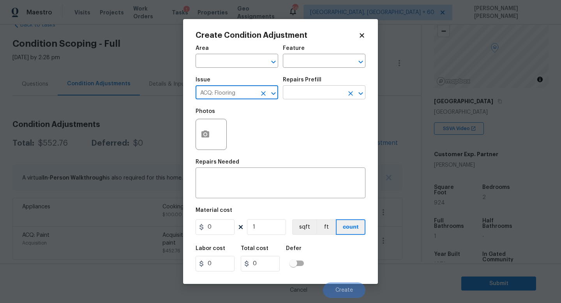
type input "ACQ: Flooring"
click at [312, 90] on input "text" at bounding box center [313, 93] width 61 height 12
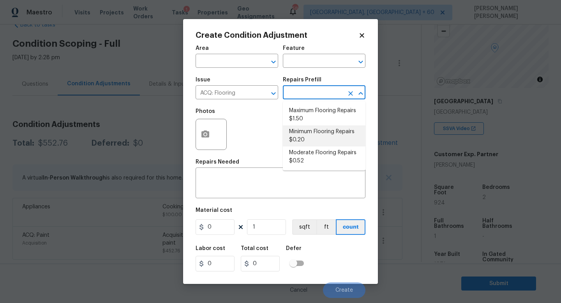
click at [313, 136] on li "Minimum Flooring Repairs $0.20" at bounding box center [324, 135] width 83 height 21
type input "Acquisition"
type textarea "Acquisition Scope: Minimum flooring repairs"
type input "0.2"
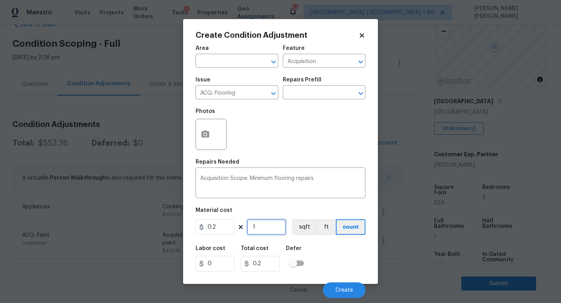
click at [255, 229] on input "1" at bounding box center [266, 227] width 39 height 16
type input "0"
type input "9"
type input "1.8"
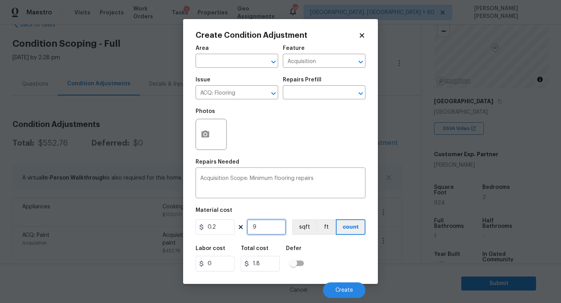
type input "92"
type input "18.4"
type input "924"
type input "184.8"
type input "924"
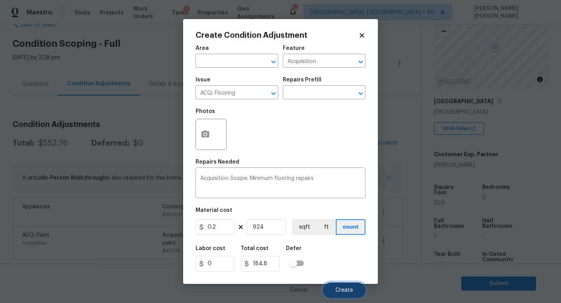
click at [344, 288] on span "Create" at bounding box center [344, 291] width 18 height 6
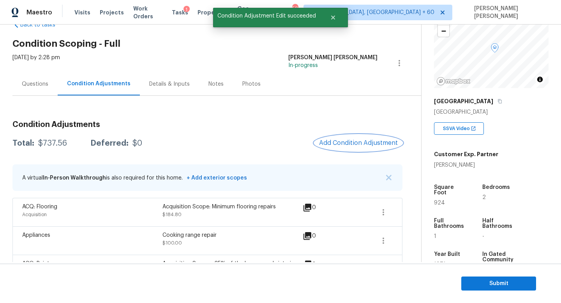
scroll to position [51, 0]
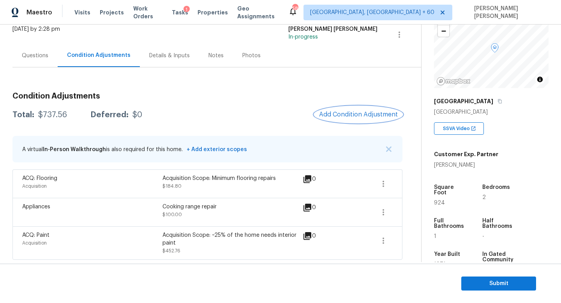
click at [346, 109] on button "Add Condition Adjustment" at bounding box center [358, 114] width 88 height 16
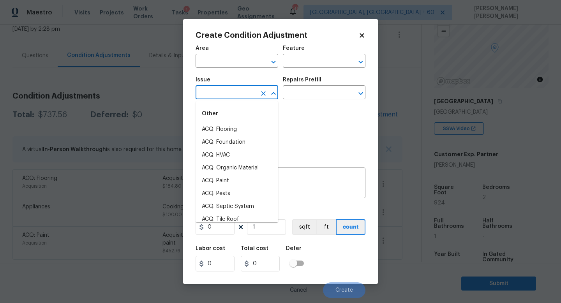
click at [219, 99] on input "text" at bounding box center [226, 93] width 61 height 12
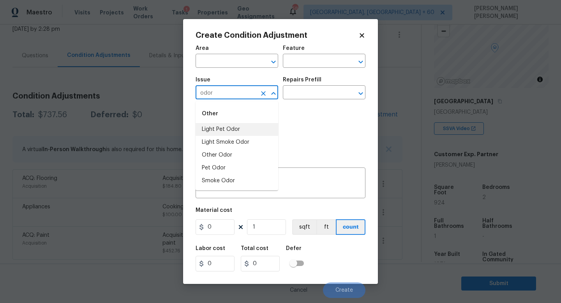
click at [232, 127] on li "Light Pet Odor" at bounding box center [237, 129] width 83 height 13
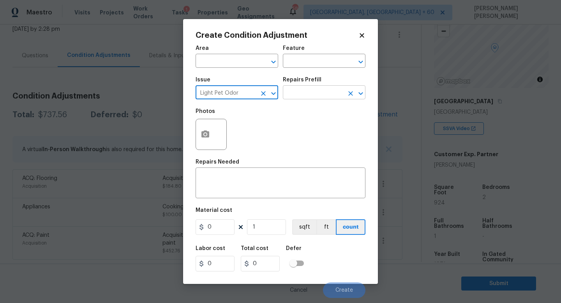
type input "Light Pet Odor"
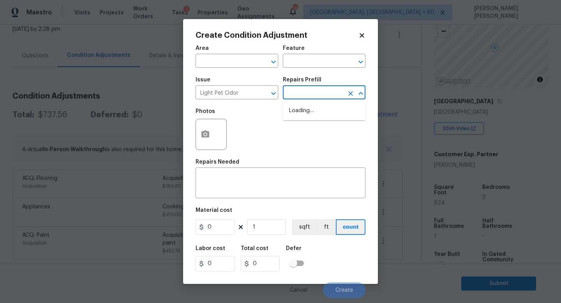
click at [304, 99] on input "text" at bounding box center [313, 93] width 61 height 12
click at [312, 111] on li "Acquisition Scope: 1-2 pets present $575.00" at bounding box center [324, 114] width 83 height 21
type textarea "Acquisition Scope: 1-2 pets present"
type input "575"
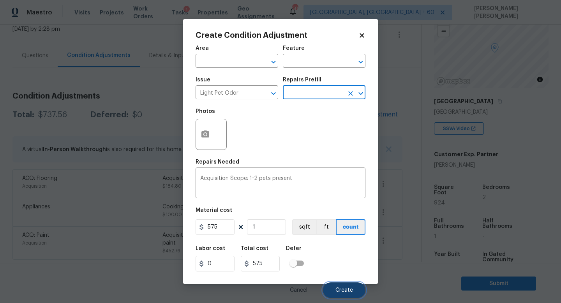
click at [353, 293] on button "Create" at bounding box center [344, 290] width 42 height 16
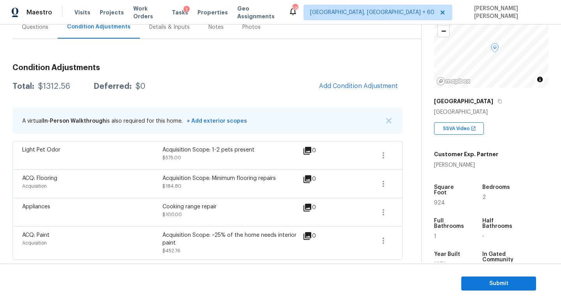
scroll to position [0, 0]
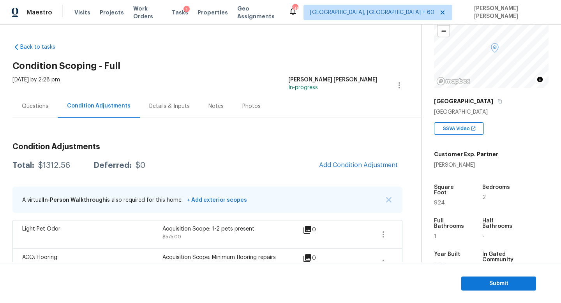
click at [26, 101] on div "Questions" at bounding box center [34, 106] width 45 height 23
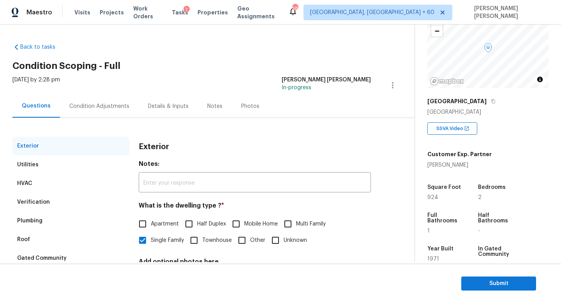
scroll to position [72, 0]
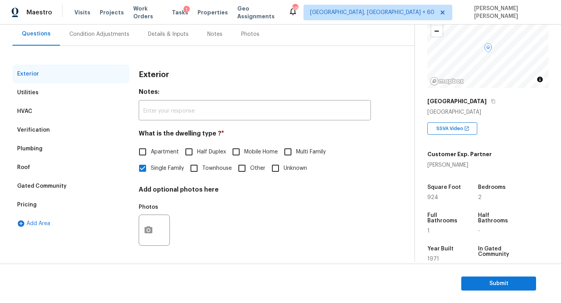
click at [43, 125] on div "Verification" at bounding box center [70, 130] width 117 height 19
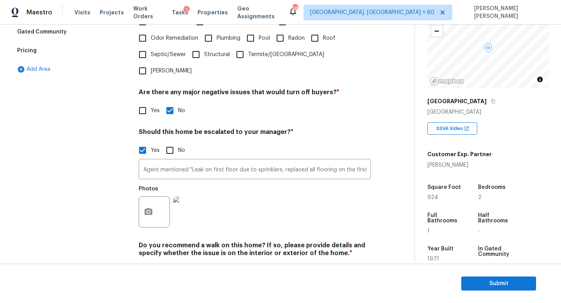
scroll to position [240, 0]
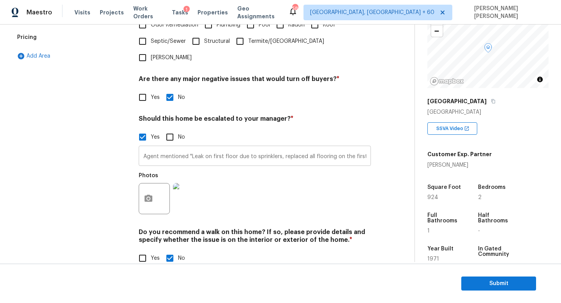
click at [205, 148] on input "Agent mentioned "Leak on first floor due to sprinklers, replaced all flooring o…" at bounding box center [255, 157] width 232 height 18
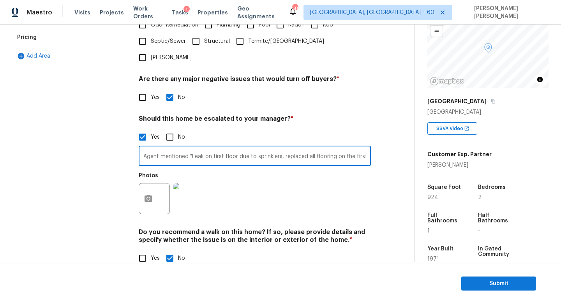
click at [99, 161] on div "Exterior Utilities HVAC Verification Plumbing Roof Gated Community Pricing Add …" at bounding box center [70, 86] width 117 height 379
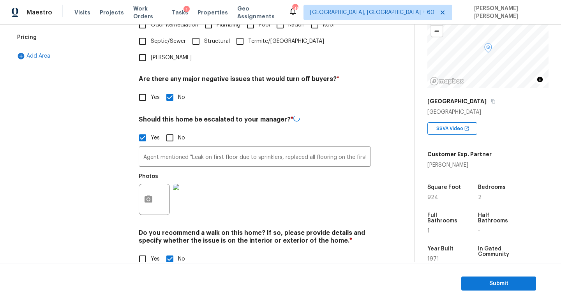
scroll to position [0, 0]
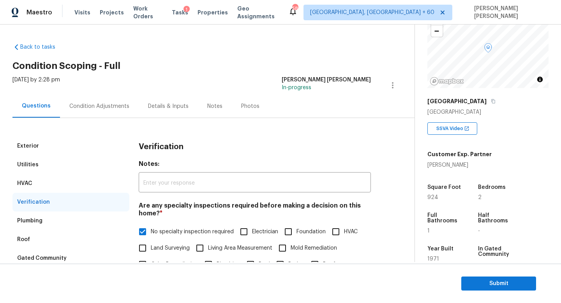
click at [101, 97] on div "Condition Adjustments" at bounding box center [99, 106] width 79 height 23
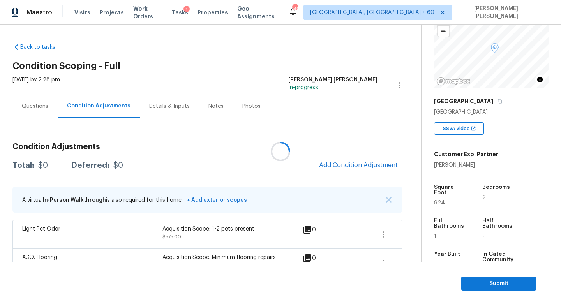
scroll to position [79, 0]
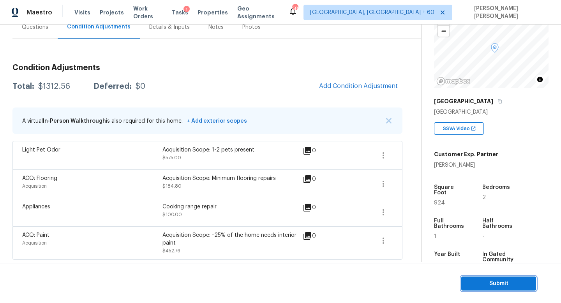
click at [498, 279] on span "Submit" at bounding box center [499, 284] width 62 height 10
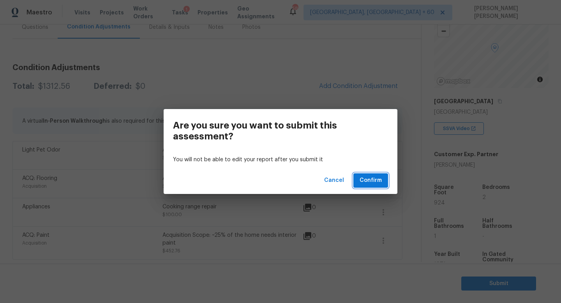
click at [379, 178] on span "Confirm" at bounding box center [371, 181] width 22 height 10
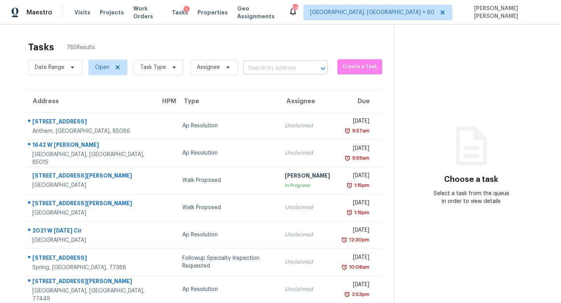
click at [260, 70] on input "text" at bounding box center [275, 68] width 62 height 12
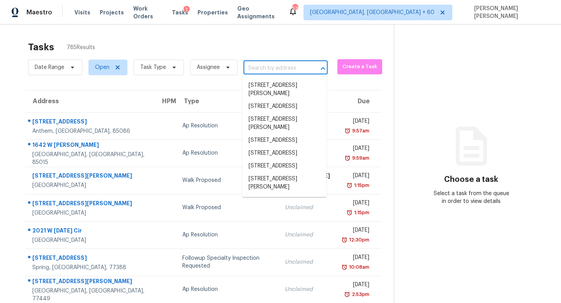
paste input "13 Colt Ct, Adairsville, GA 30103"
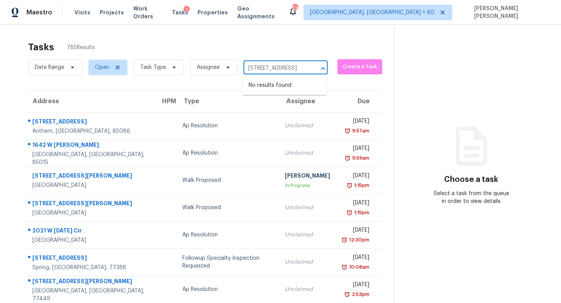
type input "13 Colt Ct, Adairsville, GA 30103"
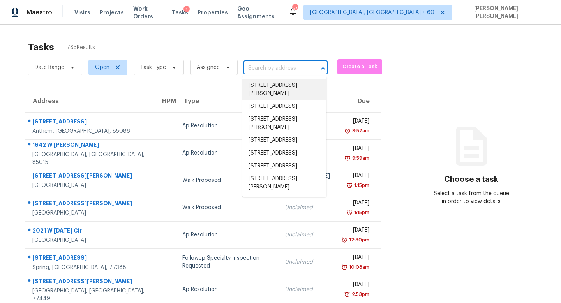
paste input "13 Colt Ct, Adairsville, GA 30103"
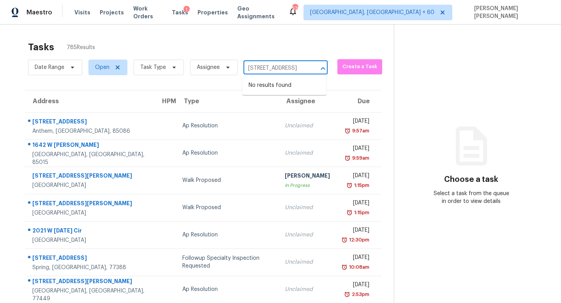
type input "13 Colt Ct, Adairsville, GA 3010"
click at [297, 86] on li "13 Colt Ct, Adairsville, GA 30103" at bounding box center [284, 85] width 84 height 13
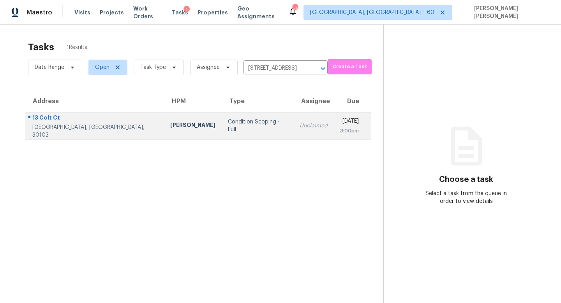
click at [300, 124] on div "Unclaimed" at bounding box center [314, 126] width 28 height 8
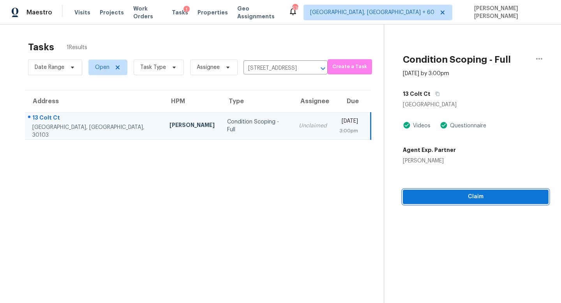
click at [471, 201] on span "Claim" at bounding box center [475, 197] width 133 height 10
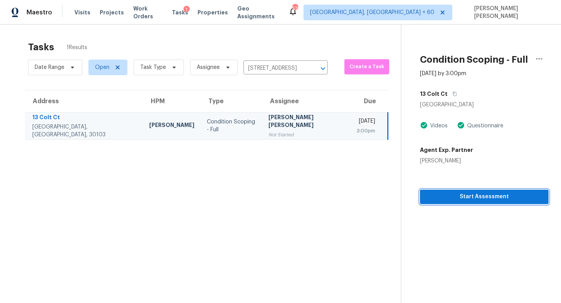
click at [464, 197] on span "Start Assessment" at bounding box center [484, 197] width 116 height 10
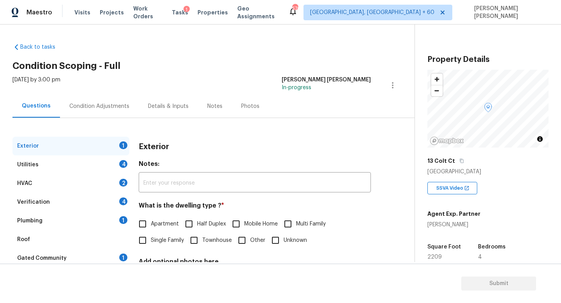
click at [154, 236] on span "Single Family" at bounding box center [167, 240] width 33 height 8
click at [151, 236] on input "Single Family" at bounding box center [142, 240] width 16 height 16
checkbox input "true"
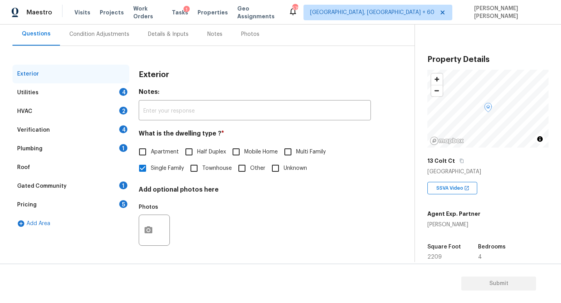
click at [99, 89] on div "Utilities 4" at bounding box center [70, 92] width 117 height 19
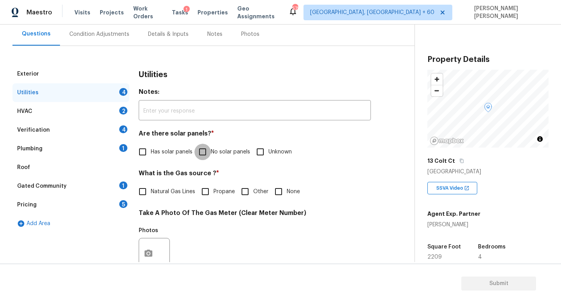
click at [201, 152] on input "No solar panels" at bounding box center [202, 152] width 16 height 16
checkbox input "true"
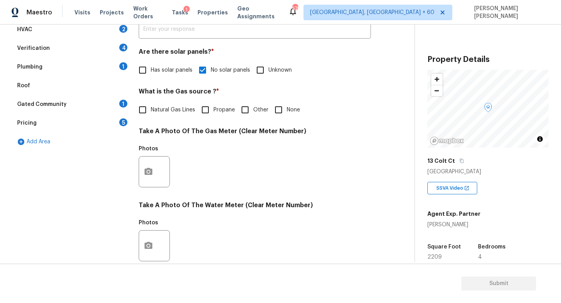
click at [143, 115] on input "Natural Gas Lines" at bounding box center [142, 110] width 16 height 16
checkbox input "true"
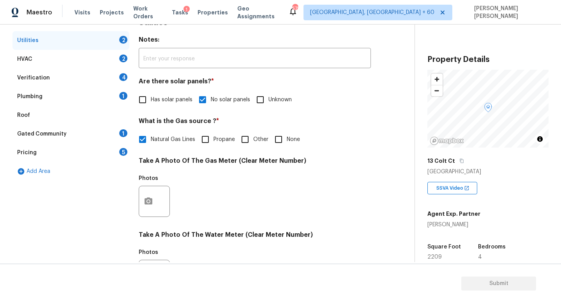
scroll to position [283, 0]
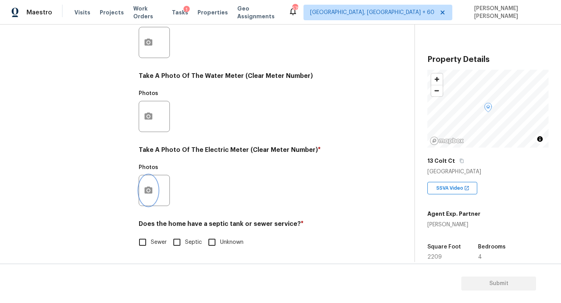
click at [151, 198] on button "button" at bounding box center [148, 190] width 19 height 30
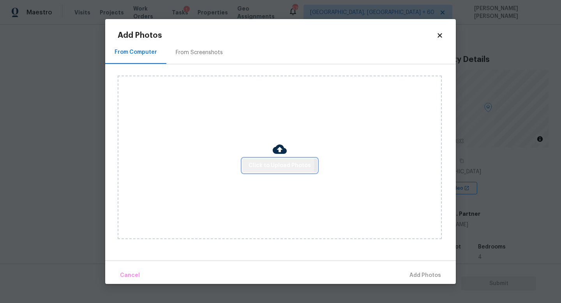
click at [260, 165] on span "Click to Upload Photos" at bounding box center [280, 166] width 62 height 10
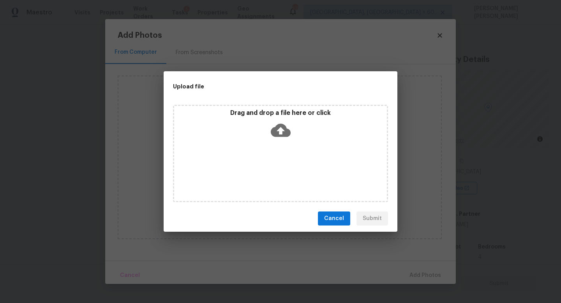
click at [295, 130] on div "Drag and drop a file here or click" at bounding box center [280, 126] width 213 height 34
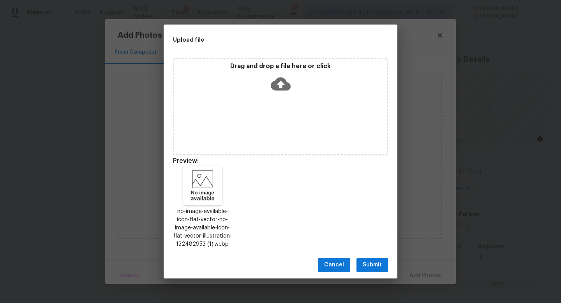
click at [374, 258] on button "Submit" at bounding box center [372, 265] width 32 height 14
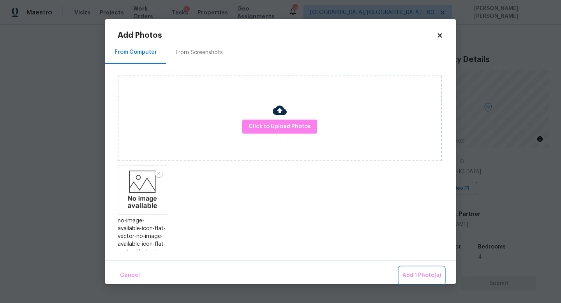
click at [415, 270] on button "Add 1 Photo(s)" at bounding box center [421, 275] width 45 height 17
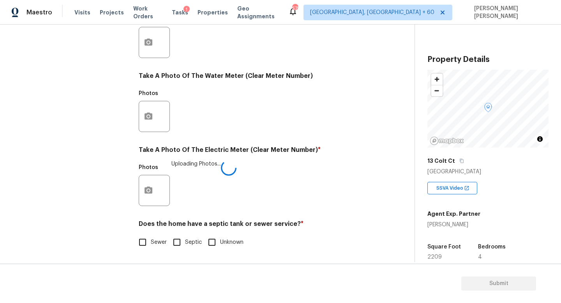
click at [146, 238] on input "Sewer" at bounding box center [142, 242] width 16 height 16
checkbox input "true"
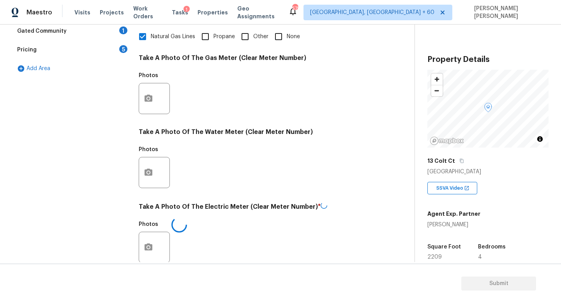
scroll to position [191, 0]
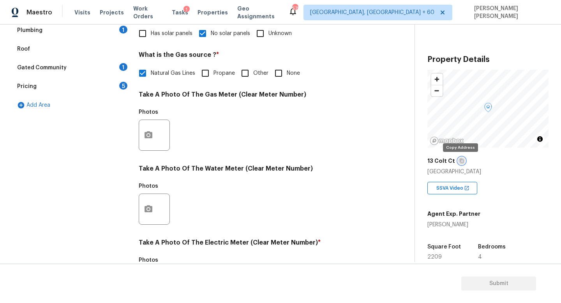
click at [460, 160] on icon "button" at bounding box center [462, 161] width 4 height 4
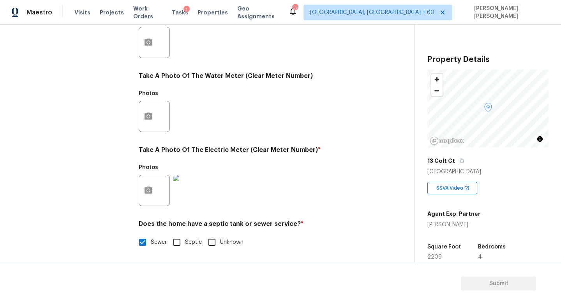
scroll to position [0, 0]
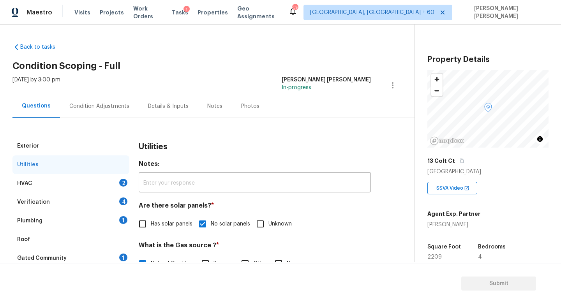
click at [72, 186] on div "HVAC 2" at bounding box center [70, 183] width 117 height 19
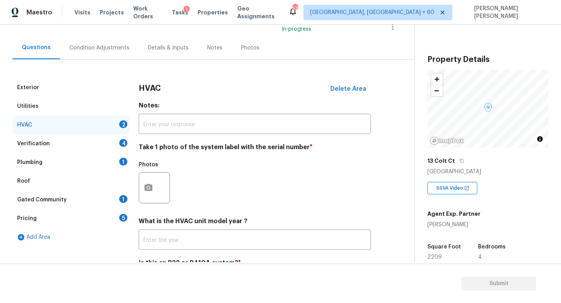
scroll to position [98, 0]
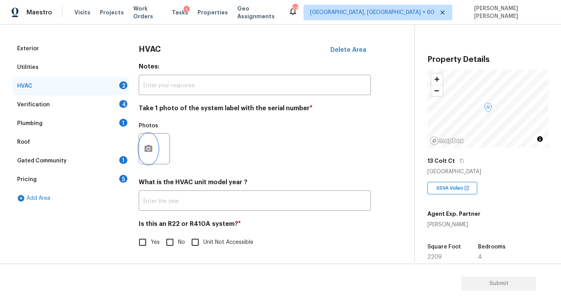
click at [155, 145] on button "button" at bounding box center [148, 149] width 19 height 30
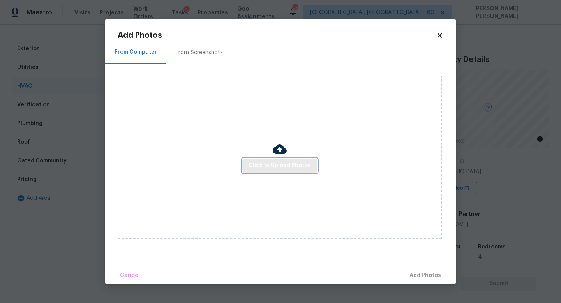
click at [268, 161] on span "Click to Upload Photos" at bounding box center [280, 166] width 62 height 10
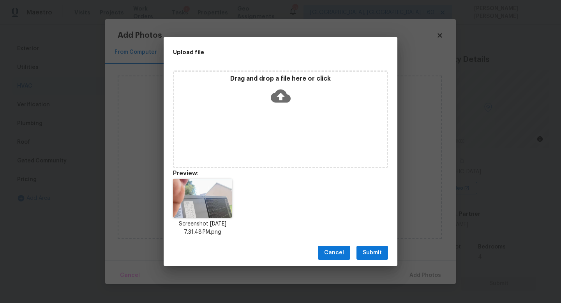
click at [374, 252] on span "Submit" at bounding box center [372, 253] width 19 height 10
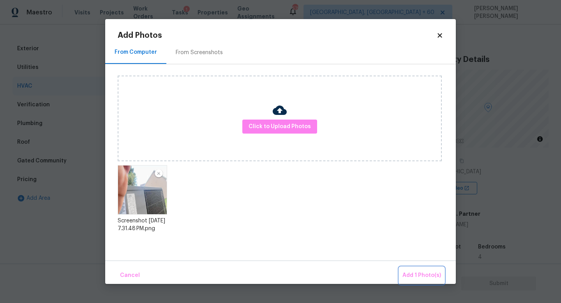
click at [419, 272] on span "Add 1 Photo(s)" at bounding box center [421, 276] width 39 height 10
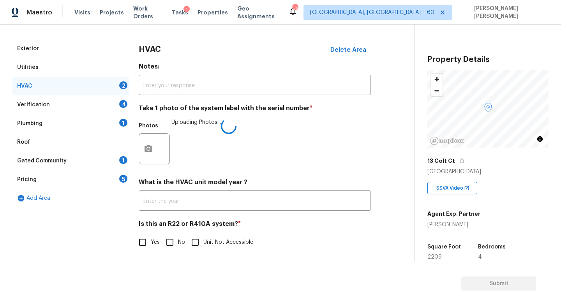
click at [189, 238] on input "Unit Not Accessible" at bounding box center [195, 242] width 16 height 16
checkbox input "true"
click at [167, 249] on input "No" at bounding box center [170, 242] width 16 height 16
checkbox input "true"
checkbox input "false"
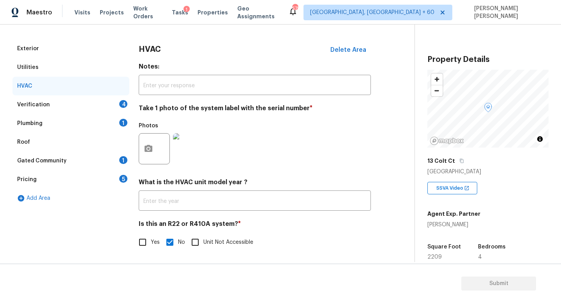
click at [107, 102] on div "Verification 4" at bounding box center [70, 104] width 117 height 19
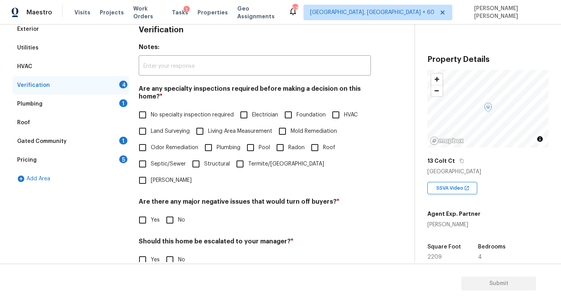
scroll to position [120, 0]
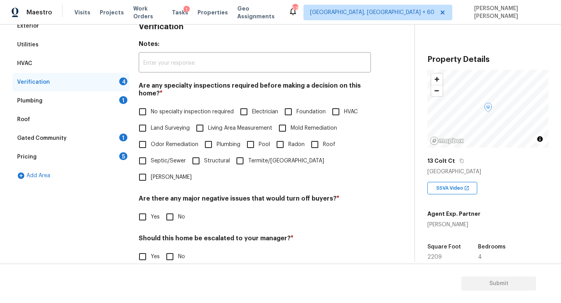
click at [143, 110] on input "No specialty inspection required" at bounding box center [142, 112] width 16 height 16
checkbox input "true"
click at [172, 209] on input "No" at bounding box center [170, 217] width 16 height 16
checkbox input "true"
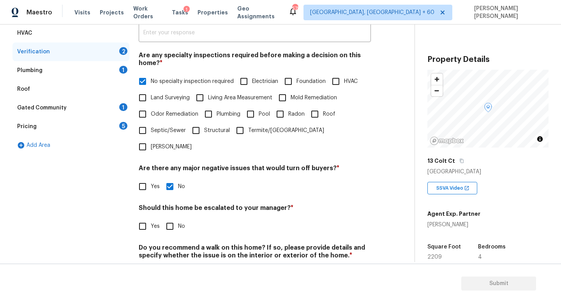
scroll to position [166, 0]
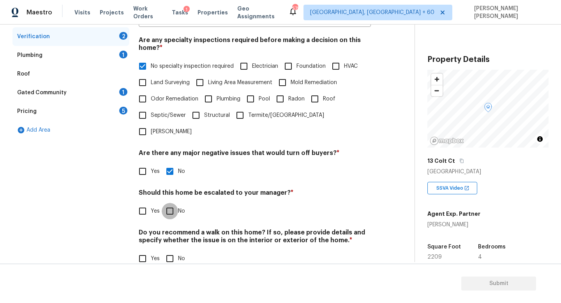
click at [172, 203] on input "No" at bounding box center [170, 211] width 16 height 16
checkbox input "true"
click at [174, 229] on h4 "Do you recommend a walk on this home? If so, please provide details and specify…" at bounding box center [255, 238] width 232 height 19
click at [173, 251] on input "No" at bounding box center [170, 259] width 16 height 16
checkbox input "true"
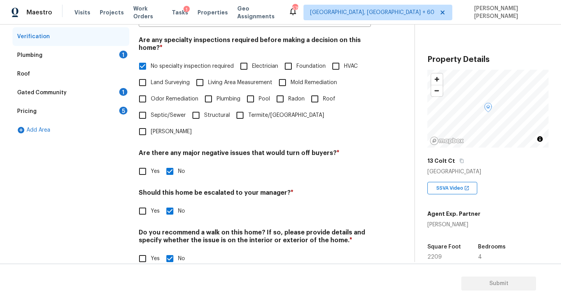
scroll to position [148, 0]
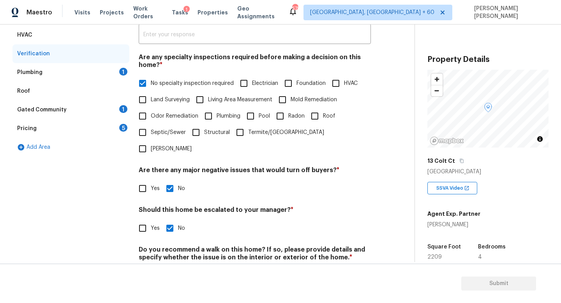
click at [99, 71] on div "Plumbing 1" at bounding box center [70, 72] width 117 height 19
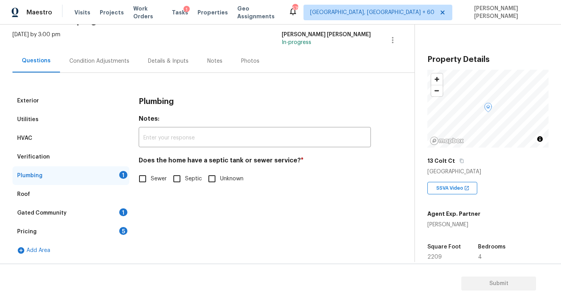
scroll to position [45, 0]
click at [146, 180] on input "Sewer" at bounding box center [142, 179] width 16 height 16
checkbox input "true"
click at [85, 208] on div "Gated Community 1" at bounding box center [70, 213] width 117 height 19
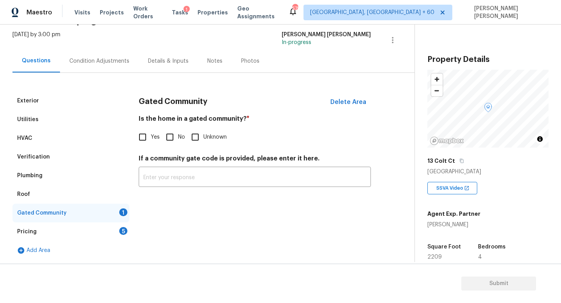
click at [175, 132] on input "No" at bounding box center [170, 137] width 16 height 16
checkbox input "true"
click at [93, 239] on div "Pricing 5" at bounding box center [70, 231] width 117 height 19
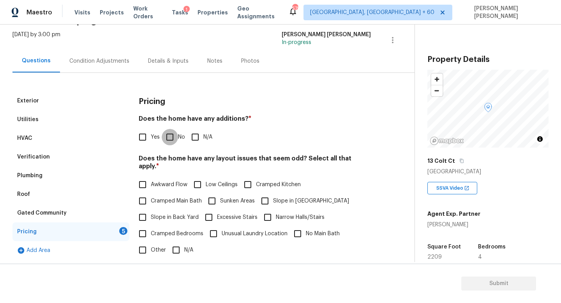
click at [175, 133] on input "No" at bounding box center [170, 137] width 16 height 16
checkbox input "true"
click at [102, 62] on div "Condition Adjustments" at bounding box center [99, 61] width 60 height 8
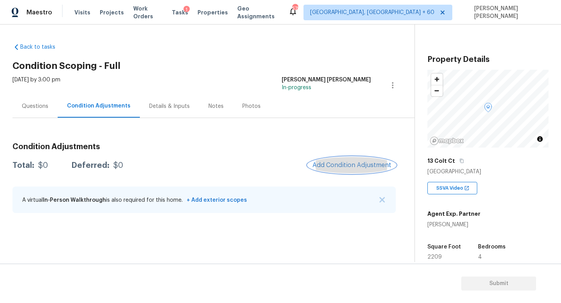
click at [352, 168] on span "Add Condition Adjustment" at bounding box center [351, 165] width 79 height 7
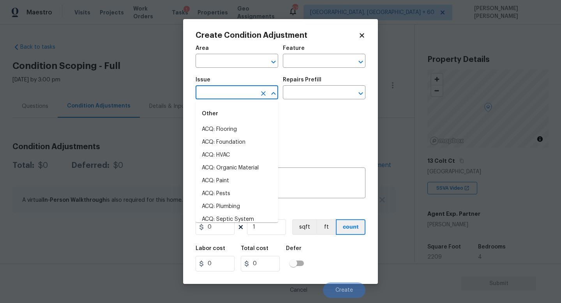
click at [222, 88] on input "text" at bounding box center [226, 93] width 61 height 12
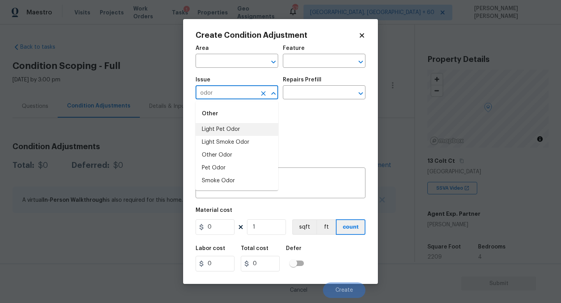
click at [224, 131] on li "Light Pet Odor" at bounding box center [237, 129] width 83 height 13
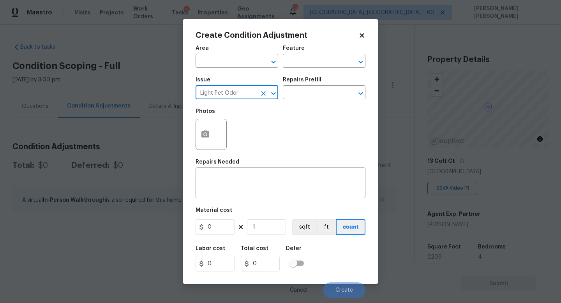
type input "Light Pet Odor"
click at [328, 86] on div "Repairs Prefill" at bounding box center [324, 82] width 83 height 10
click at [325, 94] on input "text" at bounding box center [313, 93] width 61 height 12
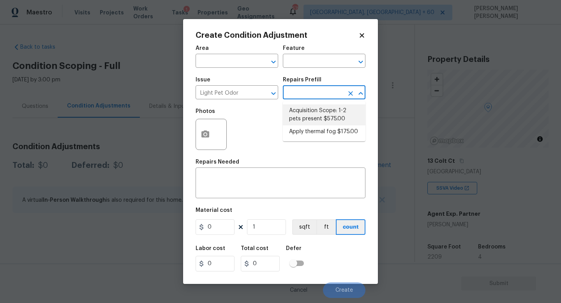
click at [323, 114] on li "Acquisition Scope: 1-2 pets present $575.00" at bounding box center [324, 114] width 83 height 21
type textarea "Acquisition Scope: 1-2 pets present"
type input "575"
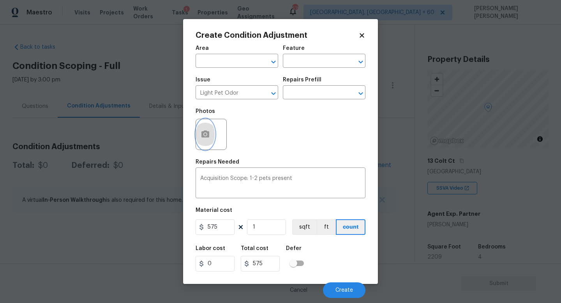
click at [202, 140] on button "button" at bounding box center [205, 134] width 19 height 30
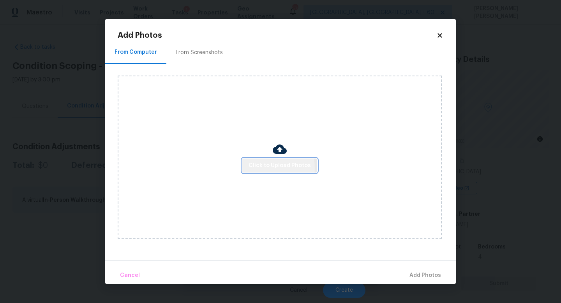
click at [262, 168] on span "Click to Upload Photos" at bounding box center [280, 166] width 62 height 10
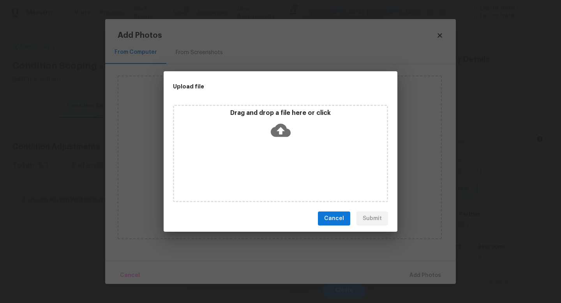
click at [180, 168] on div "Drag and drop a file here or click" at bounding box center [280, 153] width 215 height 97
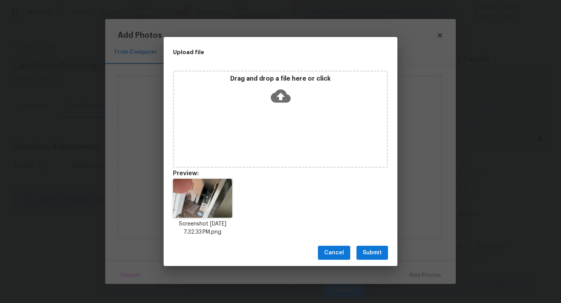
click at [373, 248] on span "Submit" at bounding box center [372, 253] width 19 height 10
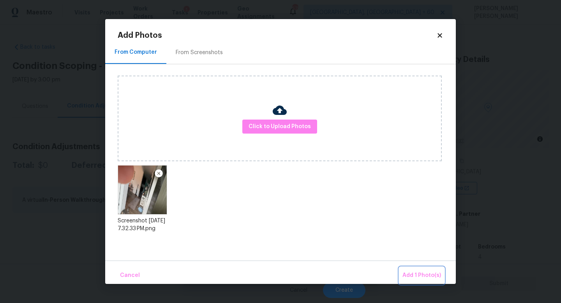
click at [418, 271] on span "Add 1 Photo(s)" at bounding box center [421, 276] width 39 height 10
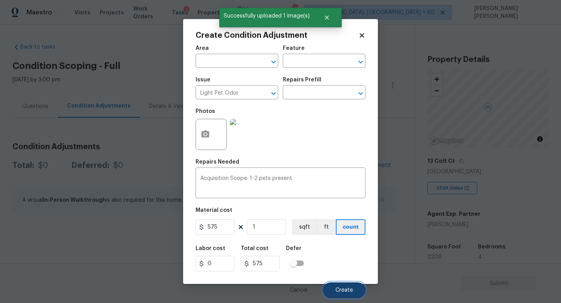
click at [338, 286] on button "Create" at bounding box center [344, 290] width 42 height 16
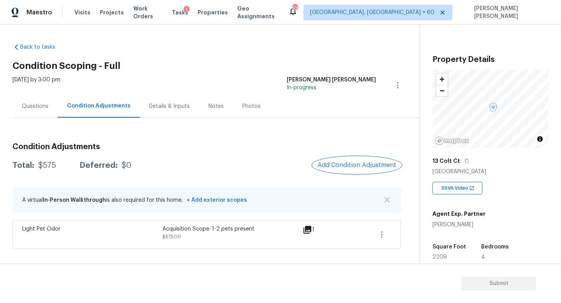
click at [345, 163] on span "Add Condition Adjustment" at bounding box center [357, 165] width 79 height 7
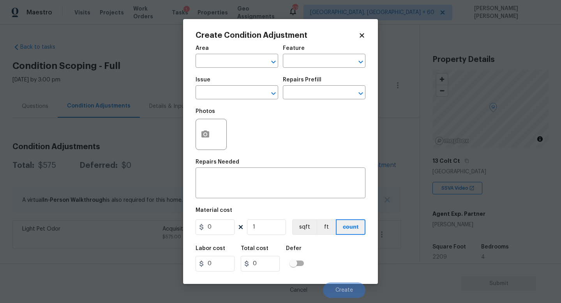
click at [238, 104] on div "Photos" at bounding box center [281, 129] width 170 height 51
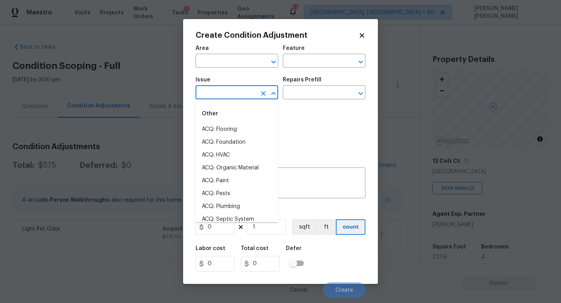
click at [227, 95] on input "text" at bounding box center [226, 93] width 61 height 12
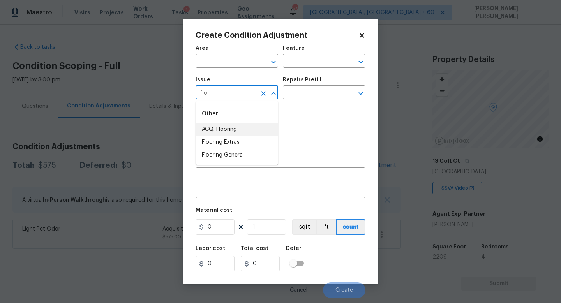
click at [243, 131] on li "ACQ: Flooring" at bounding box center [237, 129] width 83 height 13
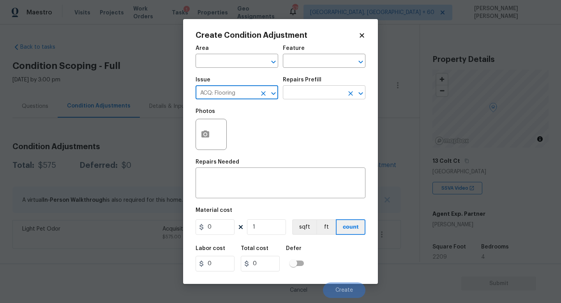
type input "ACQ: Flooring"
click at [307, 94] on input "text" at bounding box center [313, 93] width 61 height 12
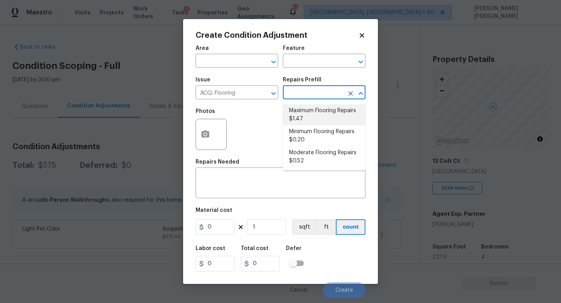
click at [310, 112] on li "Maximum Flooring Repairs $1.47" at bounding box center [324, 114] width 83 height 21
type input "Acquisition"
type textarea "Acquisition Scope: Maximum flooring repairs"
type input "1.47"
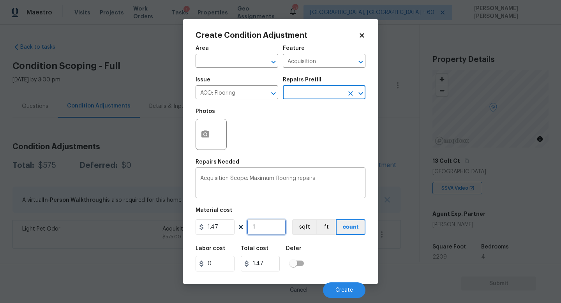
click at [271, 229] on input "1" at bounding box center [266, 227] width 39 height 16
type input "0"
type input "2"
type input "2.94"
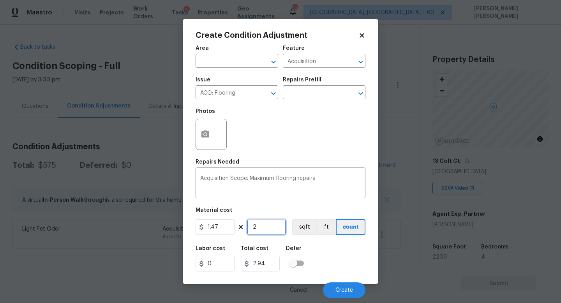
type input "22"
type input "32.34"
type input "220"
type input "323.4"
type input "2209"
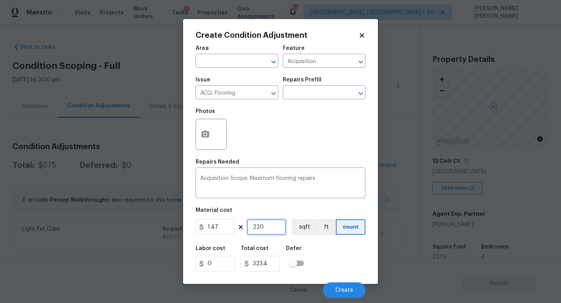
type input "3247.23"
type input "2209"
click at [208, 134] on icon "button" at bounding box center [205, 134] width 8 height 7
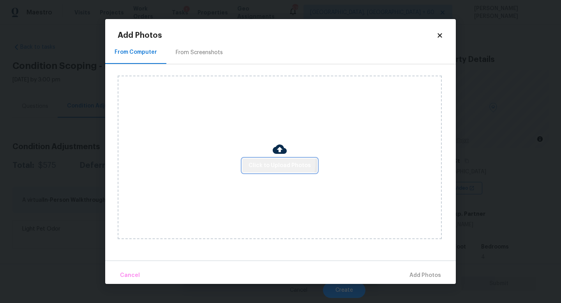
click at [275, 162] on span "Click to Upload Photos" at bounding box center [280, 166] width 62 height 10
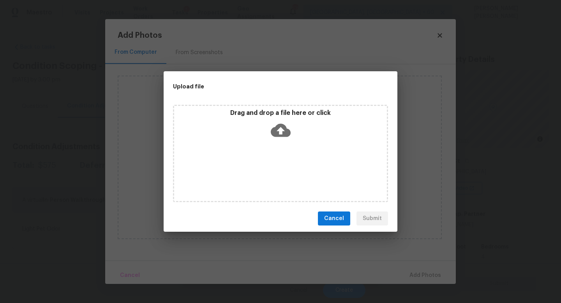
drag, startPoint x: 527, startPoint y: 302, endPoint x: 332, endPoint y: 191, distance: 224.2
click at [332, 191] on div "Upload file Drag and drop a file here or click Cancel Submit" at bounding box center [280, 151] width 561 height 303
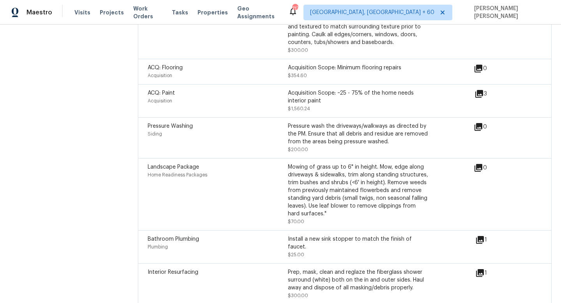
scroll to position [1145, 0]
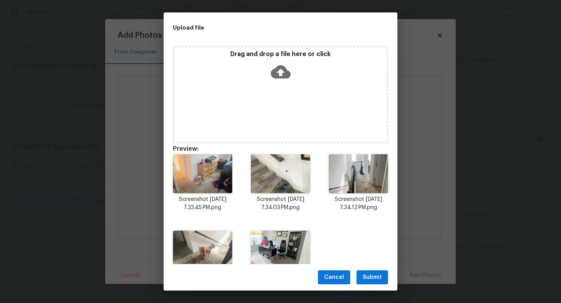
click at [369, 273] on span "Submit" at bounding box center [372, 278] width 19 height 10
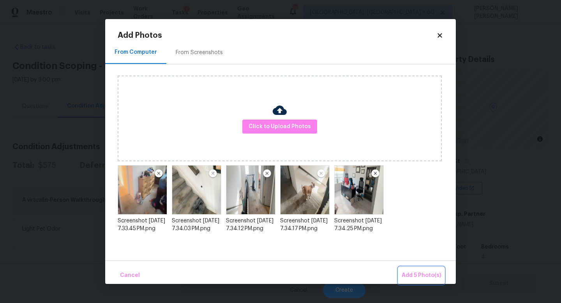
click at [414, 272] on span "Add 5 Photo(s)" at bounding box center [421, 276] width 39 height 10
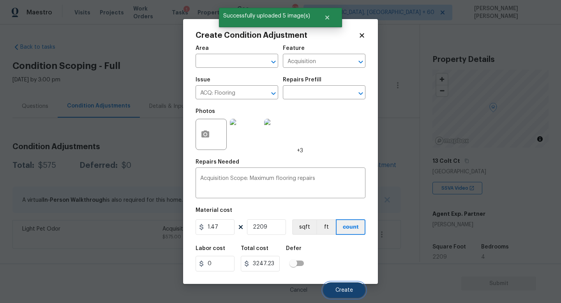
click at [345, 287] on button "Create" at bounding box center [344, 290] width 42 height 16
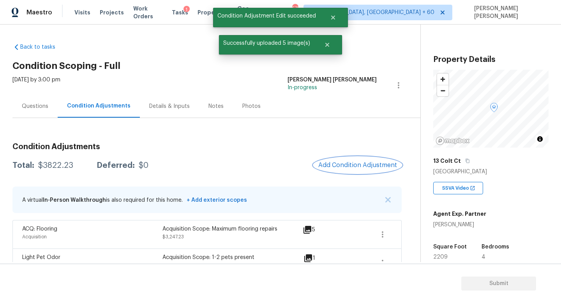
scroll to position [18, 0]
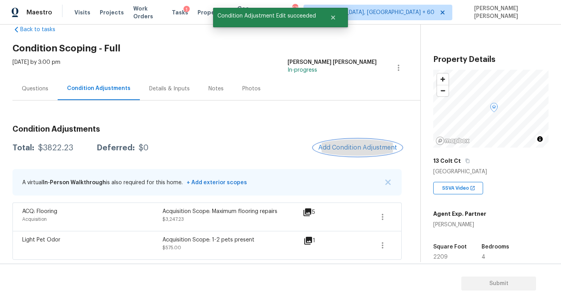
click at [328, 150] on span "Add Condition Adjustment" at bounding box center [357, 147] width 79 height 7
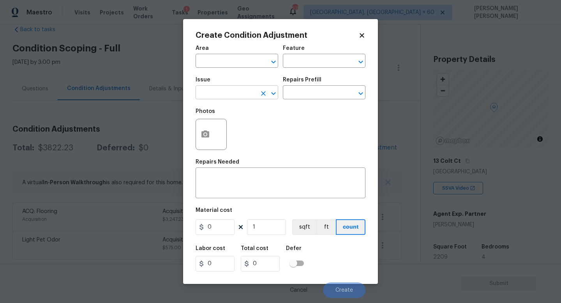
click at [219, 95] on input "text" at bounding box center [226, 93] width 61 height 12
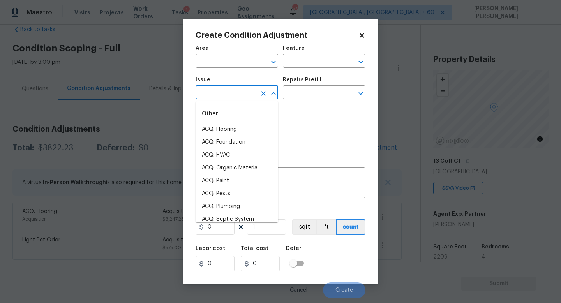
type input "f"
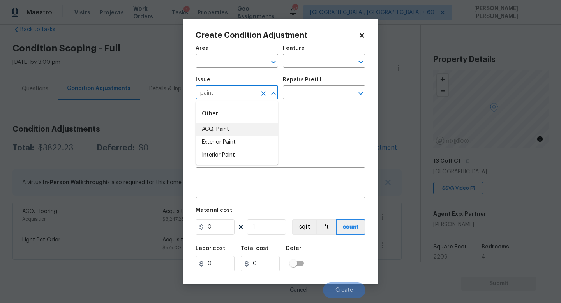
click at [218, 133] on li "ACQ: Paint" at bounding box center [237, 129] width 83 height 13
type input "ACQ: Paint"
click at [300, 105] on div "Photos" at bounding box center [281, 129] width 170 height 51
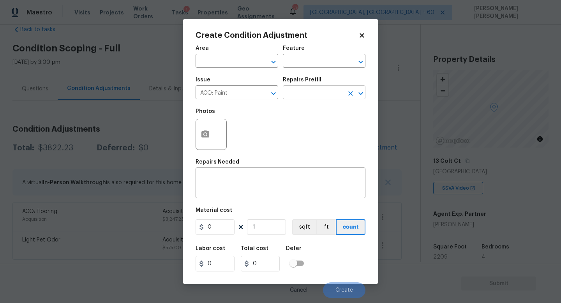
click at [305, 95] on input "text" at bounding box center [313, 93] width 61 height 12
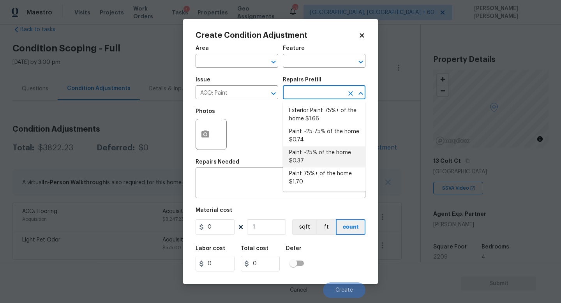
click at [310, 148] on li "Paint ~25% of the home $0.37" at bounding box center [324, 156] width 83 height 21
type input "Acquisition"
type textarea "Acquisition Scope: ~25% of the home needs interior paint"
type input "0.37"
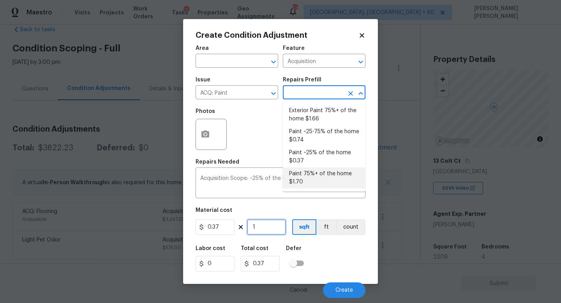
click at [267, 224] on input "1" at bounding box center [266, 227] width 39 height 16
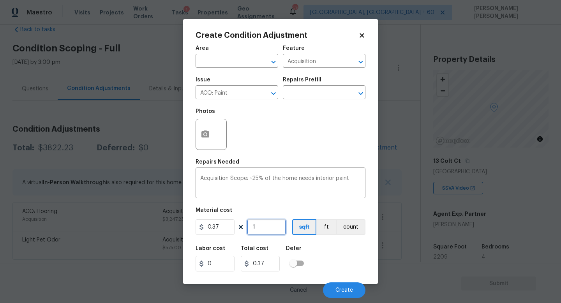
type input "0"
type input "2"
type input "0.74"
type input "22"
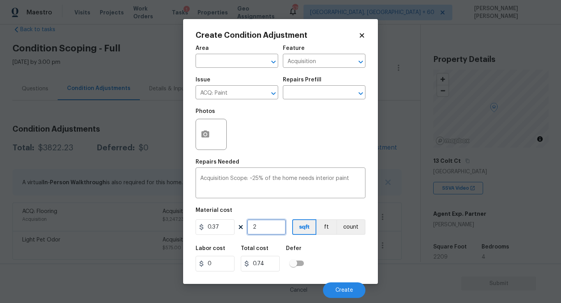
type input "8.14"
type input "220"
type input "81.4"
type input "2209"
type input "817.33"
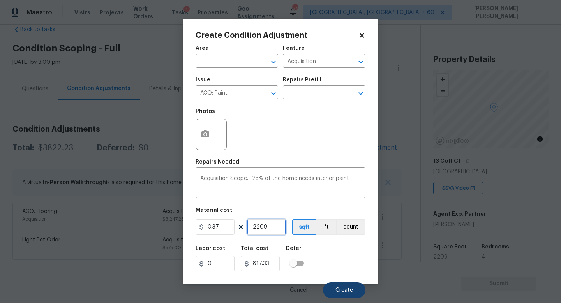
type input "2209"
click at [335, 288] on button "Create" at bounding box center [344, 290] width 42 height 16
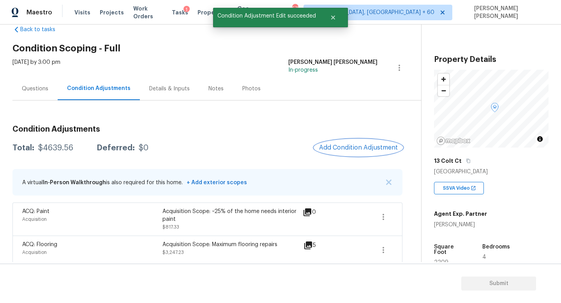
click at [355, 145] on span "Add Condition Adjustment" at bounding box center [358, 147] width 79 height 7
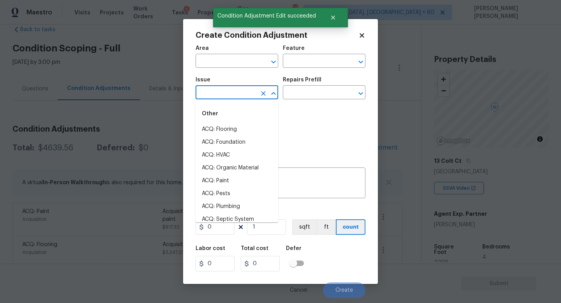
click at [222, 91] on input "text" at bounding box center [226, 93] width 61 height 12
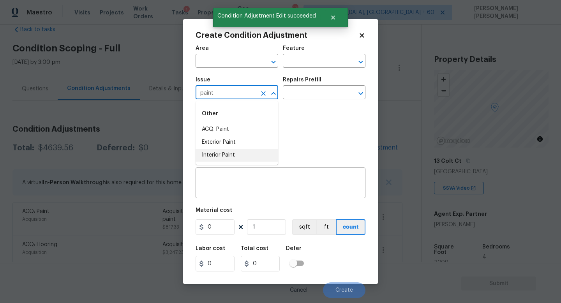
click at [224, 154] on li "Interior Paint" at bounding box center [237, 155] width 83 height 13
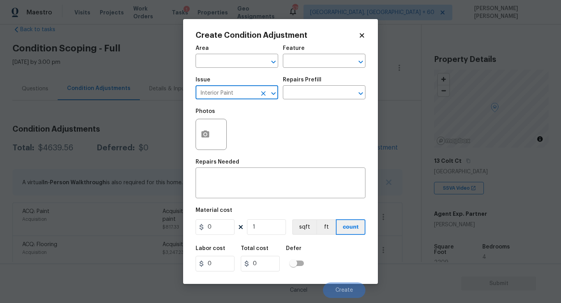
type input "Interior Paint"
click at [312, 103] on div "Issue Interior Paint ​ Repairs Prefill ​" at bounding box center [281, 88] width 170 height 32
click at [312, 102] on div "Issue Interior Paint ​ Repairs Prefill ​" at bounding box center [281, 88] width 170 height 32
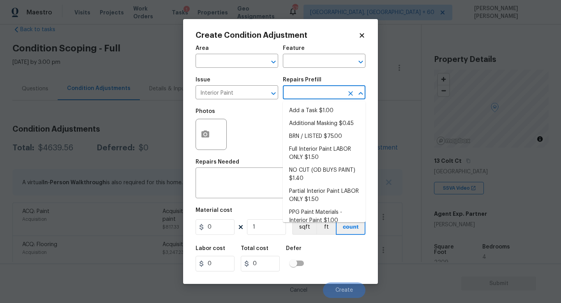
click at [313, 94] on input "text" at bounding box center [313, 93] width 61 height 12
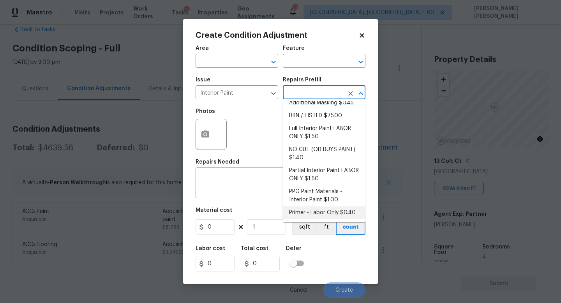
click at [307, 214] on li "Primer - Labor Only $0.40" at bounding box center [324, 212] width 83 height 13
type input "Overall Paint"
type textarea "Interior primer - PRIMER PROVIDED BY OPENDOOR - All nails, screws, drywall anch…"
type input "0.4"
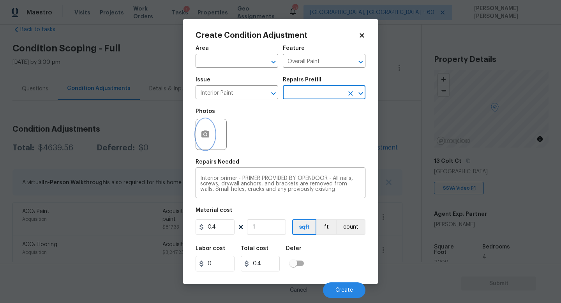
click at [208, 143] on button "button" at bounding box center [205, 134] width 19 height 30
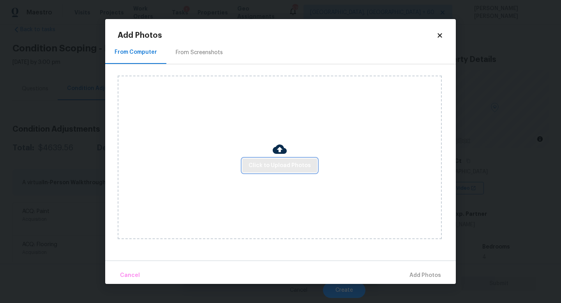
click at [268, 169] on span "Click to Upload Photos" at bounding box center [280, 166] width 62 height 10
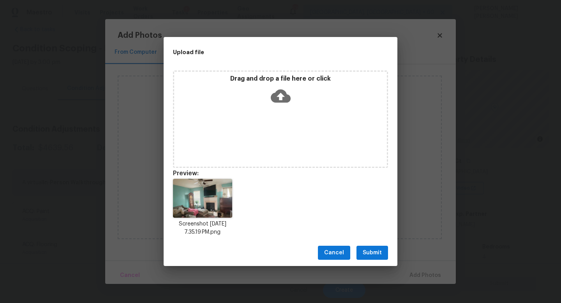
click at [373, 253] on span "Submit" at bounding box center [372, 253] width 19 height 10
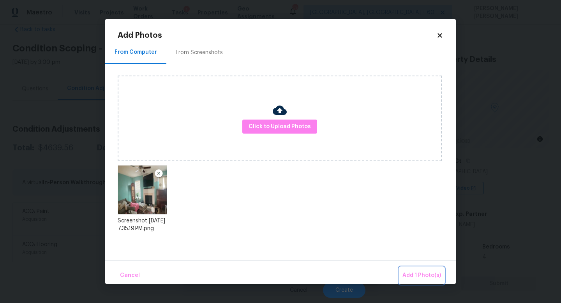
click at [416, 270] on button "Add 1 Photo(s)" at bounding box center [421, 275] width 45 height 17
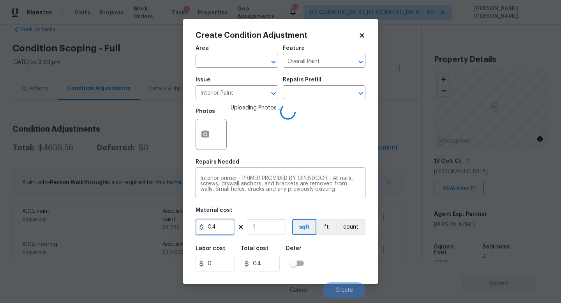
drag, startPoint x: 226, startPoint y: 231, endPoint x: 71, endPoint y: 229, distance: 155.5
click at [71, 229] on div "Create Condition Adjustment Area ​ Feature Overall Paint ​ Issue Interior Paint…" at bounding box center [280, 151] width 561 height 303
type input "100"
click at [344, 284] on button "Create" at bounding box center [344, 290] width 42 height 16
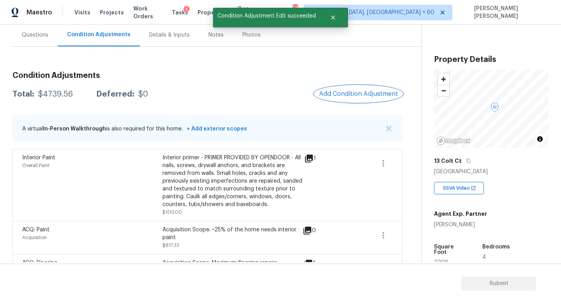
scroll to position [123, 0]
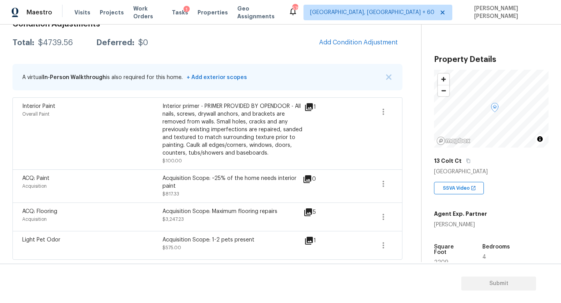
click at [334, 35] on span "Add Condition Adjustment" at bounding box center [358, 42] width 88 height 17
click at [333, 37] on button "Add Condition Adjustment" at bounding box center [358, 42] width 88 height 16
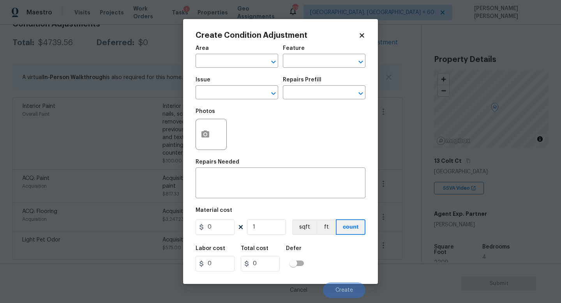
click at [232, 102] on span "Issue ​" at bounding box center [237, 88] width 83 height 32
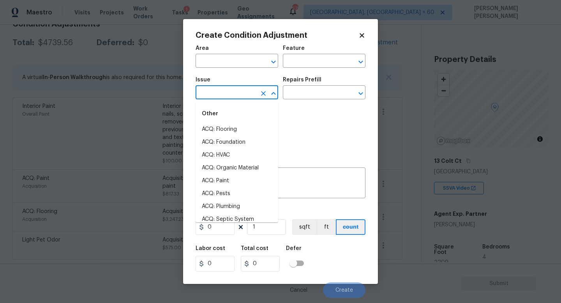
click at [226, 98] on input "text" at bounding box center [226, 93] width 61 height 12
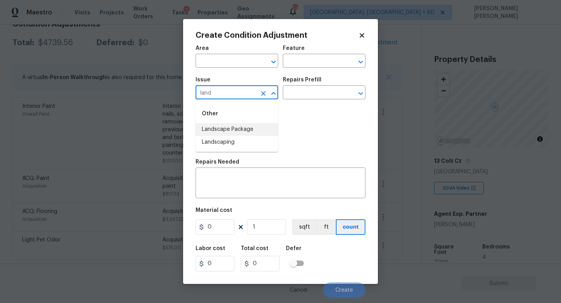
drag, startPoint x: 226, startPoint y: 140, endPoint x: 250, endPoint y: 123, distance: 29.3
click at [250, 123] on li "Other Landscape Package Landscaping" at bounding box center [237, 126] width 83 height 44
drag, startPoint x: 254, startPoint y: 134, endPoint x: 256, endPoint y: 129, distance: 5.2
click at [256, 129] on li "Landscape Package" at bounding box center [237, 129] width 83 height 13
type input "Landscape Package"
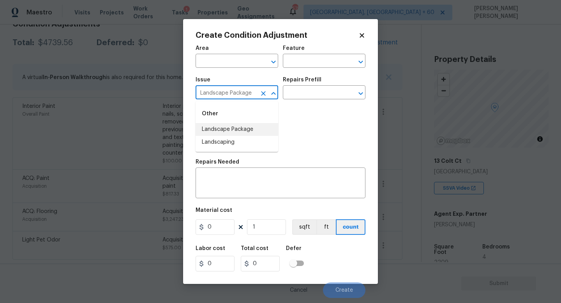
click at [256, 129] on div "Photos" at bounding box center [281, 129] width 170 height 51
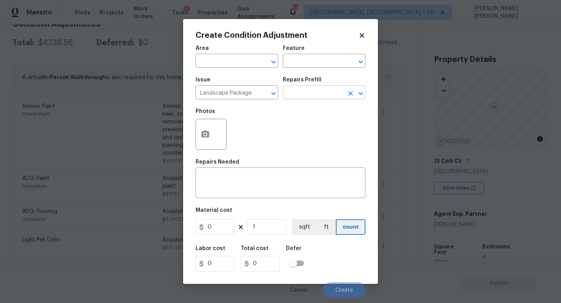
click at [324, 91] on input "text" at bounding box center [313, 93] width 61 height 12
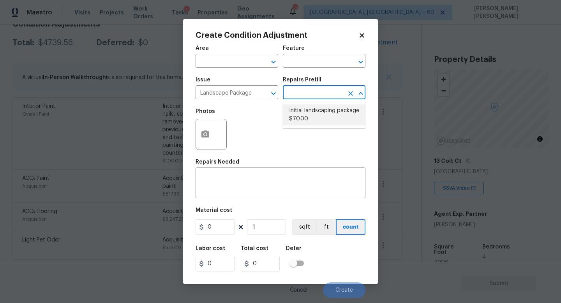
click at [321, 116] on li "Initial landscaping package $70.00" at bounding box center [324, 114] width 83 height 21
type input "Home Readiness Packages"
type textarea "Mowing of grass up to 6" in height. Mow, edge along driveways & sidewalks, trim…"
type input "70"
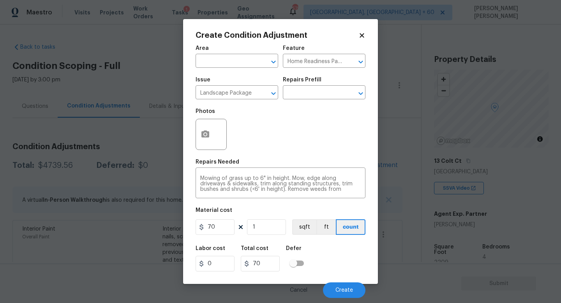
click at [0, 206] on div "Create Condition Adjustment Area ​ Feature Home Readiness Packages ​ Issue Land…" at bounding box center [280, 151] width 561 height 303
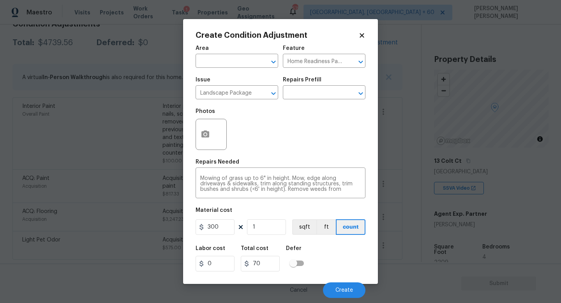
type input "300"
click at [208, 134] on icon "button" at bounding box center [205, 134] width 8 height 7
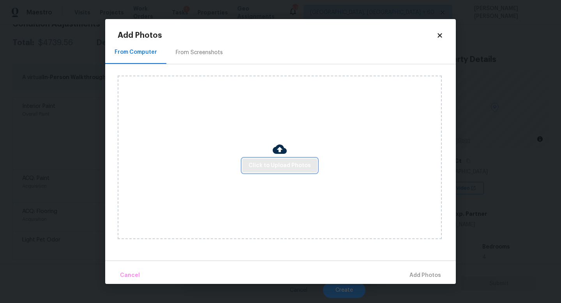
click at [293, 169] on span "Click to Upload Photos" at bounding box center [280, 166] width 62 height 10
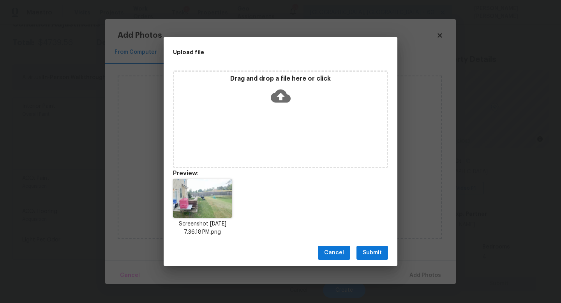
click at [363, 251] on span "Submit" at bounding box center [372, 253] width 19 height 10
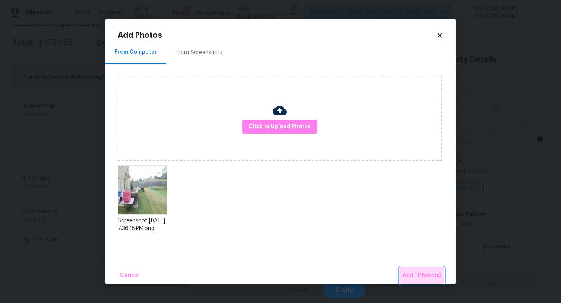
click at [414, 268] on button "Add 1 Photo(s)" at bounding box center [421, 275] width 45 height 17
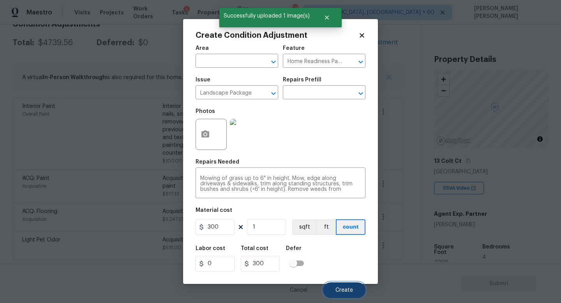
click at [341, 287] on button "Create" at bounding box center [344, 290] width 42 height 16
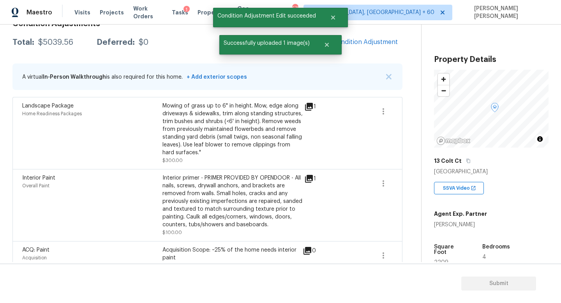
click at [372, 53] on div "Condition Adjustments Total: $5039.56 Deferred: $0 Add Condition Adjustment A v…" at bounding box center [207, 173] width 390 height 318
click at [369, 43] on span "Add Condition Adjustment" at bounding box center [358, 42] width 79 height 7
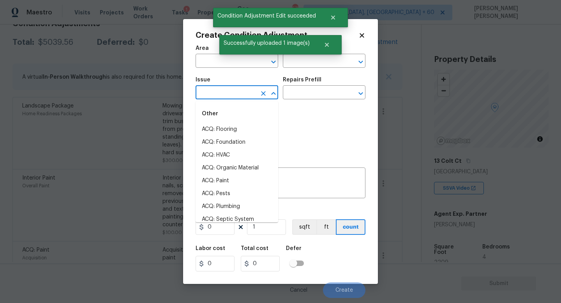
click at [238, 91] on input "text" at bounding box center [226, 93] width 61 height 12
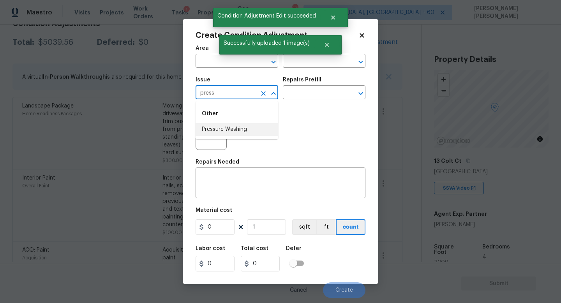
click at [242, 129] on li "Pressure Washing" at bounding box center [237, 129] width 83 height 13
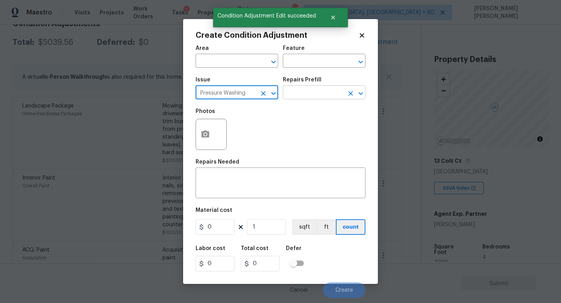
type input "Pressure Washing"
click at [312, 92] on input "text" at bounding box center [313, 93] width 61 height 12
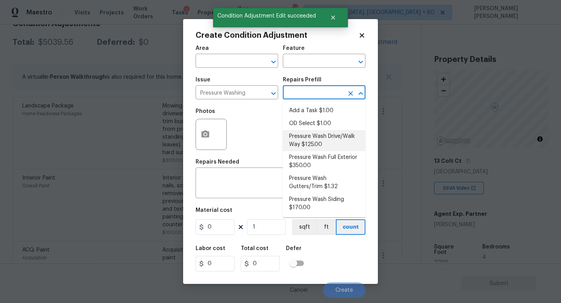
click at [311, 131] on li "Pressure Wash Drive/Walk Way $125.00" at bounding box center [324, 140] width 83 height 21
type input "Siding"
type textarea "Pressure wash the driveways/walkways as directed by the PM. Ensure that all deb…"
type input "125"
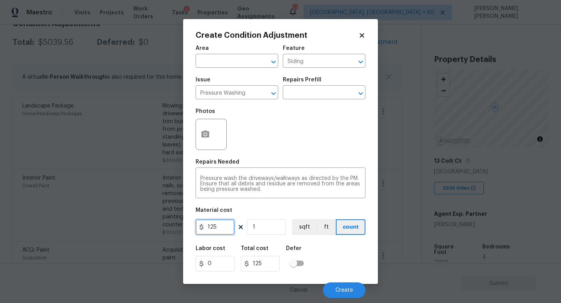
drag, startPoint x: 228, startPoint y: 228, endPoint x: 83, endPoint y: 211, distance: 146.4
click at [83, 211] on div "Create Condition Adjustment Area ​ Feature Siding ​ Issue Pressure Washing ​ Re…" at bounding box center [280, 151] width 561 height 303
type input "200"
click at [356, 286] on button "Create" at bounding box center [344, 290] width 42 height 16
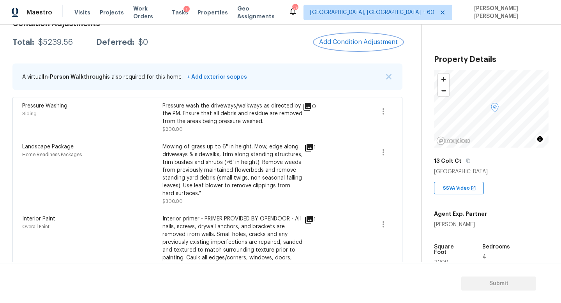
click at [355, 40] on span "Add Condition Adjustment" at bounding box center [358, 42] width 79 height 7
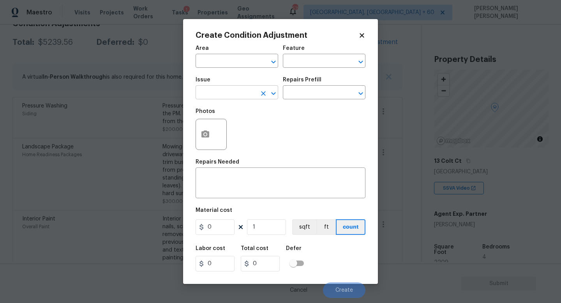
click at [237, 92] on input "text" at bounding box center [226, 93] width 61 height 12
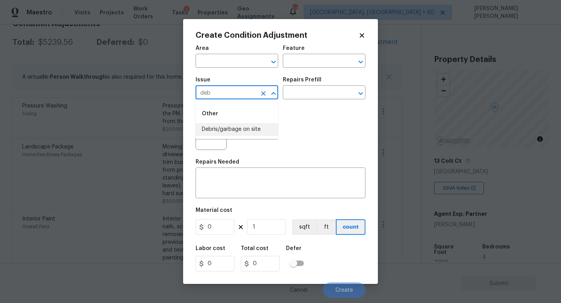
click at [260, 136] on ul "Other Debris/garbage on site" at bounding box center [237, 120] width 83 height 38
click at [260, 134] on li "Debris/garbage on site" at bounding box center [237, 129] width 83 height 13
type input "Debris/garbage on site"
click at [312, 93] on input "text" at bounding box center [313, 93] width 61 height 12
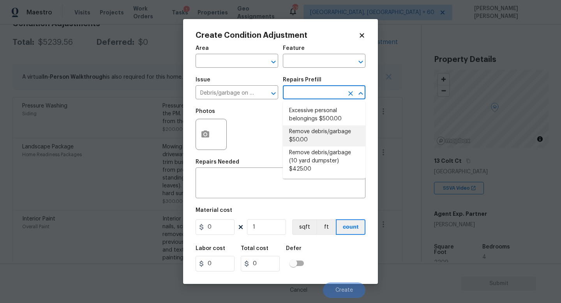
click at [315, 132] on li "Remove debris/garbage $50.00" at bounding box center [324, 135] width 83 height 21
type textarea "Remove, haul off, and properly dispose of any debris left by seller to offsite …"
type input "50"
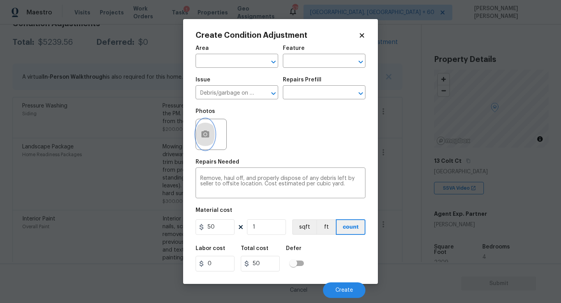
click at [209, 132] on icon "button" at bounding box center [205, 134] width 8 height 7
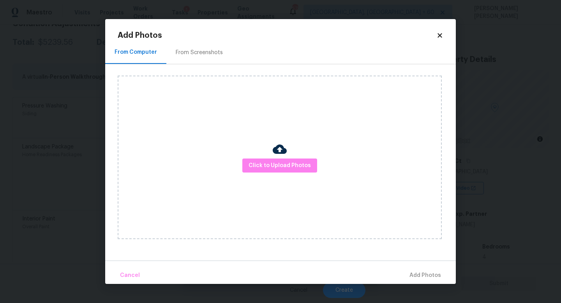
click at [290, 154] on div "Click to Upload Photos" at bounding box center [280, 158] width 324 height 164
click at [300, 165] on span "Click to Upload Photos" at bounding box center [280, 166] width 62 height 10
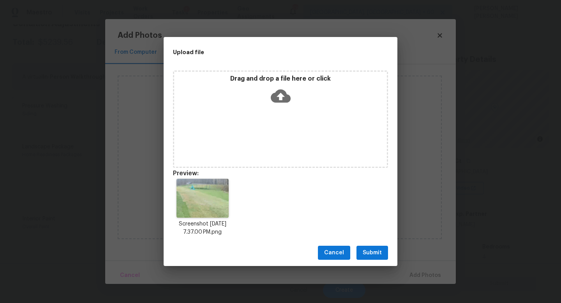
click at [372, 256] on span "Submit" at bounding box center [372, 253] width 19 height 10
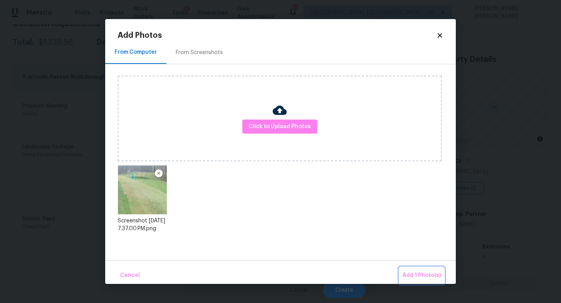
click at [413, 272] on span "Add 1 Photo(s)" at bounding box center [421, 276] width 39 height 10
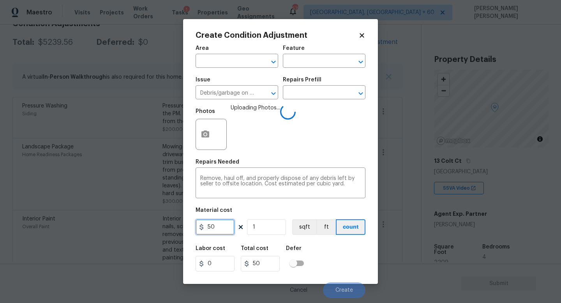
drag, startPoint x: 221, startPoint y: 224, endPoint x: 119, endPoint y: 224, distance: 101.7
click at [167, 224] on div "Create Condition Adjustment Area ​ Feature ​ Issue Debris/garbage on site ​ Rep…" at bounding box center [280, 151] width 561 height 303
type input "200"
click at [326, 257] on div "Labor cost 0 Total cost 200 Defer" at bounding box center [281, 258] width 170 height 35
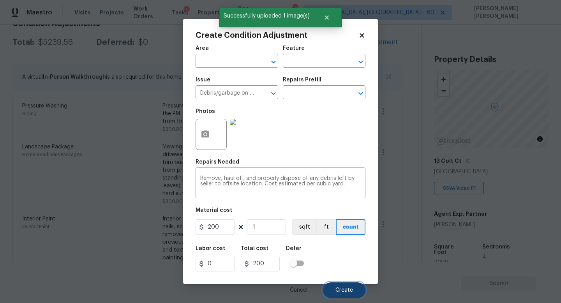
click at [349, 289] on span "Create" at bounding box center [344, 291] width 18 height 6
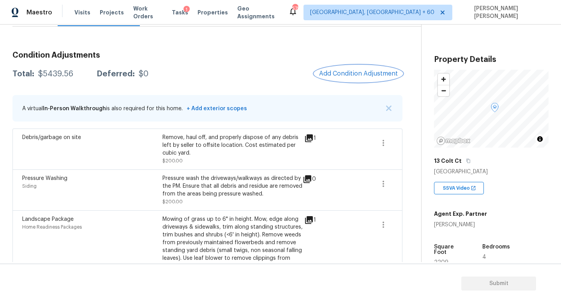
scroll to position [23, 0]
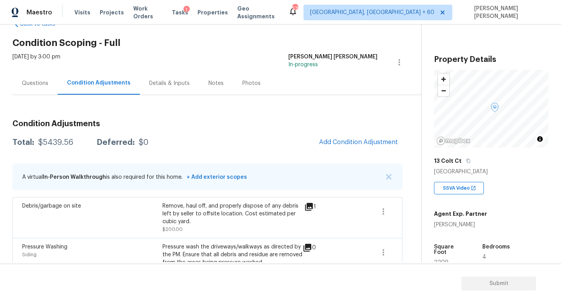
click at [34, 82] on div "Questions" at bounding box center [35, 83] width 26 height 8
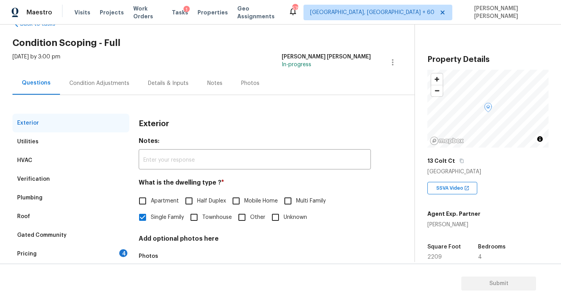
scroll to position [68, 0]
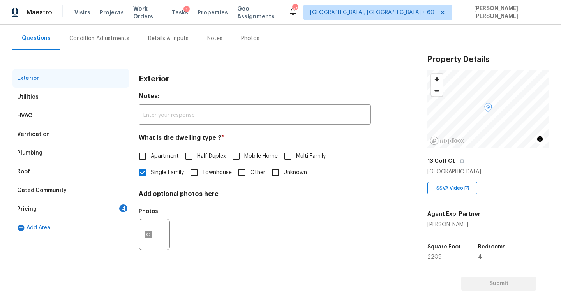
click at [68, 201] on div "Pricing 4" at bounding box center [70, 209] width 117 height 19
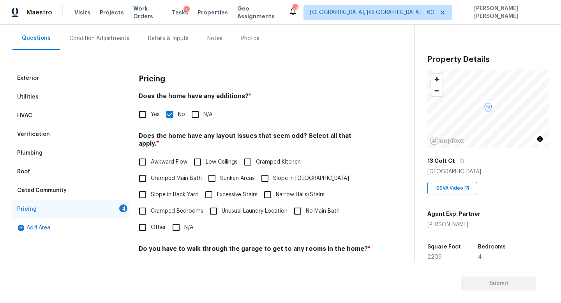
click at [148, 187] on input "Slope in Back Yard" at bounding box center [142, 195] width 16 height 16
checkbox input "true"
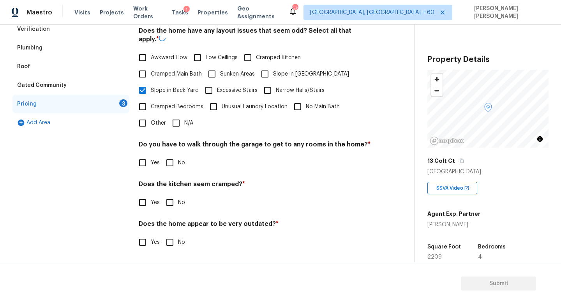
scroll to position [164, 0]
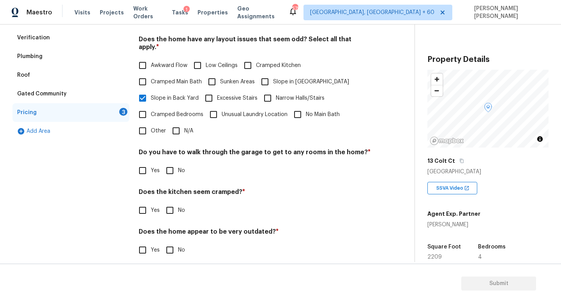
click at [173, 162] on input "No" at bounding box center [170, 170] width 16 height 16
checkbox input "true"
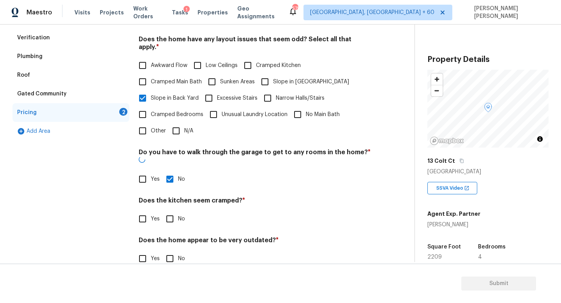
click at [170, 211] on input "No" at bounding box center [170, 219] width 16 height 16
checkbox input "true"
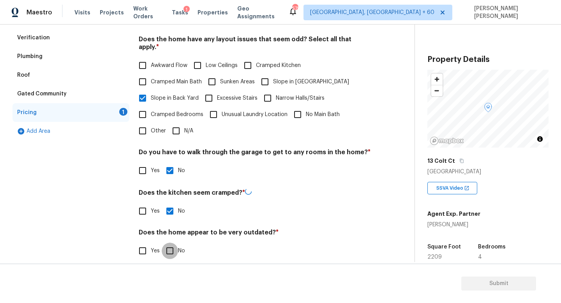
click at [171, 243] on input "No" at bounding box center [170, 251] width 16 height 16
checkbox input "true"
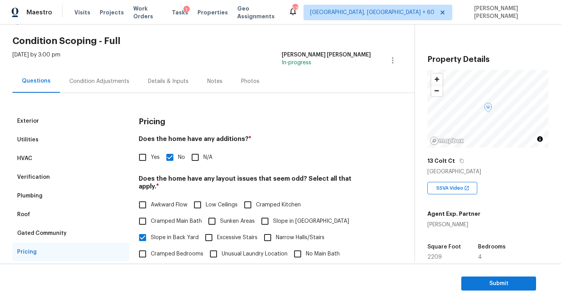
click at [99, 74] on div "Condition Adjustments" at bounding box center [99, 81] width 79 height 23
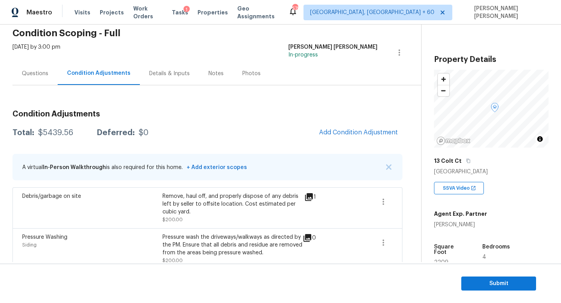
scroll to position [35, 0]
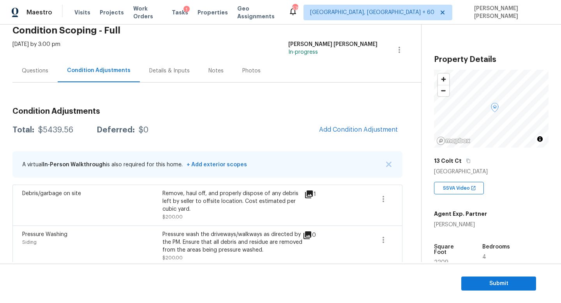
click at [49, 126] on div "$5439.56" at bounding box center [55, 130] width 35 height 8
copy div "$5439.56"
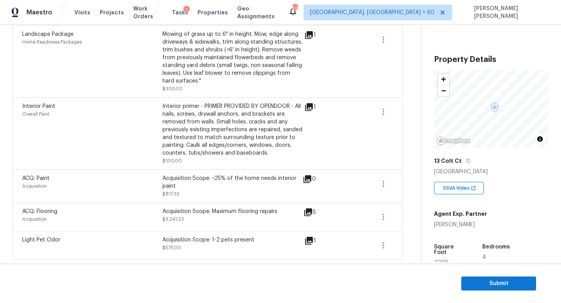
scroll to position [0, 0]
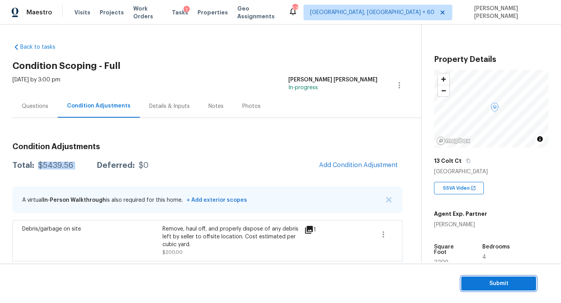
click at [518, 277] on button "Submit" at bounding box center [498, 284] width 75 height 14
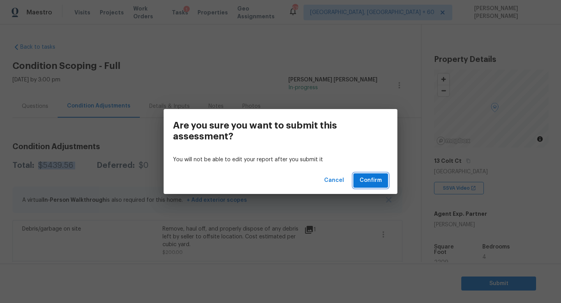
click at [362, 176] on span "Confirm" at bounding box center [371, 181] width 22 height 10
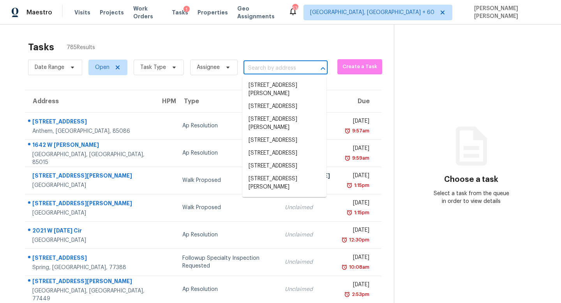
click at [270, 67] on input "text" at bounding box center [275, 68] width 62 height 12
paste input "[STREET_ADDRESS]"
type input "[STREET_ADDRESS]"
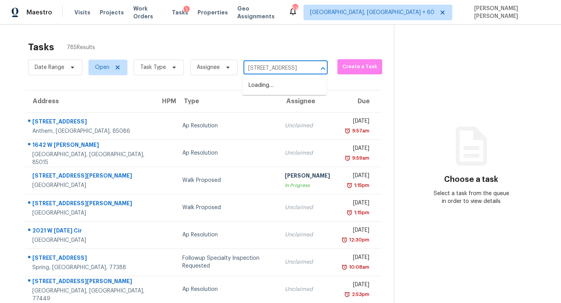
scroll to position [0, 54]
click at [273, 89] on li "[STREET_ADDRESS]" at bounding box center [284, 85] width 84 height 13
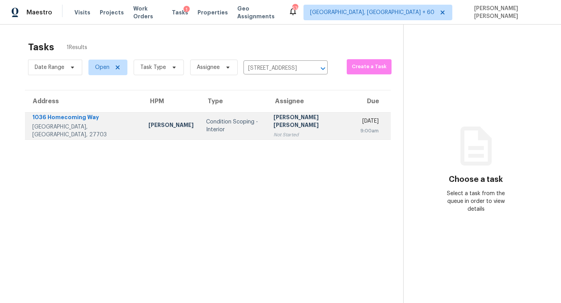
click at [233, 130] on td "Condition Scoping - Interior" at bounding box center [233, 125] width 67 height 27
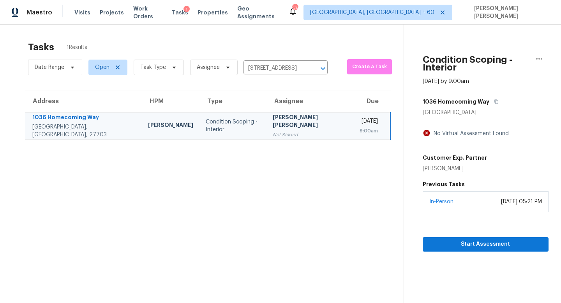
click at [453, 198] on div "In-Person September 24, 2025 at 05:21 PM" at bounding box center [486, 201] width 126 height 21
click at [447, 240] on span "Start Assessment" at bounding box center [485, 245] width 113 height 10
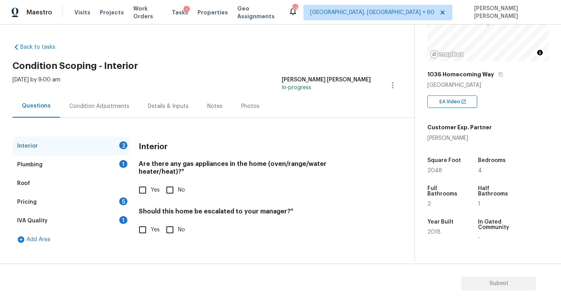
scroll to position [95, 0]
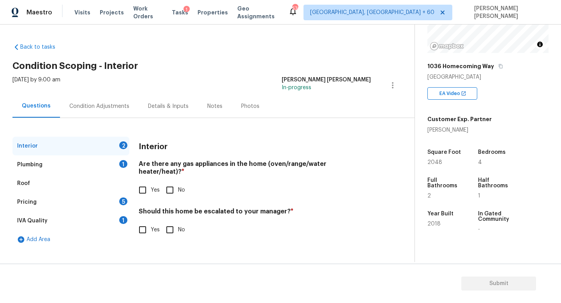
click at [142, 182] on input "Yes" at bounding box center [142, 190] width 16 height 16
checkbox input "true"
click at [111, 164] on div "Plumbing 1" at bounding box center [70, 164] width 117 height 19
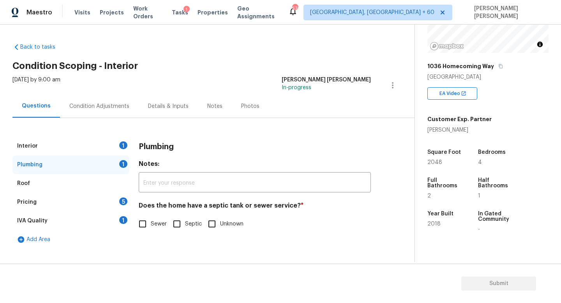
click at [142, 229] on input "Sewer" at bounding box center [142, 224] width 16 height 16
checkbox input "true"
click at [90, 200] on div "Pricing 5" at bounding box center [70, 202] width 117 height 19
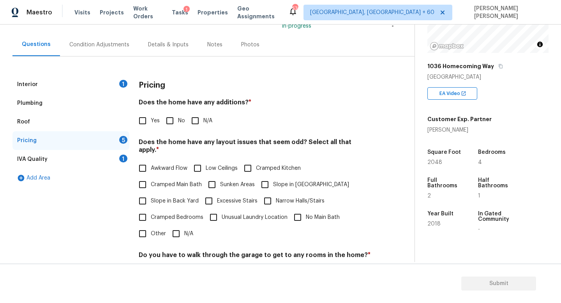
scroll to position [89, 0]
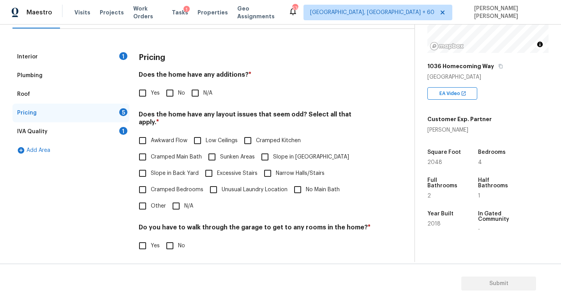
click at [172, 99] on input "No" at bounding box center [170, 93] width 16 height 16
checkbox input "true"
click at [214, 165] on input "Excessive Stairs" at bounding box center [209, 173] width 16 height 16
checkbox input "true"
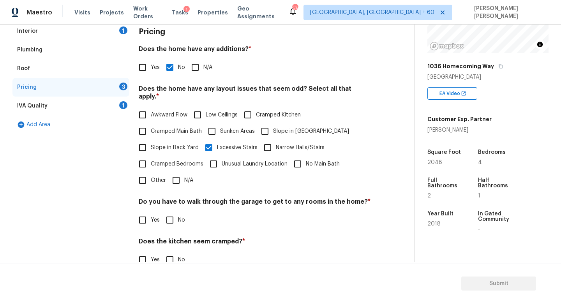
scroll to position [115, 0]
click at [164, 214] on input "No" at bounding box center [170, 220] width 16 height 16
checkbox input "true"
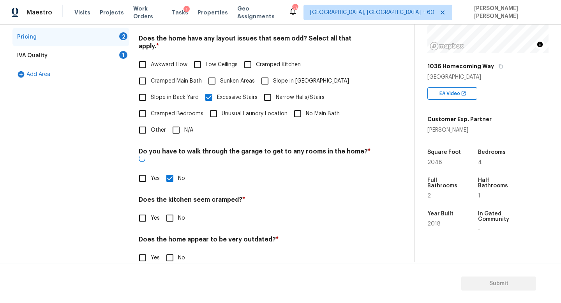
scroll to position [164, 0]
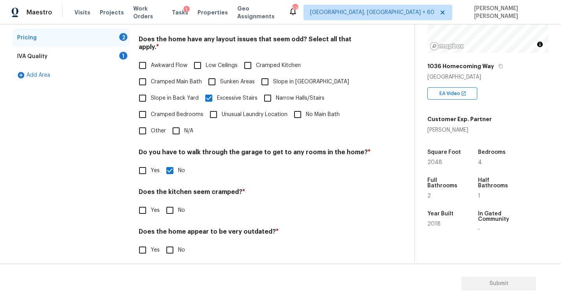
click at [170, 203] on input "No" at bounding box center [170, 210] width 16 height 16
checkbox input "true"
click at [168, 243] on input "No" at bounding box center [170, 251] width 16 height 16
checkbox input "true"
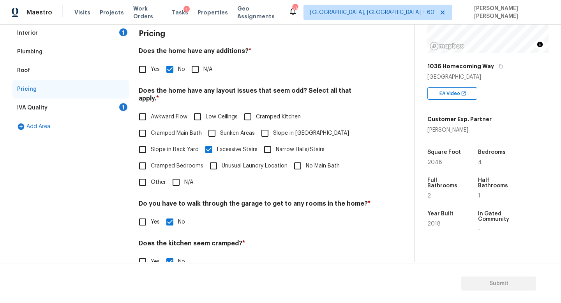
scroll to position [29, 0]
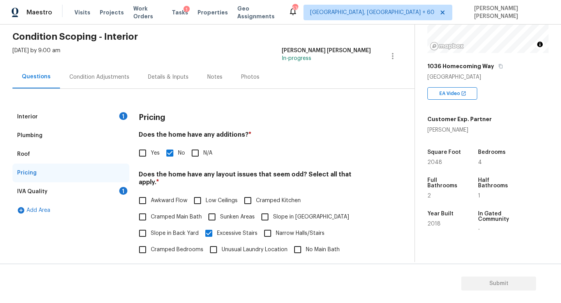
click at [109, 191] on div "IVA Quality 1" at bounding box center [70, 191] width 117 height 19
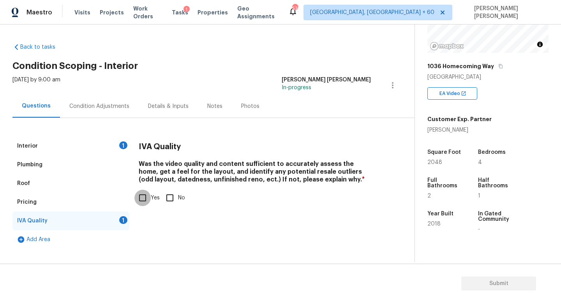
click at [142, 197] on input "Yes" at bounding box center [142, 198] width 16 height 16
checkbox input "true"
click at [107, 117] on div "Condition Adjustments" at bounding box center [99, 106] width 79 height 23
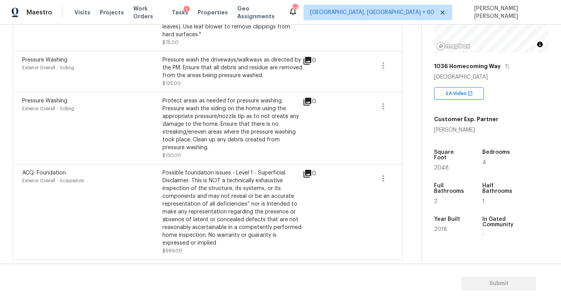
scroll to position [1047, 0]
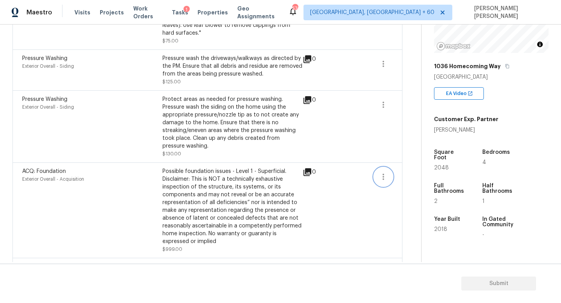
click at [386, 180] on icon "button" at bounding box center [383, 176] width 9 height 9
click at [406, 180] on div "Edit" at bounding box center [427, 179] width 61 height 8
click at [405, 168] on body "Maestro Visits Projects Work Orders Tasks 1 Properties Geo Assignments 574 [GEO…" at bounding box center [280, 151] width 561 height 303
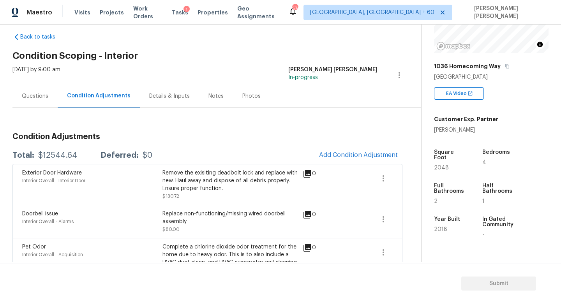
scroll to position [0, 0]
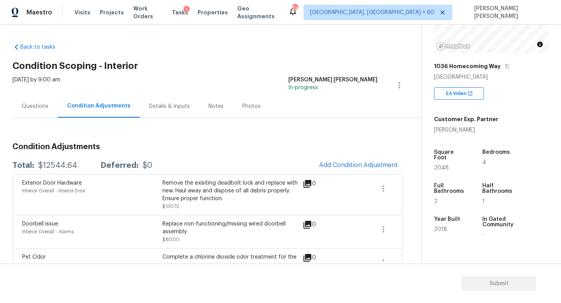
click at [34, 105] on div "Questions" at bounding box center [35, 106] width 26 height 8
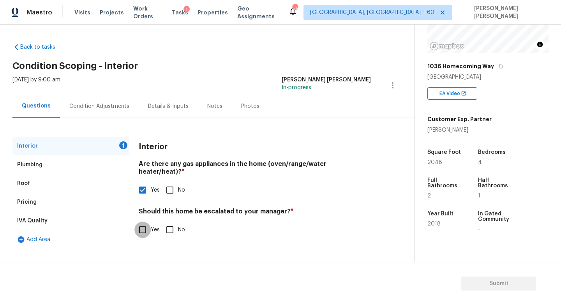
click at [139, 222] on input "Yes" at bounding box center [142, 230] width 16 height 16
checkbox input "true"
click at [175, 247] on input "text" at bounding box center [255, 250] width 232 height 18
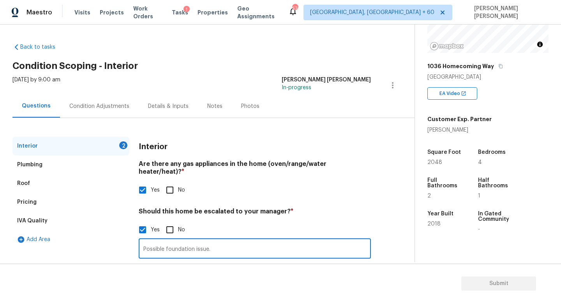
scroll to position [53, 0]
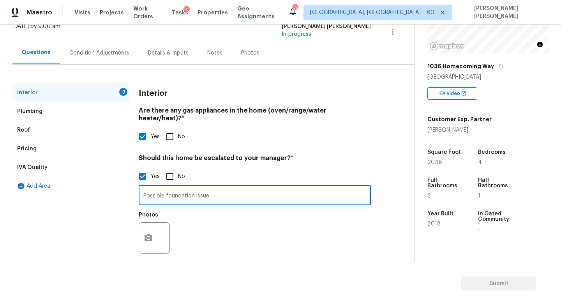
type input "Possible foundation issue."
click at [159, 228] on div at bounding box center [154, 237] width 31 height 31
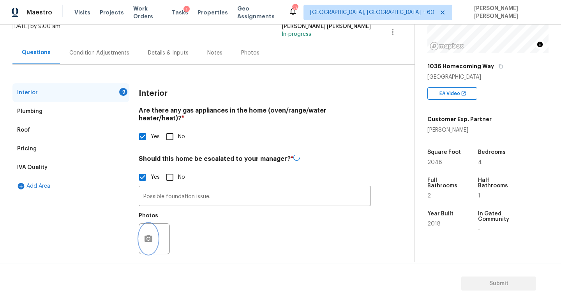
click at [146, 235] on icon "button" at bounding box center [149, 238] width 8 height 7
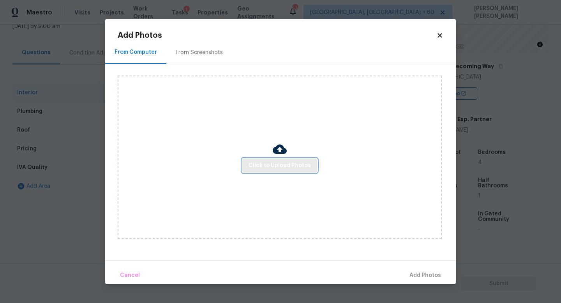
click at [304, 160] on button "Click to Upload Photos" at bounding box center [279, 166] width 75 height 14
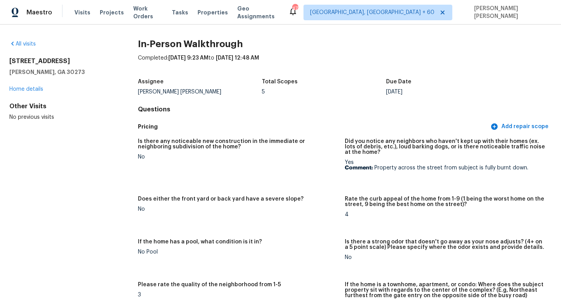
click at [27, 48] on div "All visits [STREET_ADDRESS][PERSON_NAME] Home details Other Visits No previous …" at bounding box center [61, 80] width 104 height 81
click at [26, 45] on link "All visits" at bounding box center [22, 43] width 26 height 5
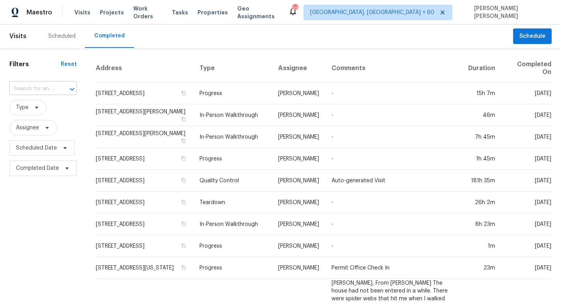
click at [35, 85] on input "text" at bounding box center [32, 89] width 46 height 12
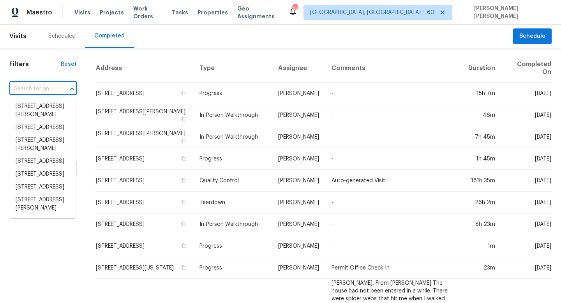
paste input "[STREET_ADDRESS][PERSON_NAME]"
type input "[STREET_ADDRESS][PERSON_NAME]"
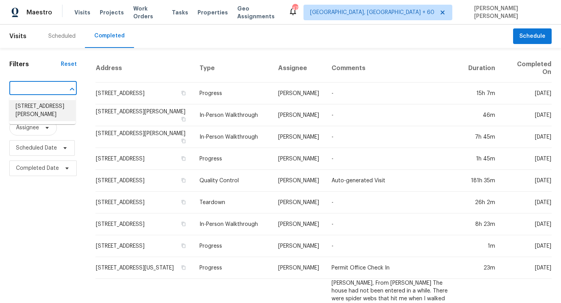
click at [39, 103] on li "[STREET_ADDRESS][PERSON_NAME]" at bounding box center [42, 110] width 66 height 21
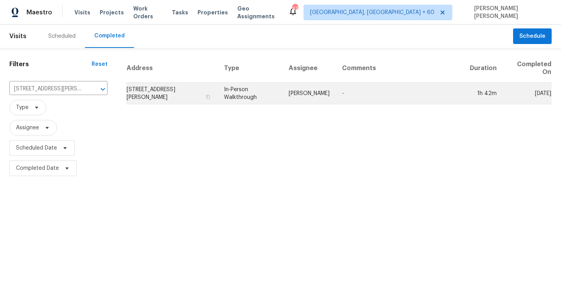
click at [277, 89] on td "In-Person Walkthrough" at bounding box center [250, 94] width 65 height 22
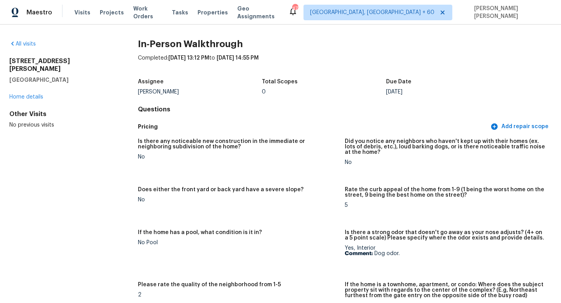
click at [25, 41] on div "All visits" at bounding box center [61, 44] width 104 height 8
click at [26, 43] on link "All visits" at bounding box center [22, 43] width 26 height 5
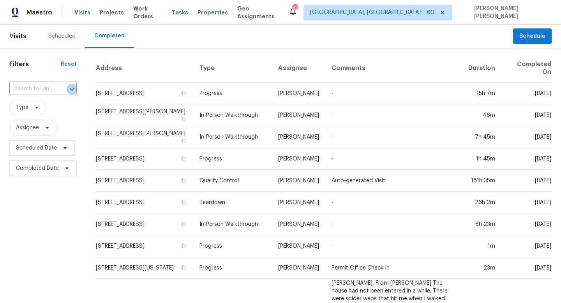
click at [70, 85] on icon "Open" at bounding box center [71, 89] width 9 height 9
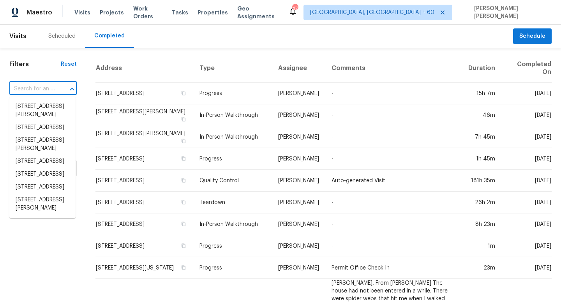
paste input "[STREET_ADDRESS]"
type input "[STREET_ADDRESS]"
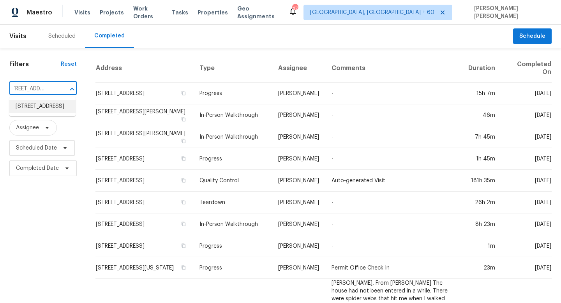
click at [51, 104] on li "[STREET_ADDRESS]" at bounding box center [42, 106] width 66 height 13
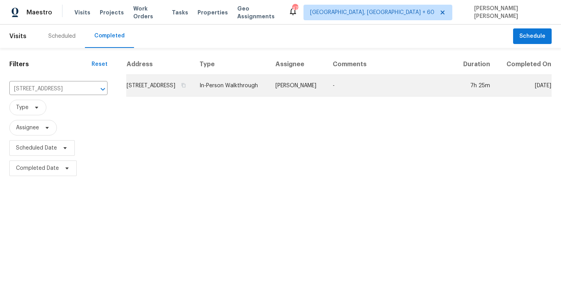
click at [193, 86] on td "[STREET_ADDRESS]" at bounding box center [159, 86] width 67 height 22
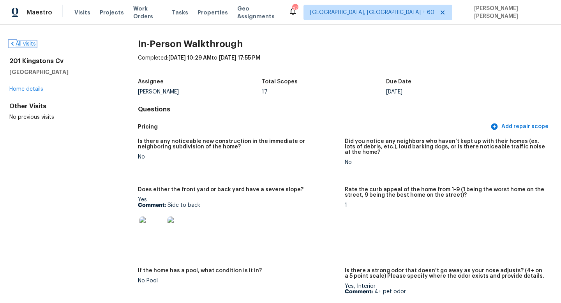
click at [23, 46] on link "All visits" at bounding box center [22, 43] width 26 height 5
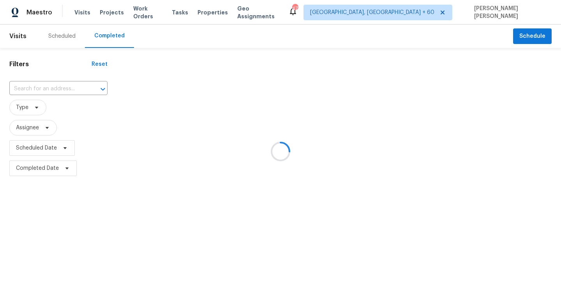
click at [56, 88] on div at bounding box center [280, 151] width 561 height 303
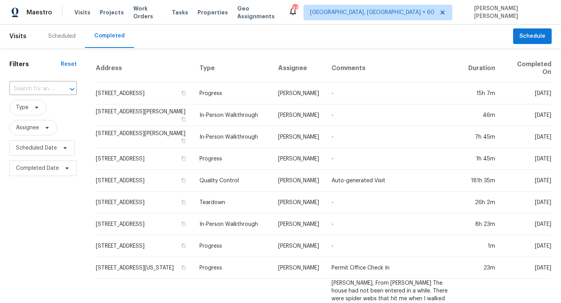
click at [56, 88] on div at bounding box center [66, 89] width 20 height 11
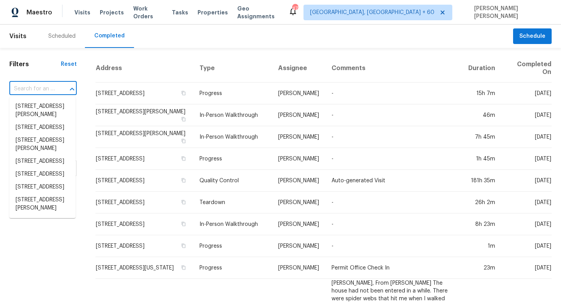
paste input "[STREET_ADDRESS]"
type input "[STREET_ADDRESS]"
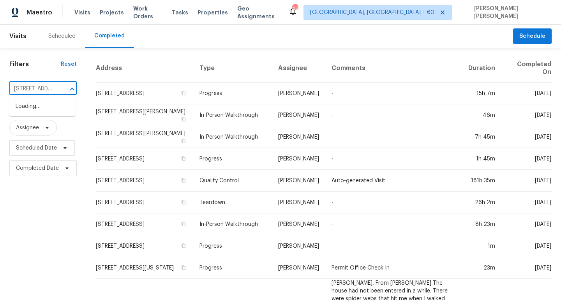
scroll to position [0, 58]
click at [58, 105] on li "[STREET_ADDRESS]" at bounding box center [42, 106] width 66 height 13
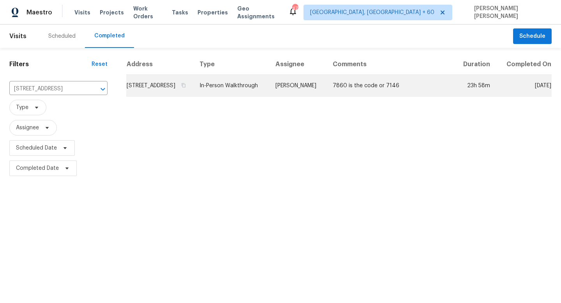
click at [232, 93] on td "In-Person Walkthrough" at bounding box center [231, 86] width 76 height 22
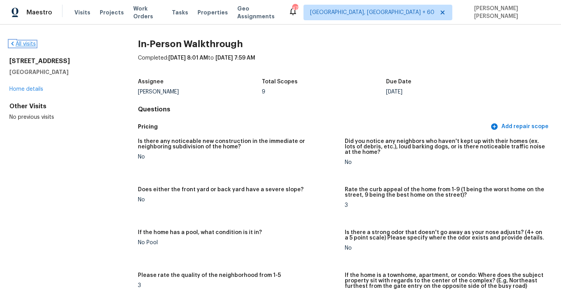
click at [24, 43] on link "All visits" at bounding box center [22, 43] width 26 height 5
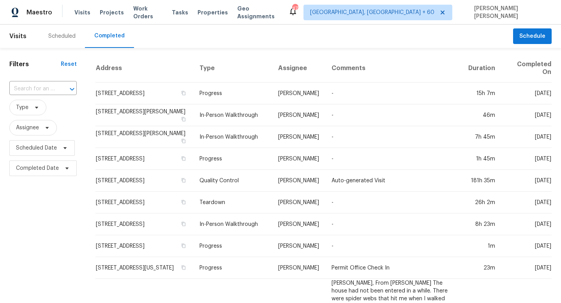
click at [57, 89] on div at bounding box center [66, 89] width 20 height 11
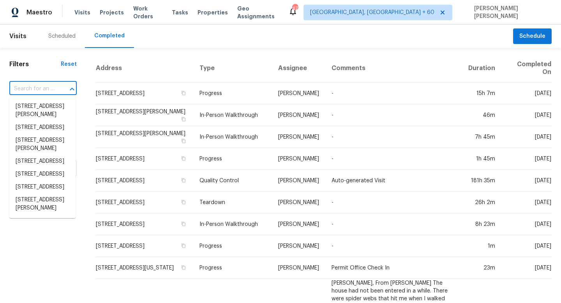
paste input "[STREET_ADDRESS]"
type input "[STREET_ADDRESS]"
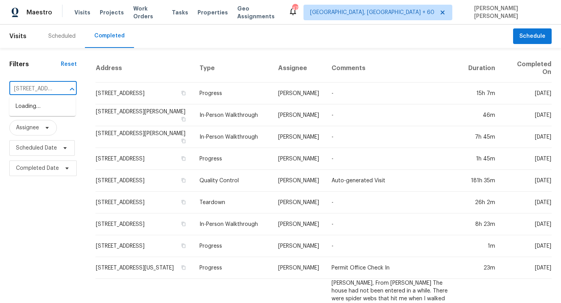
scroll to position [0, 55]
click at [56, 106] on li "[STREET_ADDRESS]" at bounding box center [42, 106] width 66 height 13
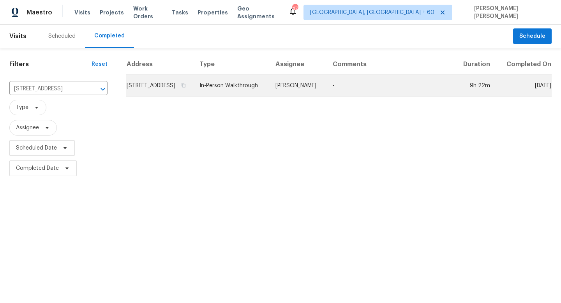
click at [326, 89] on td "[PERSON_NAME]" at bounding box center [297, 86] width 57 height 22
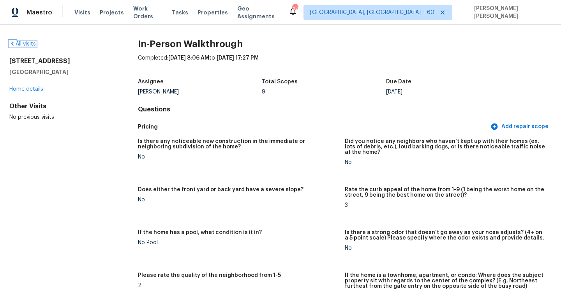
click at [26, 44] on link "All visits" at bounding box center [22, 43] width 26 height 5
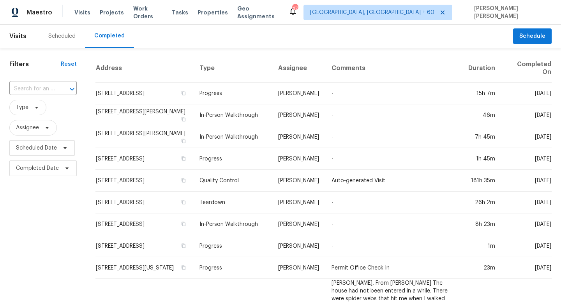
click at [52, 92] on input "text" at bounding box center [32, 89] width 46 height 12
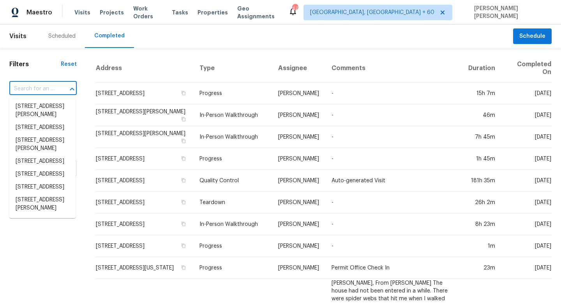
paste input "[STREET_ADDRESS][PERSON_NAME]"
type input "[STREET_ADDRESS][PERSON_NAME]"
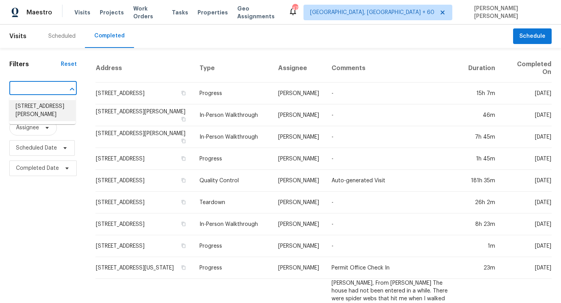
click at [56, 107] on li "[STREET_ADDRESS][PERSON_NAME]" at bounding box center [42, 110] width 66 height 21
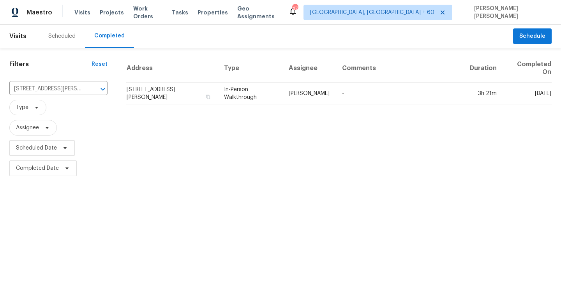
click at [259, 93] on td "In-Person Walkthrough" at bounding box center [250, 94] width 65 height 22
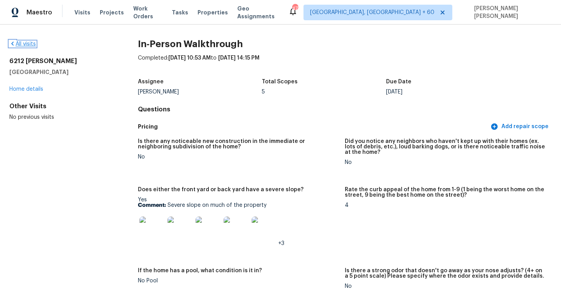
click at [24, 42] on link "All visits" at bounding box center [22, 43] width 26 height 5
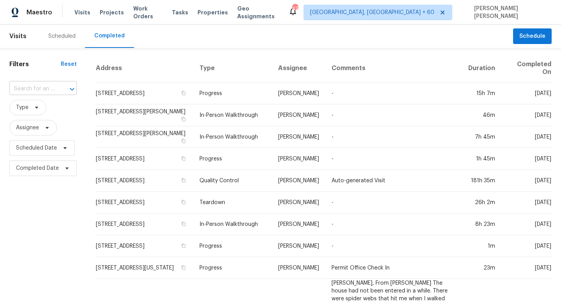
click at [46, 88] on input "text" at bounding box center [32, 89] width 46 height 12
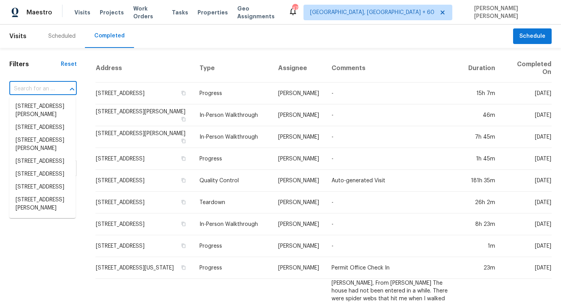
paste input "[STREET_ADDRESS][PERSON_NAME][US_STATE]"
type input "[STREET_ADDRESS][PERSON_NAME][US_STATE]"
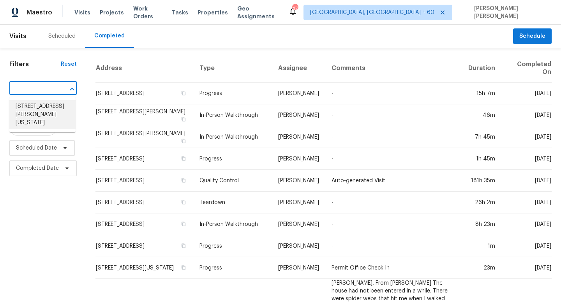
click at [48, 109] on li "[STREET_ADDRESS][PERSON_NAME][US_STATE]" at bounding box center [42, 114] width 66 height 29
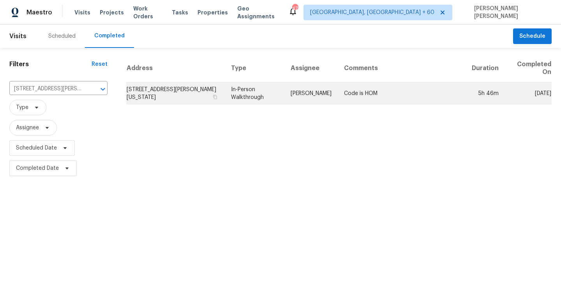
click at [275, 95] on td "In-Person Walkthrough" at bounding box center [255, 94] width 60 height 22
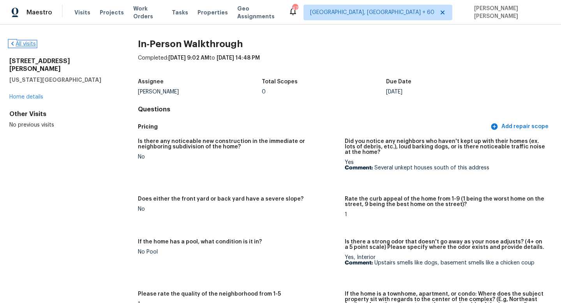
click at [16, 44] on link "All visits" at bounding box center [22, 43] width 26 height 5
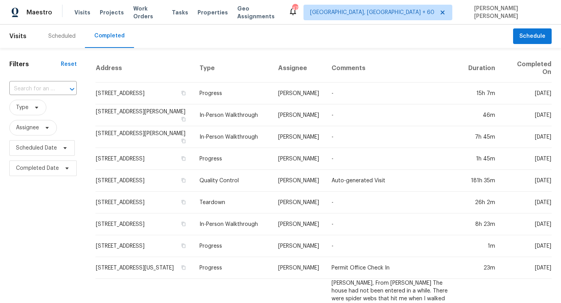
click at [56, 88] on div at bounding box center [66, 89] width 20 height 11
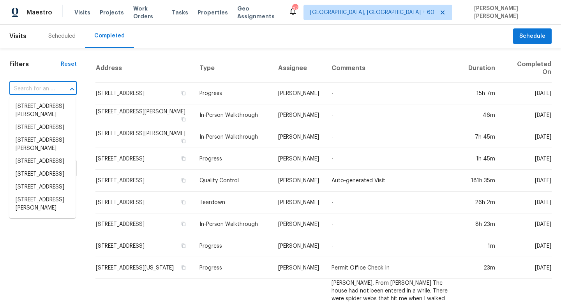
paste input "[STREET_ADDRESS][PERSON_NAME]"
type input "[STREET_ADDRESS][PERSON_NAME]"
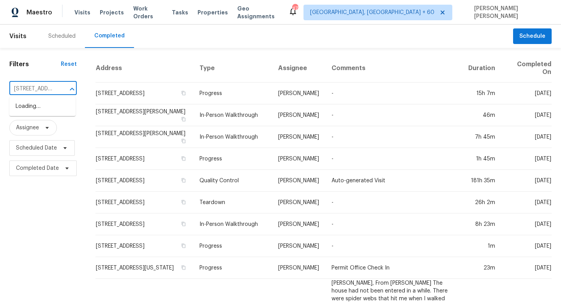
scroll to position [0, 55]
click at [64, 108] on li "[STREET_ADDRESS][PERSON_NAME]" at bounding box center [42, 110] width 66 height 21
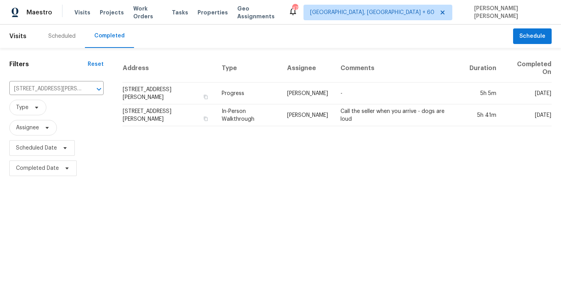
click at [281, 76] on th "Type" at bounding box center [247, 68] width 65 height 28
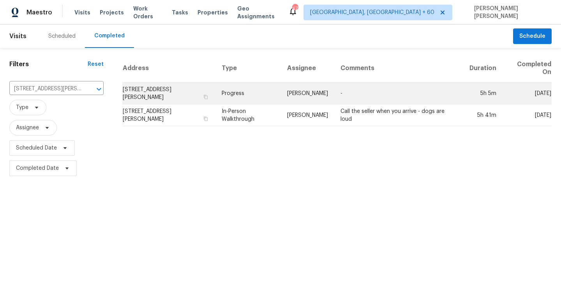
click at [279, 92] on td "Progress" at bounding box center [247, 94] width 65 height 22
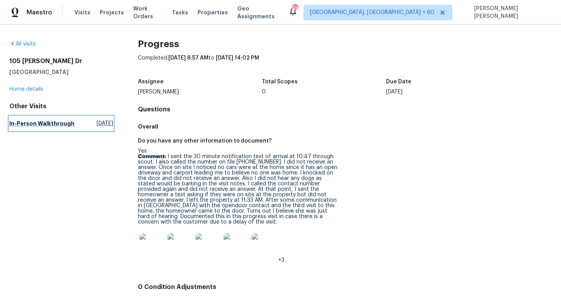
click at [39, 127] on h5 "In-Person Walkthrough" at bounding box center [41, 124] width 65 height 8
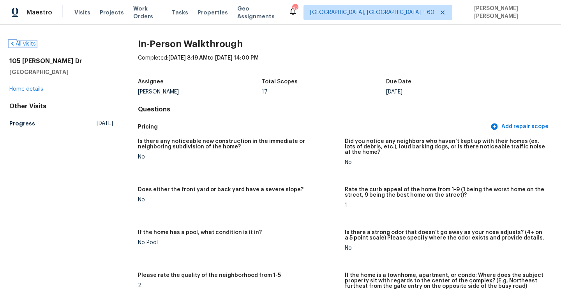
click at [22, 43] on link "All visits" at bounding box center [22, 43] width 26 height 5
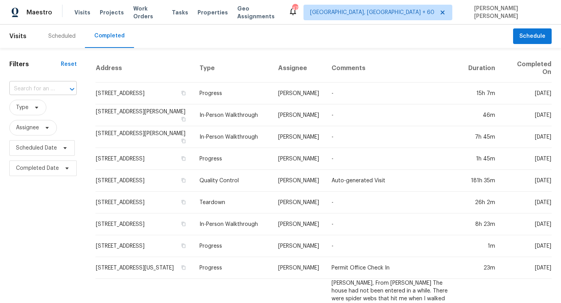
click at [51, 85] on input "text" at bounding box center [32, 89] width 46 height 12
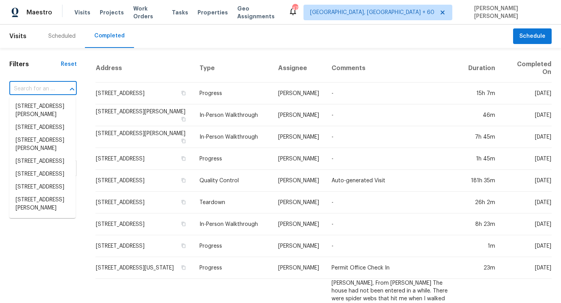
paste input "[STREET_ADDRESS]"
type input "[STREET_ADDRESS]"
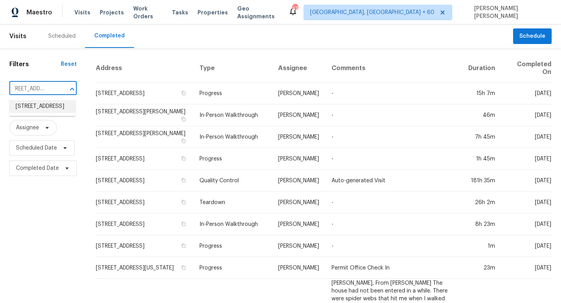
click at [60, 105] on li "[STREET_ADDRESS]" at bounding box center [42, 106] width 66 height 13
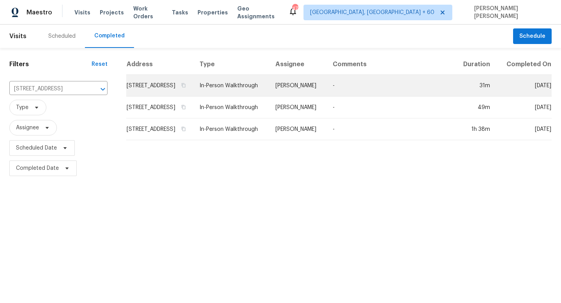
click at [326, 88] on td "[PERSON_NAME]" at bounding box center [297, 86] width 57 height 22
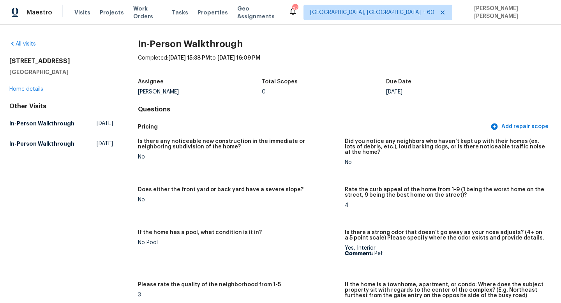
click at [21, 40] on div "All visits" at bounding box center [61, 44] width 104 height 8
click at [25, 42] on link "All visits" at bounding box center [22, 43] width 26 height 5
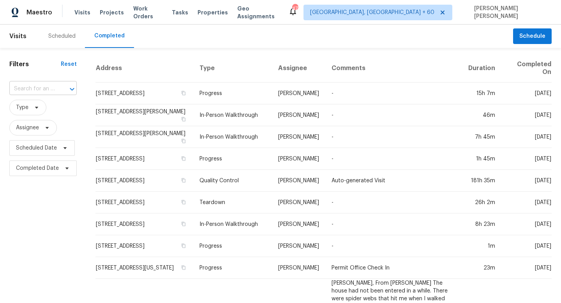
click at [57, 85] on div at bounding box center [66, 89] width 20 height 11
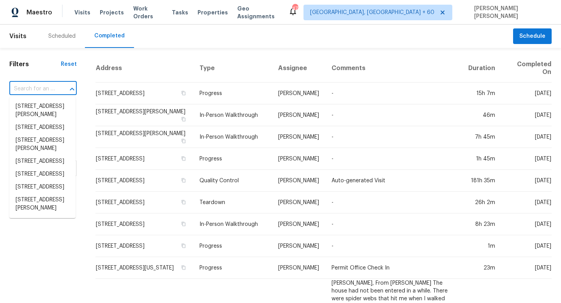
paste input "[STREET_ADDRESS][PERSON_NAME]"
type input "[STREET_ADDRESS][PERSON_NAME]"
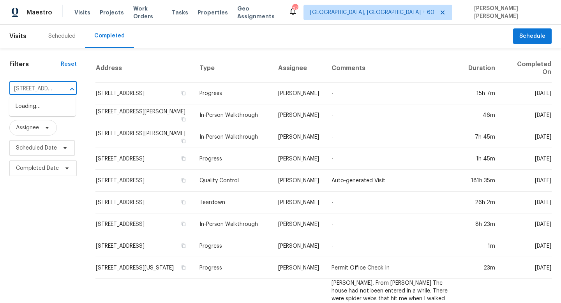
scroll to position [0, 62]
click at [53, 104] on li "[STREET_ADDRESS][PERSON_NAME]" at bounding box center [42, 110] width 66 height 21
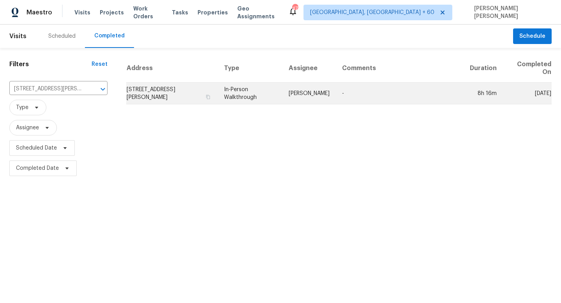
click at [263, 101] on td "In-Person Walkthrough" at bounding box center [250, 94] width 65 height 22
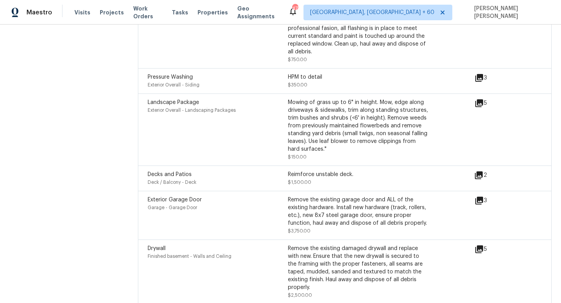
scroll to position [2402, 0]
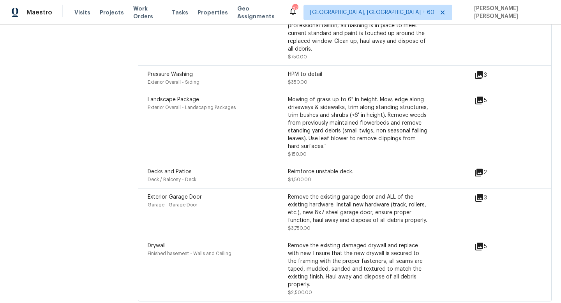
click at [481, 244] on icon at bounding box center [479, 246] width 9 height 9
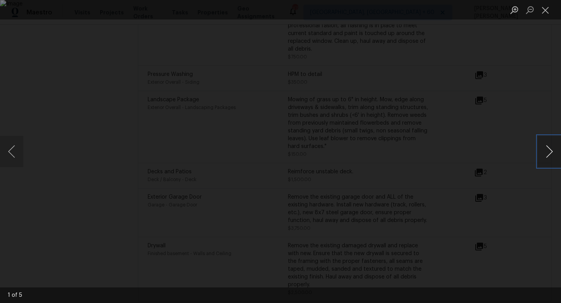
click at [554, 147] on button "Next image" at bounding box center [549, 151] width 23 height 31
click at [546, 103] on div "Lightbox" at bounding box center [280, 151] width 561 height 303
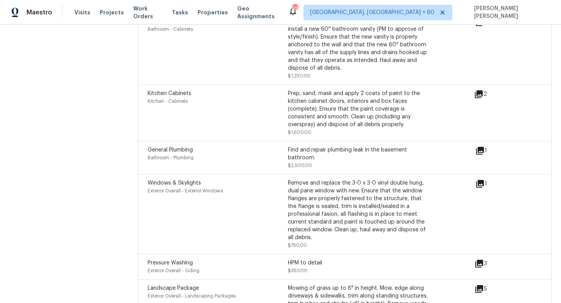
scroll to position [2210, 0]
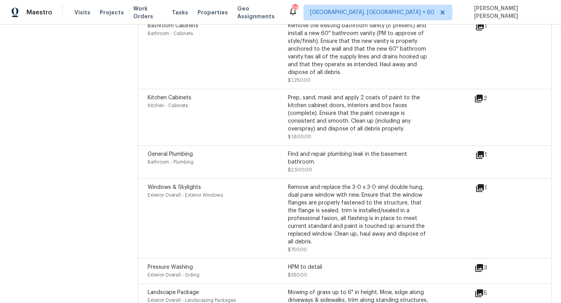
click at [476, 97] on icon at bounding box center [479, 99] width 8 height 8
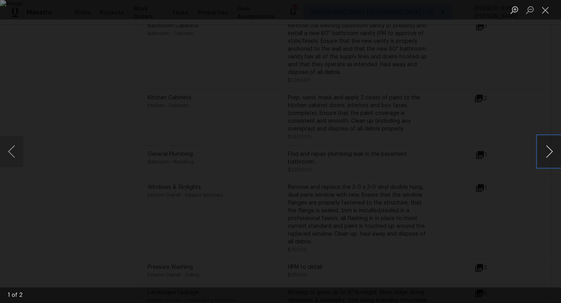
click at [549, 157] on button "Next image" at bounding box center [549, 151] width 23 height 31
click at [541, 123] on div "Lightbox" at bounding box center [280, 151] width 561 height 303
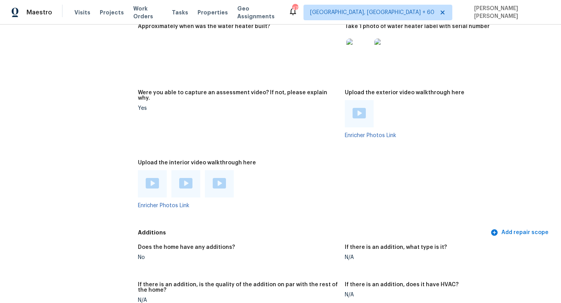
scroll to position [1627, 0]
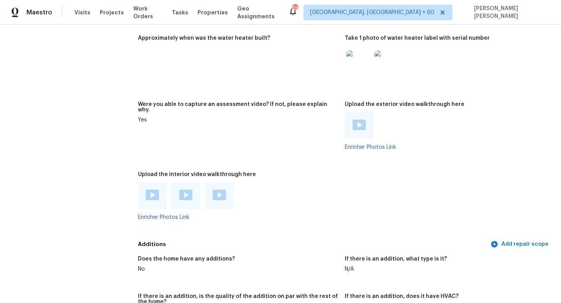
click at [152, 193] on img at bounding box center [152, 195] width 13 height 11
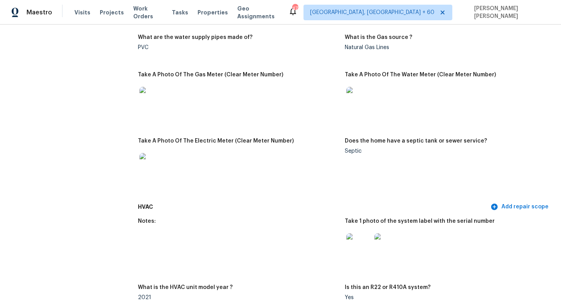
scroll to position [0, 0]
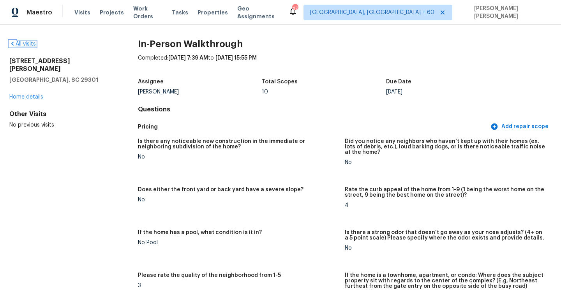
click at [30, 46] on link "All visits" at bounding box center [22, 43] width 26 height 5
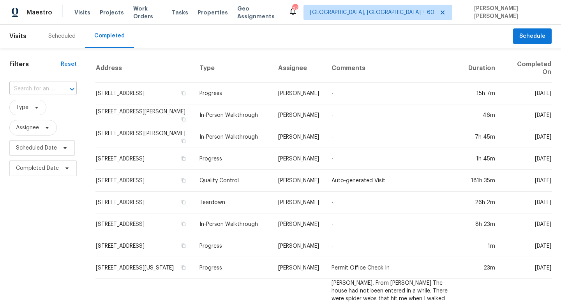
click at [60, 89] on div at bounding box center [66, 89] width 20 height 11
paste input "[STREET_ADDRESS]"
type input "[STREET_ADDRESS]"
click at [60, 108] on li "[STREET_ADDRESS]" at bounding box center [42, 106] width 66 height 13
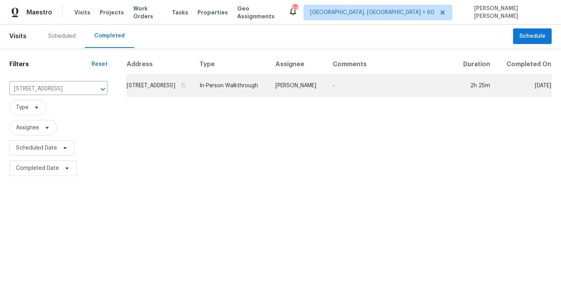
click at [253, 90] on td "In-Person Walkthrough" at bounding box center [231, 86] width 76 height 22
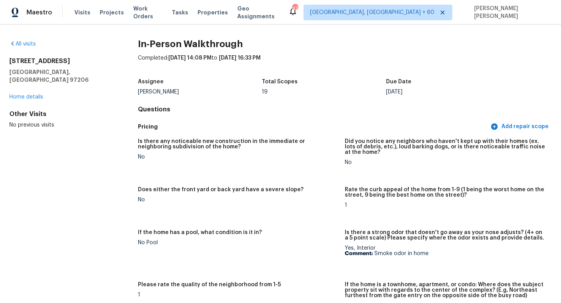
click at [30, 40] on div "All visits" at bounding box center [61, 44] width 104 height 8
click at [26, 43] on link "All visits" at bounding box center [22, 43] width 26 height 5
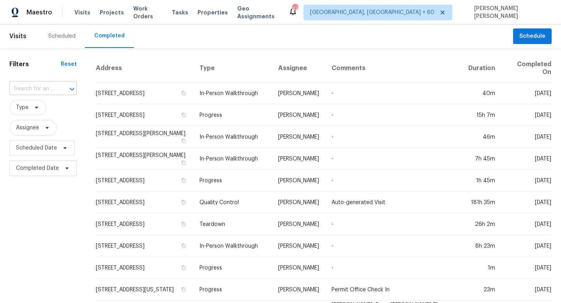
click at [30, 92] on input "text" at bounding box center [32, 89] width 46 height 12
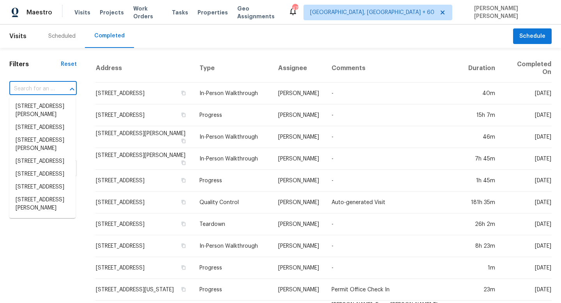
paste input "[STREET_ADDRESS]"
type input "[STREET_ADDRESS]"
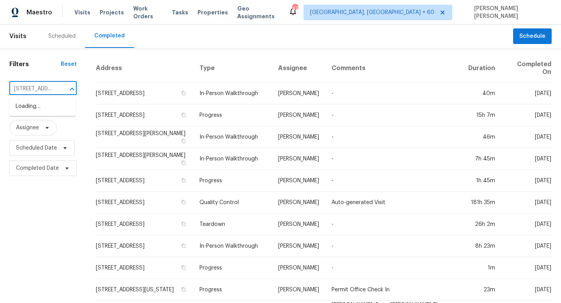
scroll to position [0, 72]
click at [56, 110] on li "[STREET_ADDRESS]" at bounding box center [42, 106] width 66 height 13
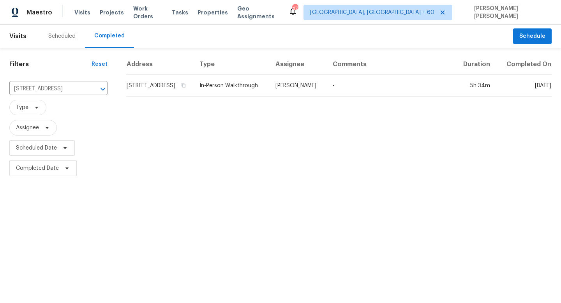
click at [344, 97] on td "-" at bounding box center [390, 86] width 128 height 22
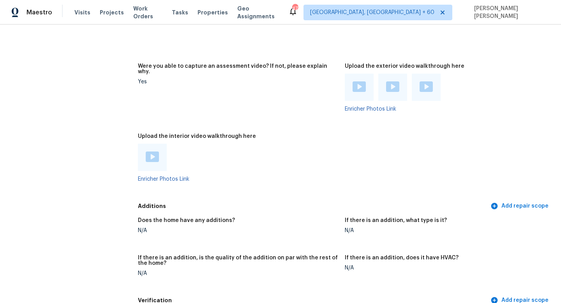
scroll to position [1463, 0]
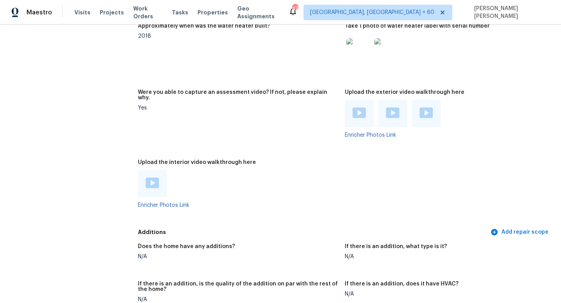
click at [154, 178] on img at bounding box center [152, 183] width 13 height 11
click at [262, 66] on figure "Approximately when was the water heater built? 2018" at bounding box center [241, 51] width 207 height 57
click at [85, 136] on div "All visits [STREET_ADDRESS] Home details Other Visits No previous visits" at bounding box center [61, 242] width 104 height 3330
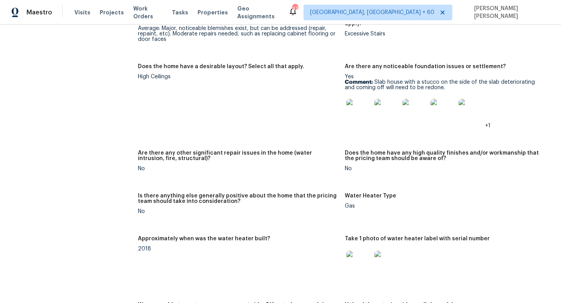
scroll to position [1257, 0]
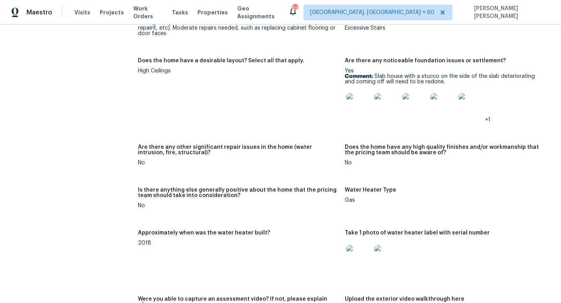
click at [348, 95] on img at bounding box center [358, 105] width 25 height 25
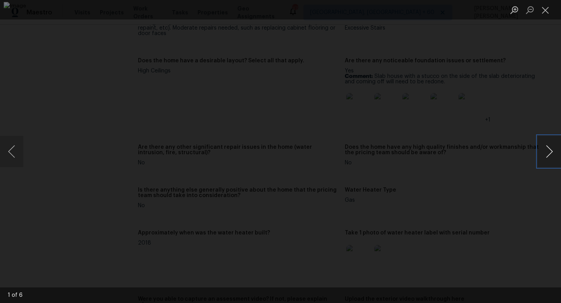
click at [559, 145] on button "Next image" at bounding box center [549, 151] width 23 height 31
click at [554, 151] on button "Next image" at bounding box center [549, 151] width 23 height 31
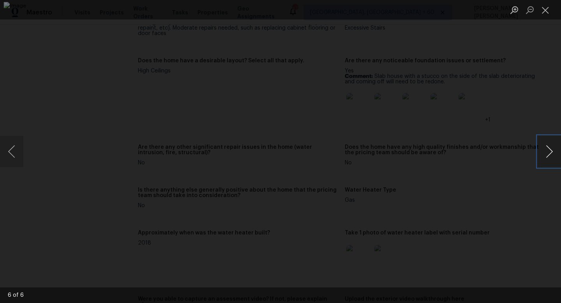
click at [554, 151] on button "Next image" at bounding box center [549, 151] width 23 height 31
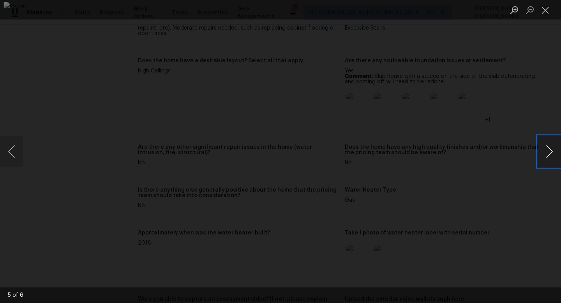
click at [554, 151] on button "Next image" at bounding box center [549, 151] width 23 height 31
click at [54, 103] on div "Lightbox" at bounding box center [280, 151] width 561 height 303
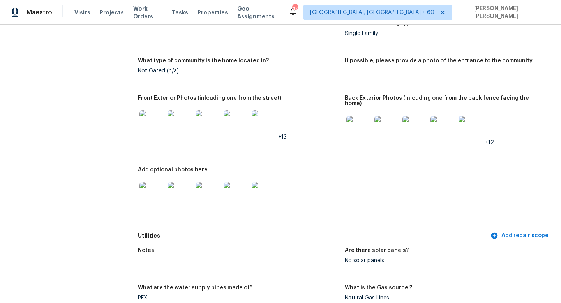
scroll to position [0, 0]
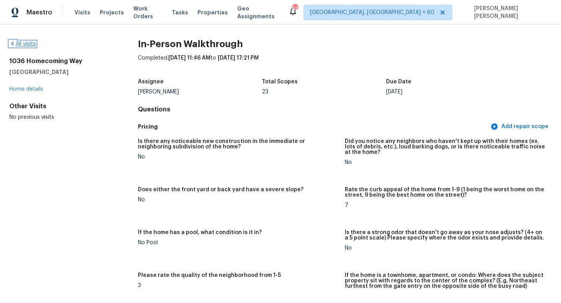
click at [28, 42] on link "All visits" at bounding box center [22, 43] width 26 height 5
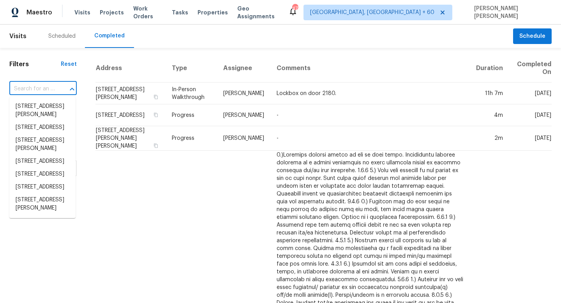
click at [49, 88] on input "text" at bounding box center [32, 89] width 46 height 12
paste input "12302 May Laurel Dr, Houston, TX 77014"
type input "12302 May Laurel Dr, Houston, TX 77014"
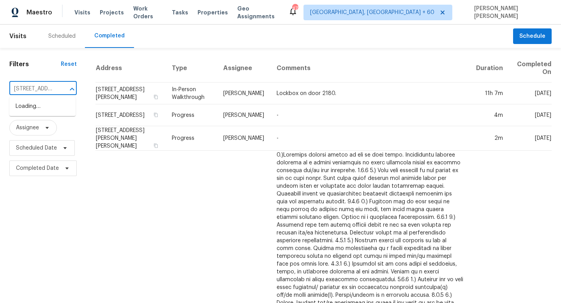
scroll to position [0, 62]
click at [57, 107] on li "12302 May Laurel Dr, Houston, TX 77014" at bounding box center [42, 106] width 66 height 13
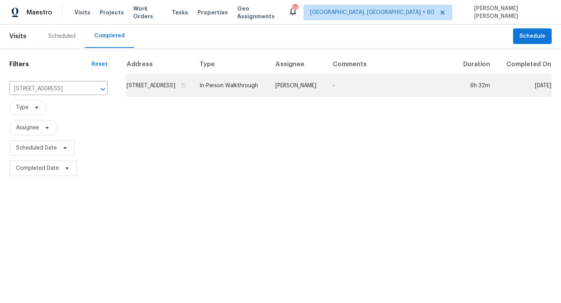
click at [342, 88] on td "-" at bounding box center [390, 86] width 128 height 22
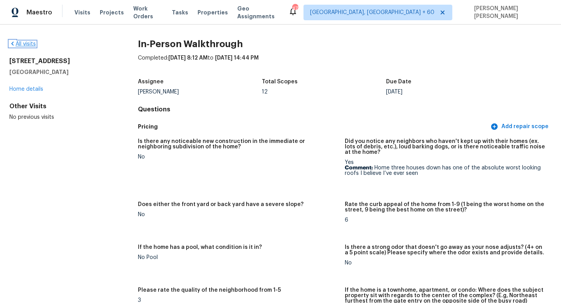
click at [23, 46] on link "All visits" at bounding box center [22, 43] width 26 height 5
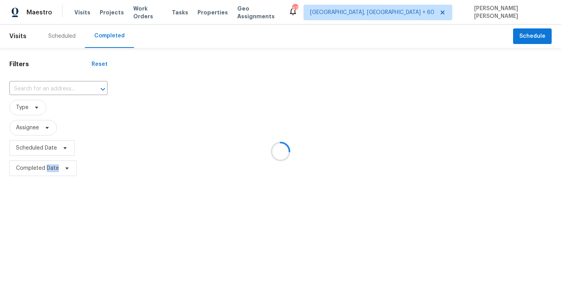
click at [23, 46] on div at bounding box center [280, 151] width 561 height 303
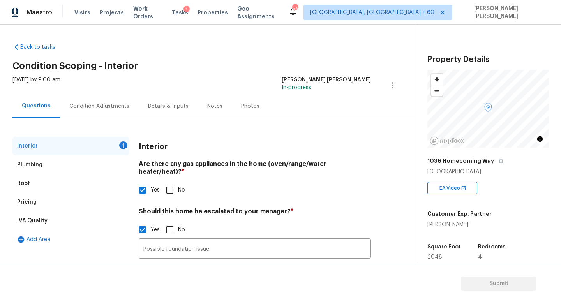
scroll to position [95, 0]
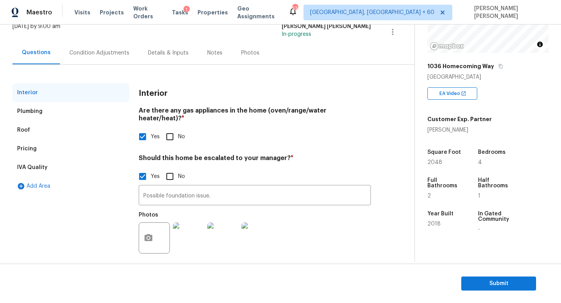
click at [95, 56] on div "Condition Adjustments" at bounding box center [99, 52] width 79 height 23
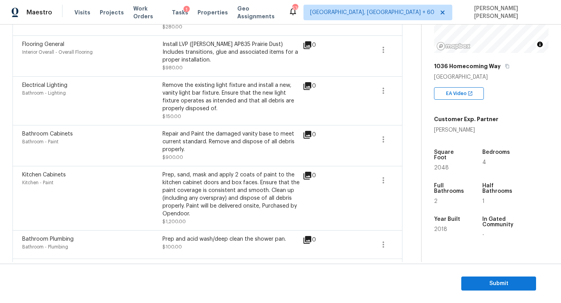
scroll to position [683, 0]
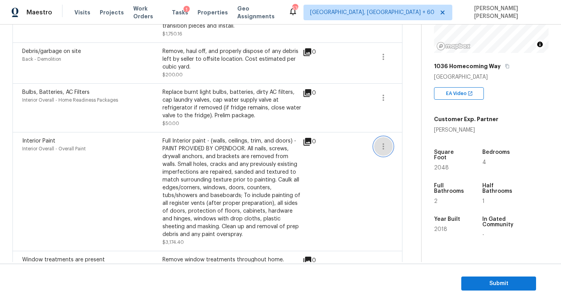
click at [386, 148] on icon "button" at bounding box center [383, 146] width 9 height 9
click at [412, 149] on div "Edit" at bounding box center [427, 147] width 61 height 8
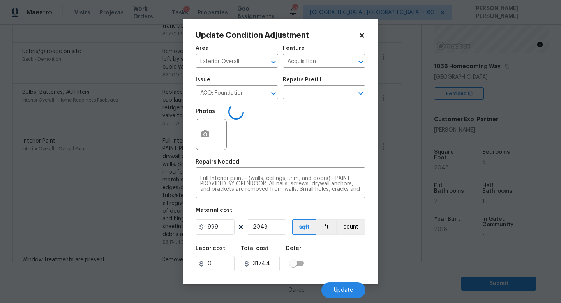
type input "Interior Overall"
type input "Overall Paint"
type input "Interior Paint"
type input "1.55"
click at [394, 178] on body "Maestro Visits Projects Work Orders Tasks 1 Properties Geo Assignments 574 [GEO…" at bounding box center [280, 151] width 561 height 303
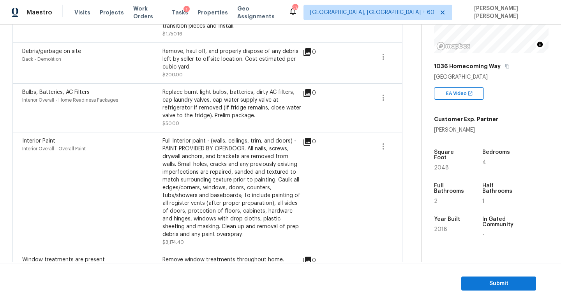
scroll to position [544, 0]
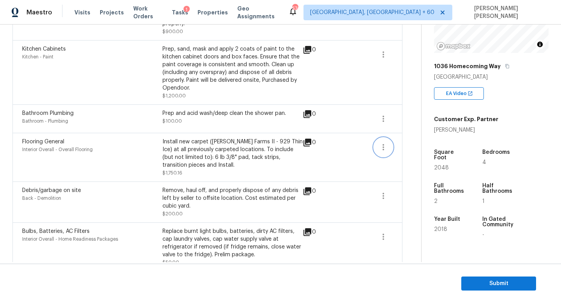
click at [381, 148] on icon "button" at bounding box center [383, 147] width 9 height 9
click at [404, 148] on div "Edit" at bounding box center [427, 147] width 61 height 8
click at [404, 148] on body "Maestro Visits Projects Work Orders Tasks 1 Properties Geo Assignments 574 [GEO…" at bounding box center [280, 151] width 561 height 303
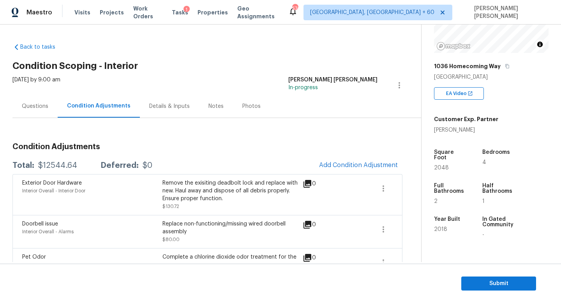
scroll to position [7, 0]
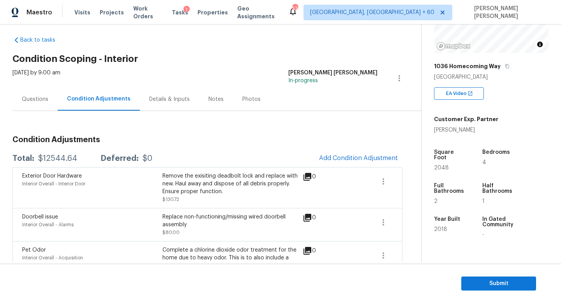
click at [36, 100] on div "Questions" at bounding box center [35, 99] width 26 height 8
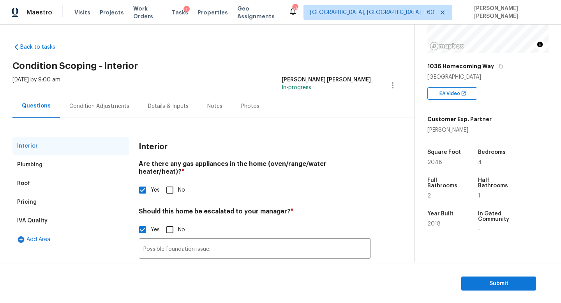
scroll to position [53, 0]
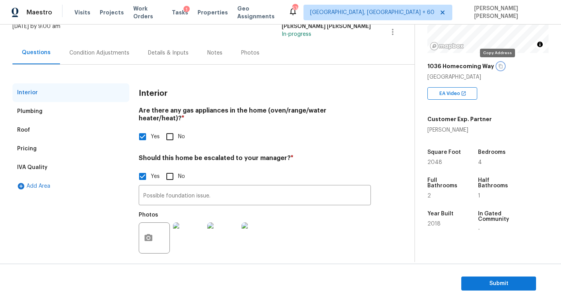
click at [498, 67] on icon "button" at bounding box center [500, 66] width 5 height 5
click at [94, 50] on div "Condition Adjustments" at bounding box center [99, 53] width 60 height 8
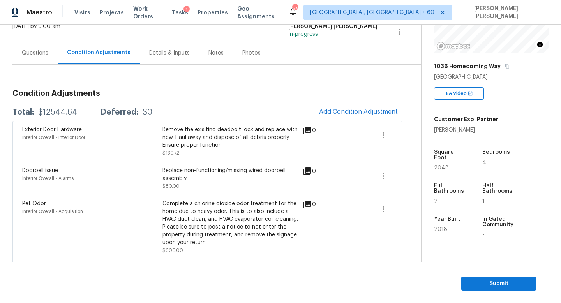
click at [58, 109] on div "$12544.64" at bounding box center [57, 112] width 39 height 8
copy div "$12544.64"
click at [34, 55] on div "Questions" at bounding box center [35, 53] width 26 height 8
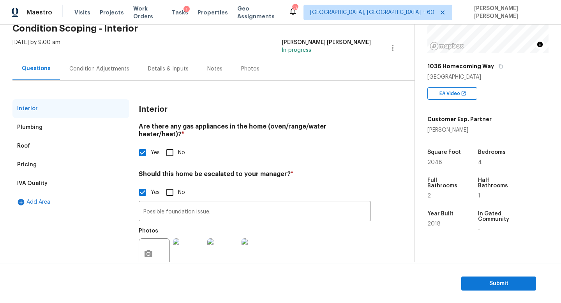
scroll to position [53, 0]
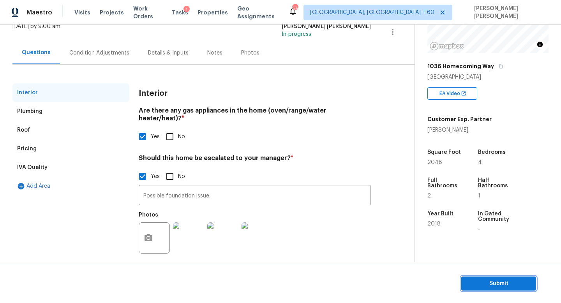
click at [503, 288] on span "Submit" at bounding box center [499, 284] width 62 height 10
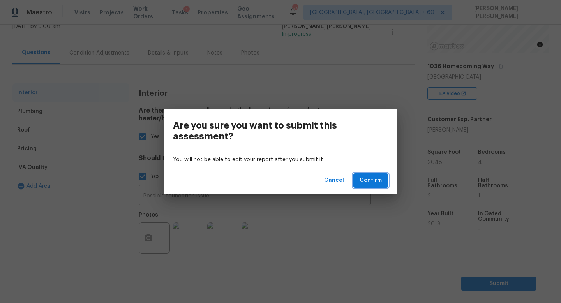
click at [371, 183] on span "Confirm" at bounding box center [371, 181] width 22 height 10
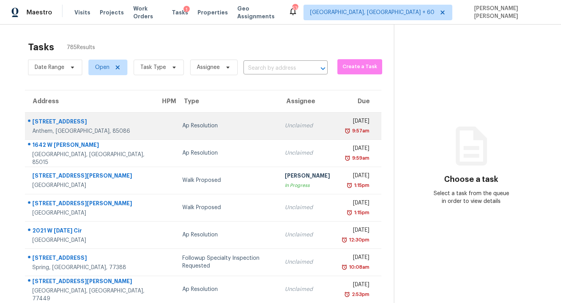
scroll to position [2, 0]
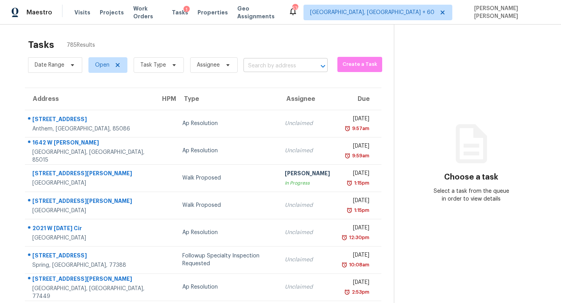
click at [269, 69] on input "text" at bounding box center [275, 66] width 62 height 12
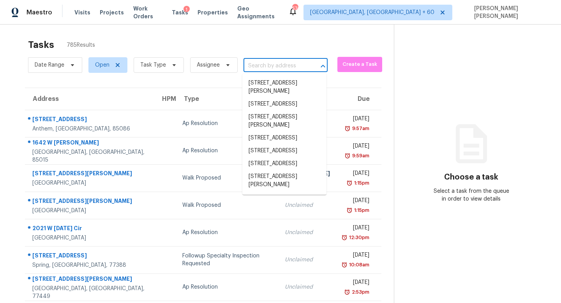
paste input "[STREET_ADDRESS][PERSON_NAME]"
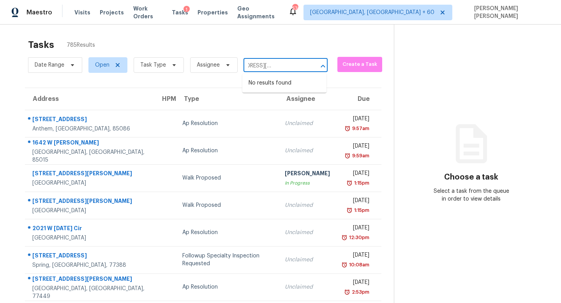
type input "[STREET_ADDRESS][PERSON_NAME]"
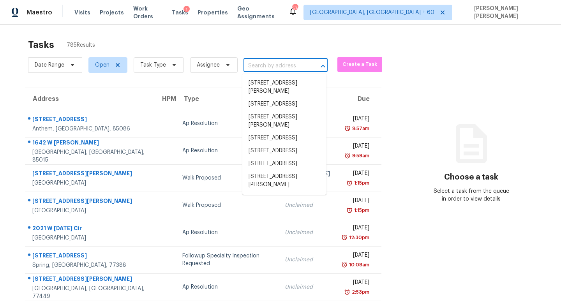
scroll to position [0, 0]
click at [202, 40] on div "Tasks 785 Results" at bounding box center [211, 45] width 366 height 20
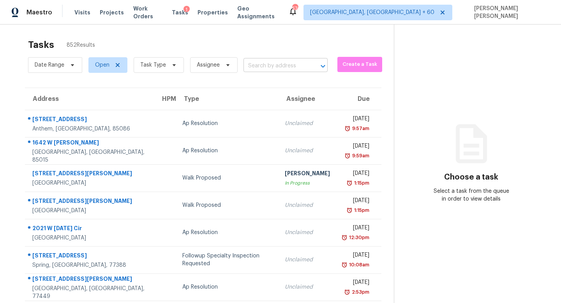
click at [268, 65] on input "text" at bounding box center [275, 66] width 62 height 12
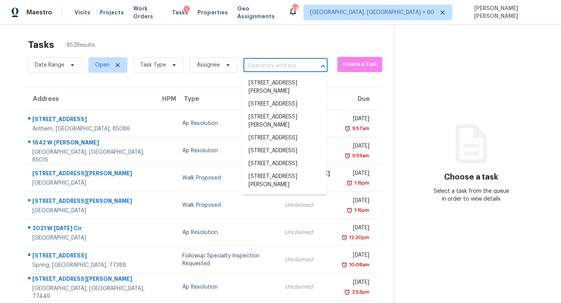
paste input "[STREET_ADDRESS][PERSON_NAME]"
type input "[STREET_ADDRESS][PERSON_NAME]"
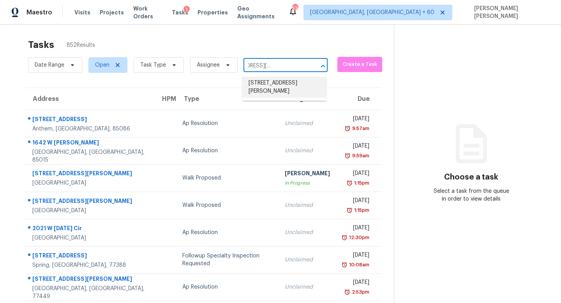
click at [277, 84] on li "750 Mimms Ct NW, Marietta, GA 30064" at bounding box center [284, 87] width 84 height 21
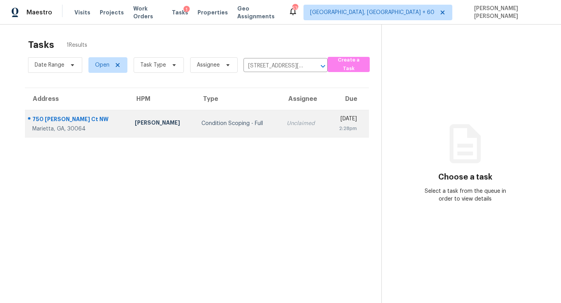
click at [287, 122] on div "Unclaimed" at bounding box center [304, 124] width 34 height 8
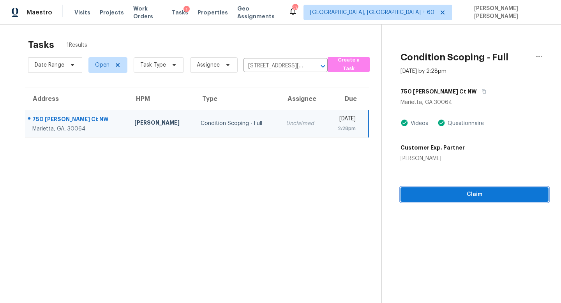
click at [442, 192] on span "Claim" at bounding box center [475, 195] width 136 height 10
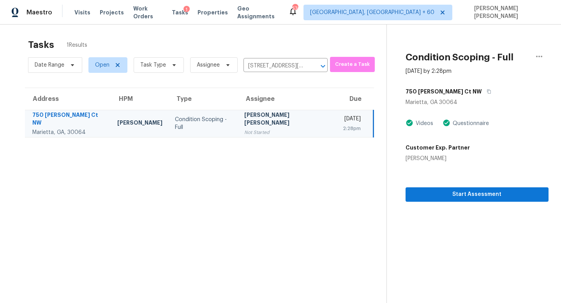
click at [186, 123] on div "Condition Scoping - Full" at bounding box center [203, 124] width 57 height 16
click at [431, 196] on span "Start Assessment" at bounding box center [477, 195] width 131 height 10
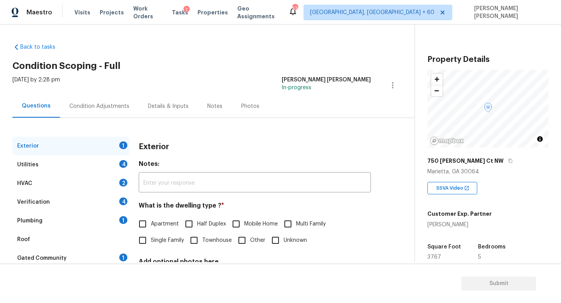
click at [99, 91] on div "Thu, Sep 25 2025 by 2:28 pm Jishnu Manoj In-progress" at bounding box center [213, 85] width 402 height 19
click at [95, 104] on div "Condition Adjustments" at bounding box center [99, 106] width 60 height 8
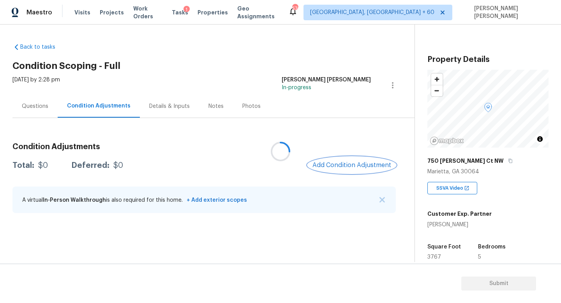
click at [337, 162] on span "Add Condition Adjustment" at bounding box center [351, 165] width 79 height 7
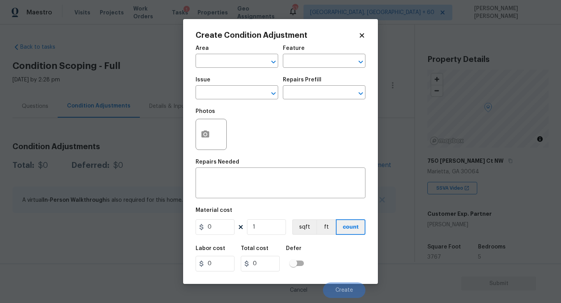
click at [337, 162] on div "Repairs Needed" at bounding box center [281, 164] width 170 height 10
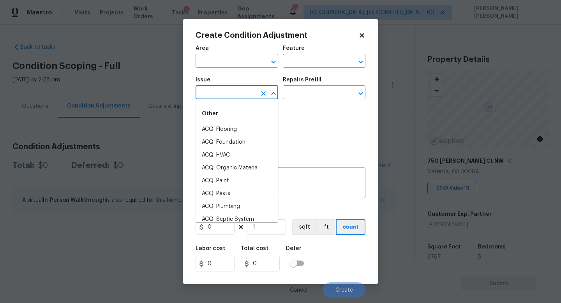
click at [222, 90] on input "text" at bounding box center [226, 93] width 61 height 12
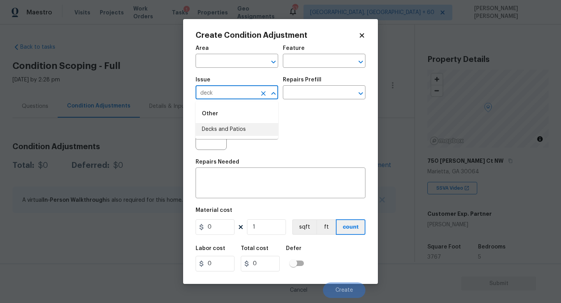
click at [224, 129] on li "Decks and Patios" at bounding box center [237, 129] width 83 height 13
type input "Decks and Patios"
click at [240, 178] on textarea at bounding box center [280, 184] width 161 height 16
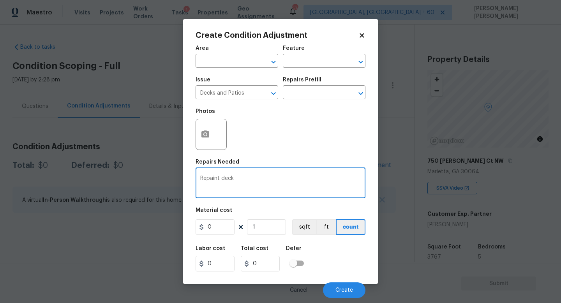
type textarea "Repaint deck"
click at [222, 227] on input "0" at bounding box center [215, 227] width 39 height 16
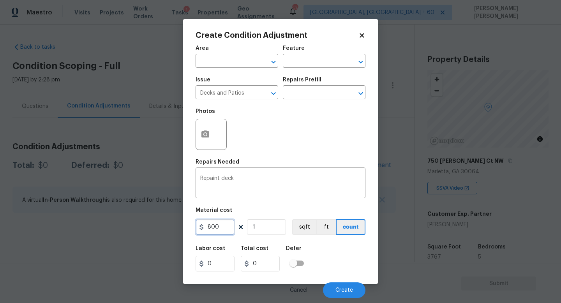
type input "800"
click at [203, 130] on icon "button" at bounding box center [205, 134] width 9 height 9
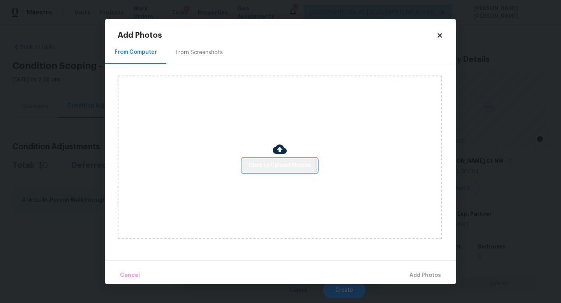
click at [263, 166] on span "Click to Upload Photos" at bounding box center [280, 166] width 62 height 10
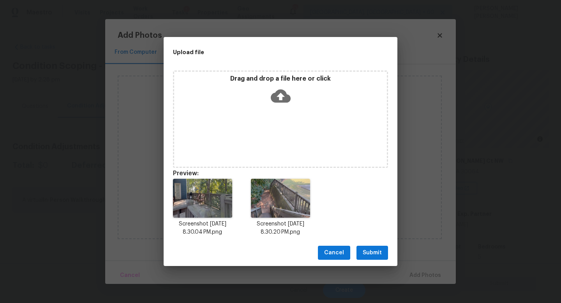
click at [375, 254] on span "Submit" at bounding box center [372, 253] width 19 height 10
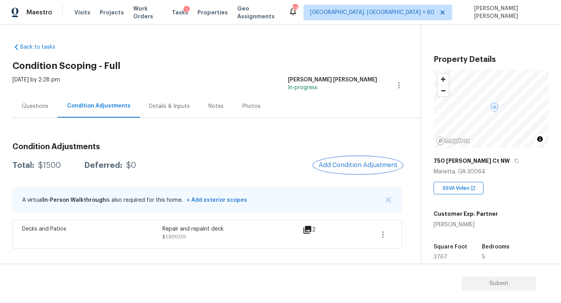
click at [369, 163] on span "Add Condition Adjustment" at bounding box center [358, 165] width 79 height 7
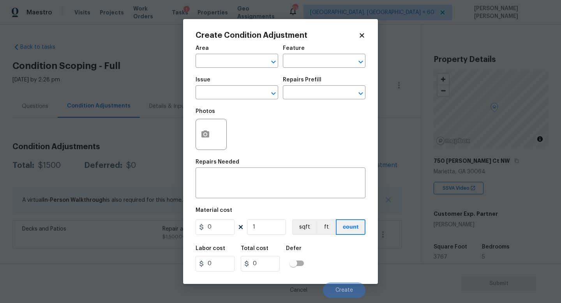
click at [225, 86] on div "Issue" at bounding box center [237, 82] width 83 height 10
click at [219, 59] on input "text" at bounding box center [226, 62] width 61 height 12
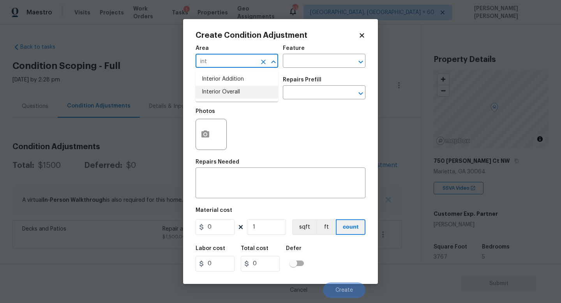
click at [224, 90] on li "Interior Overall" at bounding box center [237, 92] width 83 height 13
type input "Interior Overall"
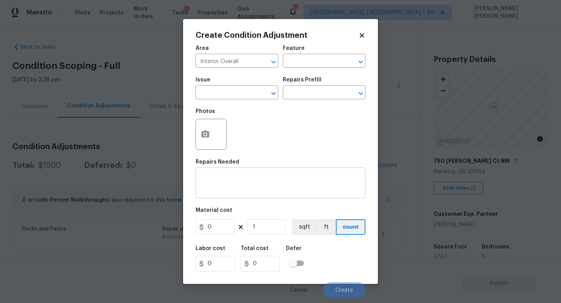
click at [220, 173] on div "x ​" at bounding box center [281, 183] width 170 height 29
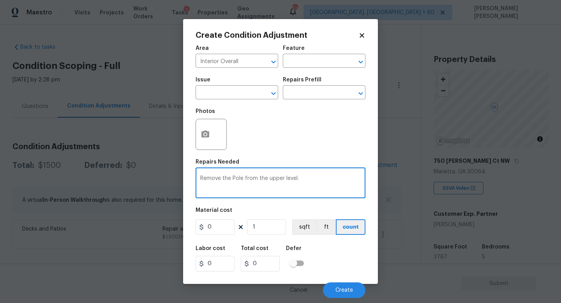
type textarea "Remove the Pole from the upper level."
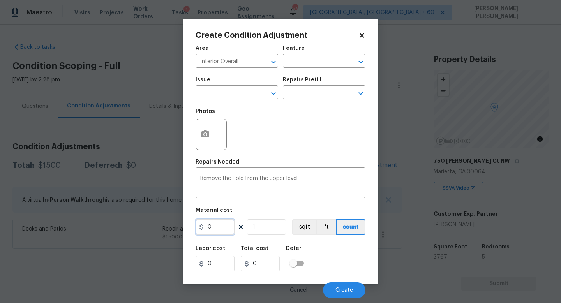
drag, startPoint x: 220, startPoint y: 226, endPoint x: 175, endPoint y: 211, distance: 47.7
click at [193, 221] on div "Create Condition Adjustment Area Interior Overall ​ Feature ​ Issue ​ Repairs P…" at bounding box center [280, 151] width 195 height 265
type input "100"
click at [263, 226] on input "1" at bounding box center [266, 227] width 39 height 16
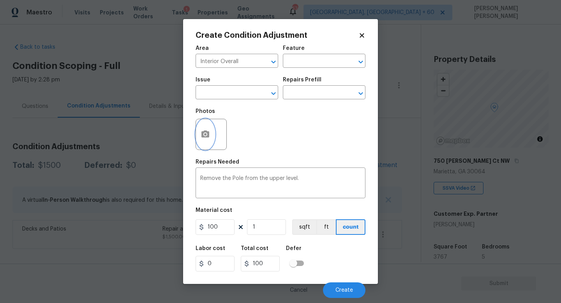
click at [206, 126] on button "button" at bounding box center [205, 134] width 19 height 30
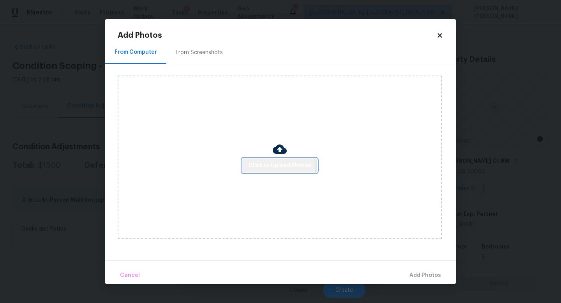
click at [273, 166] on span "Click to Upload Photos" at bounding box center [280, 166] width 62 height 10
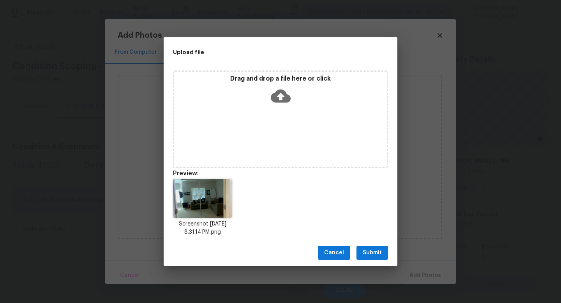
click at [372, 254] on span "Submit" at bounding box center [372, 253] width 19 height 10
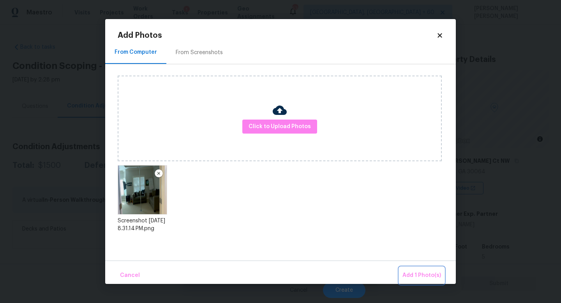
click at [411, 269] on button "Add 1 Photo(s)" at bounding box center [421, 275] width 45 height 17
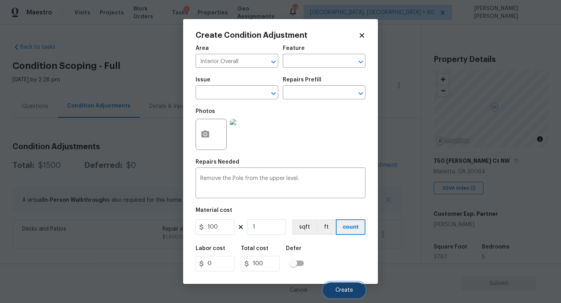
click at [350, 293] on span "Create" at bounding box center [344, 291] width 18 height 6
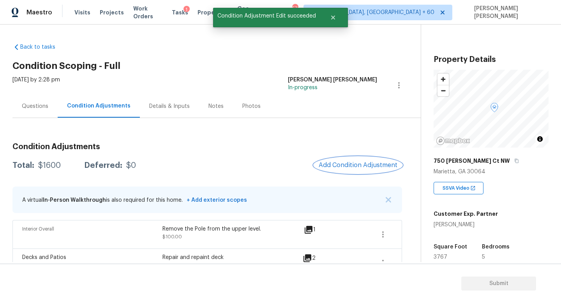
click at [357, 167] on span "Add Condition Adjustment" at bounding box center [358, 165] width 79 height 7
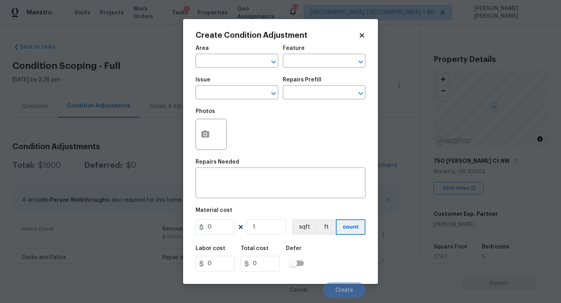
click at [141, 185] on body "Maestro Visits Projects Work Orders Tasks 1 Properties Geo Assignments 574 [GEO…" at bounding box center [280, 151] width 561 height 303
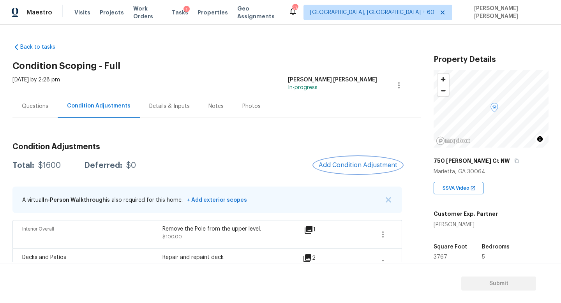
scroll to position [18, 0]
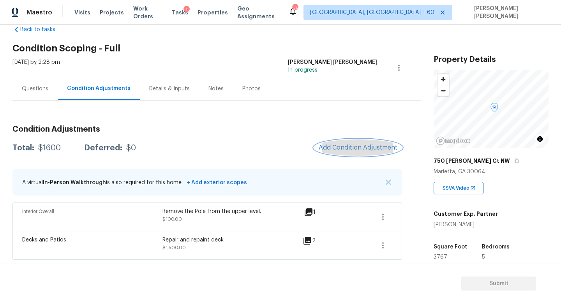
click at [368, 144] on span "Add Condition Adjustment" at bounding box center [358, 147] width 79 height 7
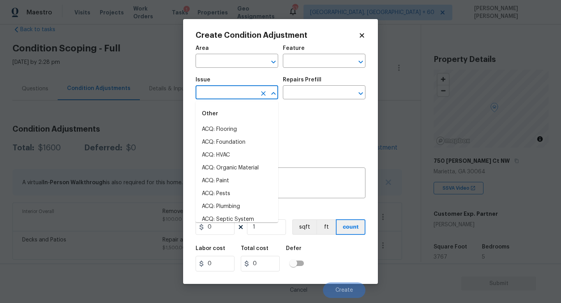
click at [241, 91] on input "text" at bounding box center [226, 93] width 61 height 12
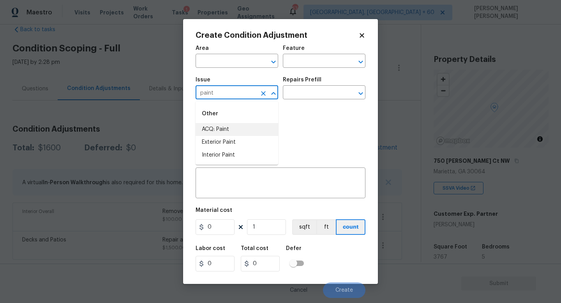
click at [243, 127] on li "ACQ: Paint" at bounding box center [237, 129] width 83 height 13
type input "ACQ: Paint"
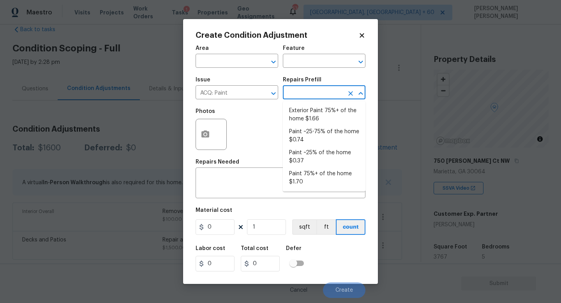
click at [307, 87] on input "text" at bounding box center [313, 93] width 61 height 12
click at [318, 132] on li "Paint ~25-75% of the home $0.74" at bounding box center [324, 135] width 83 height 21
type input "Acquisition"
type textarea "Acquisition Scope: ~25 - 75% of the home needs interior paint"
type input "0.74"
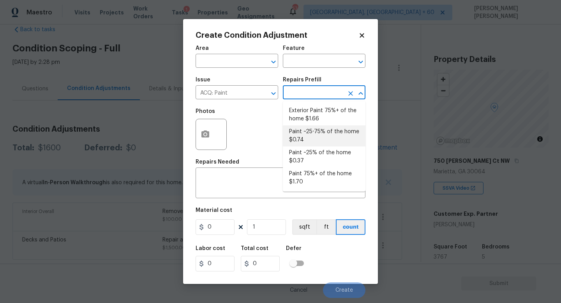
type input "0.74"
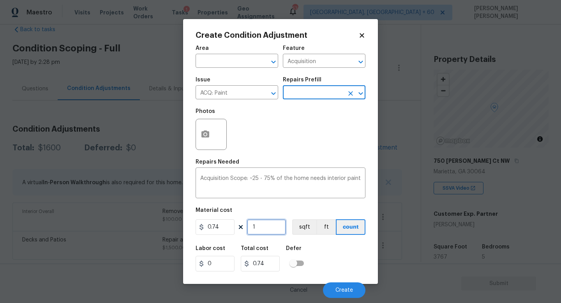
click at [275, 226] on input "1" at bounding box center [266, 227] width 39 height 16
type input "0"
type input "3"
type input "2.22"
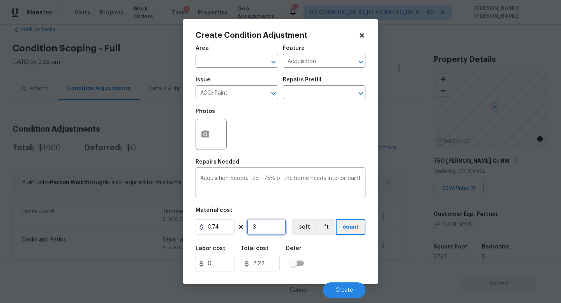
type input "37"
type input "27.38"
type input "376"
type input "278.24"
type input "3767"
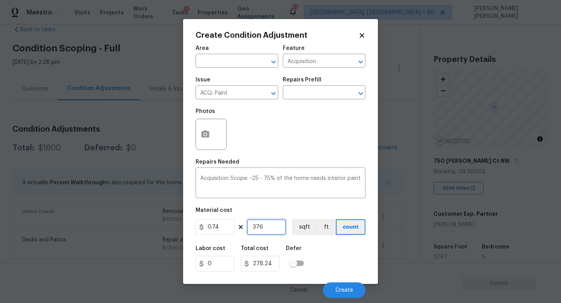
type input "2787.58"
type input "3767"
click at [203, 138] on icon "button" at bounding box center [205, 134] width 8 height 7
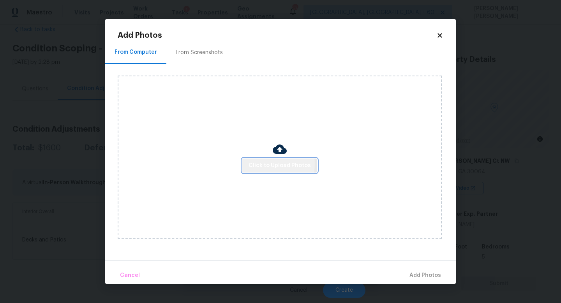
click at [262, 164] on span "Click to Upload Photos" at bounding box center [280, 166] width 62 height 10
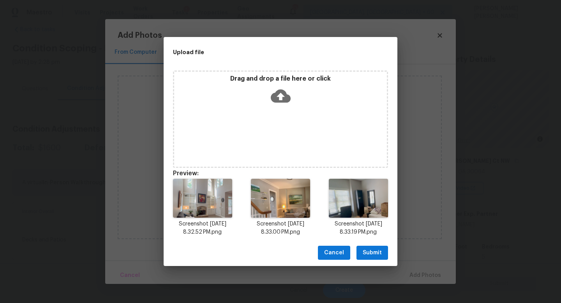
click at [366, 251] on span "Submit" at bounding box center [372, 253] width 19 height 10
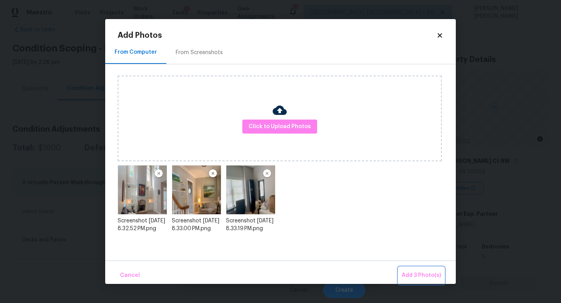
click at [415, 272] on span "Add 3 Photo(s)" at bounding box center [421, 276] width 39 height 10
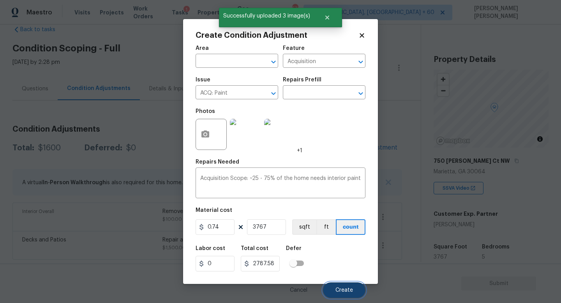
click at [346, 290] on span "Create" at bounding box center [344, 291] width 18 height 6
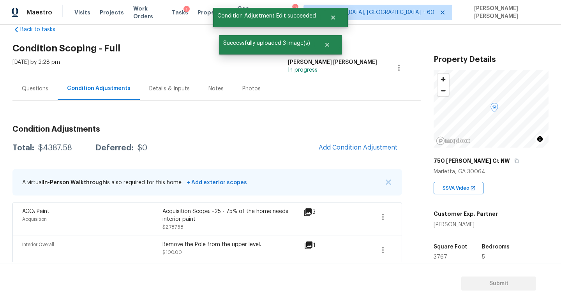
click at [350, 158] on div "Condition Adjustments Total: $4387.58 Deferred: $0 Add Condition Adjustment A v…" at bounding box center [207, 206] width 390 height 174
click at [355, 153] on button "Add Condition Adjustment" at bounding box center [358, 147] width 88 height 16
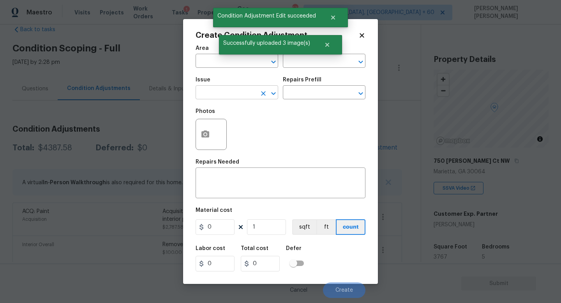
click at [223, 95] on input "text" at bounding box center [226, 93] width 61 height 12
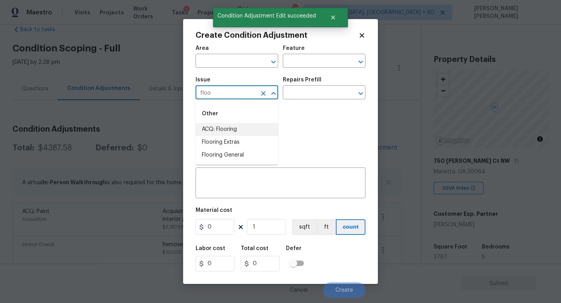
click at [225, 123] on li "ACQ: Flooring" at bounding box center [237, 129] width 83 height 13
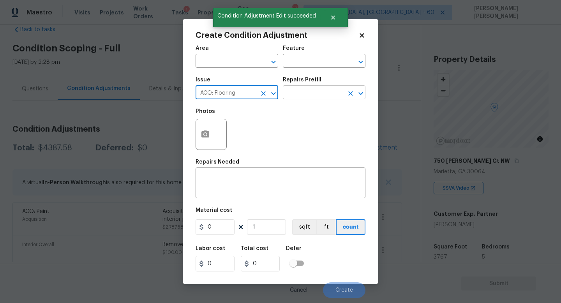
type input "ACQ: Flooring"
click at [306, 96] on input "text" at bounding box center [313, 93] width 61 height 12
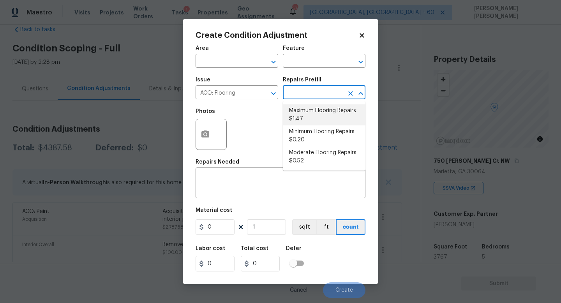
click at [316, 118] on li "Maximum Flooring Repairs $1.47" at bounding box center [324, 114] width 83 height 21
type input "Acquisition"
type textarea "Acquisition Scope: Maximum flooring repairs"
type input "1.47"
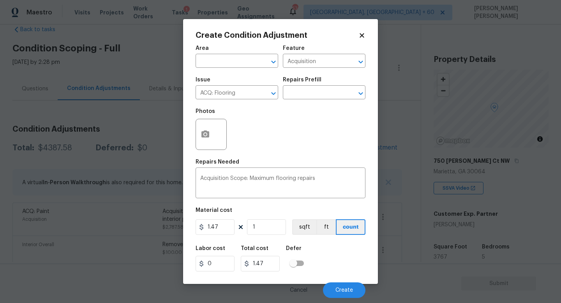
click at [267, 238] on div "Area ​ Feature Acquisition ​ Issue ACQ: Flooring ​ Repairs Prefill ​ Photos Rep…" at bounding box center [281, 169] width 170 height 257
click at [267, 230] on input "1" at bounding box center [266, 227] width 39 height 16
type input "0"
type input "3"
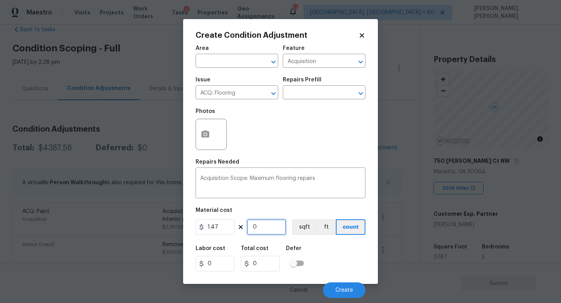
type input "4.41"
type input "37"
type input "54.39"
type input "376"
type input "552.72"
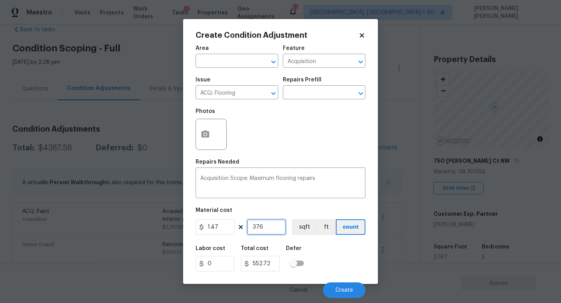
type input "3767"
type input "5537.49"
type input "3767"
click at [216, 139] on div at bounding box center [211, 134] width 31 height 31
click at [196, 136] on button "button" at bounding box center [205, 134] width 19 height 30
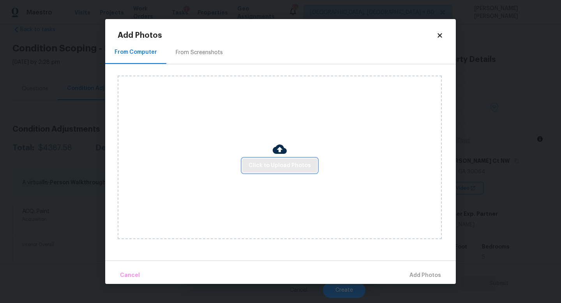
click at [265, 169] on span "Click to Upload Photos" at bounding box center [280, 166] width 62 height 10
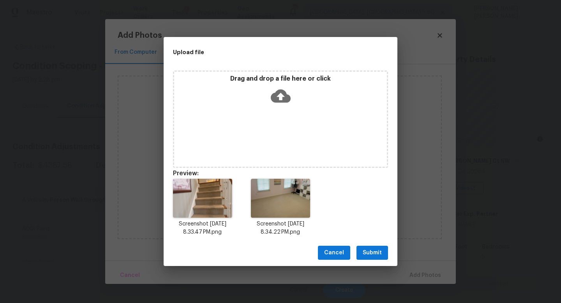
scroll to position [18, 0]
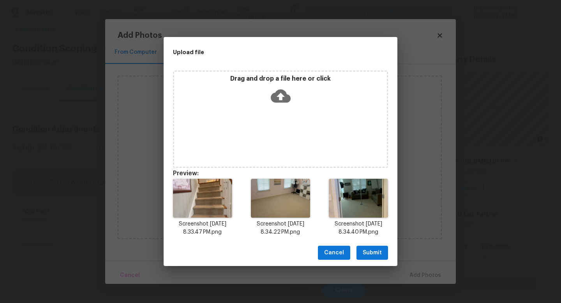
click at [378, 255] on span "Submit" at bounding box center [372, 253] width 19 height 10
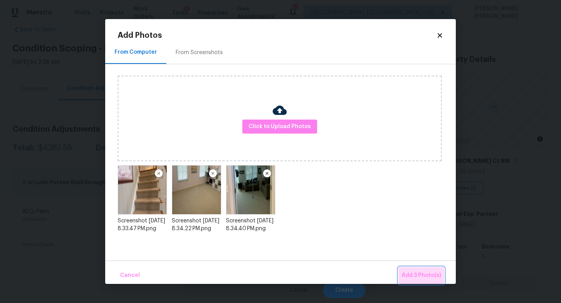
click at [411, 274] on span "Add 3 Photo(s)" at bounding box center [421, 276] width 39 height 10
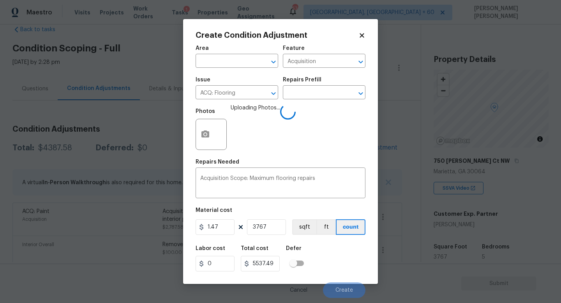
click at [327, 86] on div "Repairs Prefill" at bounding box center [324, 82] width 83 height 10
click at [319, 90] on input "text" at bounding box center [313, 93] width 61 height 12
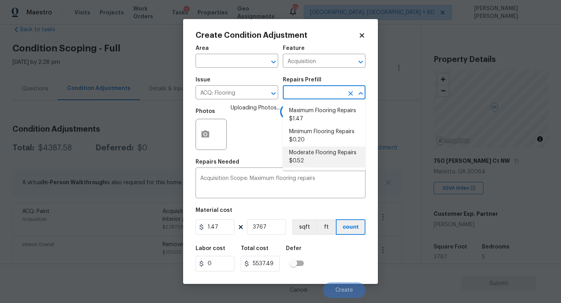
click at [315, 153] on li "Moderate Flooring Repairs $0.52" at bounding box center [324, 156] width 83 height 21
type input "0.52"
type input "1958.84"
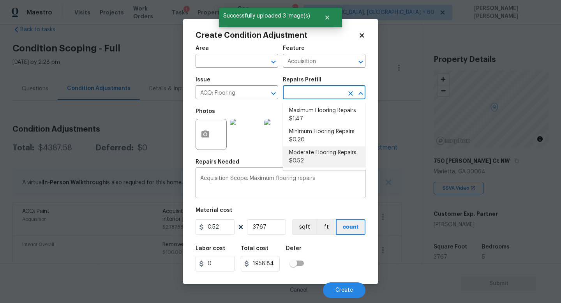
click at [323, 92] on input "text" at bounding box center [313, 93] width 61 height 12
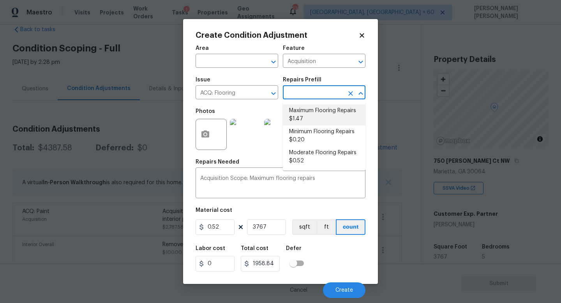
click at [309, 122] on li "Maximum Flooring Repairs $1.47" at bounding box center [324, 114] width 83 height 21
type input "1.47"
type input "5537.49"
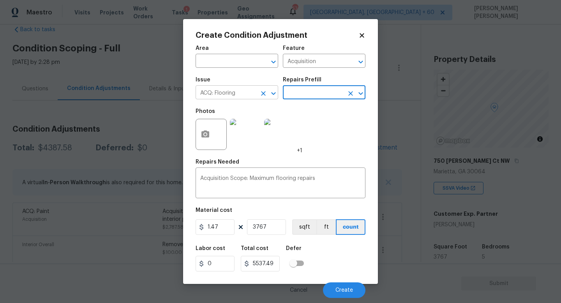
click at [263, 98] on button "Clear" at bounding box center [263, 93] width 11 height 11
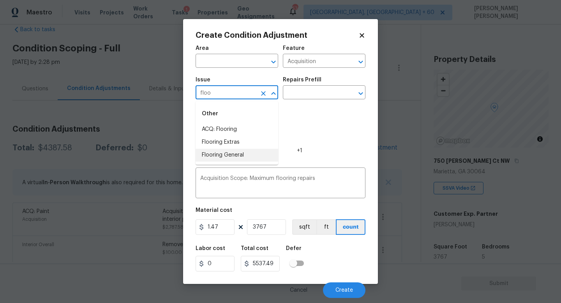
click at [226, 156] on li "Flooring General" at bounding box center [237, 155] width 83 height 13
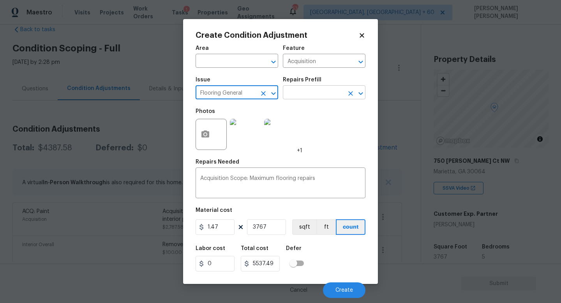
type input "Flooring General"
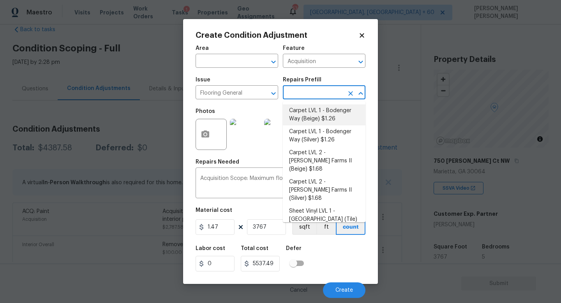
click at [305, 88] on input "text" at bounding box center [313, 93] width 61 height 12
click at [312, 113] on li "Carpet LVL 1 - Bodenger Way (Beige) $1.26" at bounding box center [324, 114] width 83 height 21
type input "Overall Flooring"
type input "1.26"
type input "4746.42"
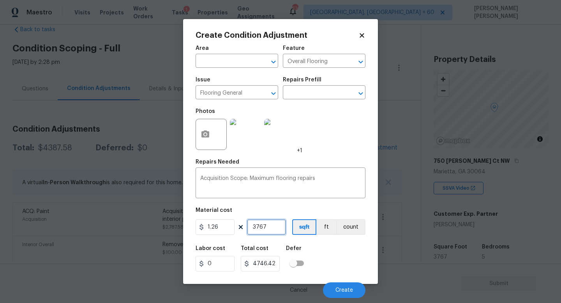
drag, startPoint x: 275, startPoint y: 228, endPoint x: 209, endPoint y: 219, distance: 66.1
click at [209, 219] on figure "Material cost 1.26 3767 sqft ft count" at bounding box center [281, 222] width 170 height 29
type input "2"
type input "2.52"
type input "25"
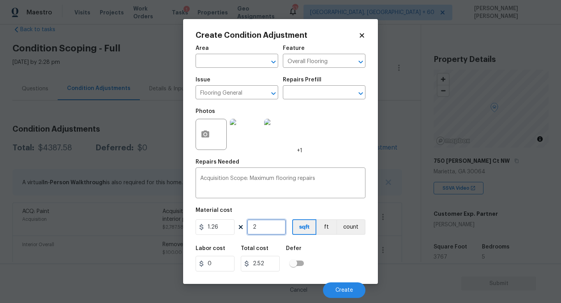
type input "31.5"
type input "250"
type input "315"
type input "2500"
type input "3150"
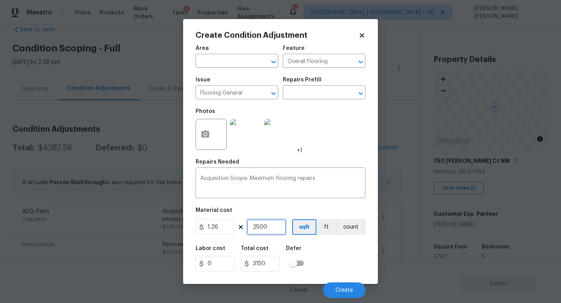
type input "2500"
click at [352, 274] on div "Labor cost 0 Total cost 3150 Defer" at bounding box center [281, 258] width 170 height 35
click at [345, 288] on span "Create" at bounding box center [344, 291] width 18 height 6
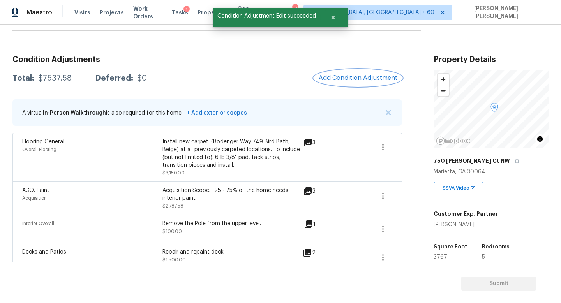
scroll to position [88, 0]
click at [368, 81] on button "Add Condition Adjustment" at bounding box center [358, 77] width 88 height 16
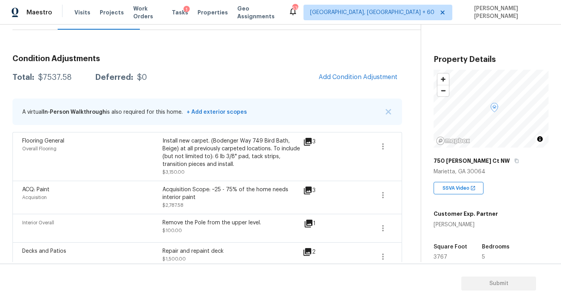
click at [97, 182] on body "Maestro Visits Projects Work Orders Tasks 1 Properties Geo Assignments 574 Knox…" at bounding box center [280, 151] width 561 height 303
click at [384, 151] on icon "button" at bounding box center [382, 146] width 9 height 9
click at [403, 151] on ul "Edit" at bounding box center [427, 145] width 70 height 16
click at [404, 143] on div "Edit" at bounding box center [427, 145] width 61 height 8
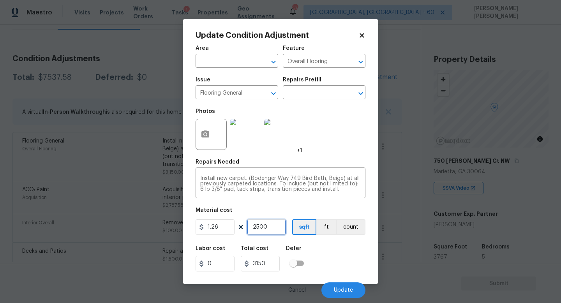
click at [268, 226] on input "2500" at bounding box center [266, 227] width 39 height 16
type input "250"
type input "315"
type input "25"
type input "31.5"
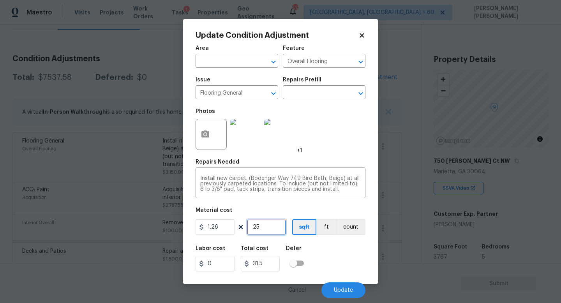
type input "2"
type input "2.52"
type input "20"
type input "25.2"
type input "200"
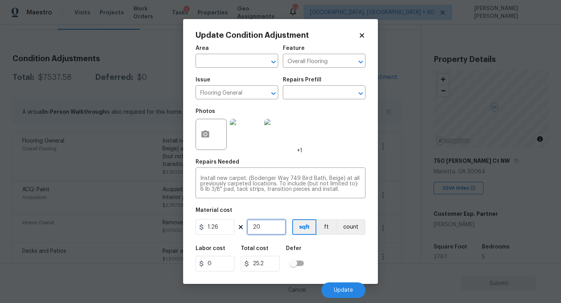
type input "252"
type input "2000"
type input "2520"
type input "2000"
click at [342, 288] on span "Update" at bounding box center [343, 291] width 19 height 6
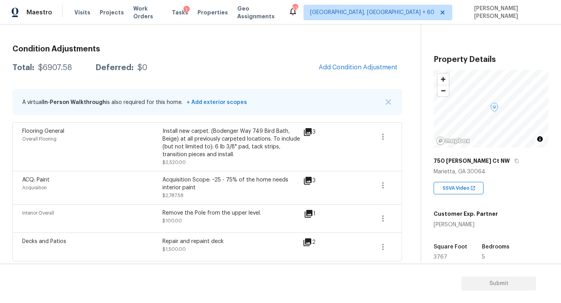
scroll to position [99, 0]
click at [366, 76] on div "Condition Adjustments Total: $6907.58 Deferred: $0 Add Condition Adjustment A v…" at bounding box center [207, 149] width 390 height 222
click at [346, 65] on span "Add Condition Adjustment" at bounding box center [358, 66] width 79 height 7
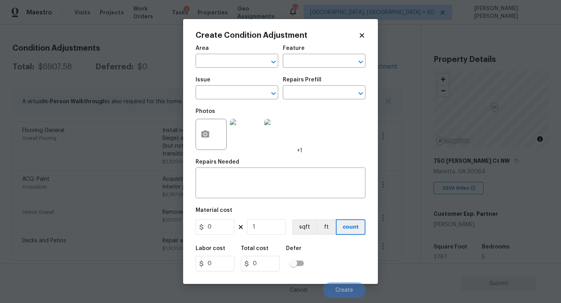
click at [219, 104] on div "Photos" at bounding box center [212, 129] width 33 height 51
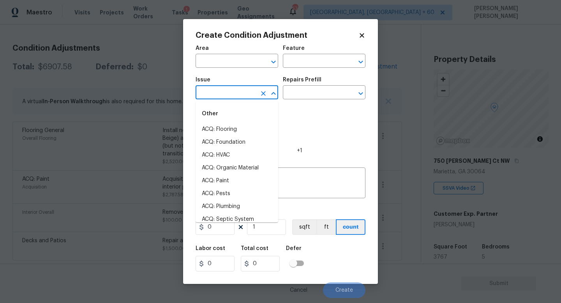
click at [222, 99] on input "text" at bounding box center [226, 93] width 61 height 12
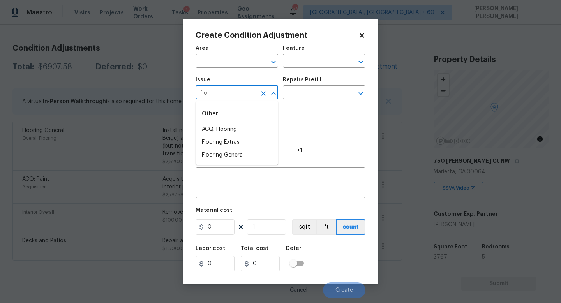
click at [226, 121] on div "Other" at bounding box center [237, 113] width 83 height 19
click at [233, 125] on li "ACQ: Flooring" at bounding box center [237, 129] width 83 height 13
type input "ACQ: Flooring"
click at [313, 90] on input "text" at bounding box center [313, 93] width 61 height 12
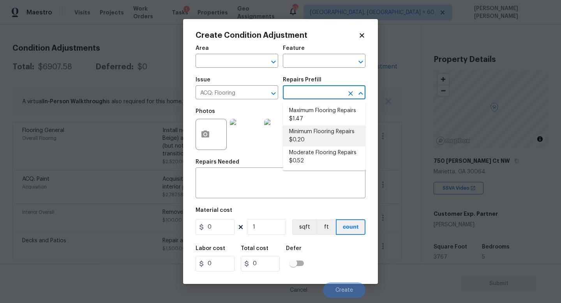
click at [318, 133] on li "Minimum Flooring Repairs $0.20" at bounding box center [324, 135] width 83 height 21
type input "Acquisition"
type textarea "Acquisition Scope: Minimum flooring repairs"
type input "0.2"
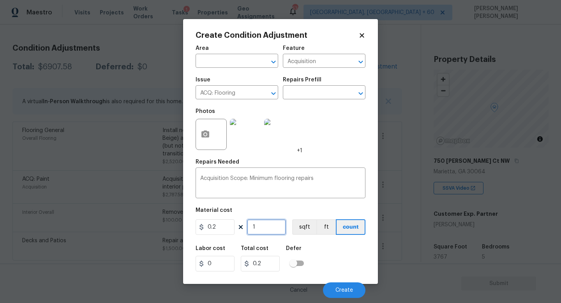
click at [265, 231] on input "1" at bounding box center [266, 227] width 39 height 16
type input "17"
type input "3.4"
type input "176"
type input "35.2"
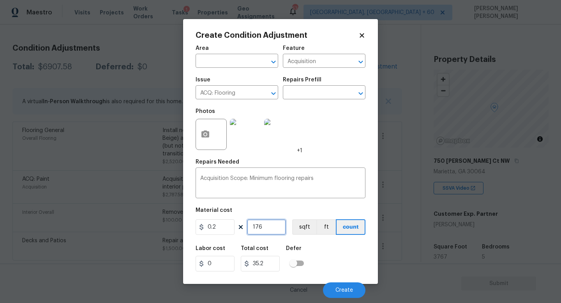
type input "1767"
type input "353.4"
type input "1767"
click at [355, 284] on button "Create" at bounding box center [344, 290] width 42 height 16
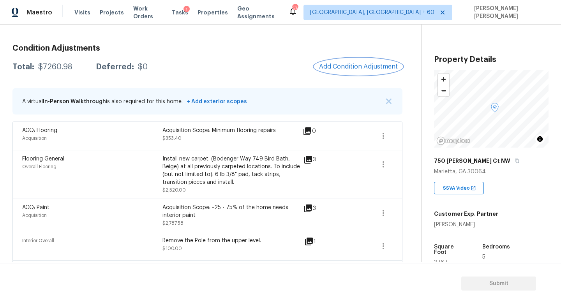
click at [358, 62] on button "Add Condition Adjustment" at bounding box center [358, 66] width 88 height 16
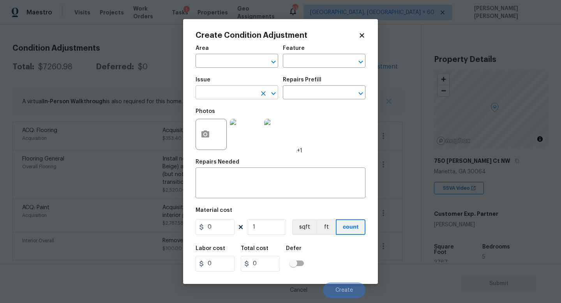
click at [222, 95] on input "text" at bounding box center [226, 93] width 61 height 12
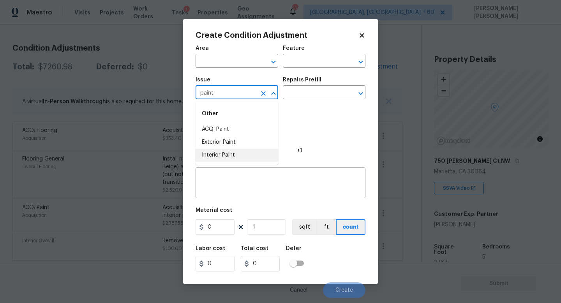
click at [219, 155] on li "Interior Paint" at bounding box center [237, 155] width 83 height 13
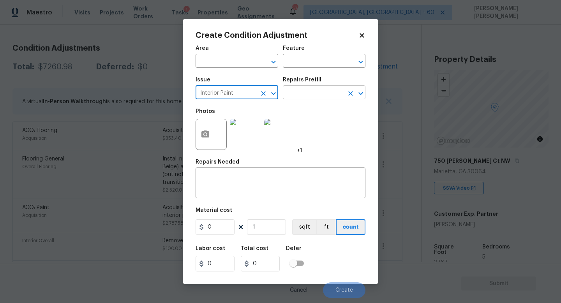
type input "Interior Paint"
click at [309, 98] on input "text" at bounding box center [313, 93] width 61 height 12
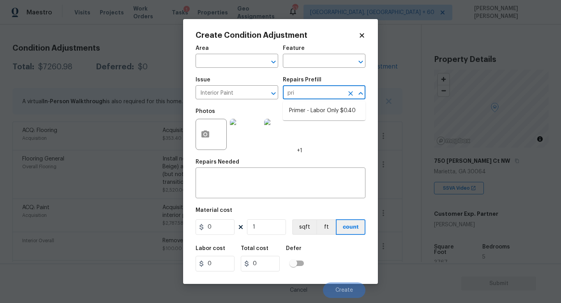
type input "prim"
click at [320, 115] on li "Primer - Labor Only $0.40" at bounding box center [324, 110] width 83 height 13
type input "Overall Paint"
type textarea "Interior primer - PRIMER PROVIDED BY OPENDOOR - All nails, screws, drywall anch…"
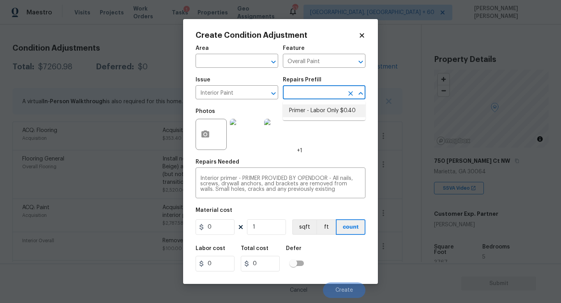
type input "0.4"
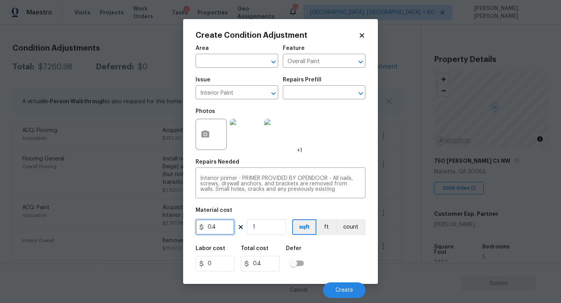
drag, startPoint x: 220, startPoint y: 221, endPoint x: 168, endPoint y: 224, distance: 52.7
click at [180, 224] on div "Create Condition Adjustment Area ​ Feature Overall Paint ​ Issue Interior Paint…" at bounding box center [280, 151] width 561 height 303
type input "200"
click at [355, 294] on button "Create" at bounding box center [344, 290] width 42 height 16
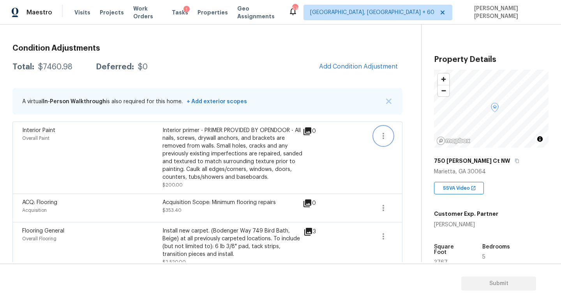
click at [383, 136] on icon "button" at bounding box center [384, 136] width 2 height 6
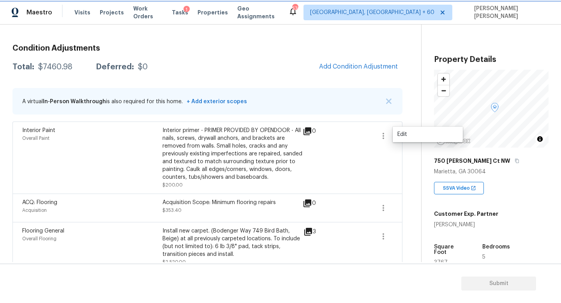
click at [383, 136] on icon "button" at bounding box center [384, 136] width 2 height 6
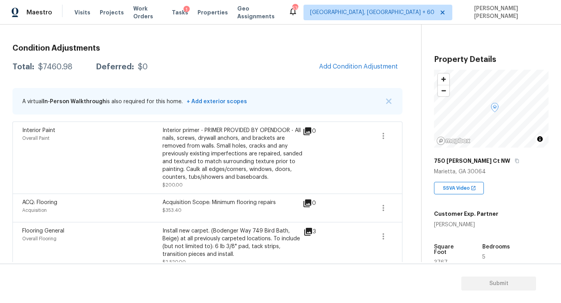
click at [396, 133] on div "Interior Paint Overall Paint Interior primer - PRIMER PROVIDED BY OPENDOOR - Al…" at bounding box center [207, 158] width 390 height 72
click at [385, 132] on icon "button" at bounding box center [383, 135] width 9 height 9
click at [416, 132] on div "Edit" at bounding box center [427, 135] width 61 height 8
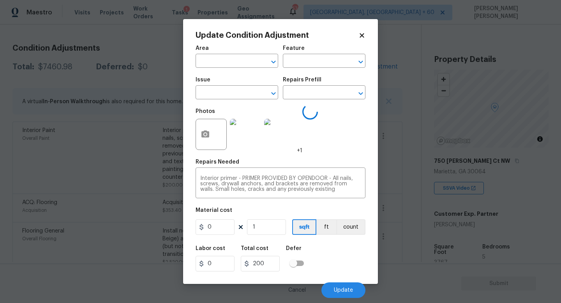
type input "Overall Paint"
type input "Interior Paint"
type input "200"
click at [206, 140] on button "button" at bounding box center [205, 134] width 19 height 30
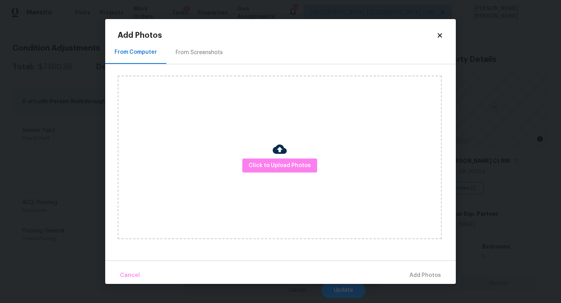
click at [289, 173] on div "Click to Upload Photos" at bounding box center [280, 158] width 324 height 164
click at [290, 165] on span "Click to Upload Photos" at bounding box center [280, 166] width 62 height 10
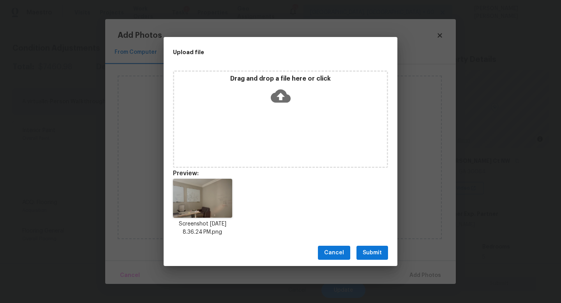
click at [372, 251] on span "Submit" at bounding box center [372, 253] width 19 height 10
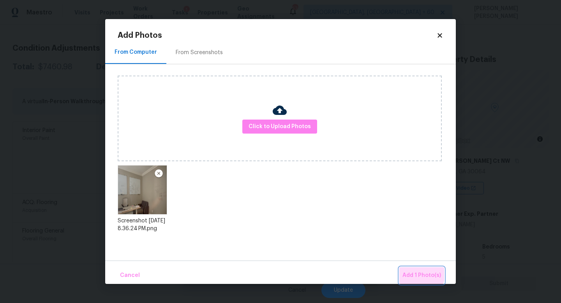
click at [418, 273] on span "Add 1 Photo(s)" at bounding box center [421, 276] width 39 height 10
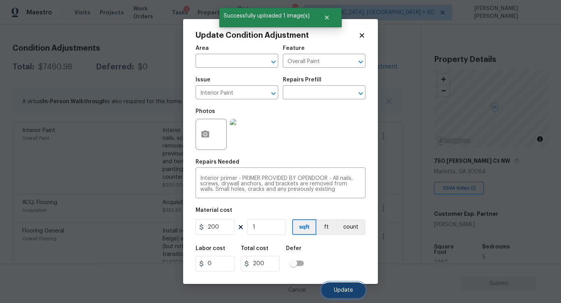
click at [341, 286] on button "Update" at bounding box center [343, 290] width 44 height 16
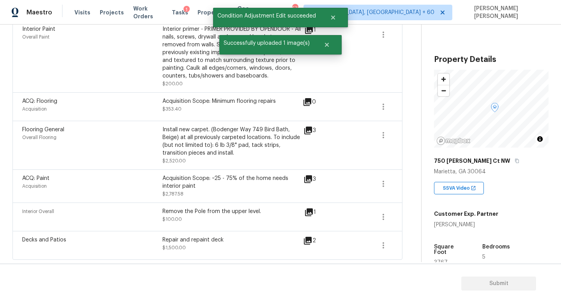
scroll to position [40, 0]
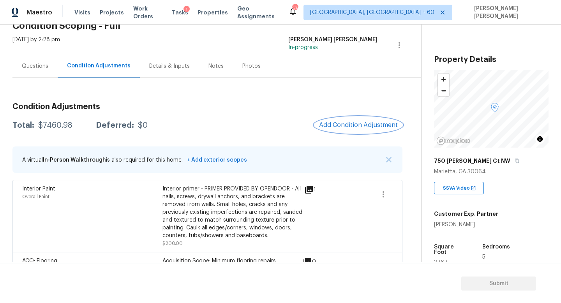
click at [325, 120] on button "Add Condition Adjustment" at bounding box center [358, 125] width 88 height 16
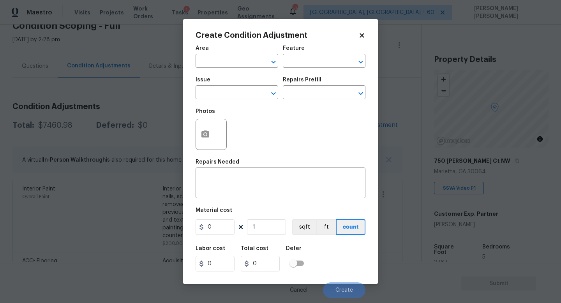
click at [241, 85] on div "Issue" at bounding box center [237, 82] width 83 height 10
click at [222, 90] on input "text" at bounding box center [226, 93] width 61 height 12
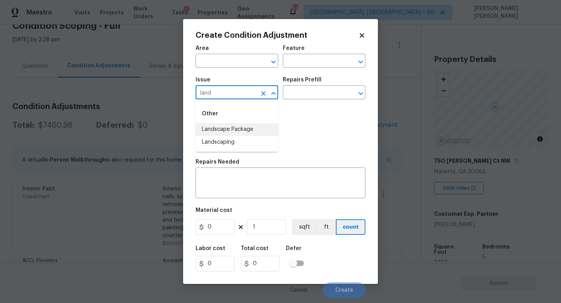
click at [224, 123] on li "Landscape Package" at bounding box center [237, 129] width 83 height 13
type input "Landscape Package"
click at [330, 90] on input "text" at bounding box center [313, 93] width 61 height 12
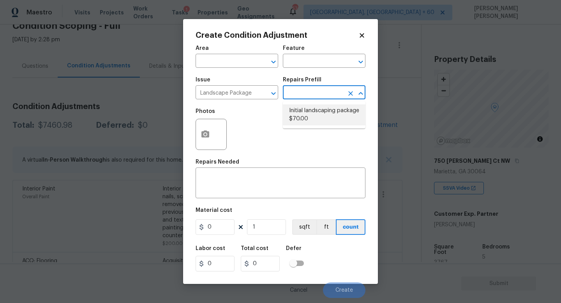
click at [319, 122] on li "Initial landscaping package $70.00" at bounding box center [324, 114] width 83 height 21
type input "Home Readiness Packages"
type textarea "Mowing of grass up to 6" in height. Mow, edge along driveways & sidewalks, trim…"
type input "70"
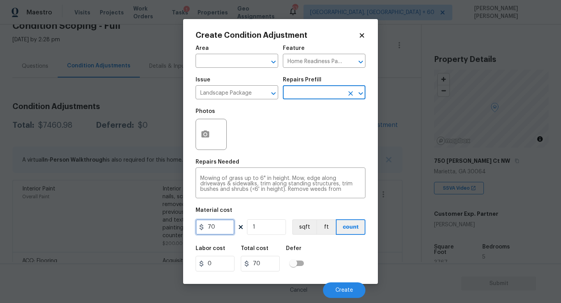
drag, startPoint x: 220, startPoint y: 231, endPoint x: 149, endPoint y: 217, distance: 71.8
click at [149, 217] on div "Create Condition Adjustment Area ​ Feature Home Readiness Packages ​ Issue Land…" at bounding box center [280, 151] width 561 height 303
type input "300"
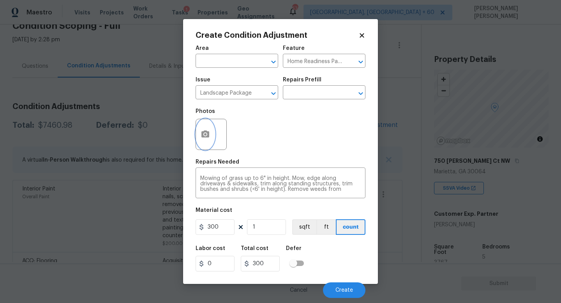
click at [205, 131] on icon "button" at bounding box center [205, 134] width 8 height 7
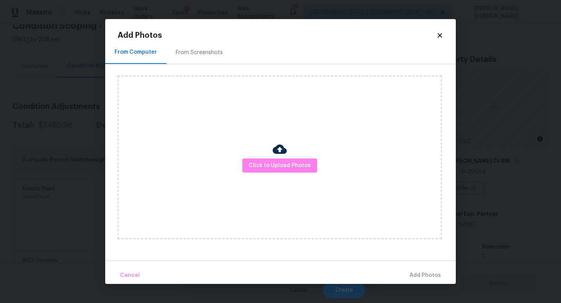
click at [290, 157] on div "Click to Upload Photos" at bounding box center [280, 158] width 324 height 164
click at [301, 162] on span "Click to Upload Photos" at bounding box center [280, 166] width 62 height 10
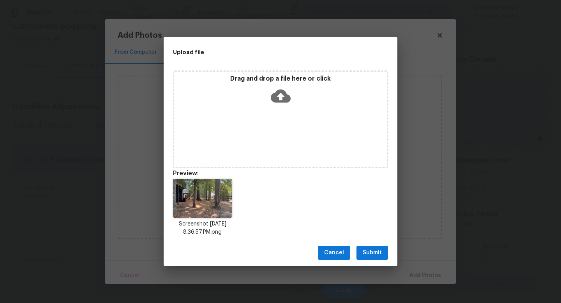
click at [378, 251] on span "Submit" at bounding box center [372, 253] width 19 height 10
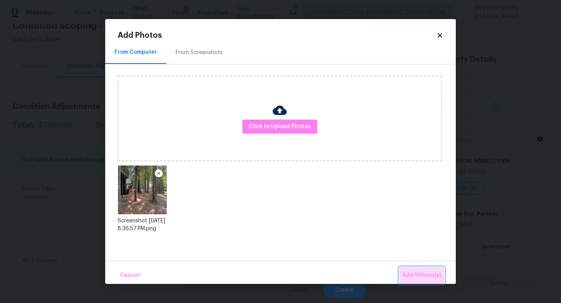
click at [421, 274] on span "Add 1 Photo(s)" at bounding box center [421, 276] width 39 height 10
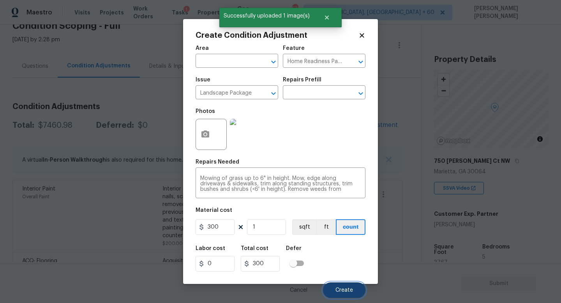
click at [349, 288] on span "Create" at bounding box center [344, 291] width 18 height 6
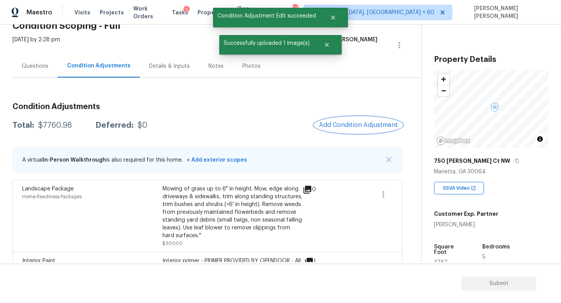
click at [369, 124] on span "Add Condition Adjustment" at bounding box center [358, 125] width 79 height 7
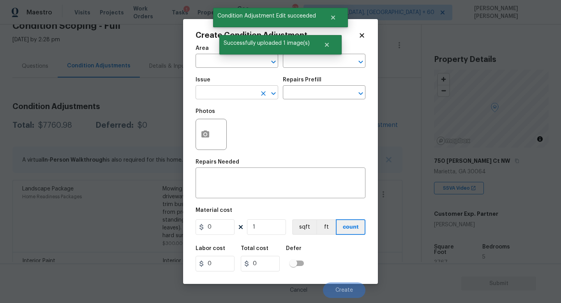
click at [226, 94] on input "text" at bounding box center [226, 93] width 61 height 12
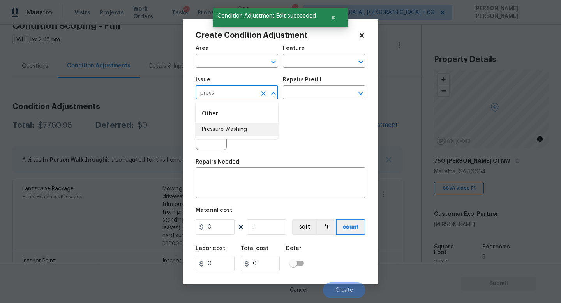
click at [238, 129] on li "Pressure Washing" at bounding box center [237, 129] width 83 height 13
type input "Pressure Washing"
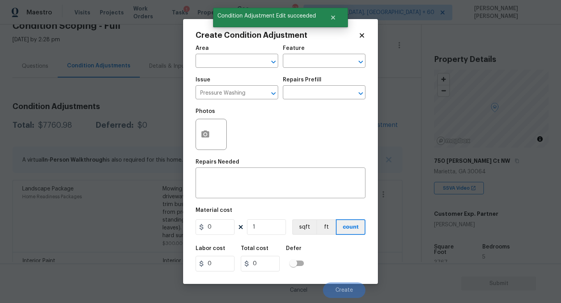
click at [326, 82] on div "Repairs Prefill" at bounding box center [324, 82] width 83 height 10
click at [322, 93] on input "text" at bounding box center [313, 93] width 61 height 12
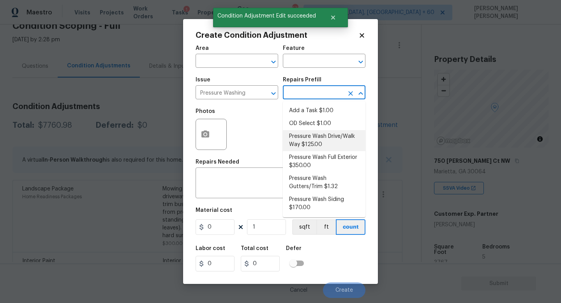
click at [317, 139] on li "Pressure Wash Drive/Walk Way $125.00" at bounding box center [324, 140] width 83 height 21
type input "Siding"
type textarea "Pressure wash the driveways/walkways as directed by the PM. Ensure that all deb…"
type input "125"
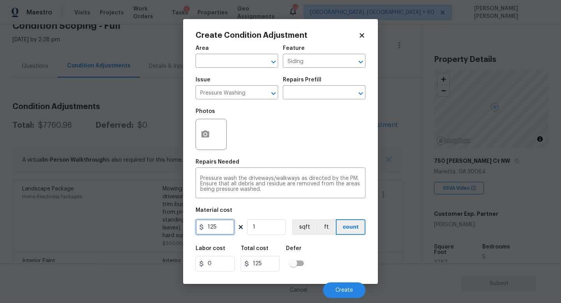
drag, startPoint x: 227, startPoint y: 229, endPoint x: 0, endPoint y: 202, distance: 228.4
click at [0, 202] on div "Create Condition Adjustment Area ​ Feature Siding ​ Issue Pressure Washing ​ Re…" at bounding box center [280, 151] width 561 height 303
type input "200"
click at [342, 290] on span "Create" at bounding box center [344, 291] width 18 height 6
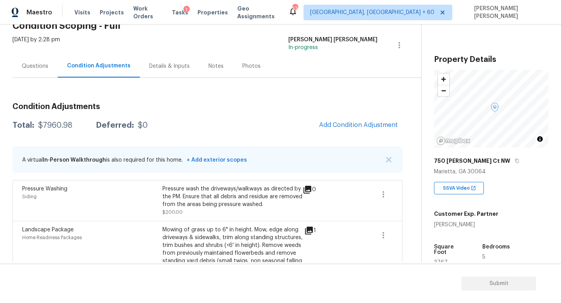
click at [28, 58] on div "Questions" at bounding box center [34, 66] width 45 height 23
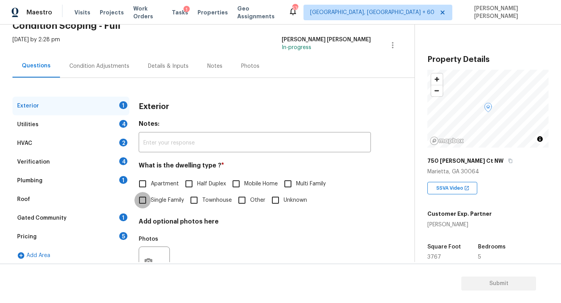
click at [142, 201] on input "Single Family" at bounding box center [142, 200] width 16 height 16
checkbox input "true"
click at [97, 120] on div "Utilities 4" at bounding box center [70, 124] width 117 height 19
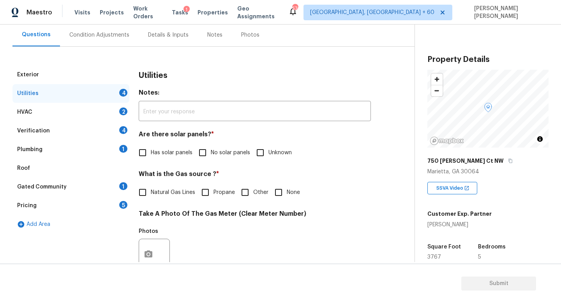
scroll to position [73, 0]
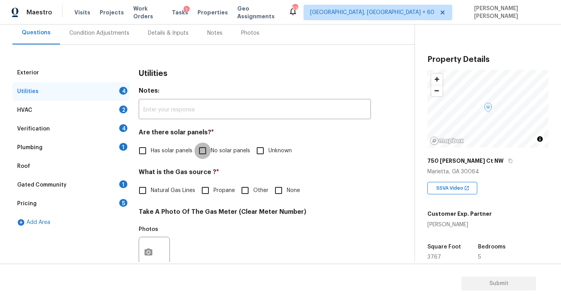
click at [210, 150] on input "No solar panels" at bounding box center [202, 151] width 16 height 16
checkbox input "true"
click at [277, 189] on input "None" at bounding box center [278, 190] width 16 height 16
checkbox input "true"
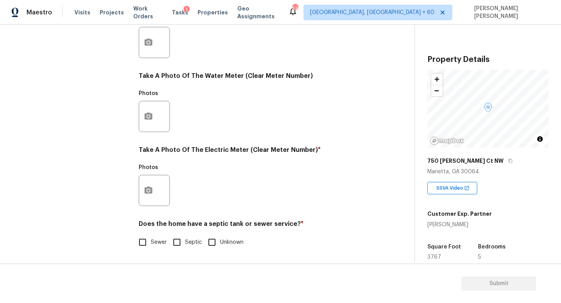
click at [143, 240] on input "Sewer" at bounding box center [142, 242] width 16 height 16
checkbox input "true"
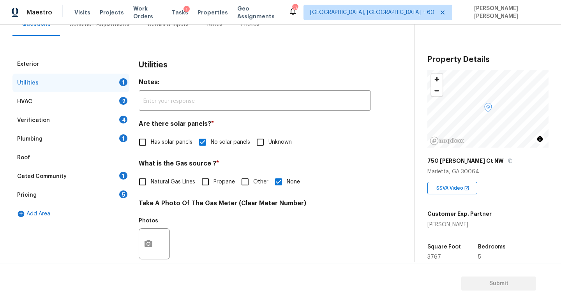
click at [81, 142] on div "Plumbing 1" at bounding box center [70, 139] width 117 height 19
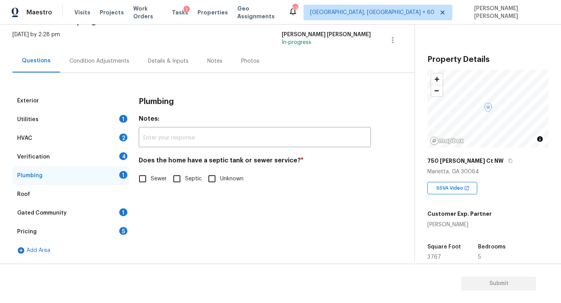
scroll to position [45, 0]
click at [134, 181] on input "Sewer" at bounding box center [142, 179] width 16 height 16
checkbox input "true"
click at [72, 116] on div "Utilities 1" at bounding box center [70, 119] width 117 height 19
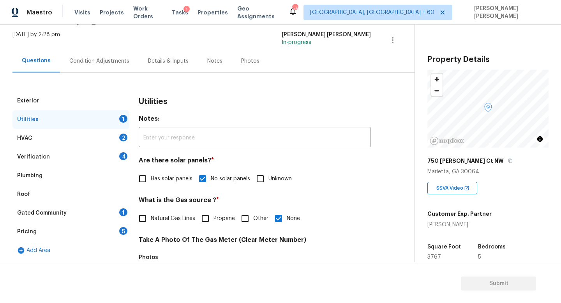
scroll to position [283, 0]
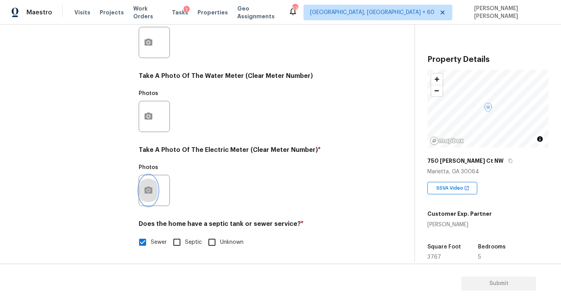
click at [152, 196] on button "button" at bounding box center [148, 190] width 19 height 30
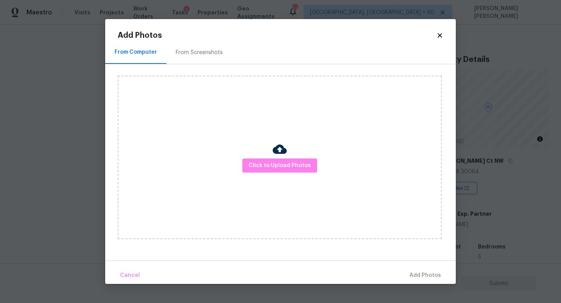
click at [281, 175] on div "Click to Upload Photos" at bounding box center [280, 158] width 324 height 164
click at [281, 167] on span "Click to Upload Photos" at bounding box center [280, 166] width 62 height 10
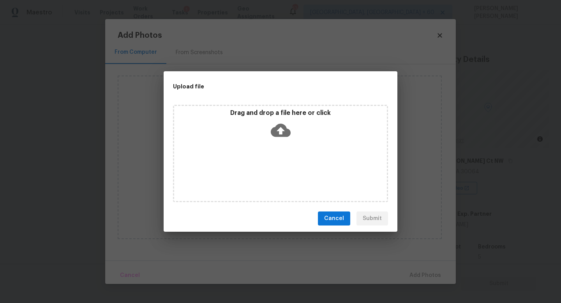
click at [291, 134] on div "Drag and drop a file here or click" at bounding box center [280, 126] width 213 height 34
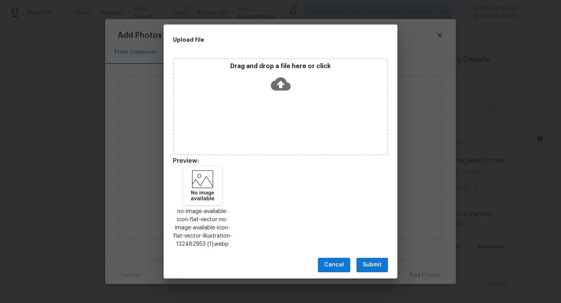
click at [384, 265] on button "Submit" at bounding box center [372, 265] width 32 height 14
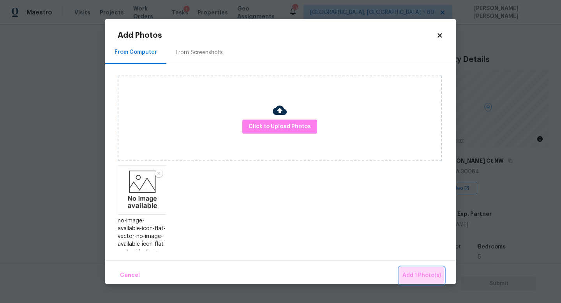
click at [421, 273] on span "Add 1 Photo(s)" at bounding box center [421, 276] width 39 height 10
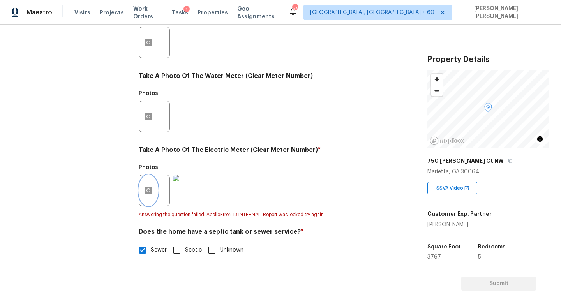
scroll to position [0, 0]
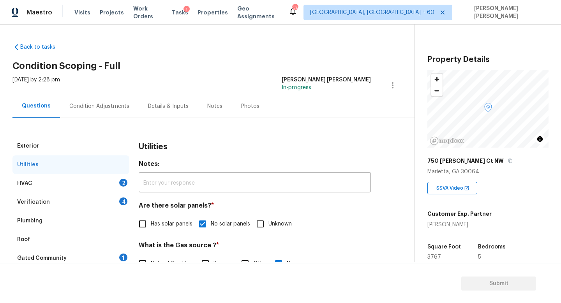
click at [67, 180] on div "HVAC 2" at bounding box center [70, 183] width 117 height 19
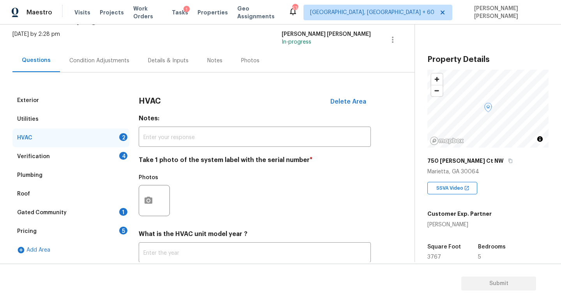
scroll to position [97, 0]
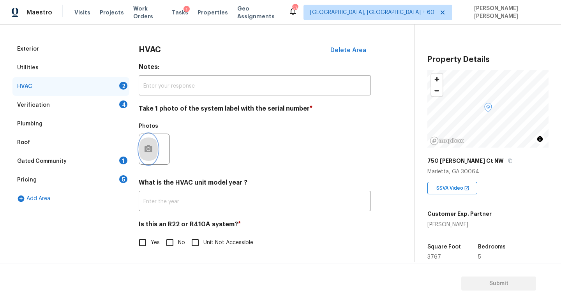
click at [154, 153] on button "button" at bounding box center [148, 149] width 19 height 30
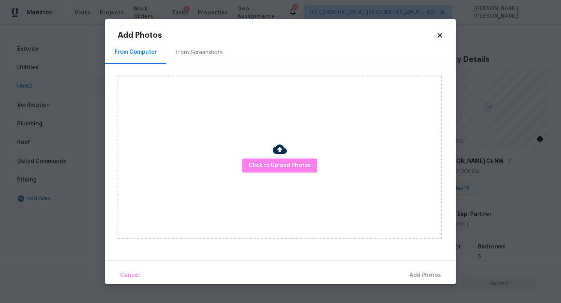
click at [276, 175] on div "Click to Upload Photos" at bounding box center [280, 158] width 324 height 164
click at [277, 171] on button "Click to Upload Photos" at bounding box center [279, 166] width 75 height 14
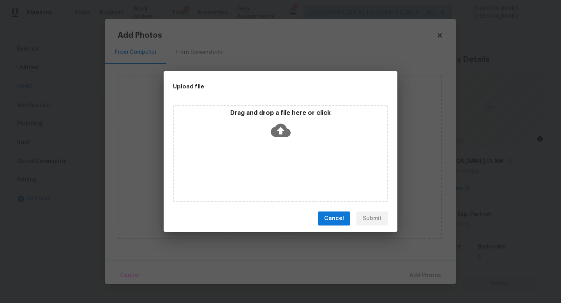
click at [280, 136] on icon at bounding box center [281, 130] width 20 height 13
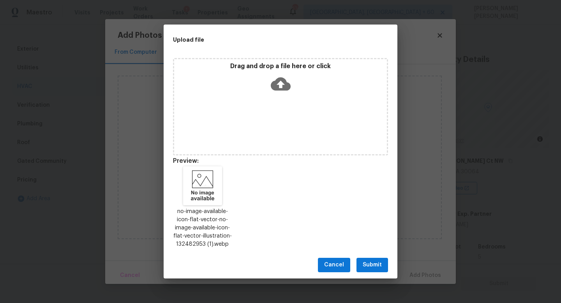
click at [364, 266] on span "Submit" at bounding box center [372, 265] width 19 height 10
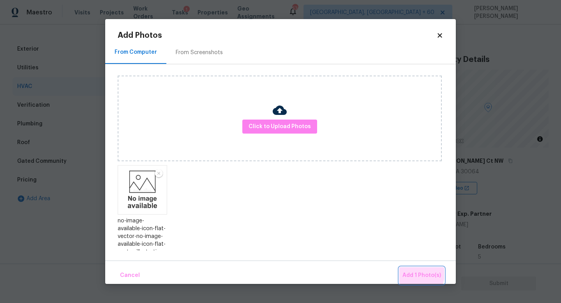
click at [402, 271] on button "Add 1 Photo(s)" at bounding box center [421, 275] width 45 height 17
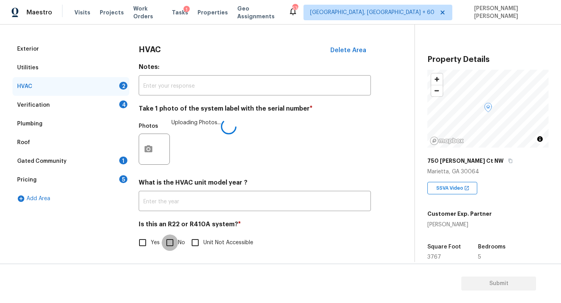
click at [172, 237] on input "No" at bounding box center [170, 243] width 16 height 16
checkbox input "true"
click at [94, 103] on div "Verification 4" at bounding box center [70, 105] width 117 height 19
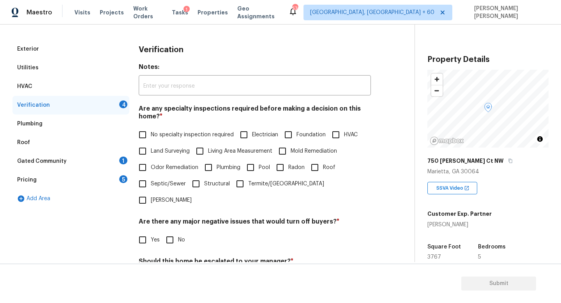
scroll to position [122, 0]
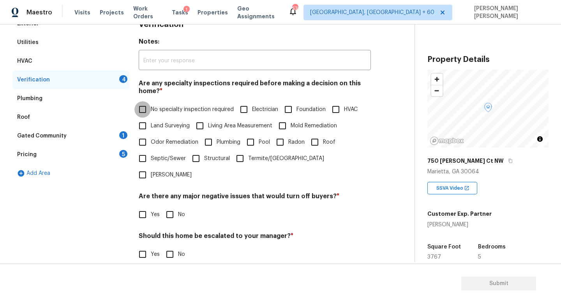
click at [136, 106] on input "No specialty inspection required" at bounding box center [142, 109] width 16 height 16
checkbox input "true"
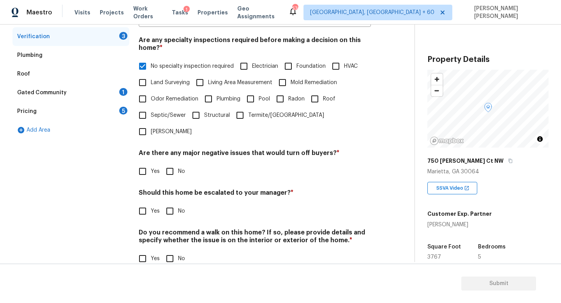
click at [180, 149] on div "Are there any major negative issues that would turn off buyers? * Yes No" at bounding box center [255, 164] width 232 height 30
click at [175, 163] on input "No" at bounding box center [170, 171] width 16 height 16
checkbox input "true"
click at [177, 204] on input "No" at bounding box center [170, 212] width 16 height 16
checkbox input "true"
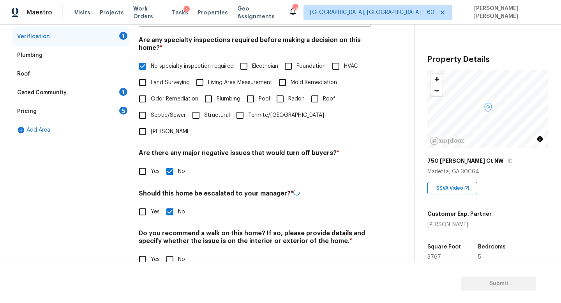
click at [176, 229] on h4 "Do you recommend a walk on this home? If so, please provide details and specify…" at bounding box center [255, 238] width 232 height 19
click at [175, 251] on input "No" at bounding box center [170, 259] width 16 height 16
checkbox input "true"
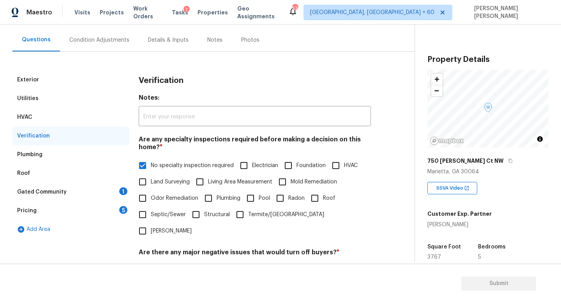
click at [120, 195] on div "Gated Community 1" at bounding box center [70, 192] width 117 height 19
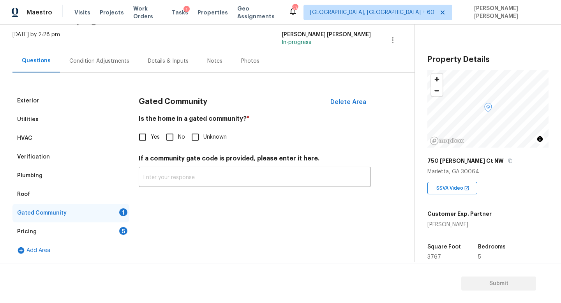
click at [171, 136] on input "No" at bounding box center [170, 137] width 16 height 16
checkbox input "true"
click at [80, 236] on div "Pricing 5" at bounding box center [70, 231] width 117 height 19
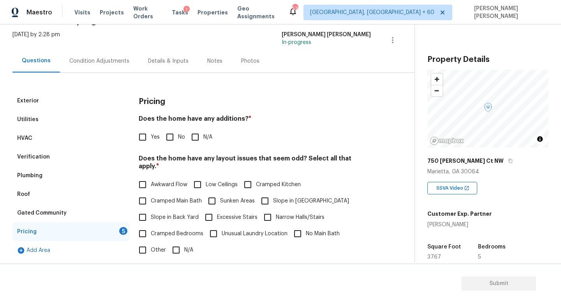
click at [82, 212] on div "Gated Community" at bounding box center [70, 213] width 117 height 19
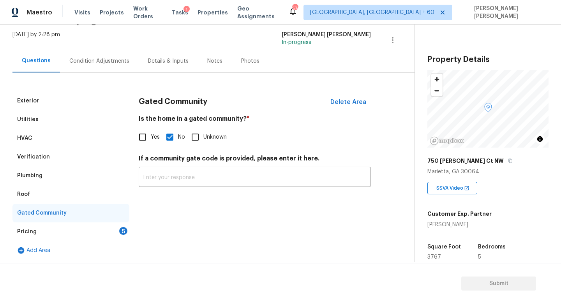
click at [86, 226] on div "Pricing 5" at bounding box center [70, 231] width 117 height 19
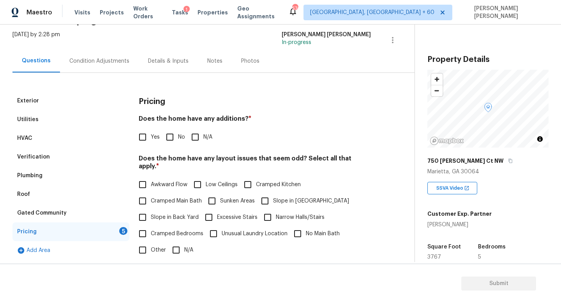
click at [173, 136] on input "No" at bounding box center [170, 137] width 16 height 16
checkbox input "true"
click at [176, 243] on input "N/A" at bounding box center [176, 251] width 16 height 16
checkbox input "true"
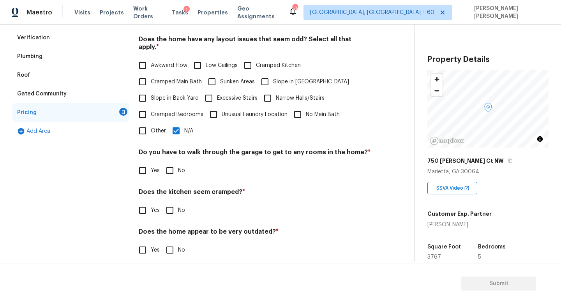
click at [179, 152] on div "Do you have to walk through the garage to get to any rooms in the home? * Yes No" at bounding box center [255, 163] width 232 height 30
click at [173, 162] on input "No" at bounding box center [170, 170] width 16 height 16
checkbox input "true"
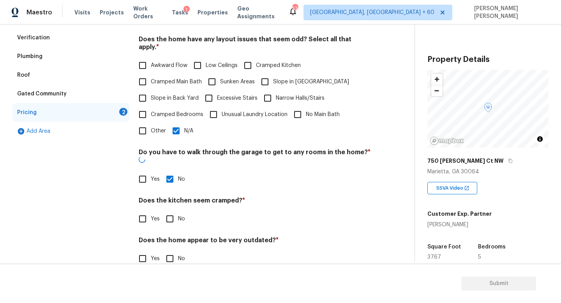
click at [175, 211] on input "No" at bounding box center [170, 219] width 16 height 16
checkbox input "true"
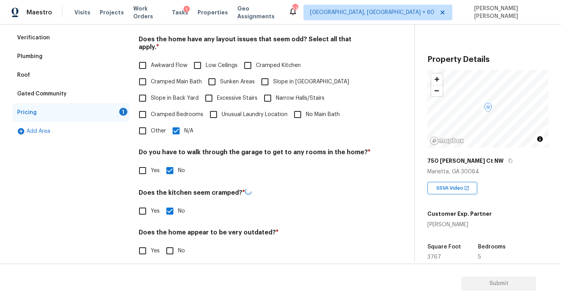
click at [175, 246] on input "No" at bounding box center [170, 251] width 16 height 16
checkbox input "true"
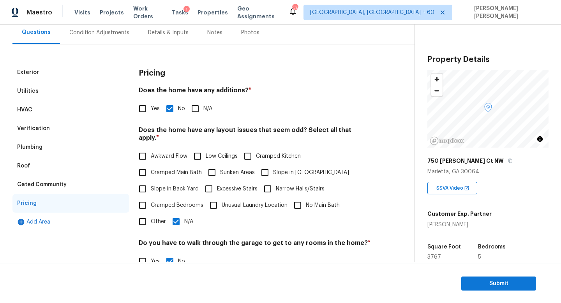
scroll to position [96, 0]
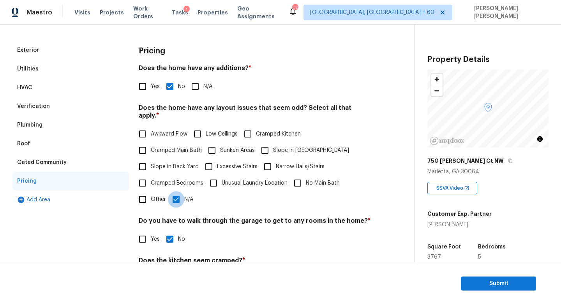
click at [176, 193] on input "N/A" at bounding box center [176, 199] width 16 height 16
checkbox input "false"
click at [156, 166] on label "Slope in Back Yard" at bounding box center [166, 167] width 64 height 16
click at [151, 166] on input "Slope in Back Yard" at bounding box center [142, 167] width 16 height 16
checkbox input "true"
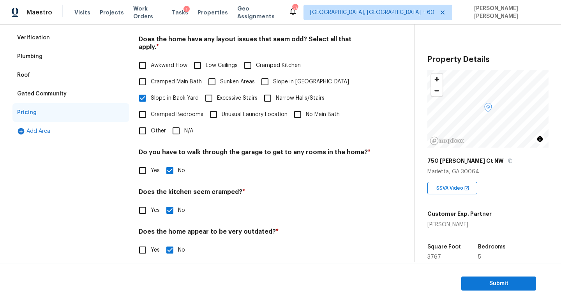
scroll to position [0, 0]
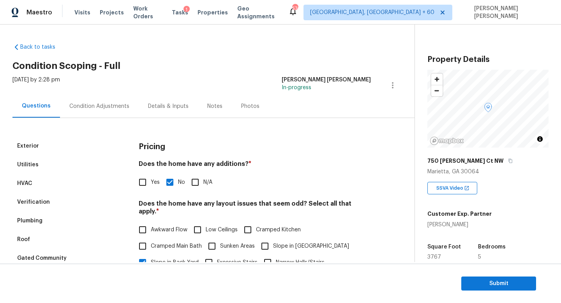
click at [85, 102] on div "Condition Adjustments" at bounding box center [99, 106] width 79 height 23
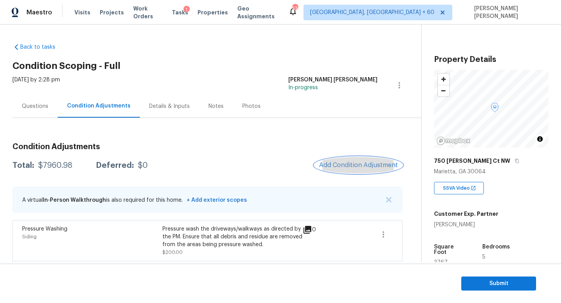
click at [341, 164] on span "Add Condition Adjustment" at bounding box center [358, 165] width 79 height 7
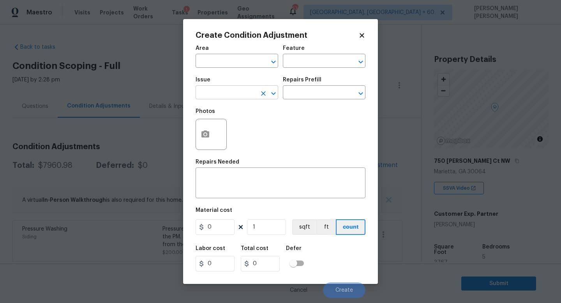
click at [210, 95] on input "text" at bounding box center [226, 93] width 61 height 12
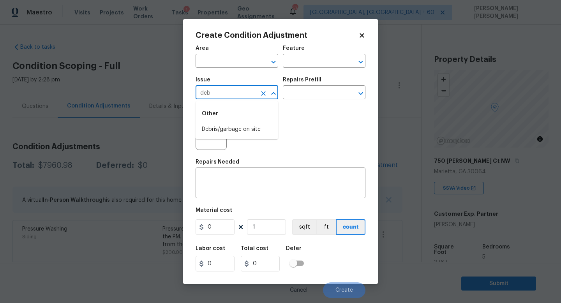
click at [233, 124] on li "Debris/garbage on site" at bounding box center [237, 129] width 83 height 13
type input "Debris/garbage on site"
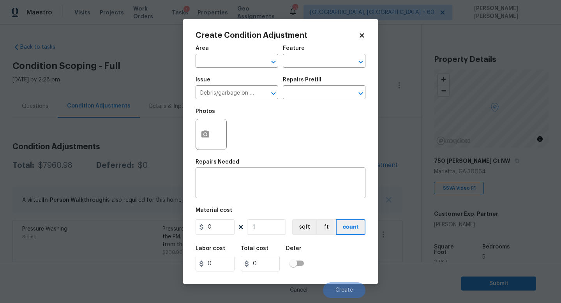
click at [322, 76] on div "Issue Debris/garbage on site ​ Repairs Prefill ​" at bounding box center [281, 88] width 170 height 32
click at [307, 92] on input "text" at bounding box center [313, 93] width 61 height 12
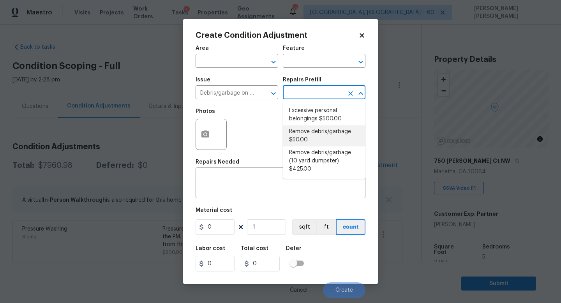
click at [316, 143] on li "Remove debris/garbage $50.00" at bounding box center [324, 135] width 83 height 21
type textarea "Remove, haul off, and properly dispose of any debris left by seller to offsite …"
type input "50"
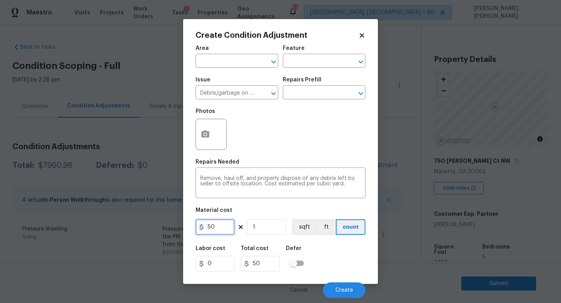
drag, startPoint x: 218, startPoint y: 230, endPoint x: 123, endPoint y: 192, distance: 102.4
click at [169, 219] on div "Create Condition Adjustment Area ​ Feature ​ Issue Debris/garbage on site ​ Rep…" at bounding box center [280, 151] width 561 height 303
type input "100"
click at [217, 116] on div "Photos" at bounding box center [212, 114] width 33 height 10
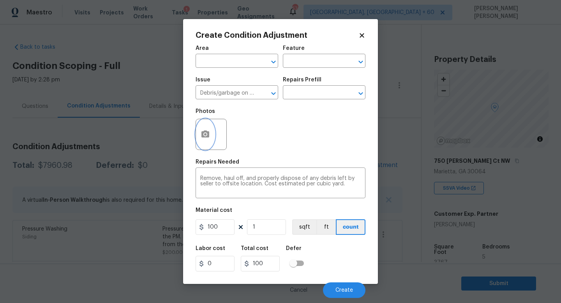
click at [210, 140] on button "button" at bounding box center [205, 134] width 19 height 30
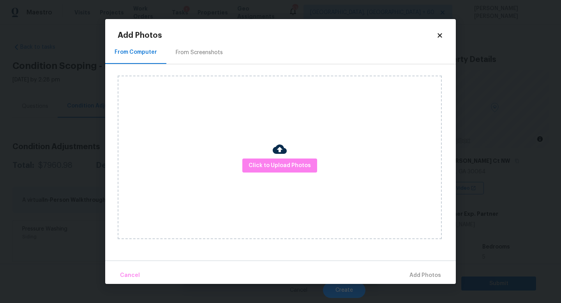
click at [271, 173] on div "Click to Upload Photos" at bounding box center [280, 158] width 324 height 164
click at [280, 164] on span "Click to Upload Photos" at bounding box center [280, 166] width 62 height 10
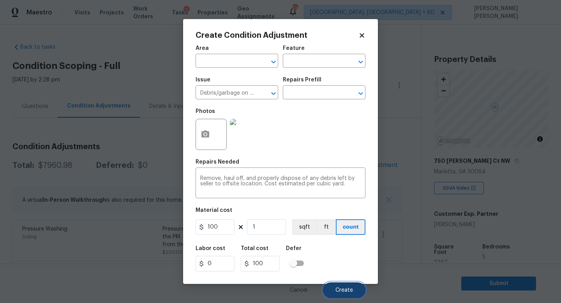
click at [349, 294] on button "Create" at bounding box center [344, 290] width 42 height 16
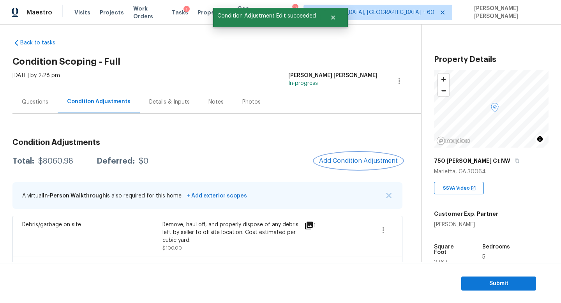
scroll to position [7, 0]
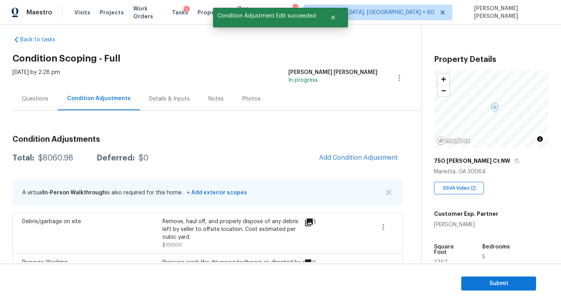
click at [46, 155] on div "$8060.98" at bounding box center [55, 158] width 35 height 8
copy div "$8060.98"
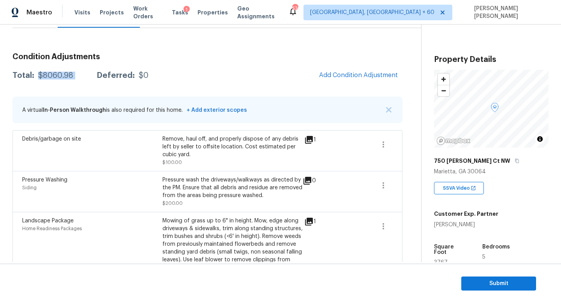
scroll to position [72, 0]
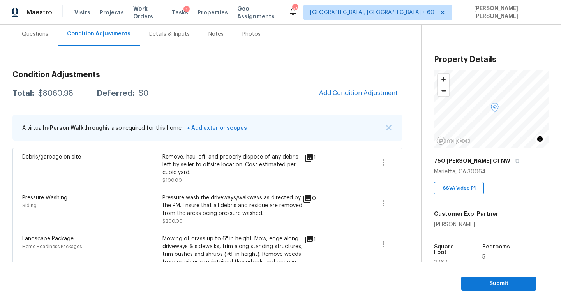
click at [37, 32] on div "Questions" at bounding box center [35, 34] width 26 height 8
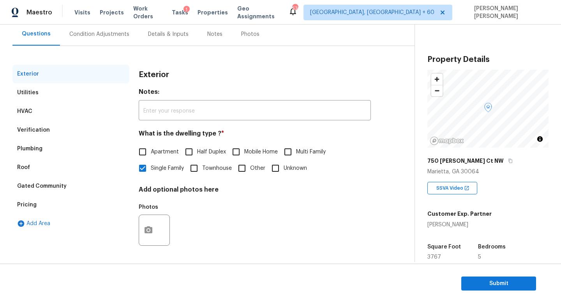
scroll to position [72, 0]
click at [36, 94] on div "Utilities" at bounding box center [27, 93] width 21 height 8
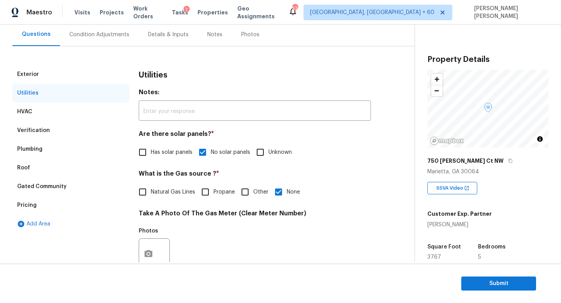
click at [150, 192] on input "Natural Gas Lines" at bounding box center [142, 192] width 16 height 16
checkbox input "true"
checkbox input "false"
click at [85, 40] on div "Condition Adjustments" at bounding box center [99, 34] width 79 height 23
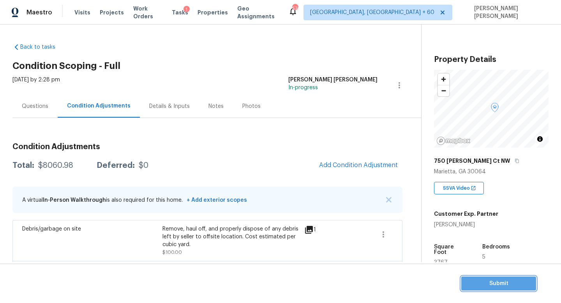
click at [513, 280] on span "Submit" at bounding box center [499, 284] width 62 height 10
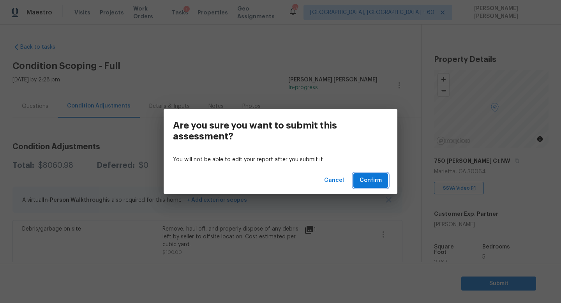
click at [369, 179] on span "Confirm" at bounding box center [371, 181] width 22 height 10
